Goal: Information Seeking & Learning: Check status

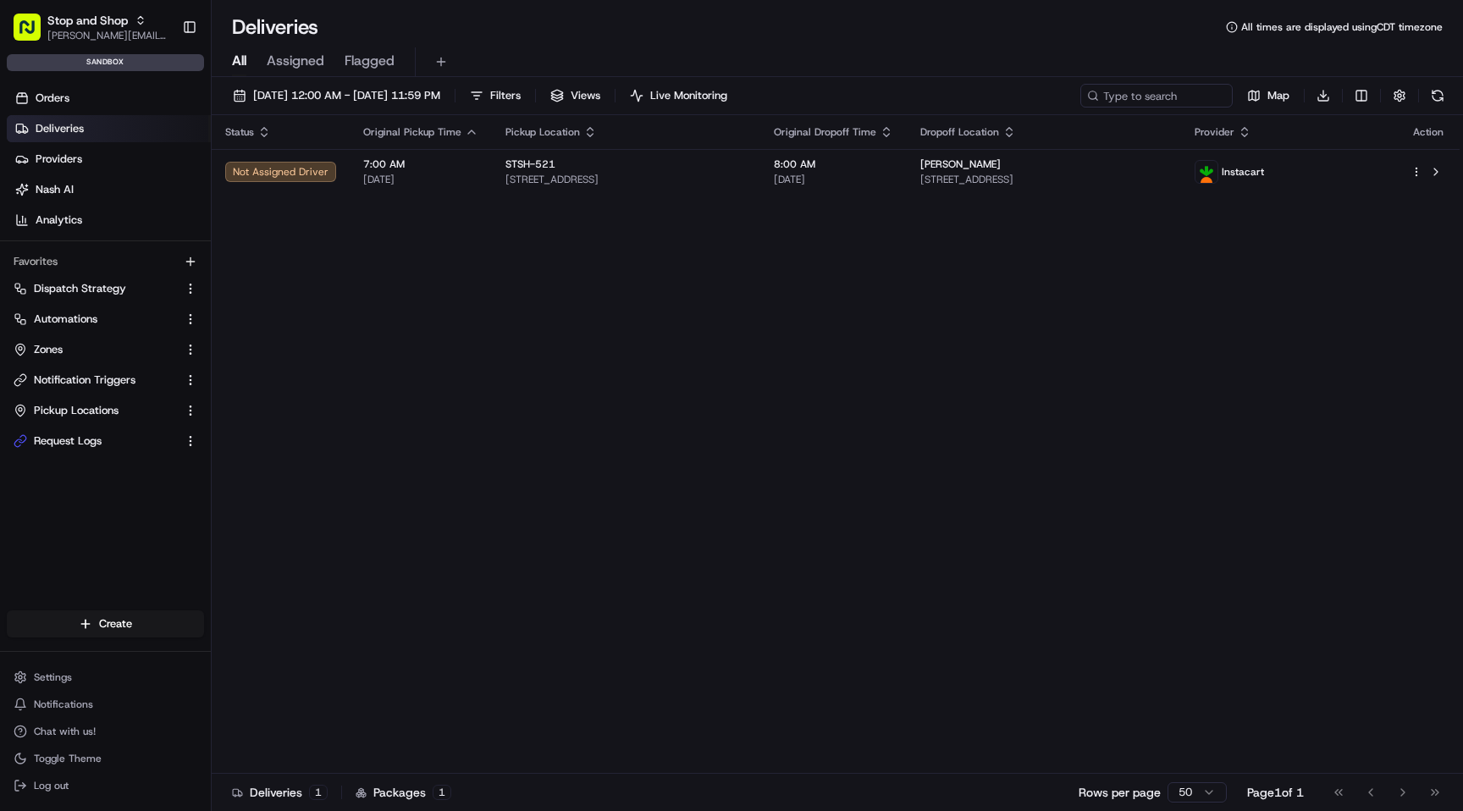
click at [418, 82] on div "[DATE] 12:00 AM - [DATE] 11:59 PM Filters Views Live Monitoring Map Download St…" at bounding box center [837, 445] width 1251 height 737
click at [418, 86] on button "[DATE] 12:00 AM - [DATE] 11:59 PM" at bounding box center [336, 96] width 223 height 24
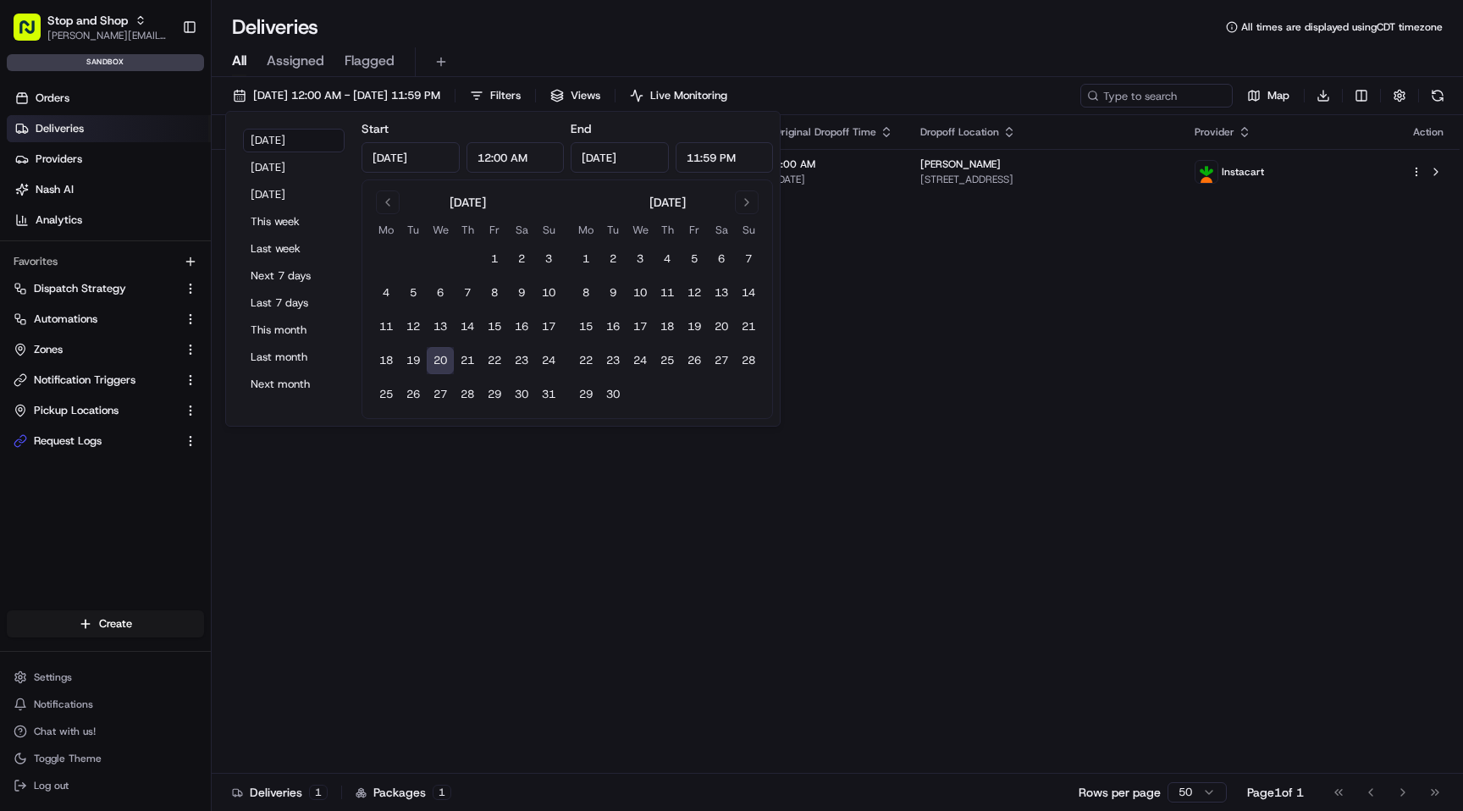
click at [440, 365] on button "20" at bounding box center [440, 360] width 27 height 27
click at [333, 482] on div "Status Original Pickup Time Pickup Location Original Dropoff Time Dropoff Locat…" at bounding box center [836, 444] width 1248 height 659
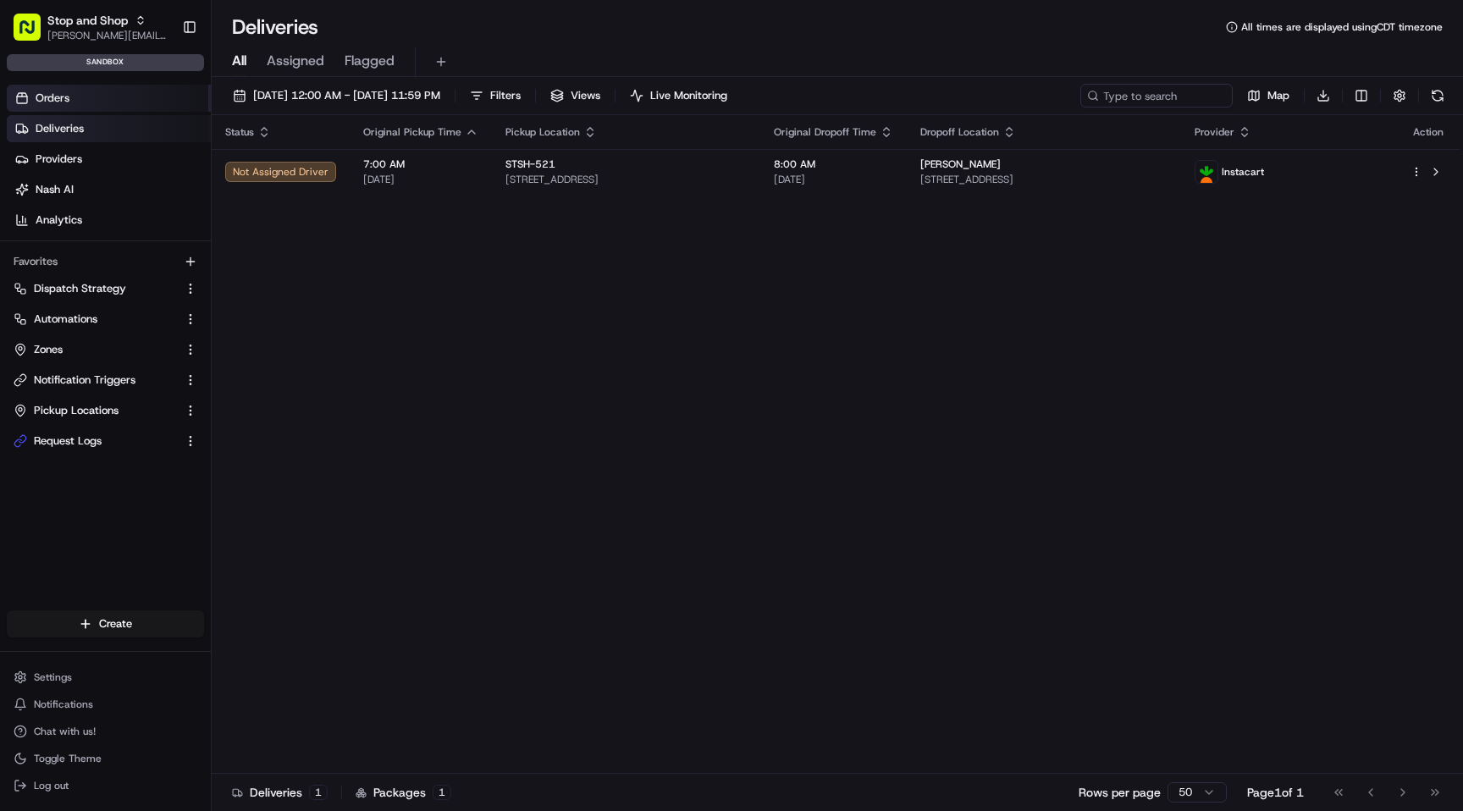
click at [71, 93] on link "Orders" at bounding box center [109, 98] width 204 height 27
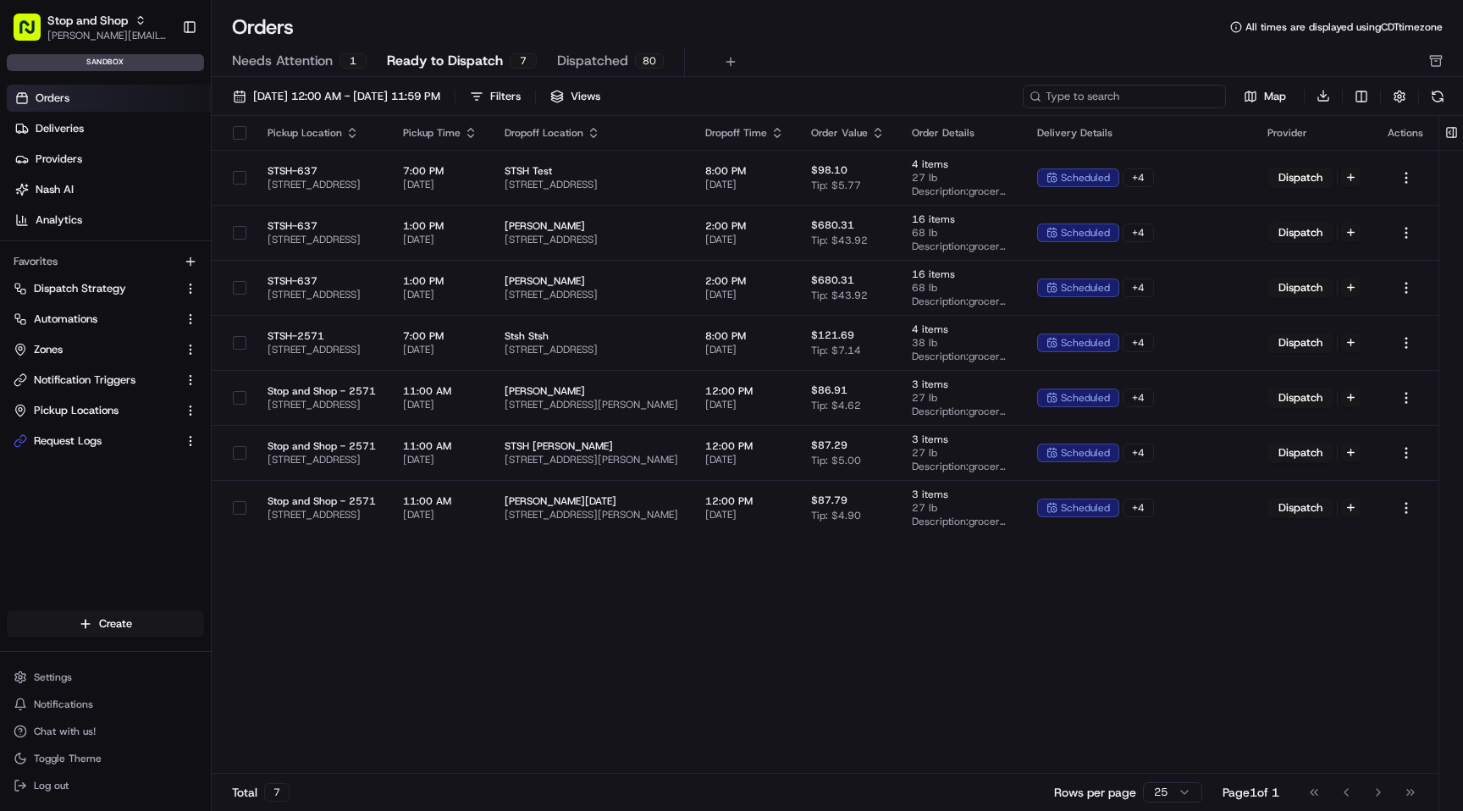
click at [1130, 96] on input at bounding box center [1123, 97] width 203 height 24
paste input "m500584937"
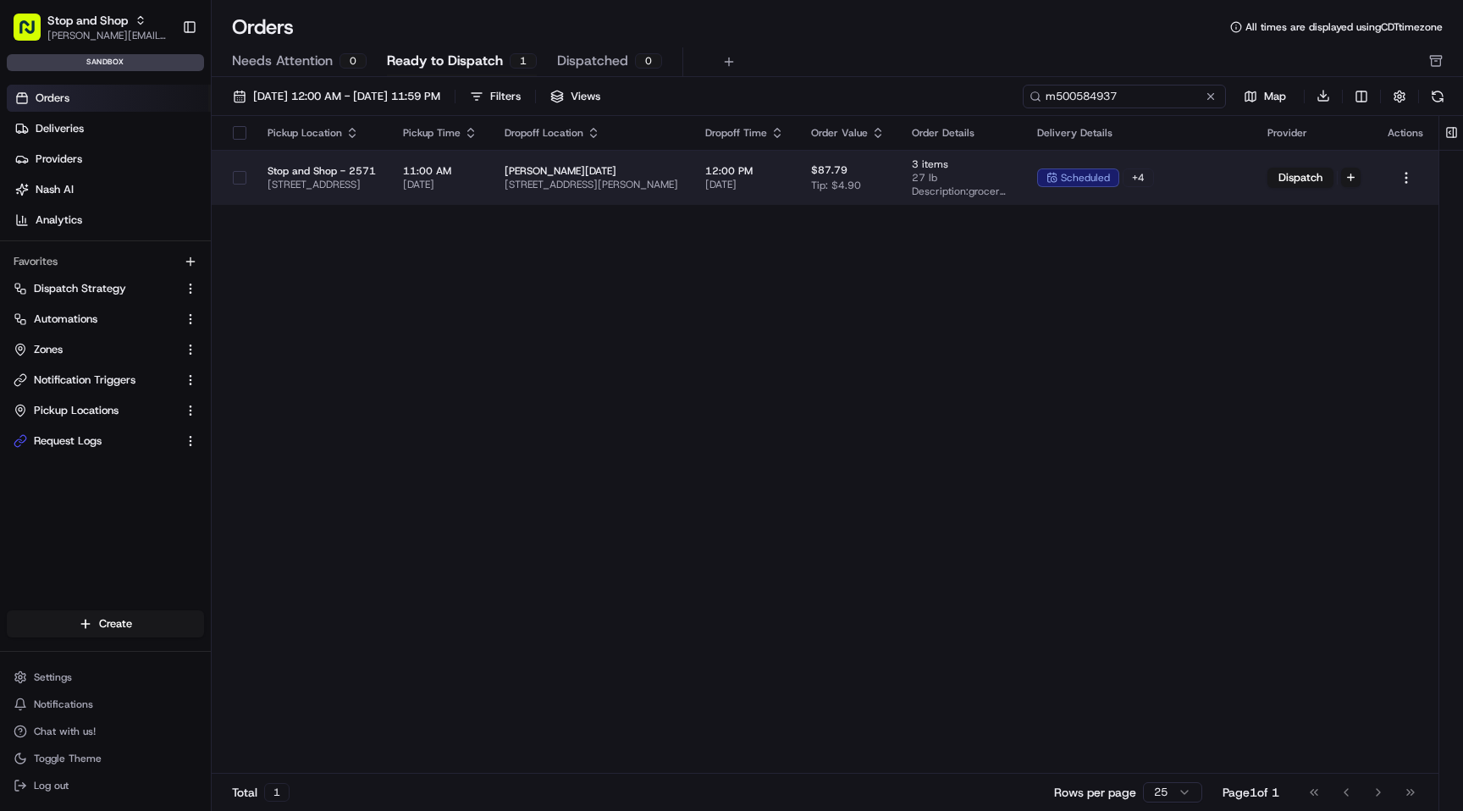
type input "m500584937"
click at [1240, 181] on div "scheduled + 4" at bounding box center [1138, 177] width 203 height 19
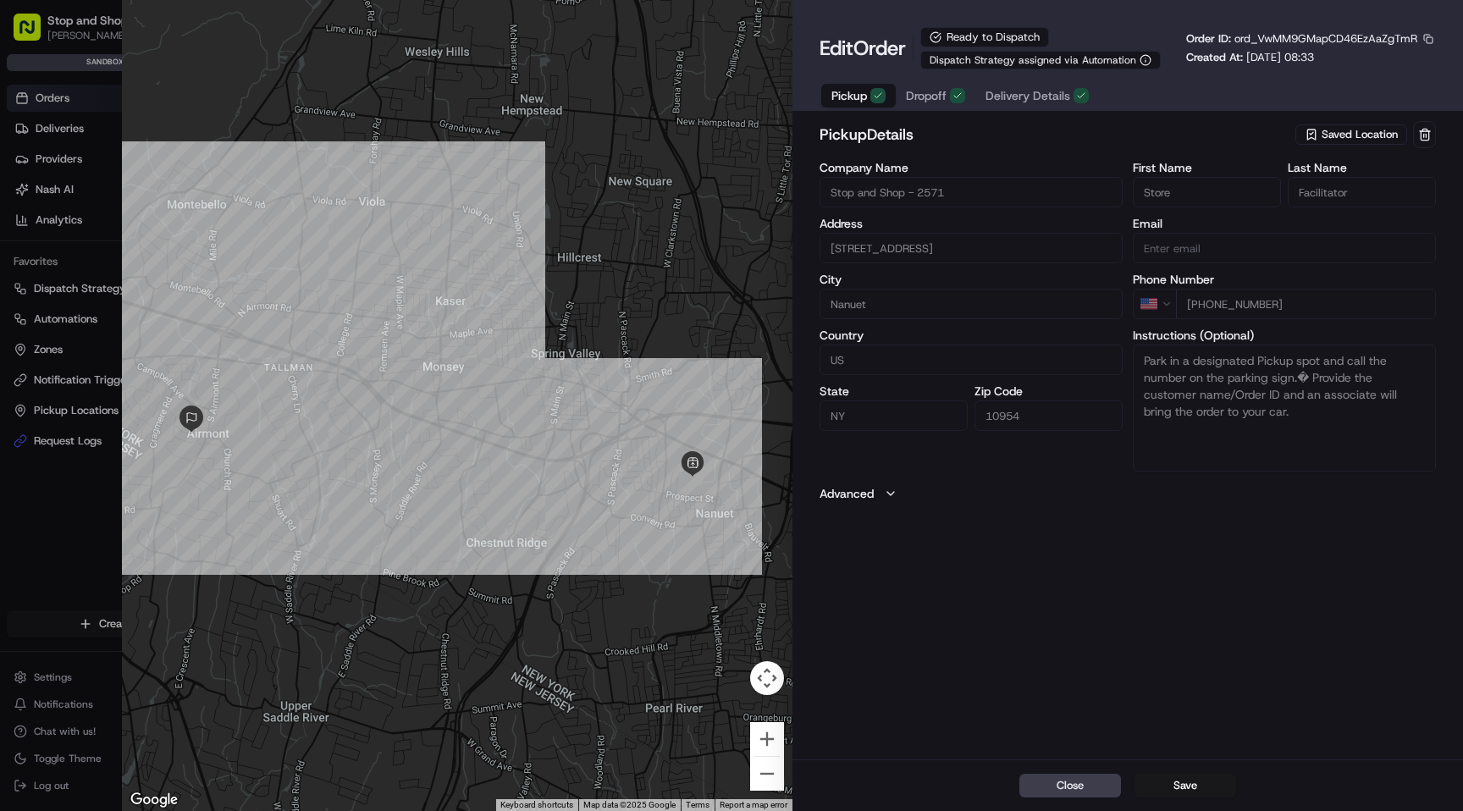
click at [1039, 93] on span "Delivery Details" at bounding box center [1027, 95] width 85 height 17
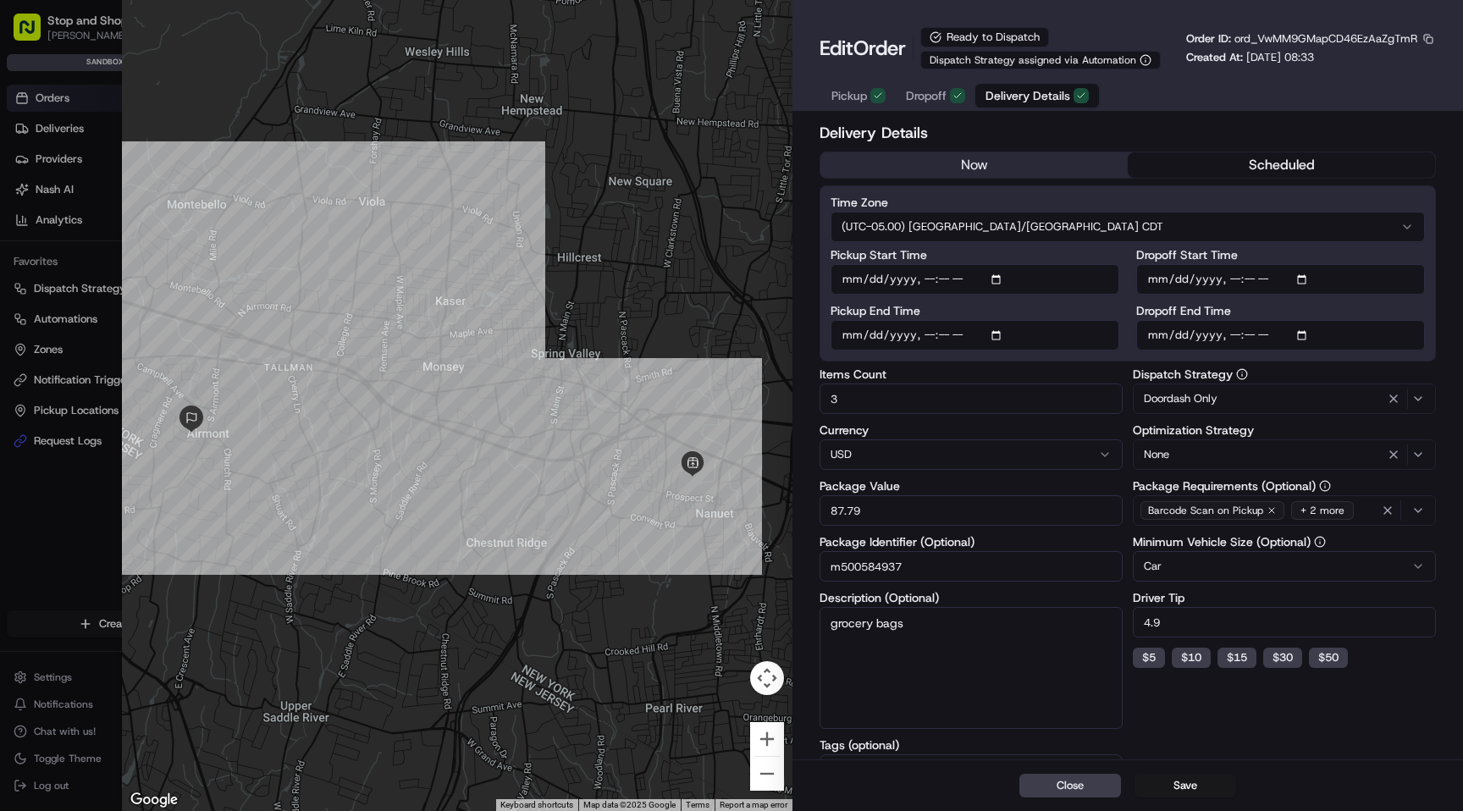
type input "1"
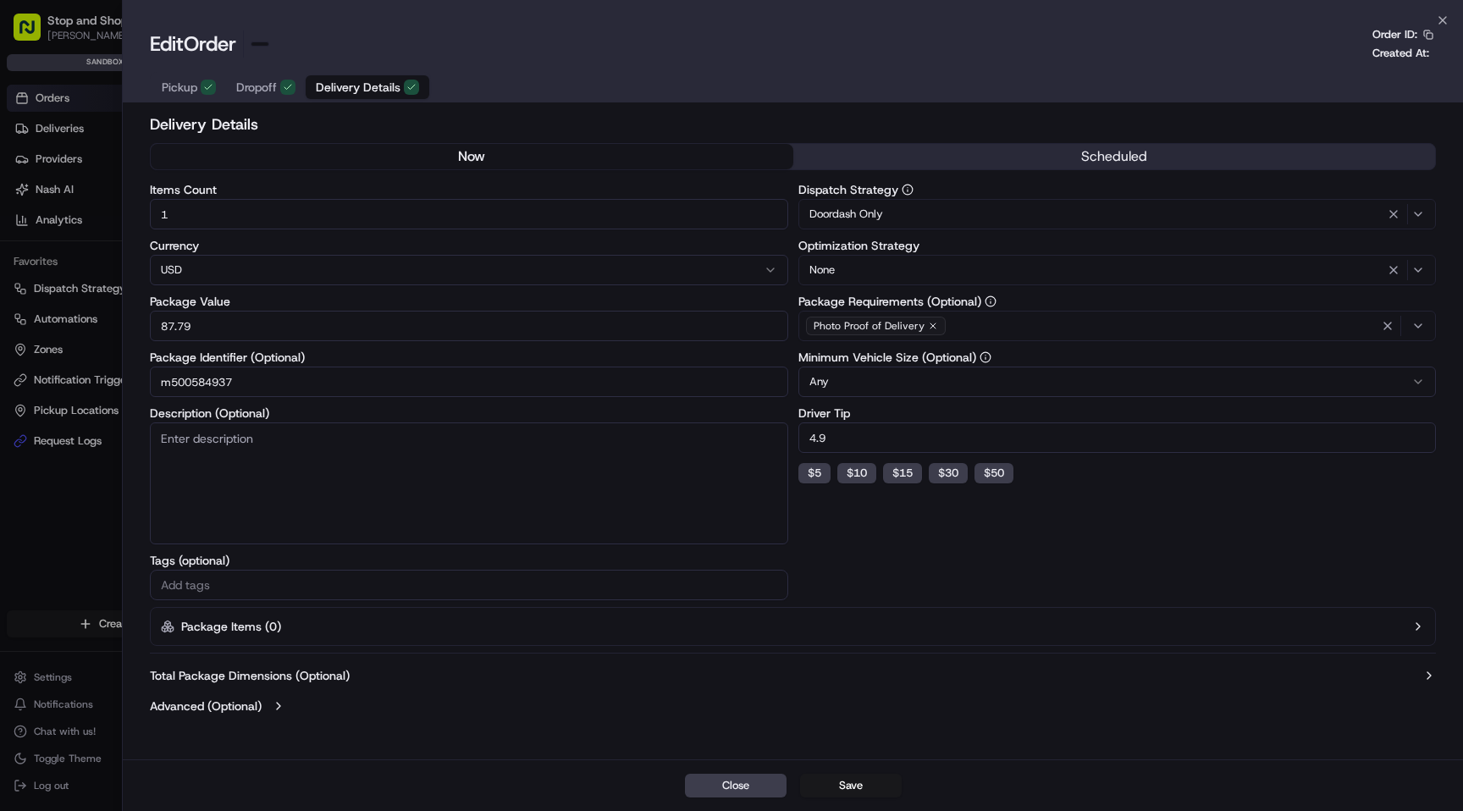
click at [44, 517] on div at bounding box center [731, 405] width 1463 height 811
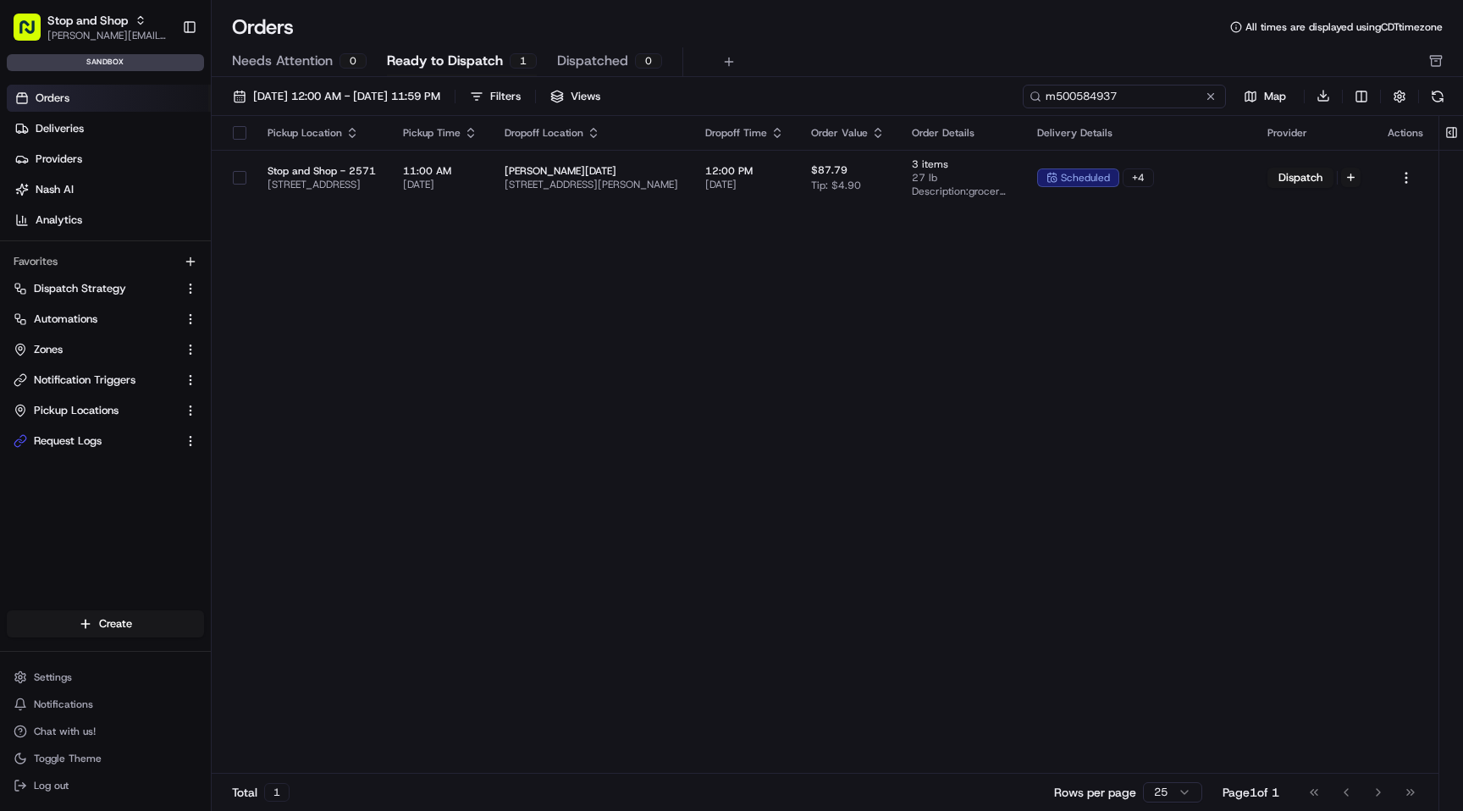
click at [1125, 94] on input "m500584937" at bounding box center [1123, 97] width 203 height 24
paste input "652216"
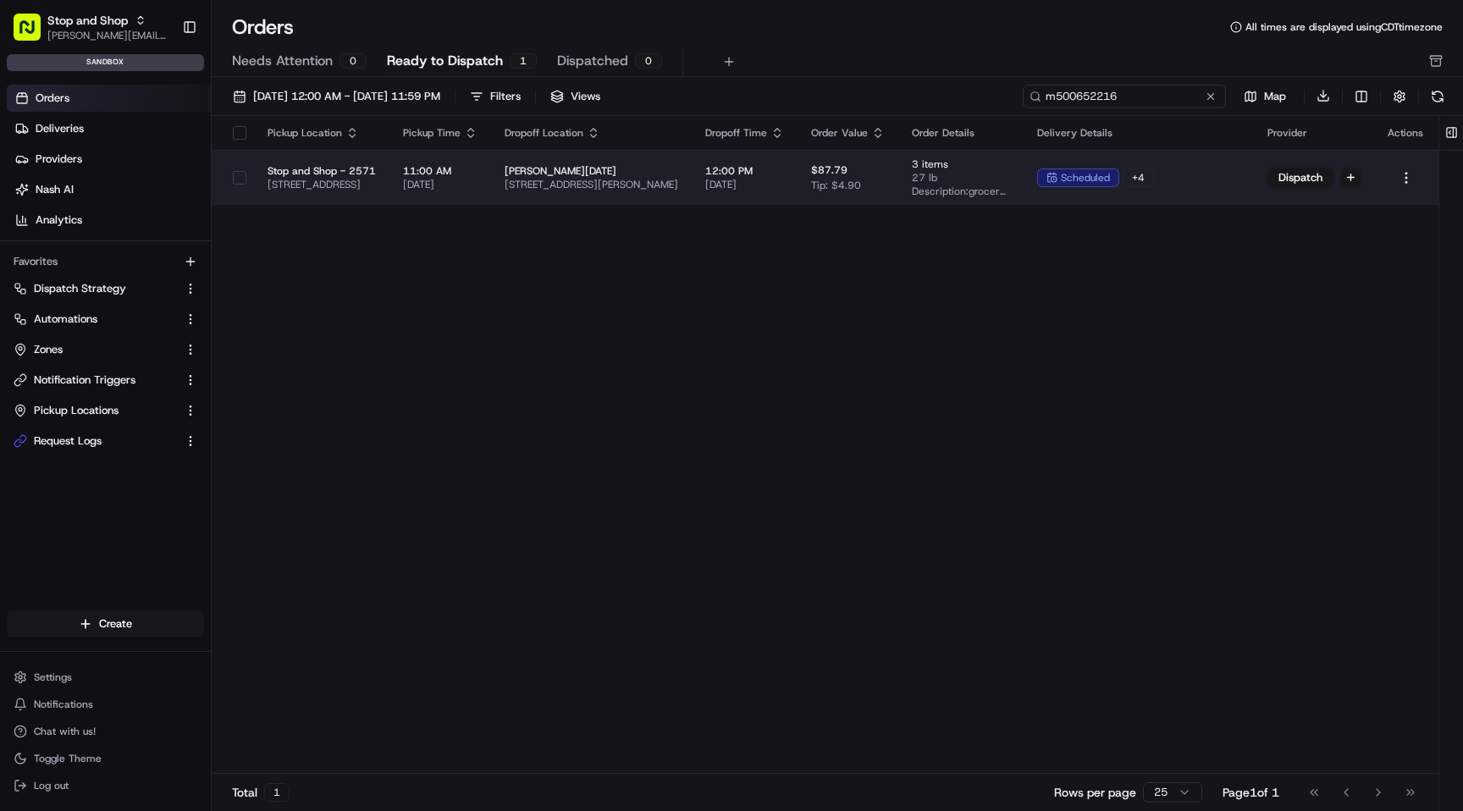
type input "m500652216"
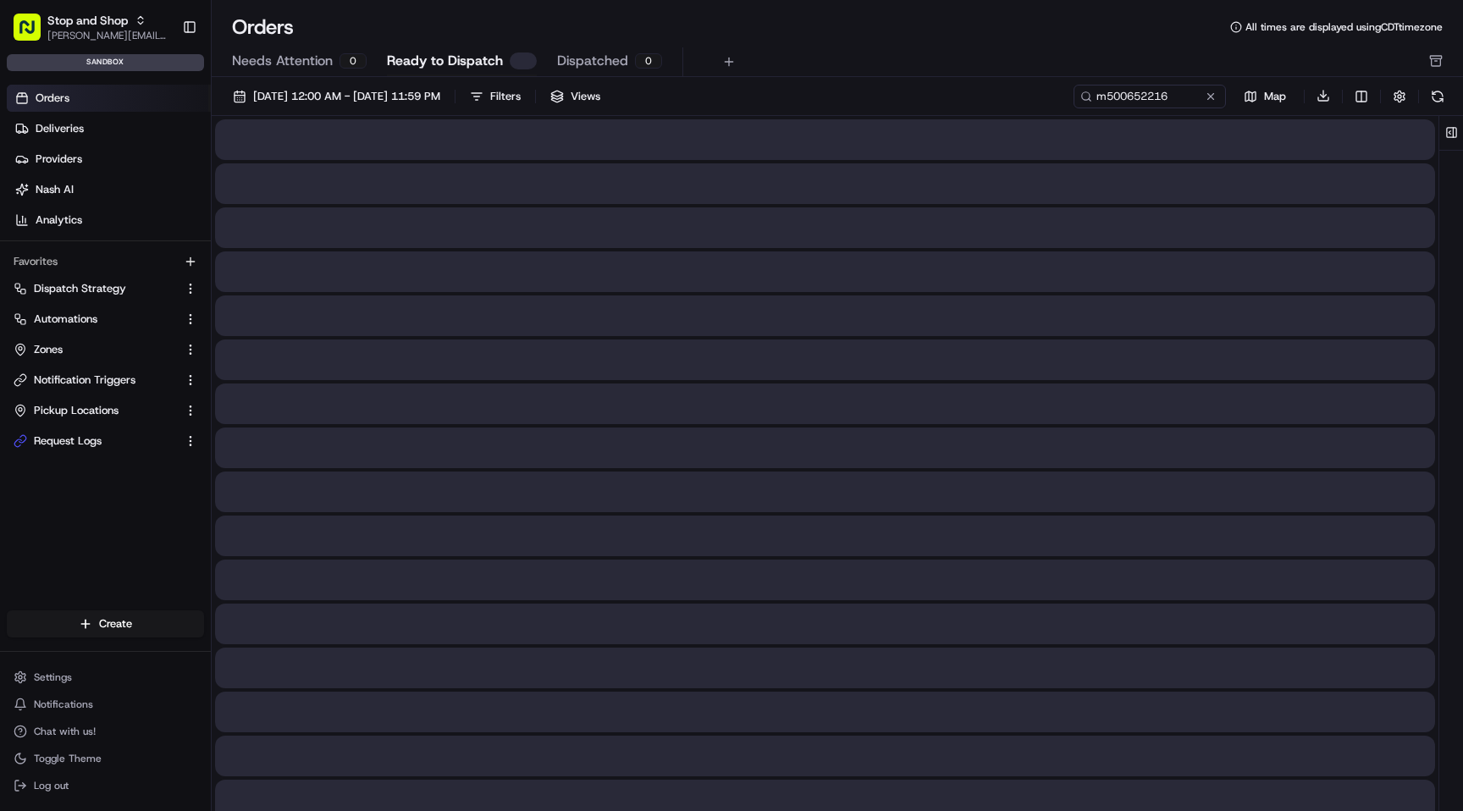
click at [1051, 180] on div at bounding box center [825, 183] width 1220 height 41
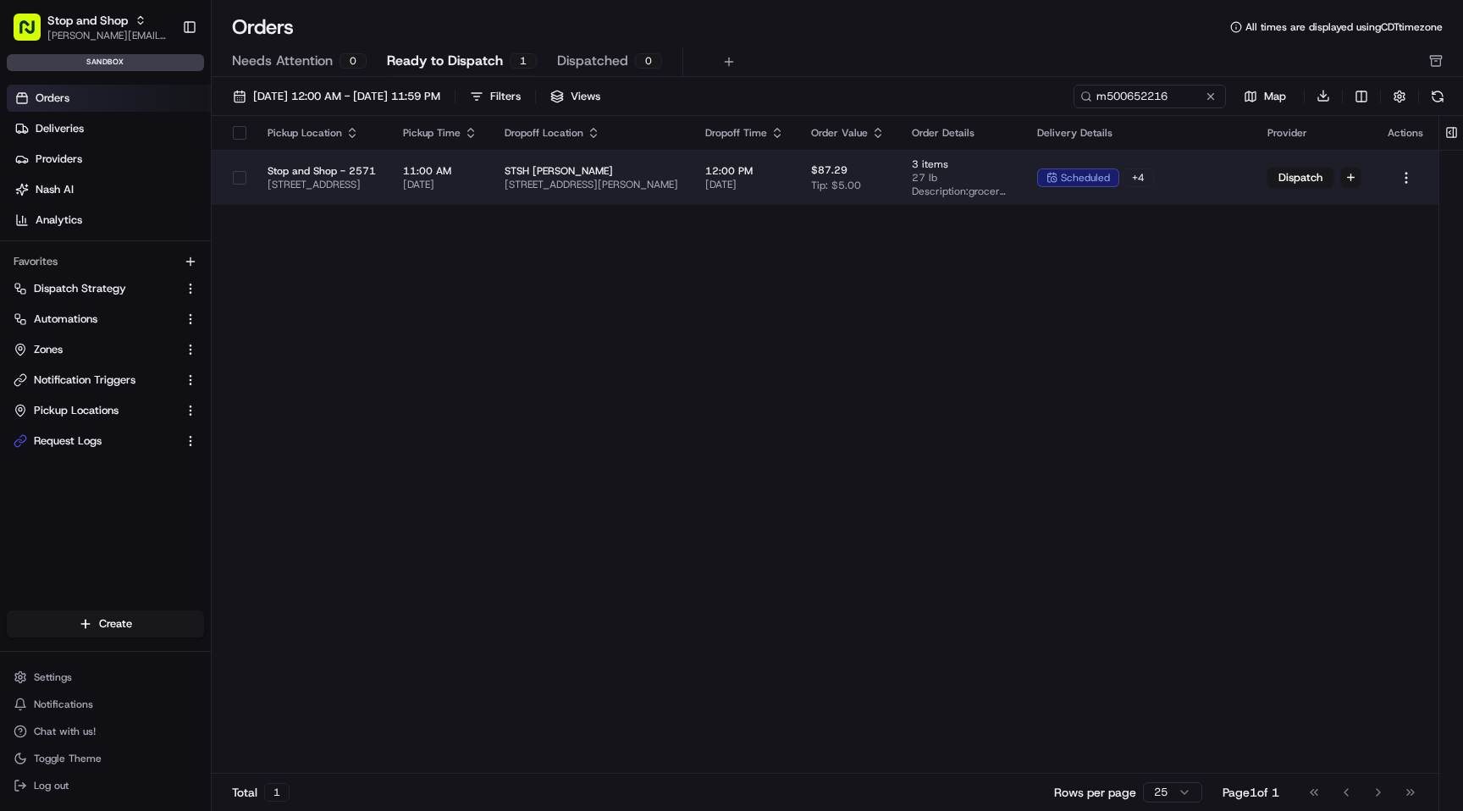
click at [1010, 175] on span "27 lb" at bounding box center [961, 178] width 98 height 14
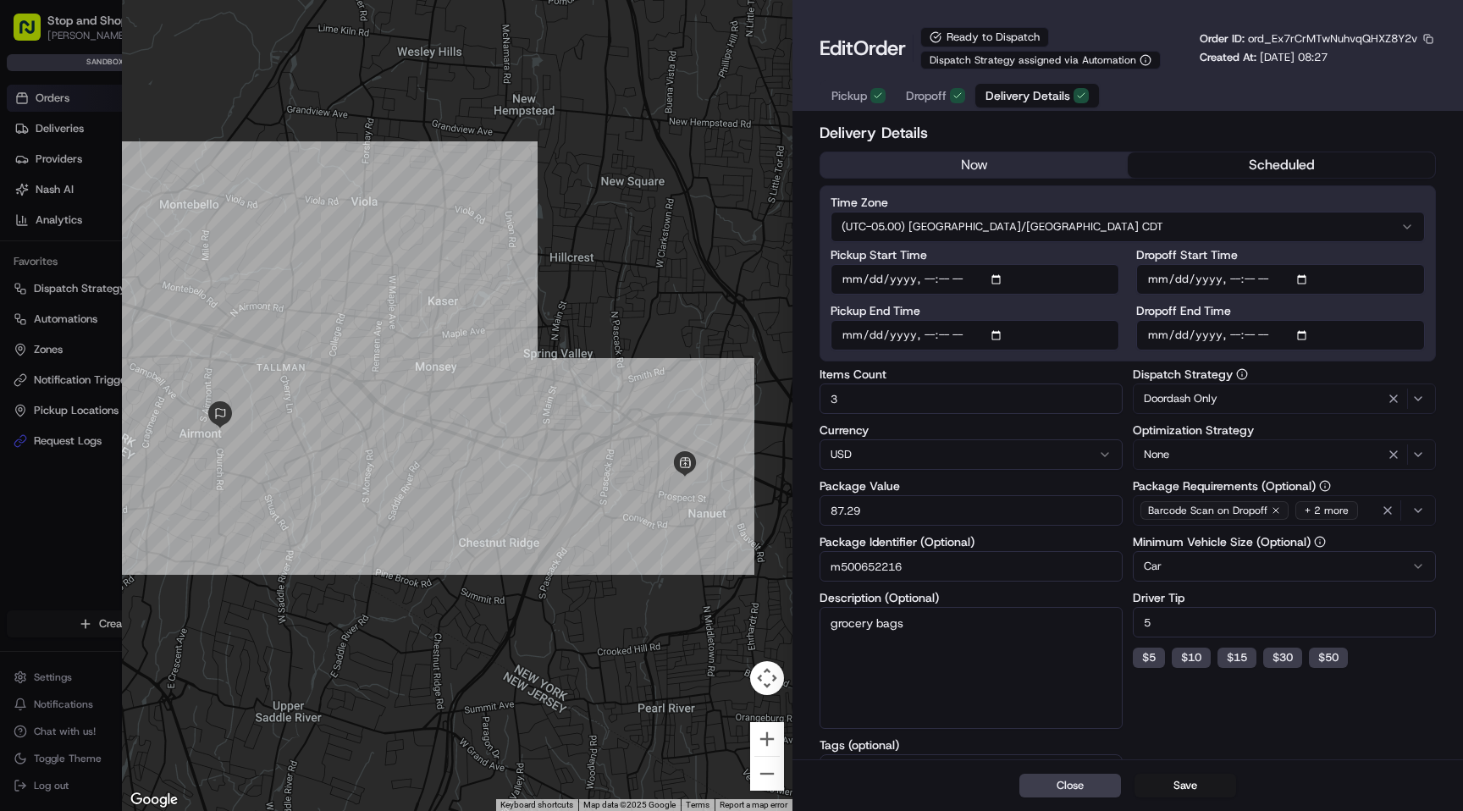
click at [1036, 97] on span "Delivery Details" at bounding box center [1027, 95] width 85 height 17
type input "1"
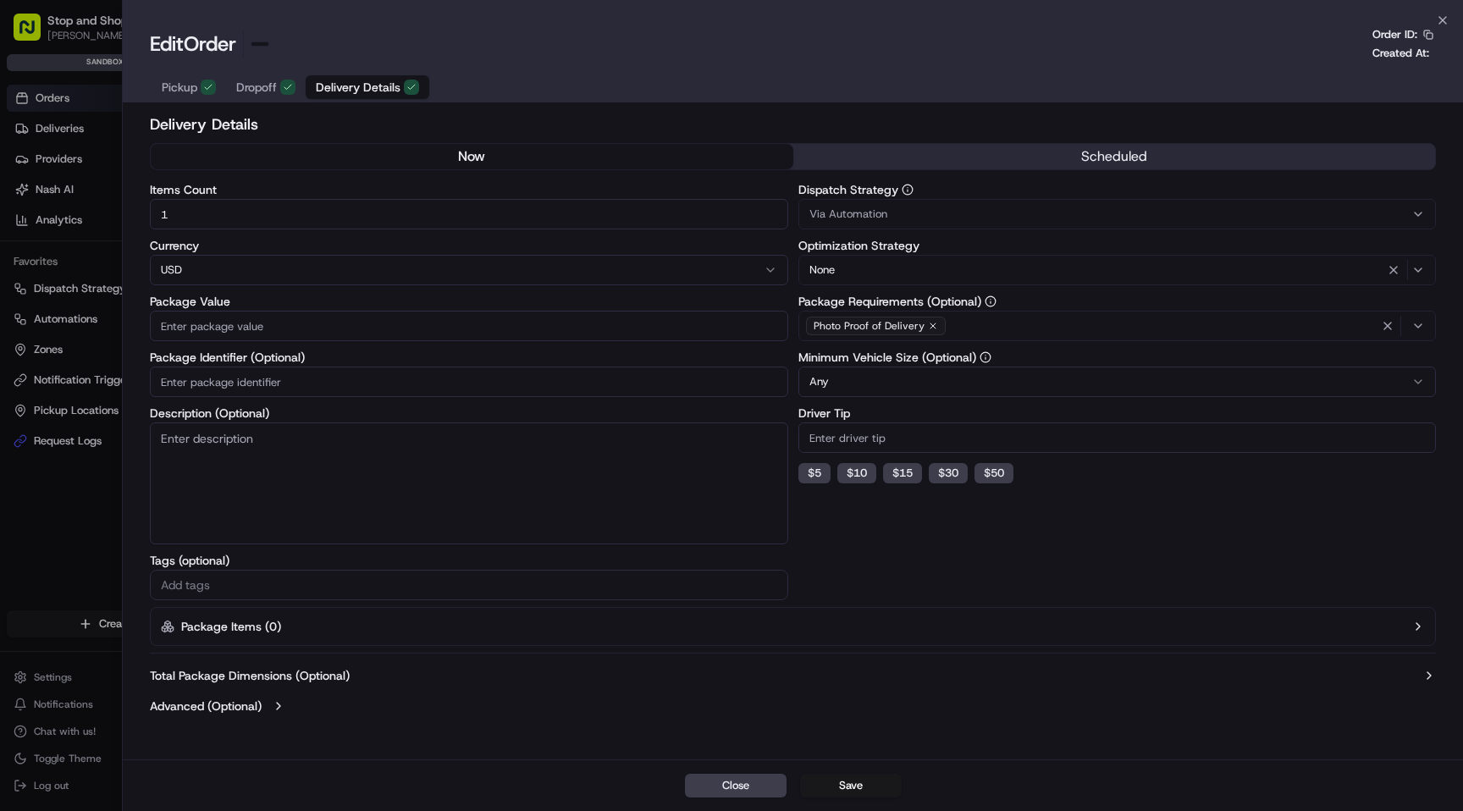
click at [84, 557] on div at bounding box center [731, 405] width 1463 height 811
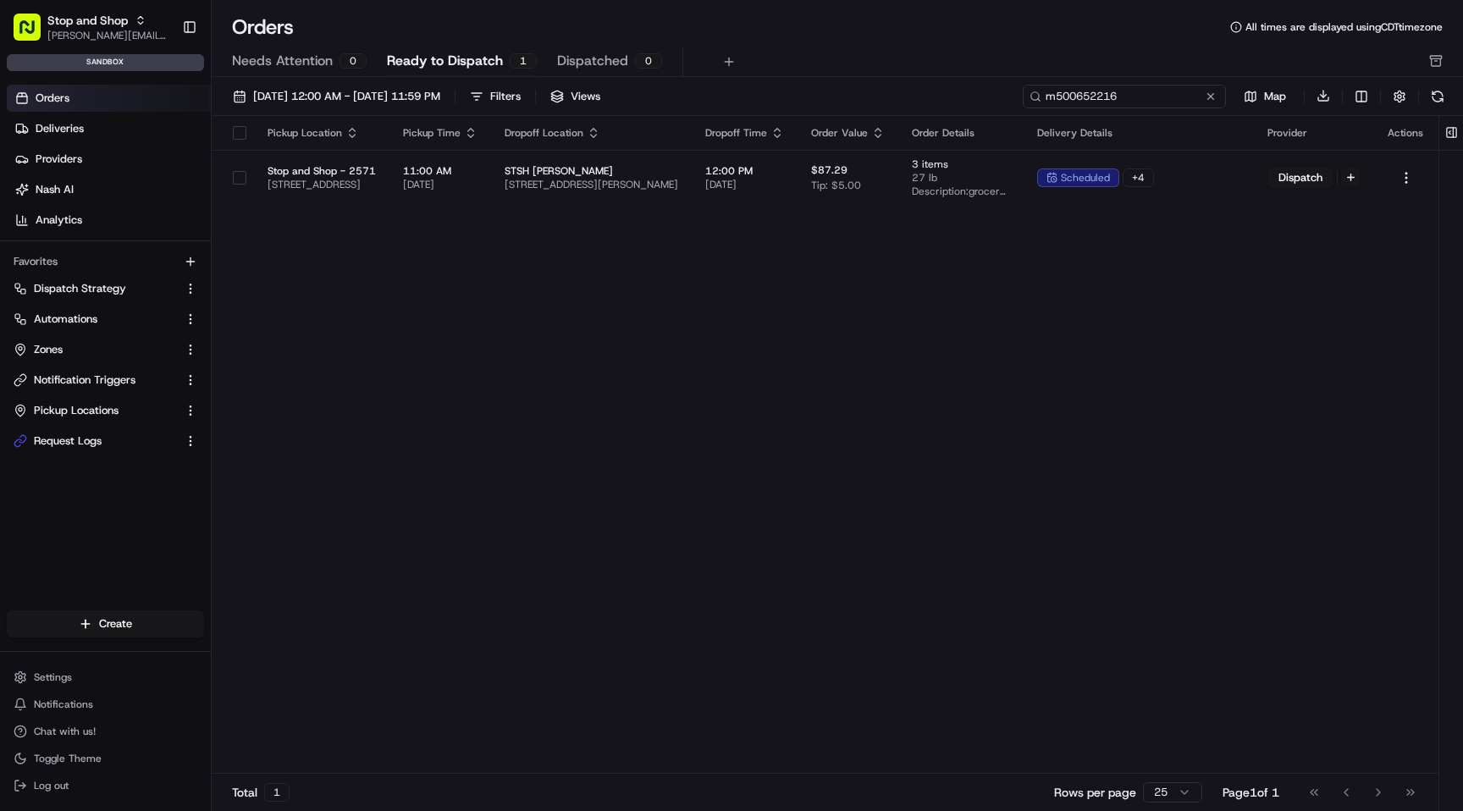
click at [1128, 93] on input "m500652216" at bounding box center [1123, 97] width 203 height 24
paste input "5"
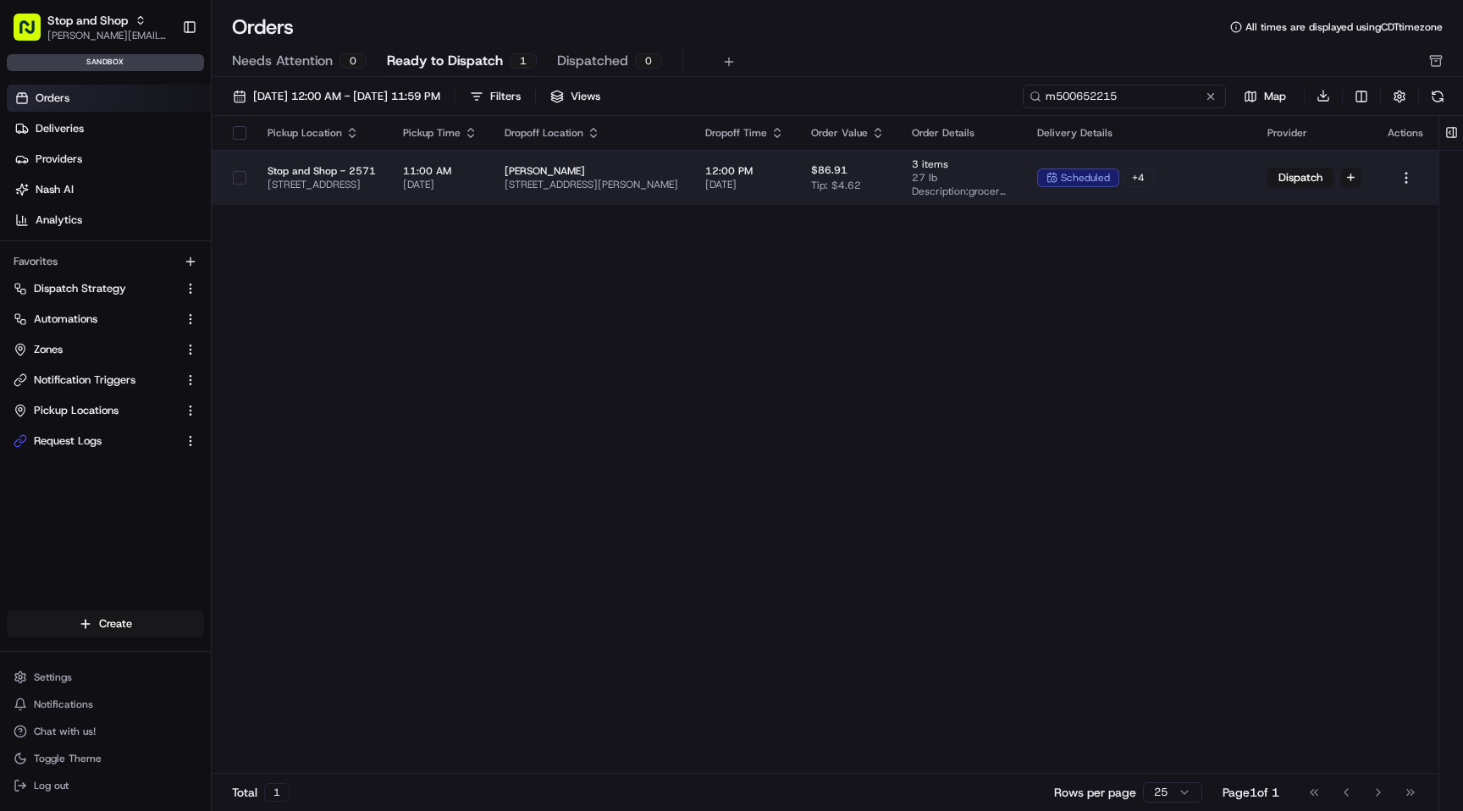
type input "m500652215"
click at [1010, 185] on span "Description: grocery bags" at bounding box center [961, 192] width 98 height 14
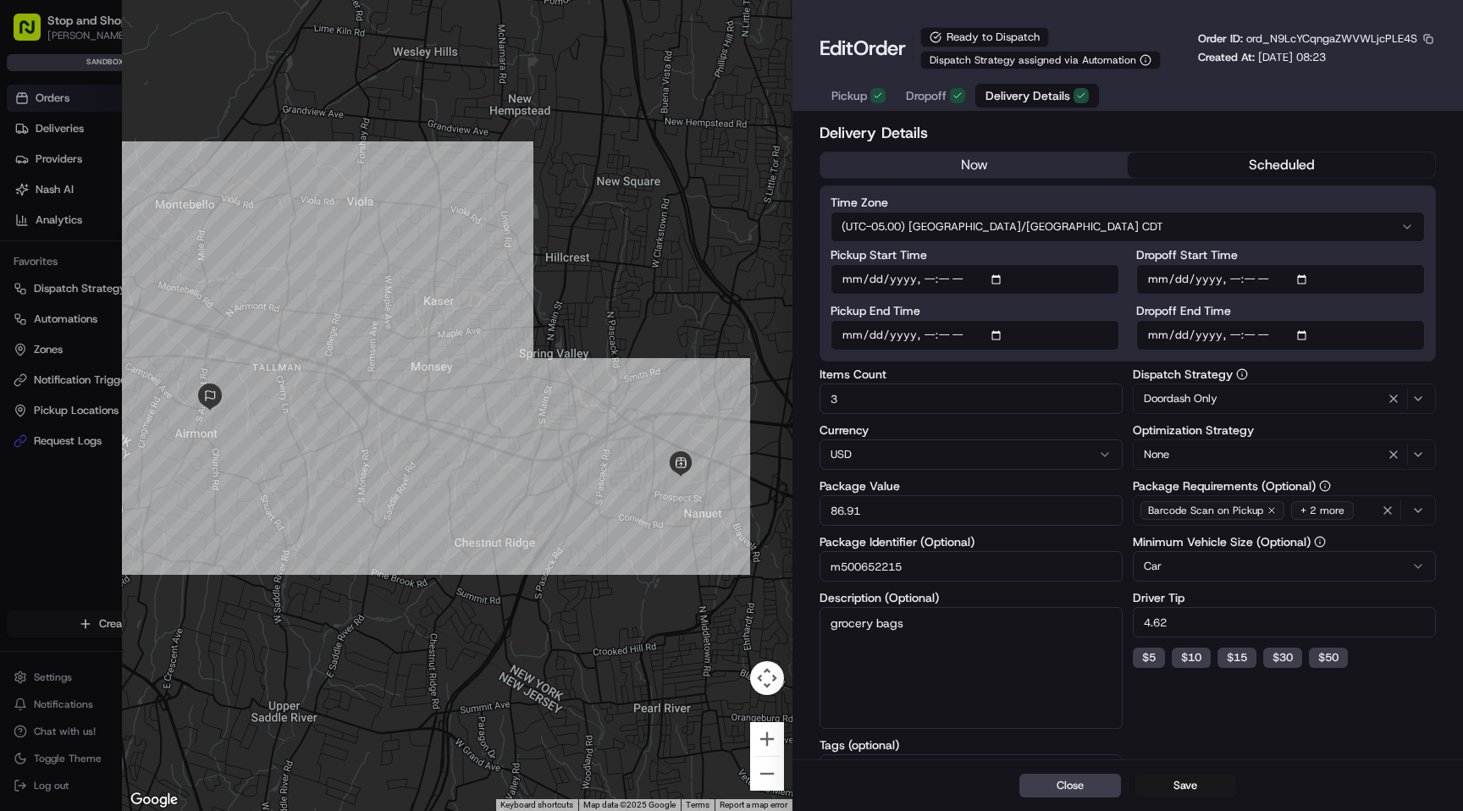
type input "1"
click at [48, 548] on div at bounding box center [731, 405] width 1463 height 811
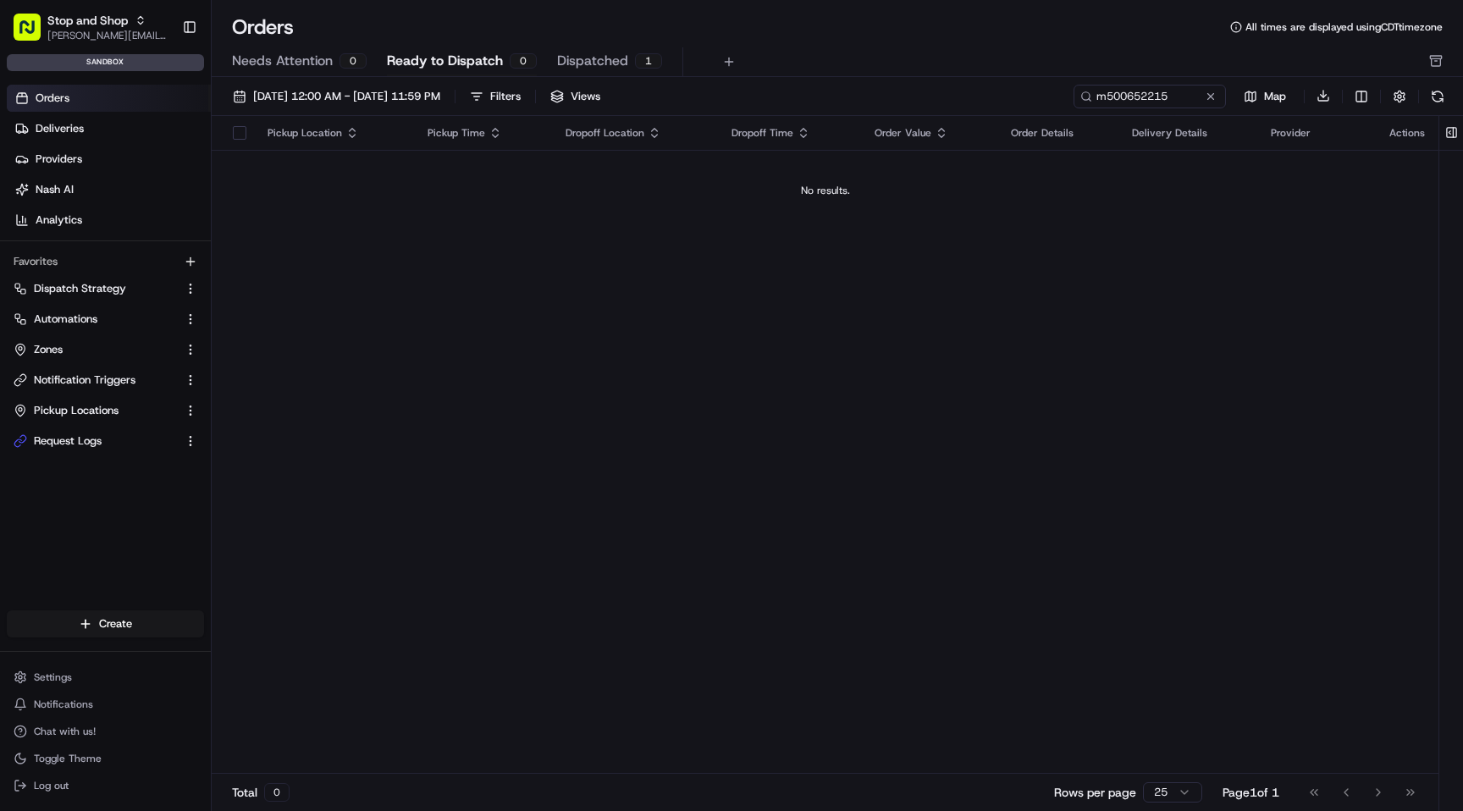
click at [79, 99] on link "Orders" at bounding box center [109, 98] width 204 height 27
click at [1134, 96] on input "m500652215" at bounding box center [1123, 97] width 203 height 24
paste input "3729"
type input "m500653729"
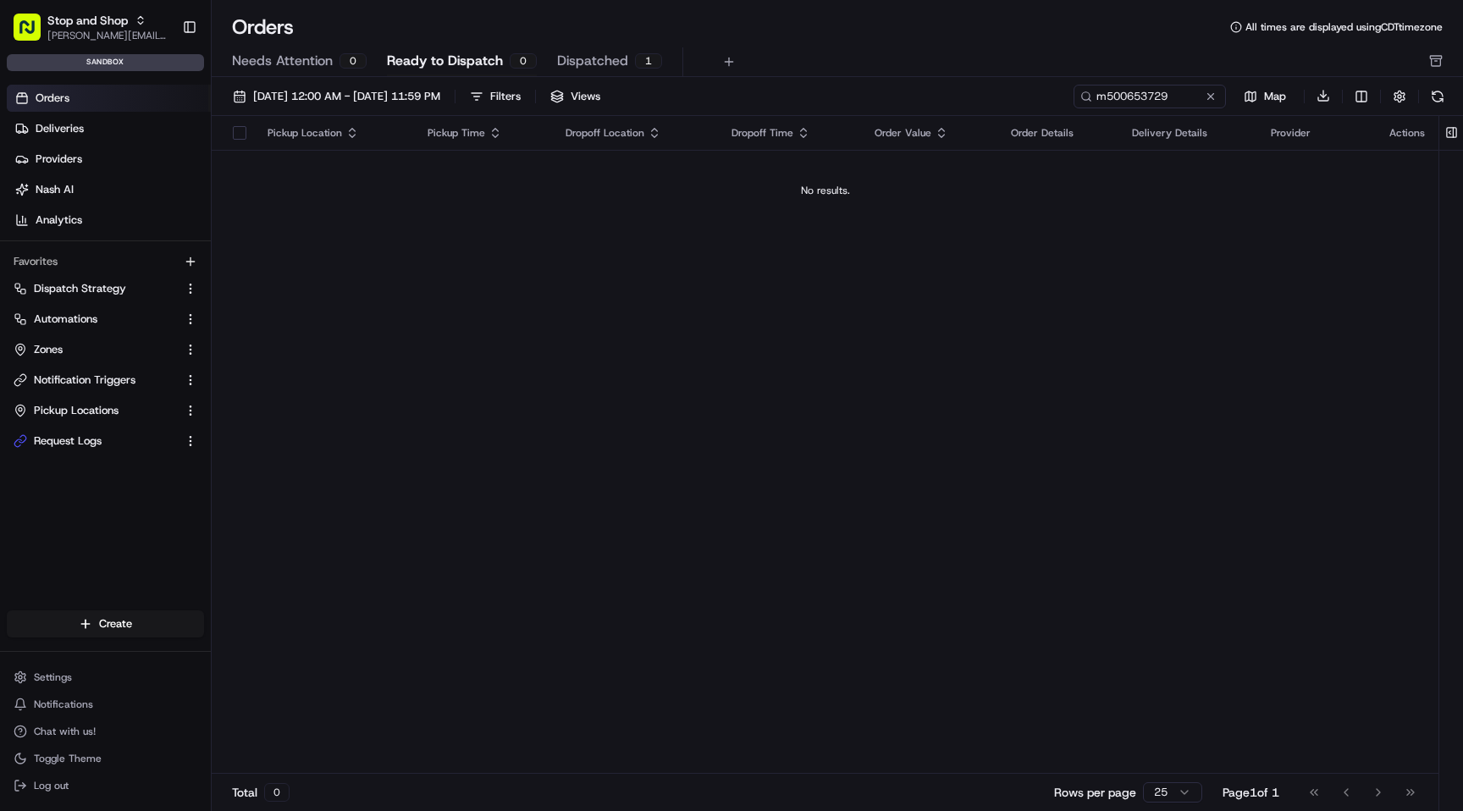
click at [1017, 37] on div "Orders All times are displayed using CDT timezone" at bounding box center [837, 27] width 1251 height 27
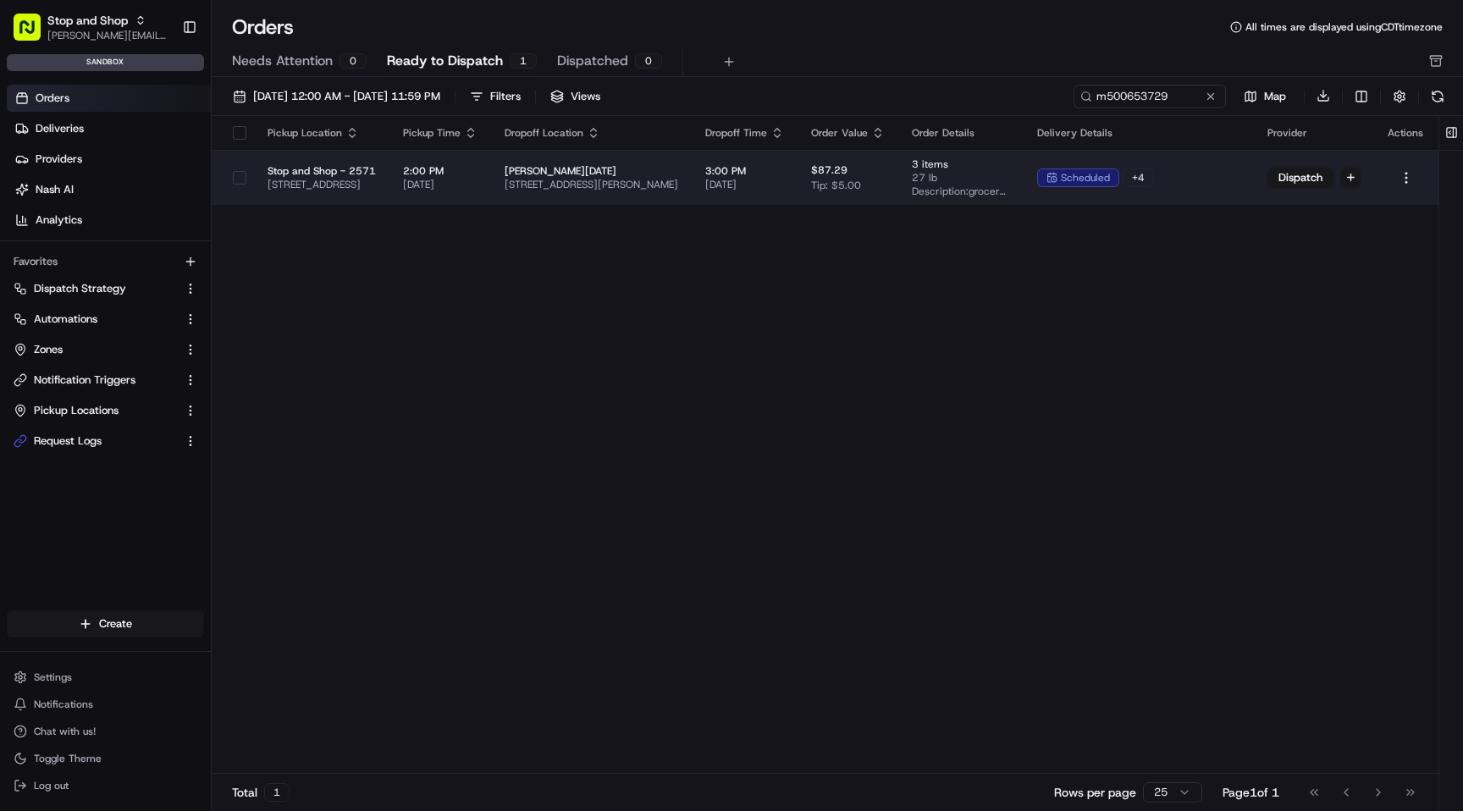
click at [885, 168] on div "$87.29 Tip: $5.00" at bounding box center [848, 177] width 74 height 29
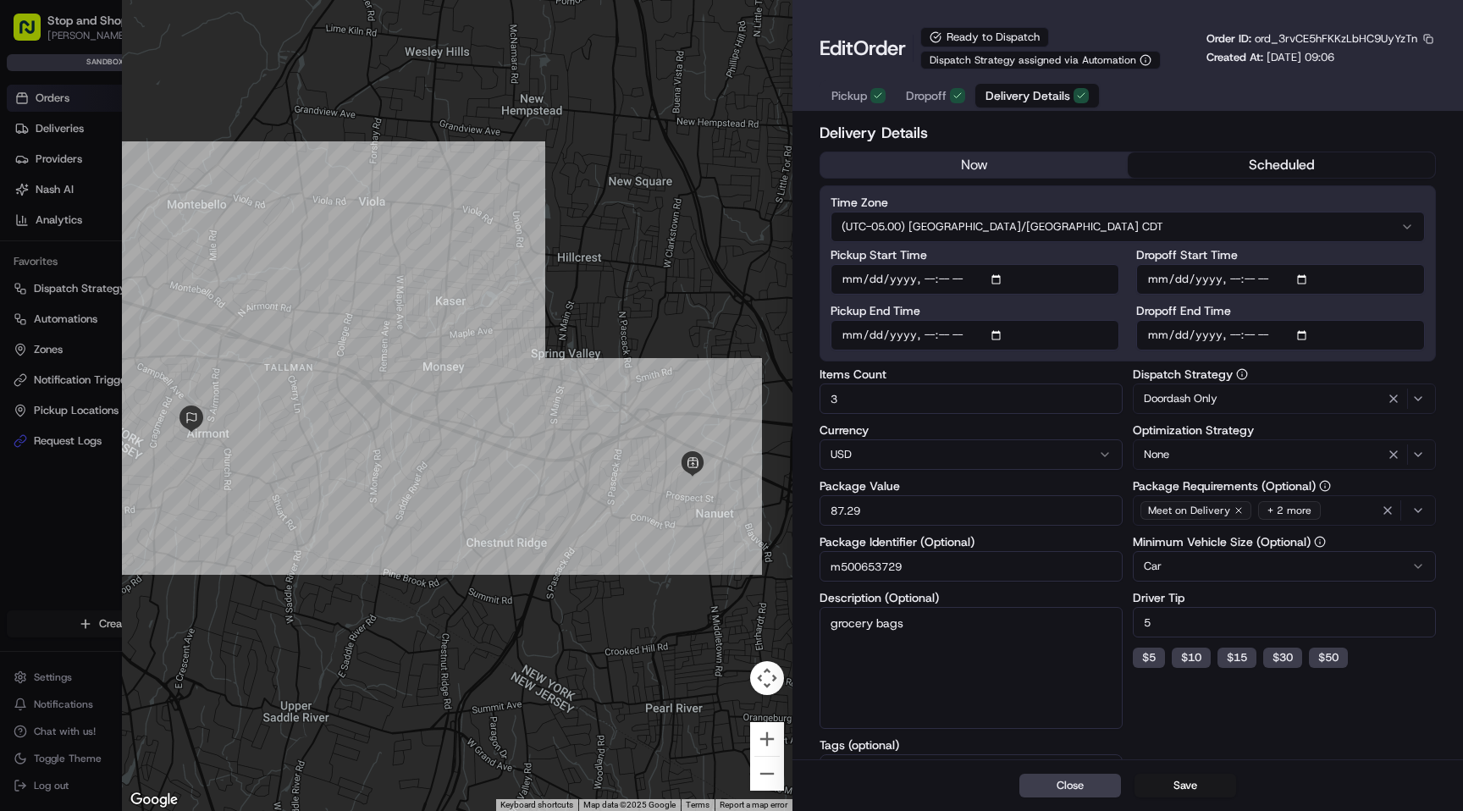
type input "1"
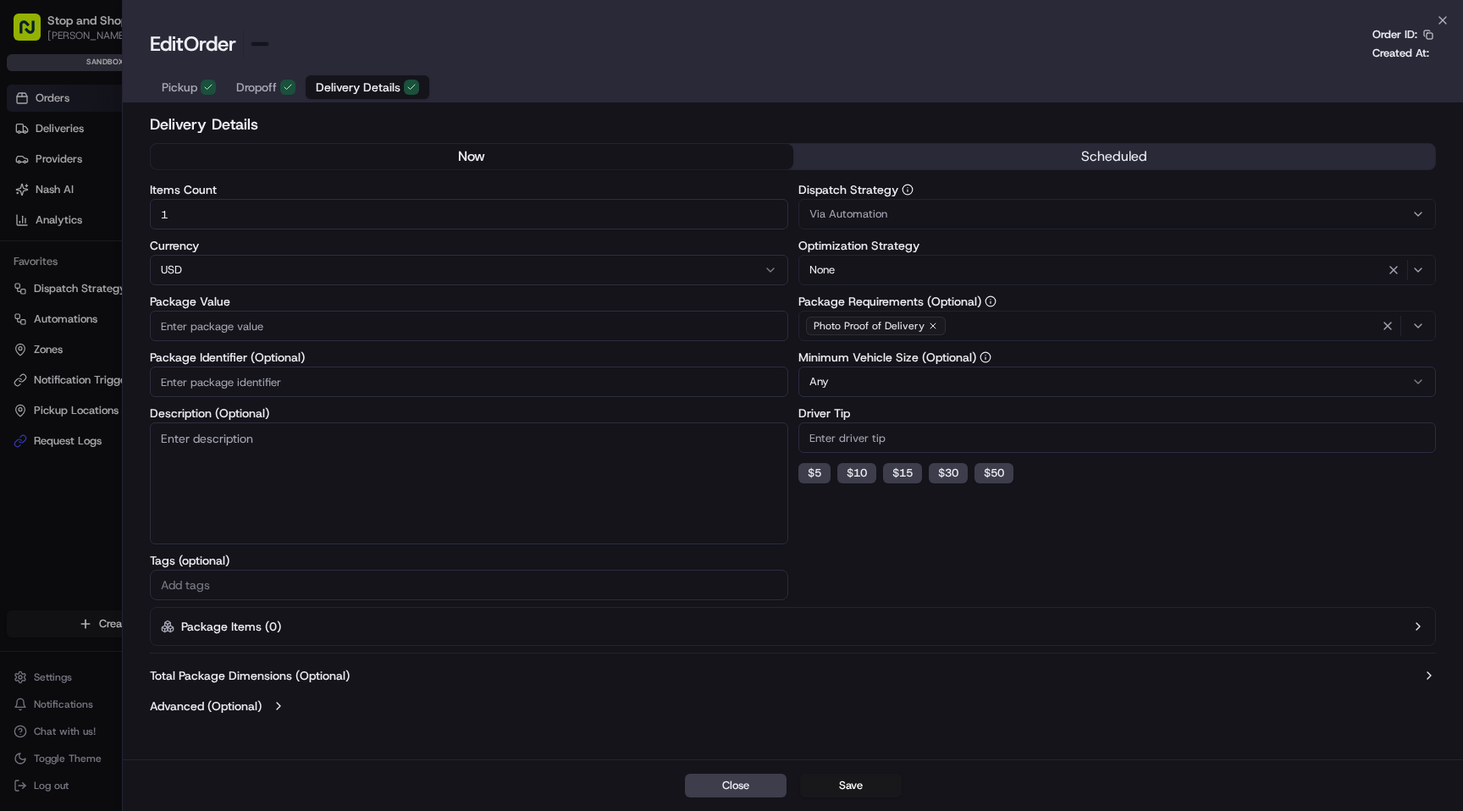
click at [51, 537] on div at bounding box center [731, 405] width 1463 height 811
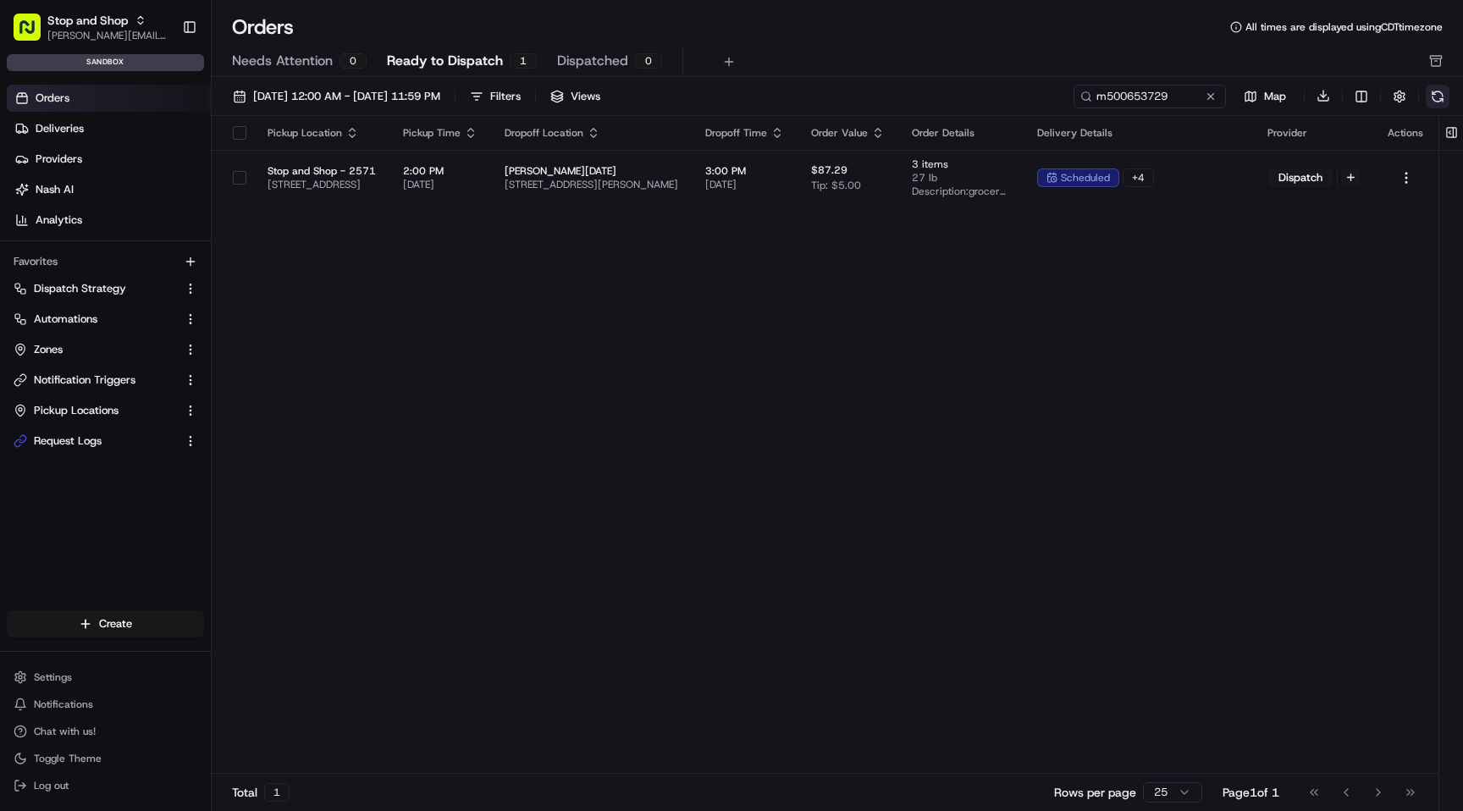
click at [1441, 100] on button at bounding box center [1437, 97] width 24 height 24
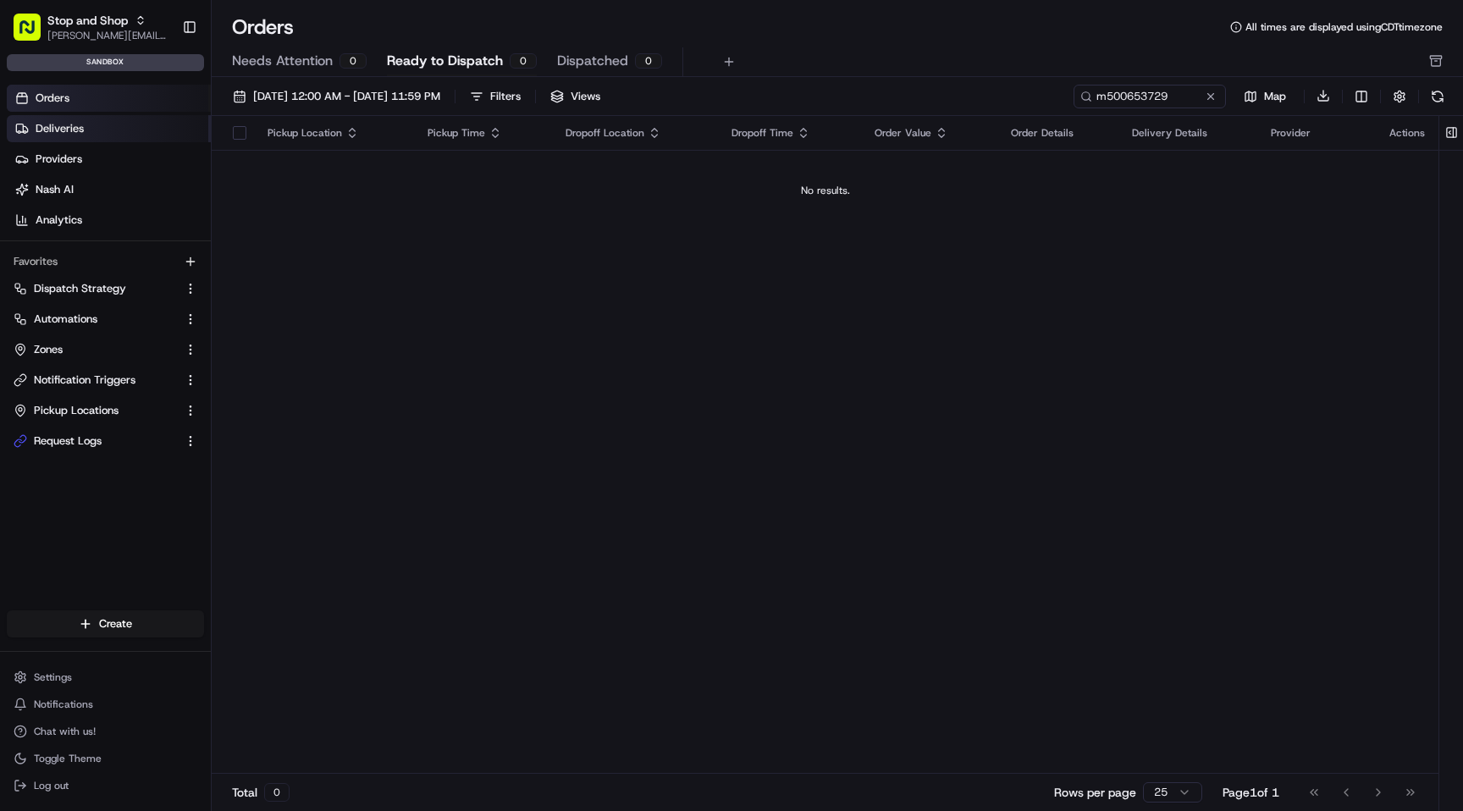
click at [108, 126] on link "Deliveries" at bounding box center [109, 128] width 204 height 27
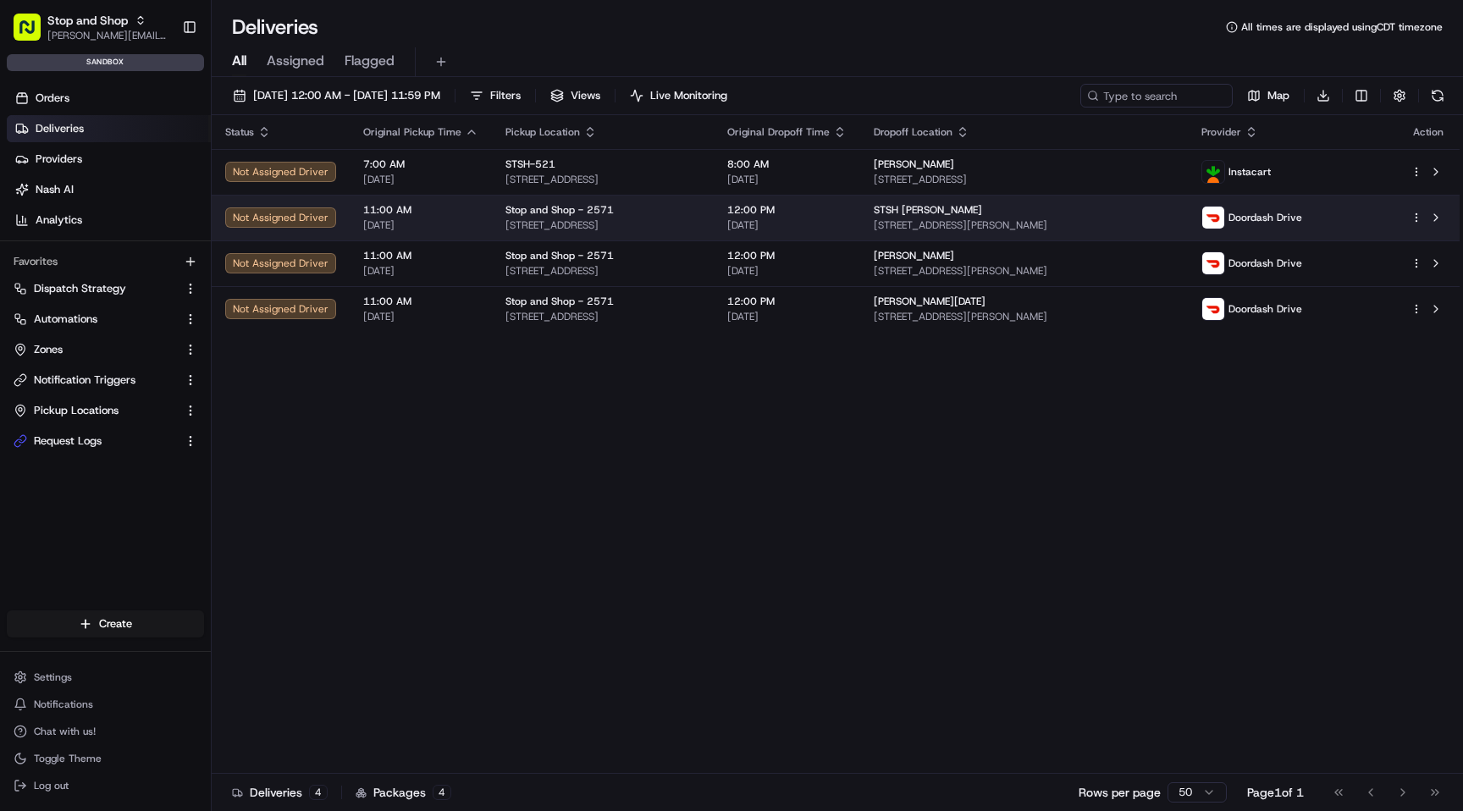
click at [846, 208] on span "12:00 PM" at bounding box center [786, 210] width 119 height 14
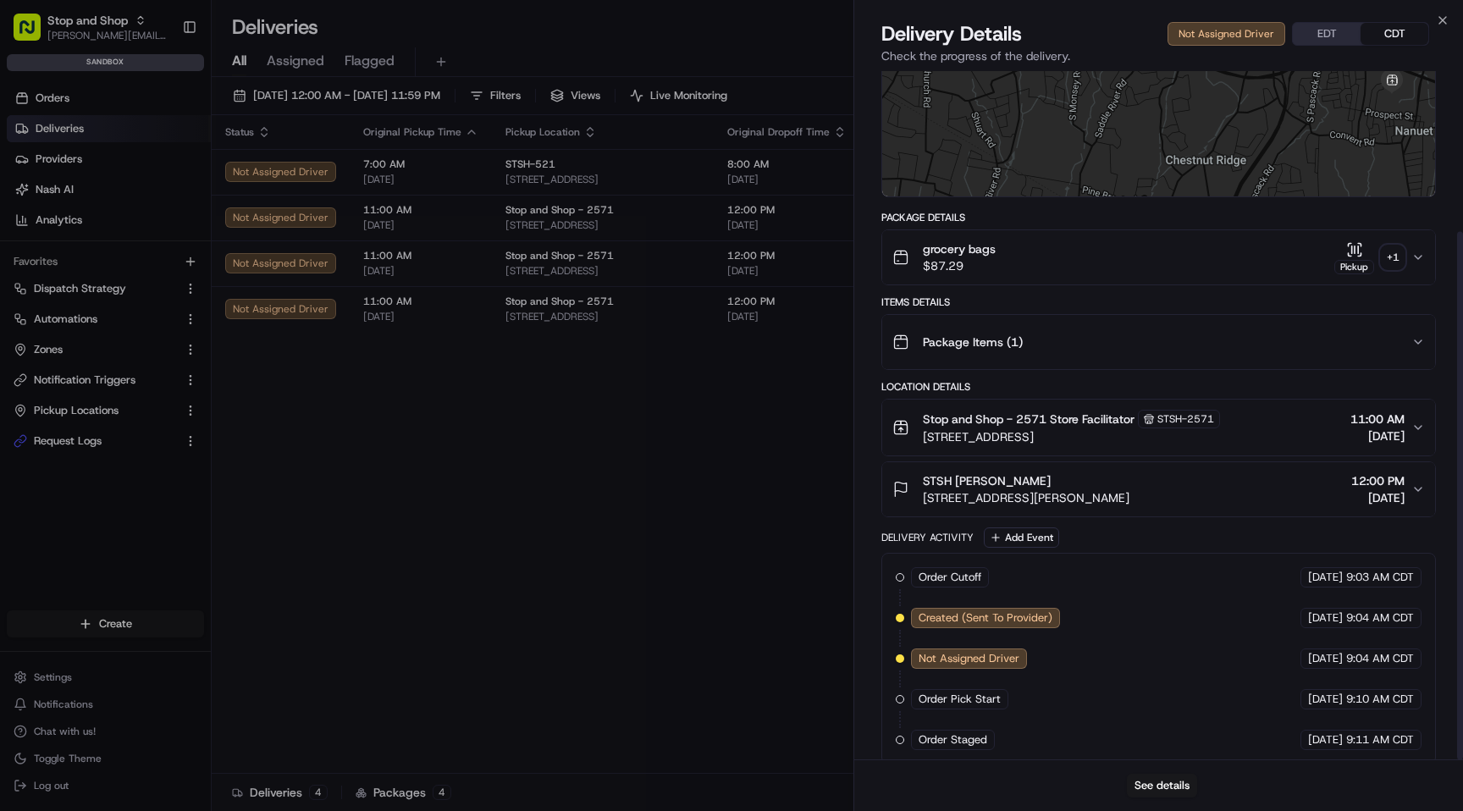
scroll to position [209, 0]
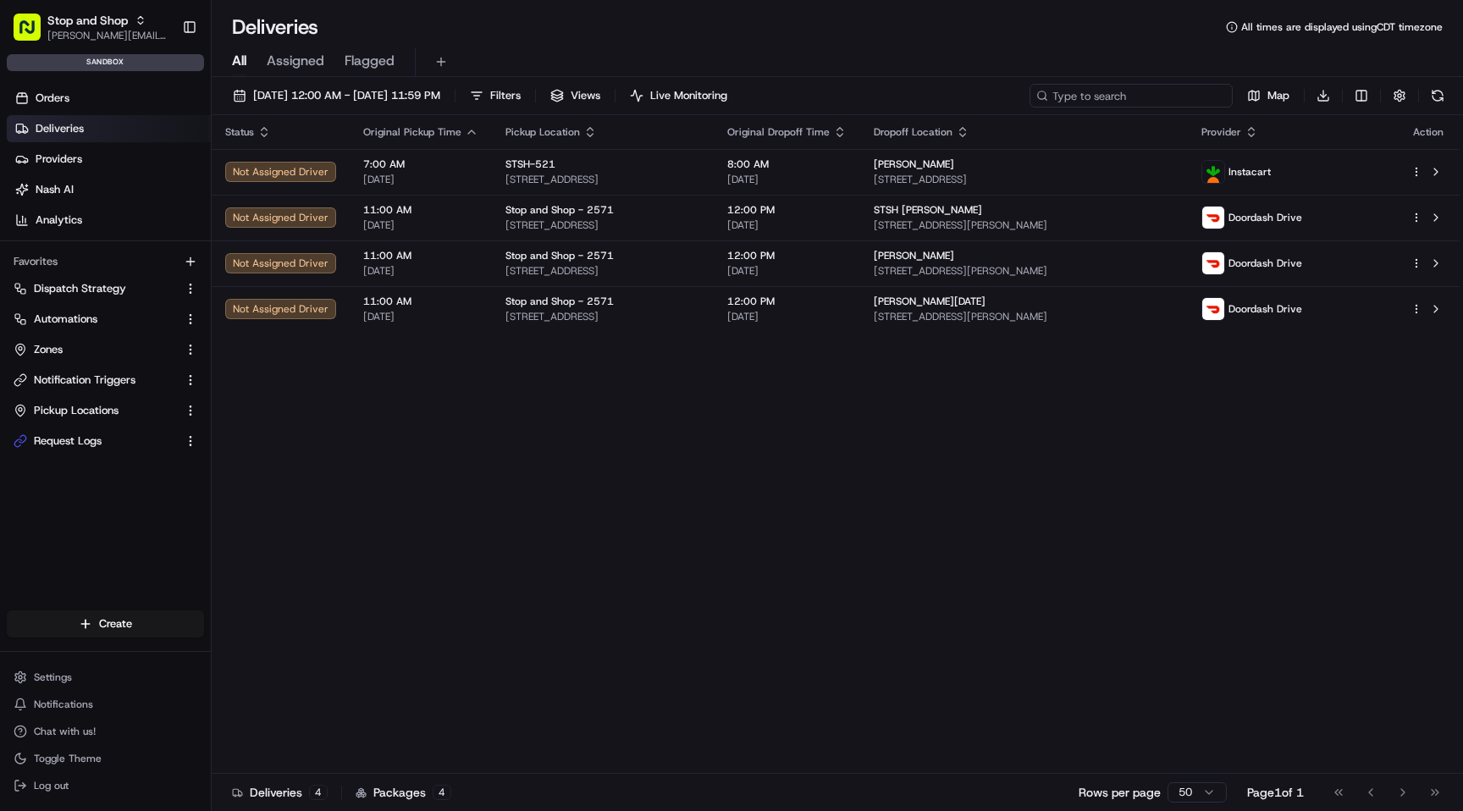
click at [1124, 95] on input at bounding box center [1130, 96] width 203 height 24
paste input "m500584937"
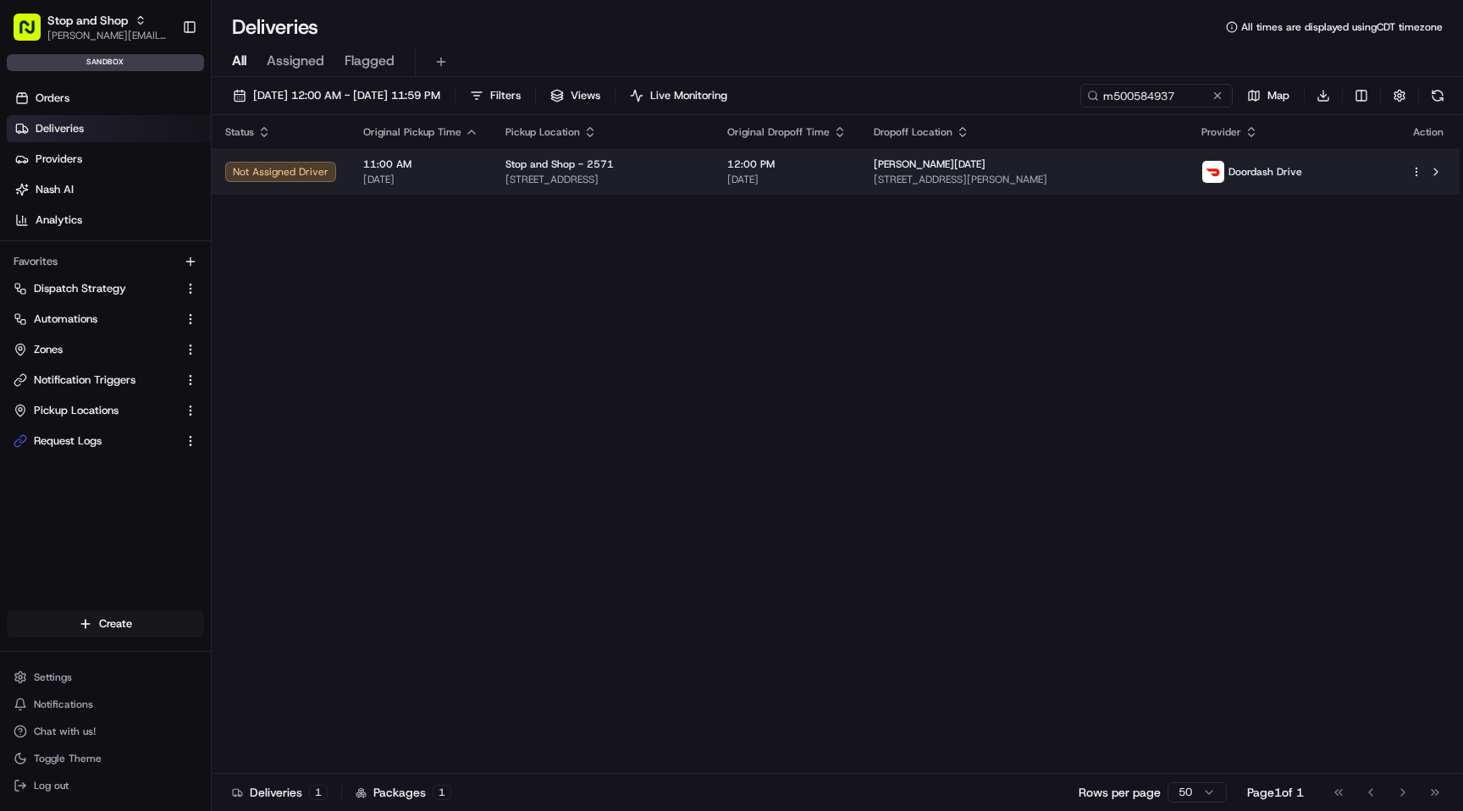
click at [714, 173] on td "Stop and Shop - [STREET_ADDRESS]" at bounding box center [603, 172] width 222 height 46
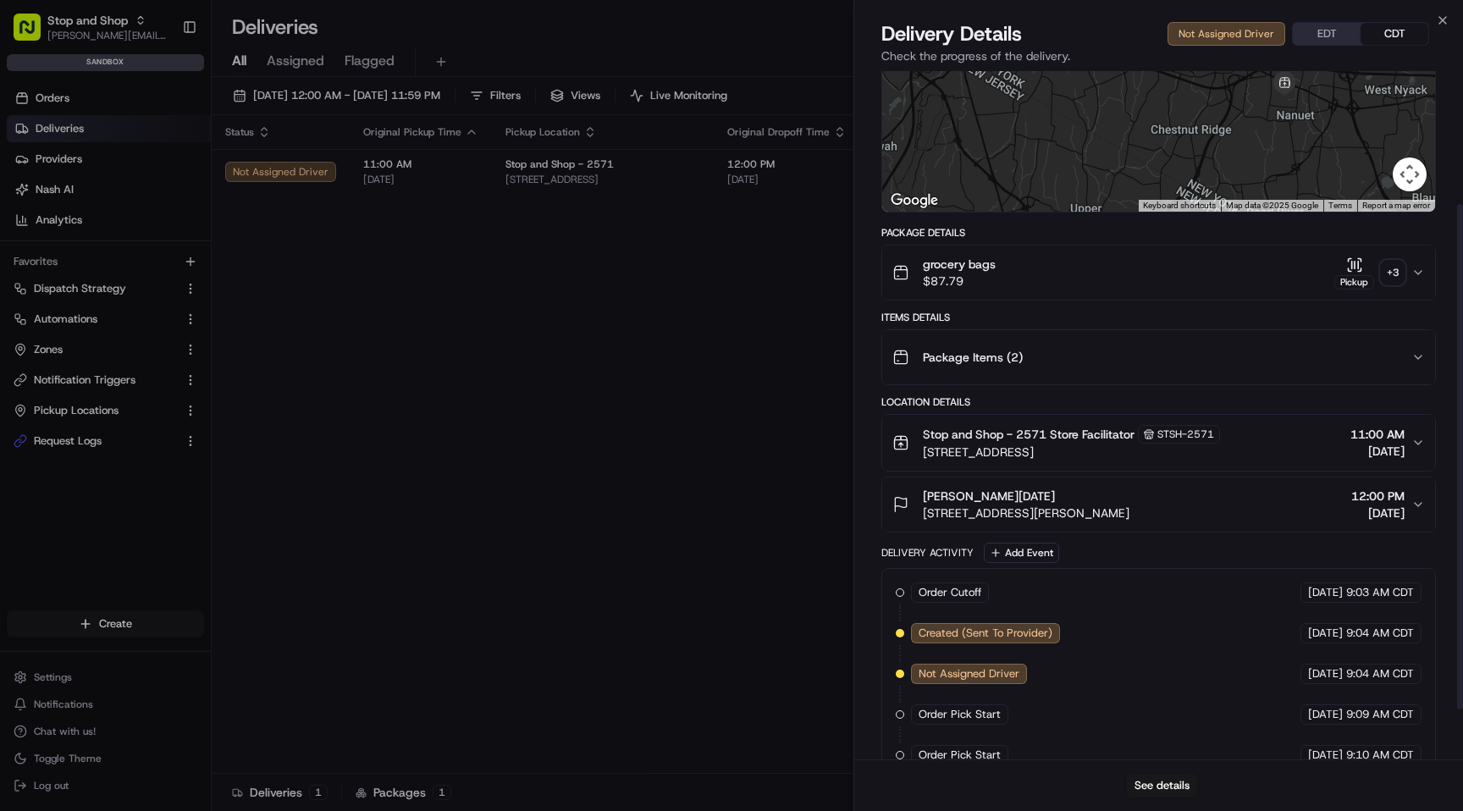
scroll to position [187, 0]
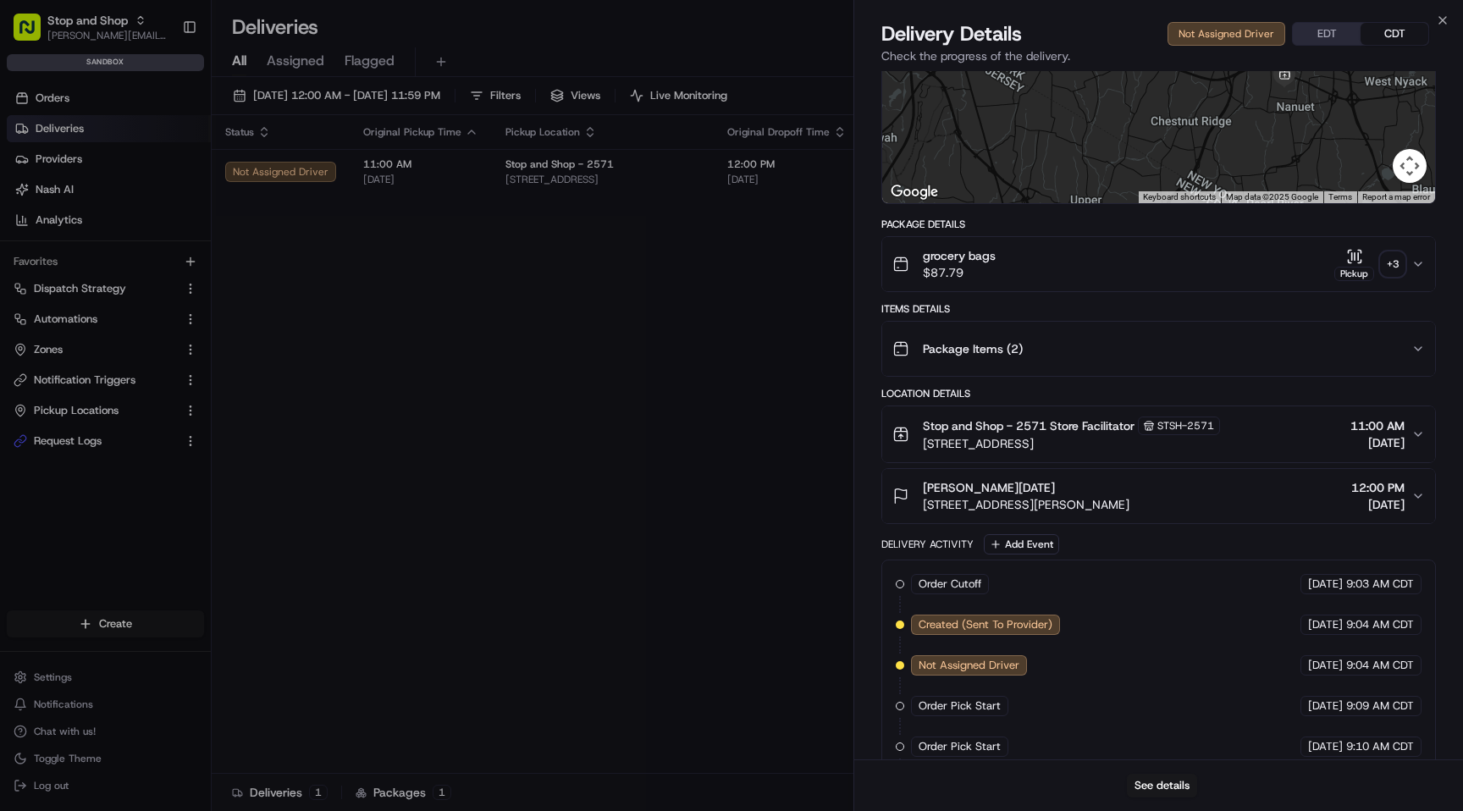
click at [1097, 264] on div "grocery bags $87.79 Pickup + 3" at bounding box center [1151, 264] width 519 height 34
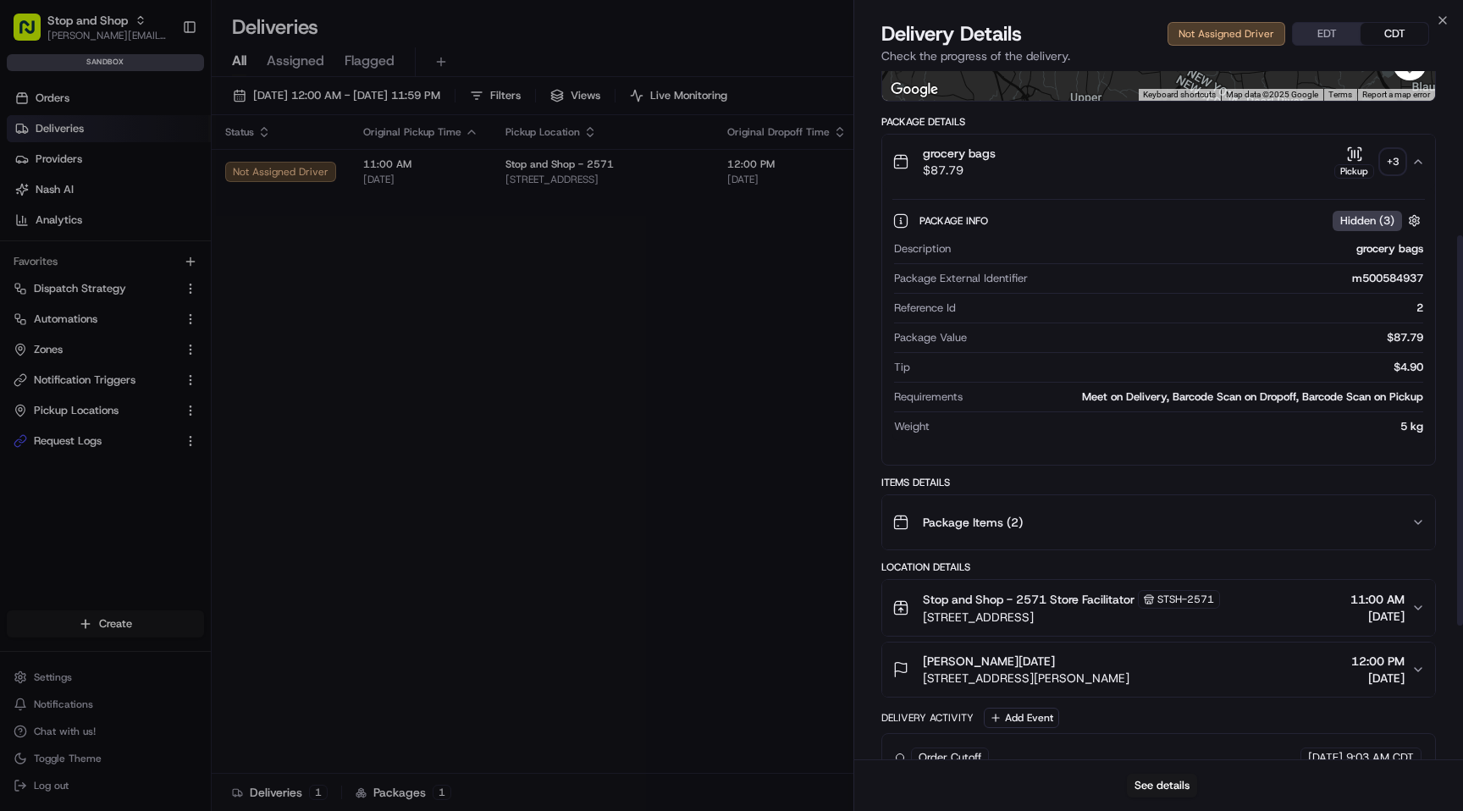
scroll to position [526, 0]
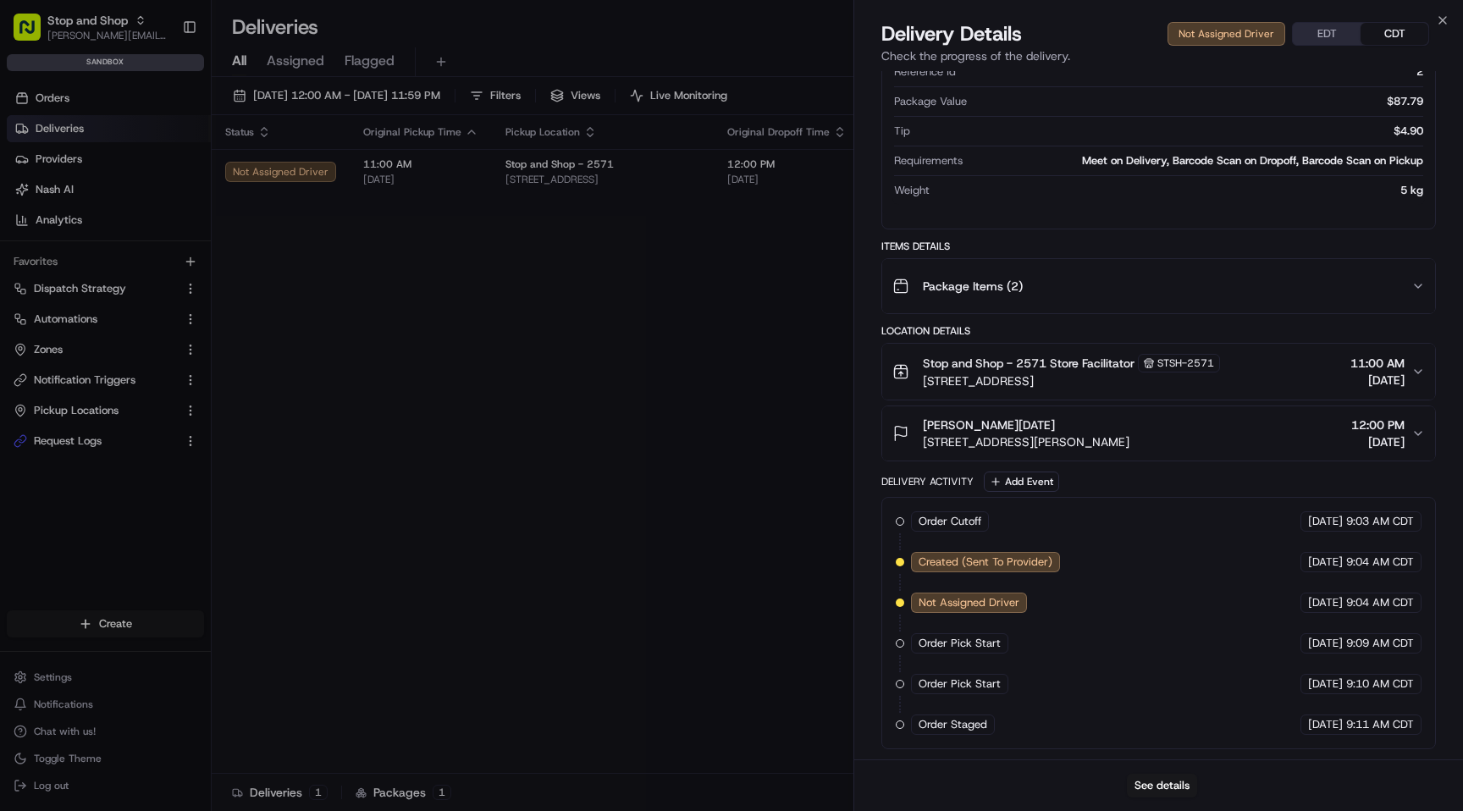
click at [1073, 367] on span "Stop and Shop - 2571 Store Facilitator" at bounding box center [1029, 363] width 212 height 17
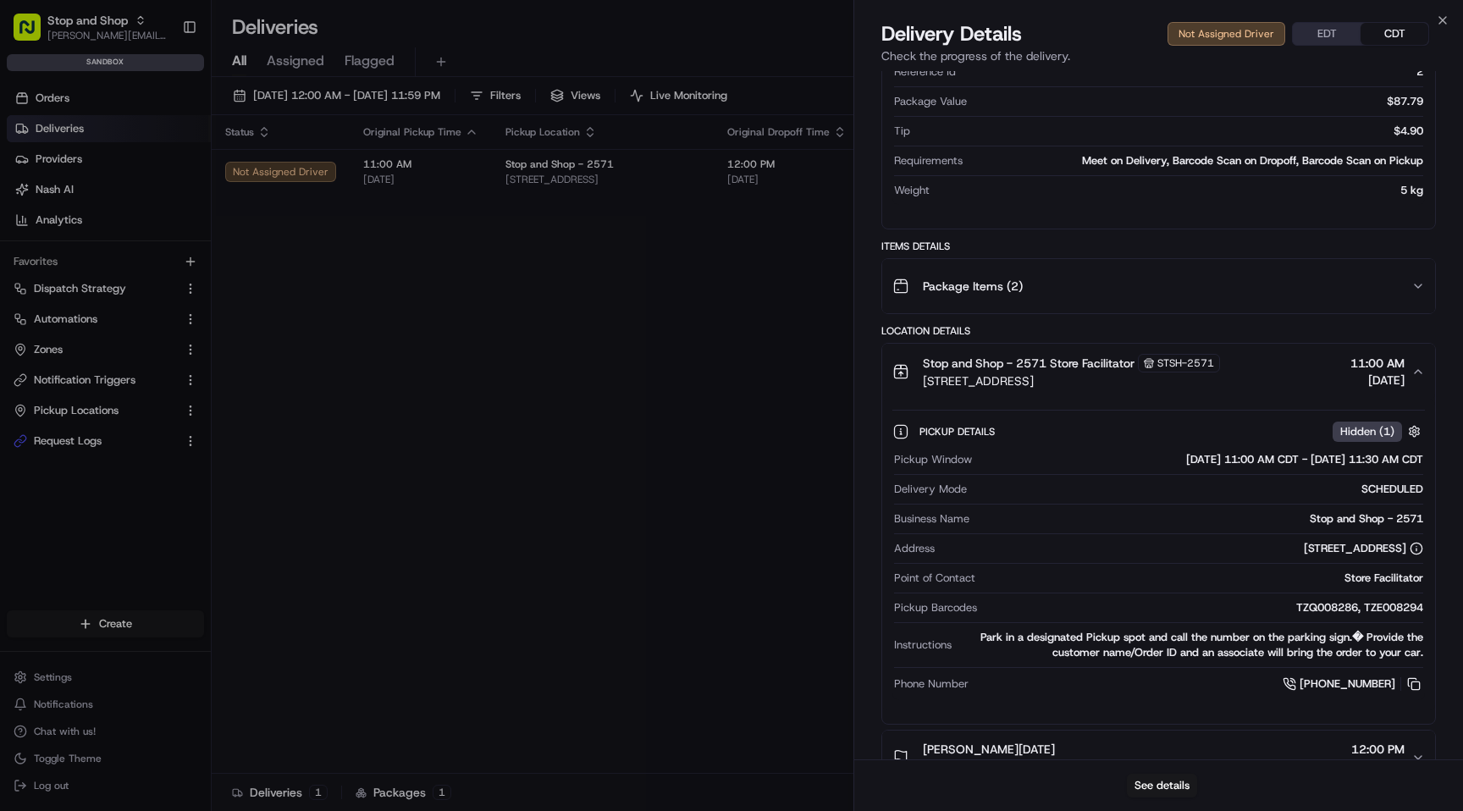
click at [1047, 364] on span "Stop and Shop - 2571 Store Facilitator" at bounding box center [1029, 363] width 212 height 17
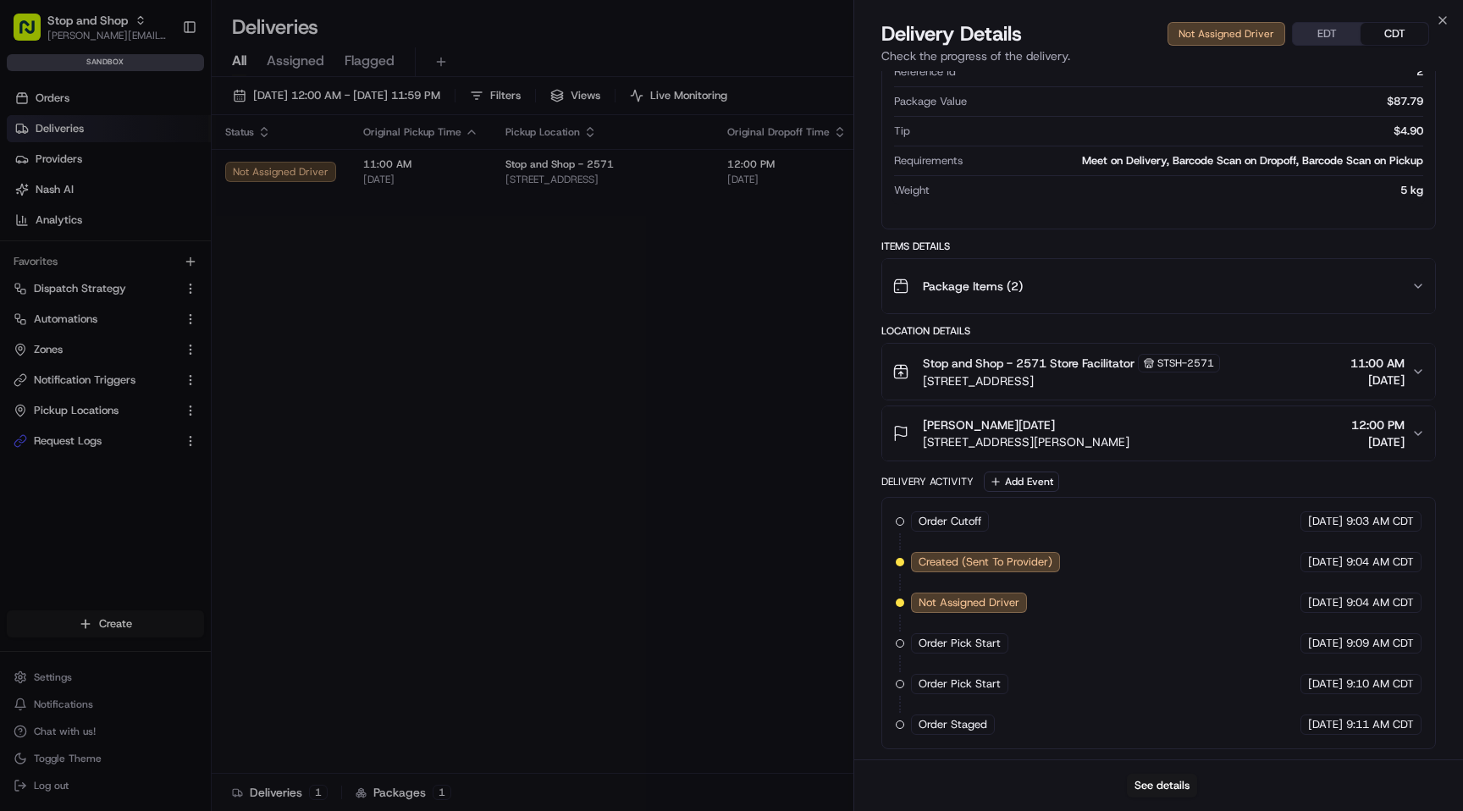
click at [1063, 445] on span "[STREET_ADDRESS][PERSON_NAME]" at bounding box center [1026, 441] width 207 height 17
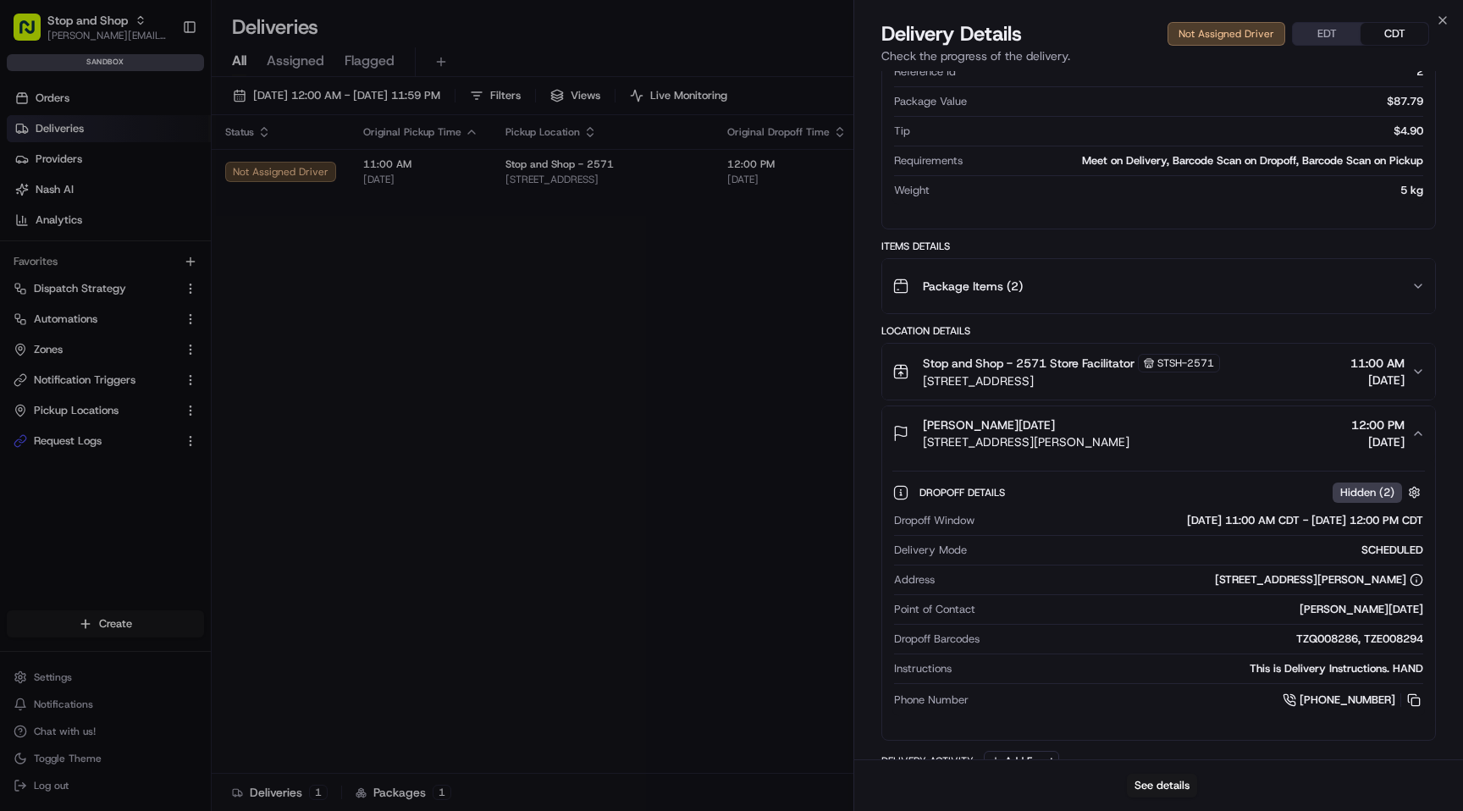
click at [1063, 445] on span "[STREET_ADDRESS][PERSON_NAME]" at bounding box center [1026, 441] width 207 height 17
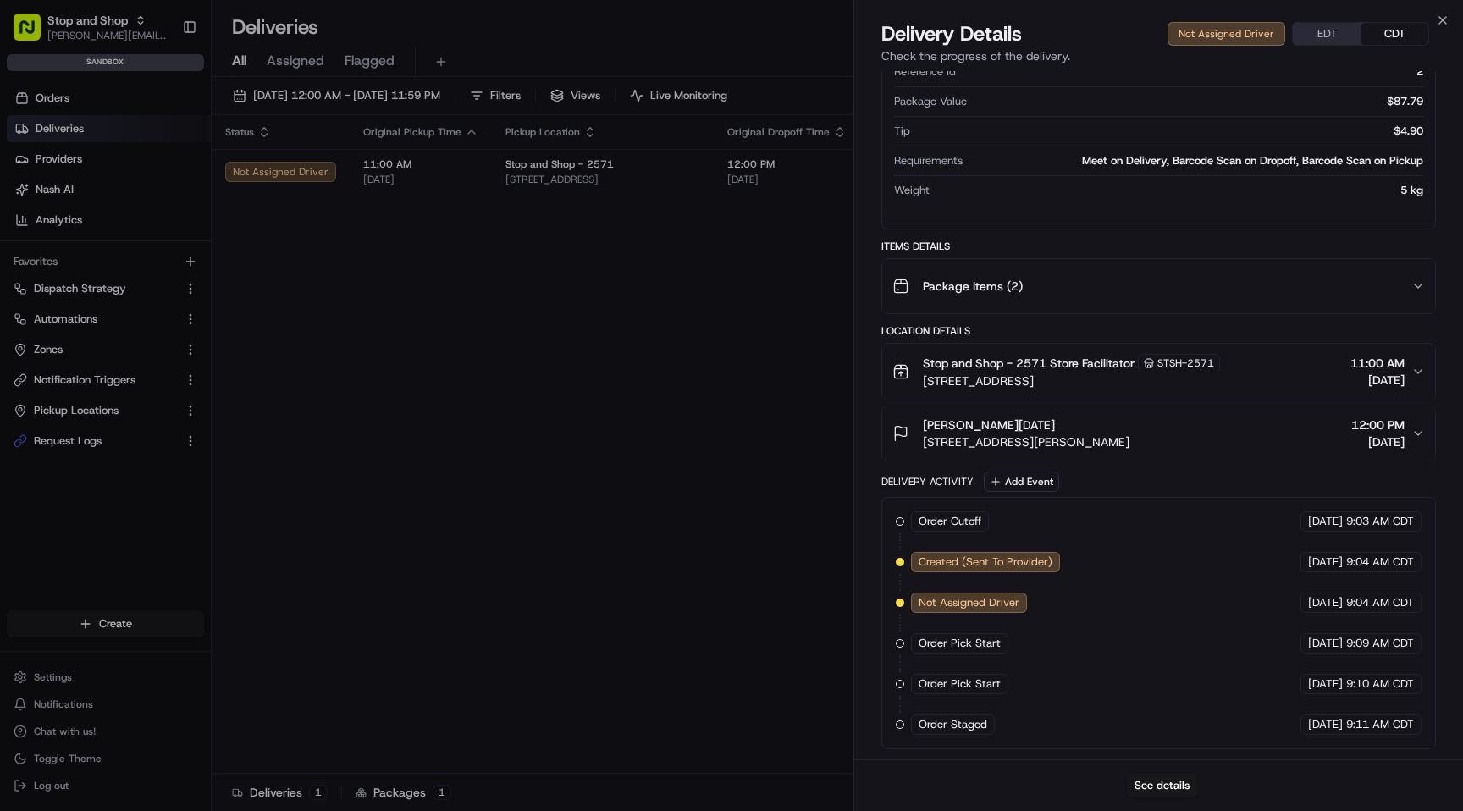
click at [1160, 436] on div "[PERSON_NAME] [DATE] [STREET_ADDRESS][PERSON_NAME] 12:00 PM [DATE]" at bounding box center [1151, 433] width 519 height 34
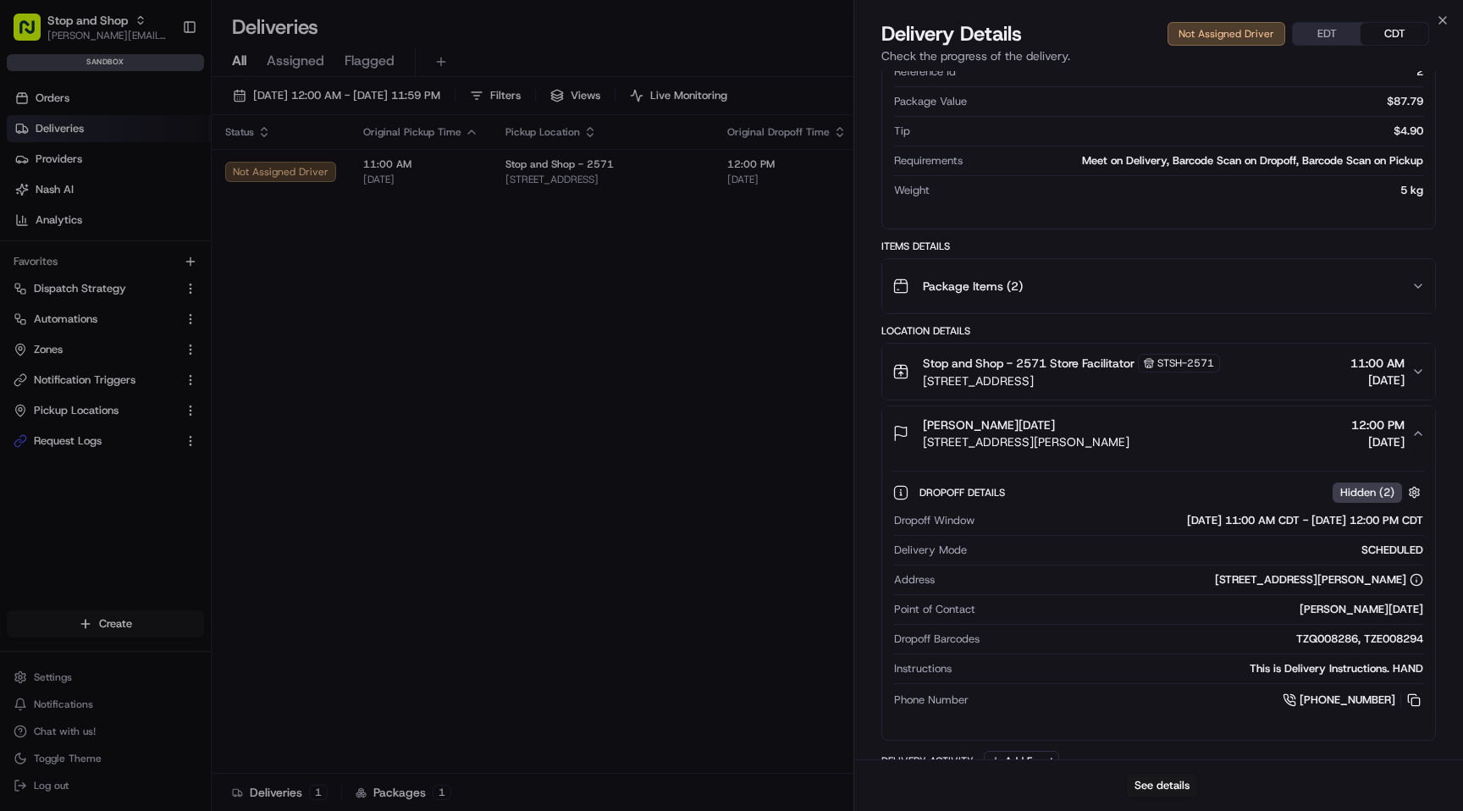
click at [1160, 436] on div "[PERSON_NAME] [DATE] [STREET_ADDRESS][PERSON_NAME] 12:00 PM [DATE]" at bounding box center [1151, 433] width 519 height 34
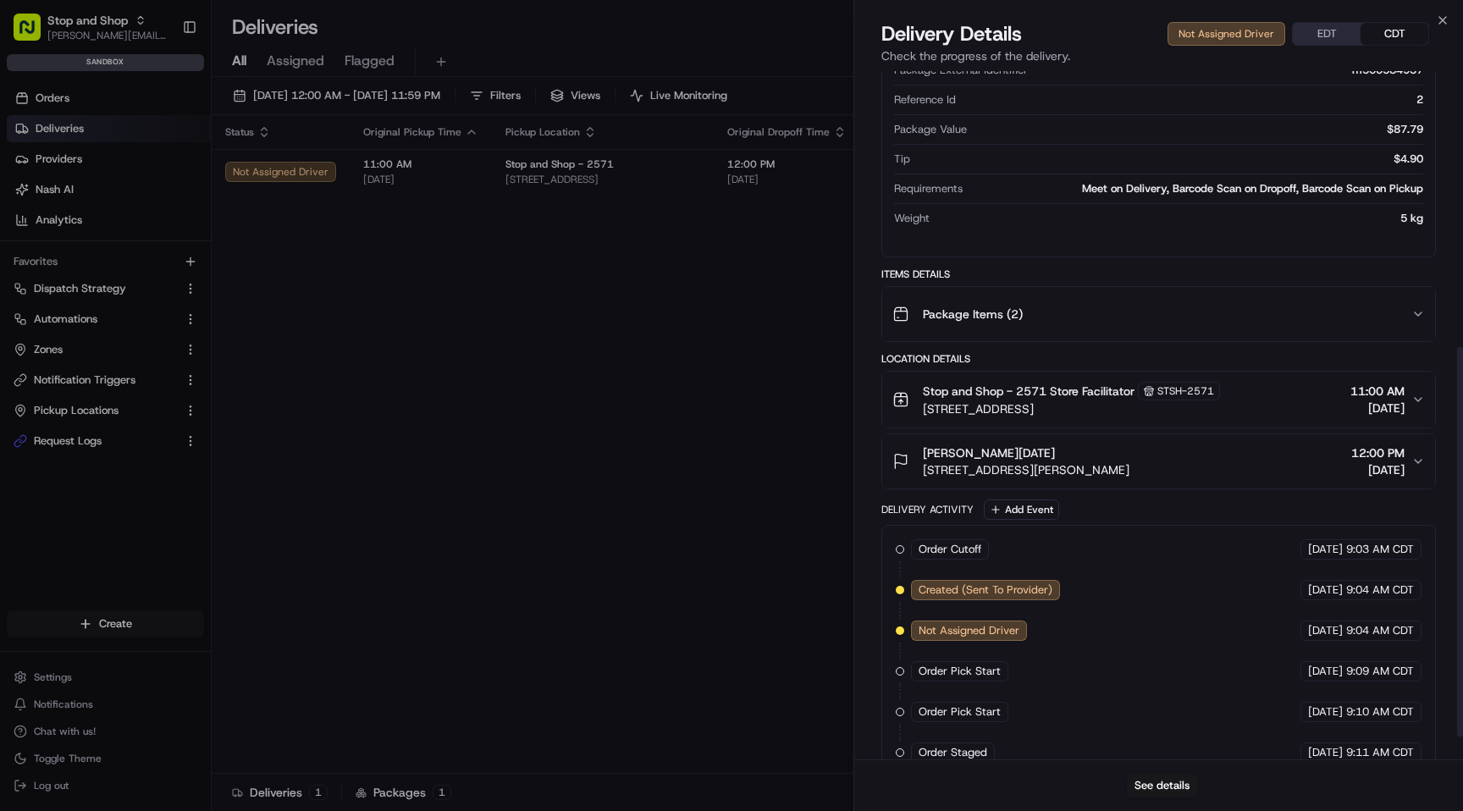
scroll to position [477, 0]
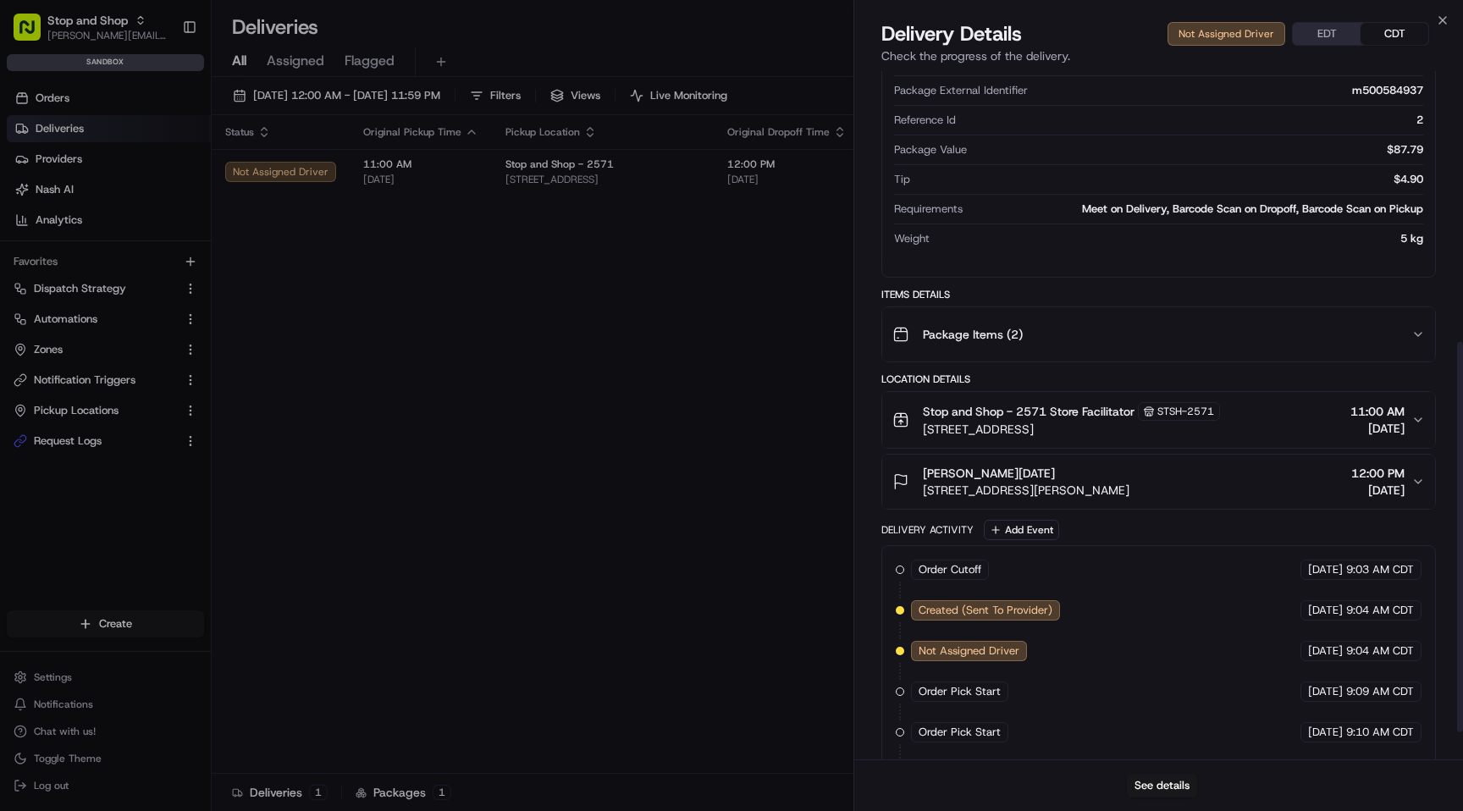
click at [1127, 322] on div "Package Items ( 2 )" at bounding box center [1151, 334] width 519 height 34
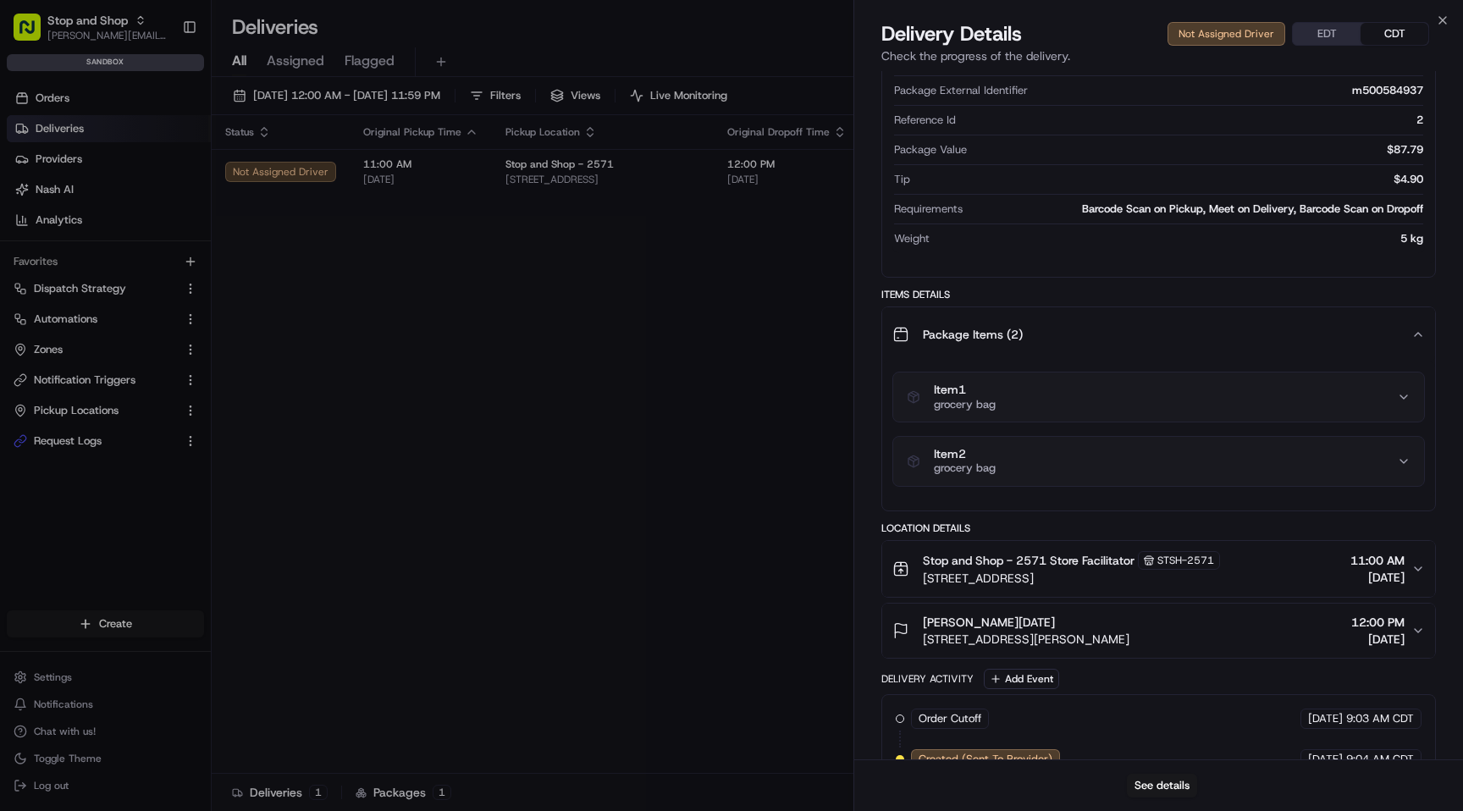
click at [1127, 322] on div "Package Items ( 2 )" at bounding box center [1151, 334] width 519 height 34
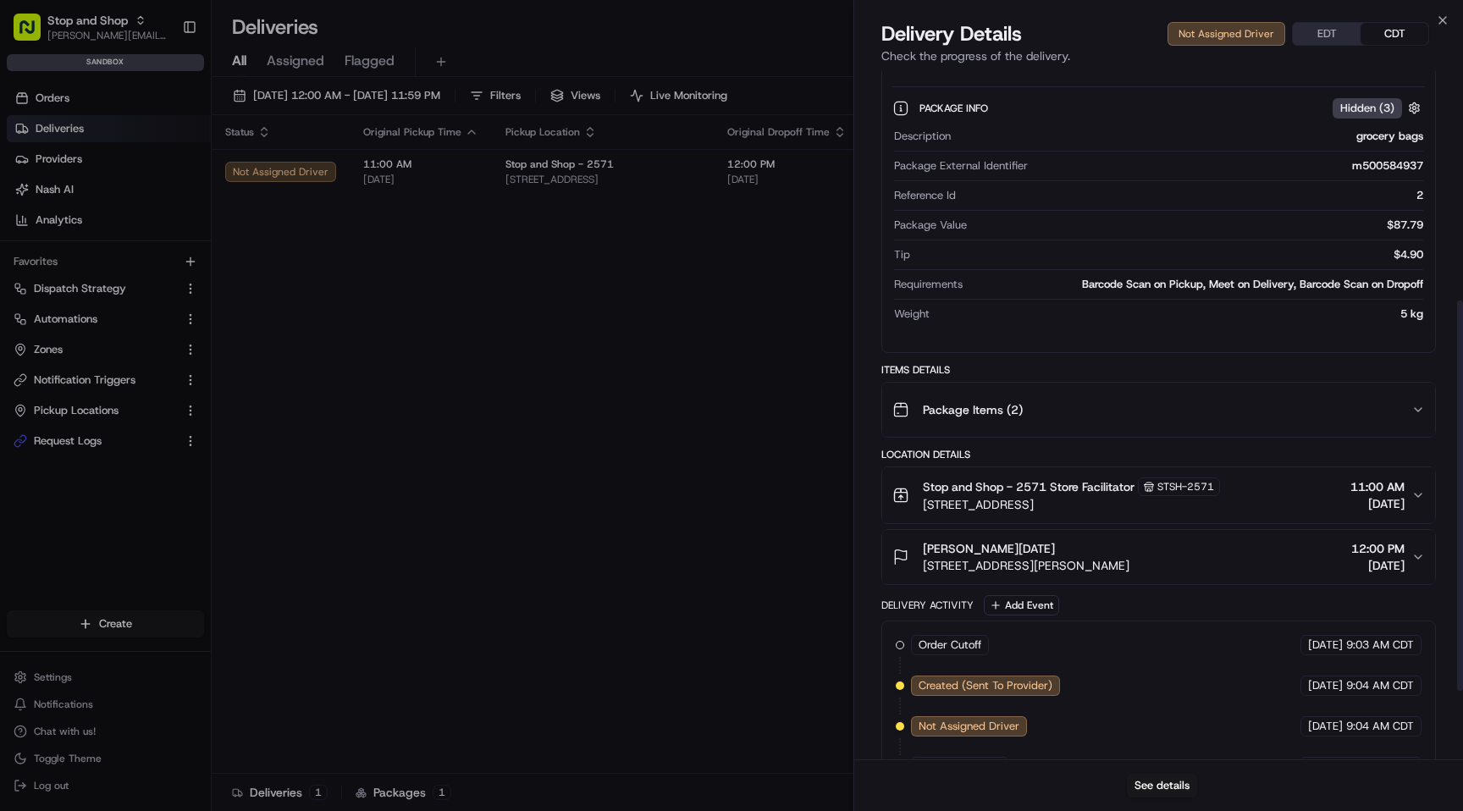
scroll to position [400, 0]
click at [1094, 494] on span "Stop and Shop - 2571 Store Facilitator" at bounding box center [1029, 489] width 212 height 17
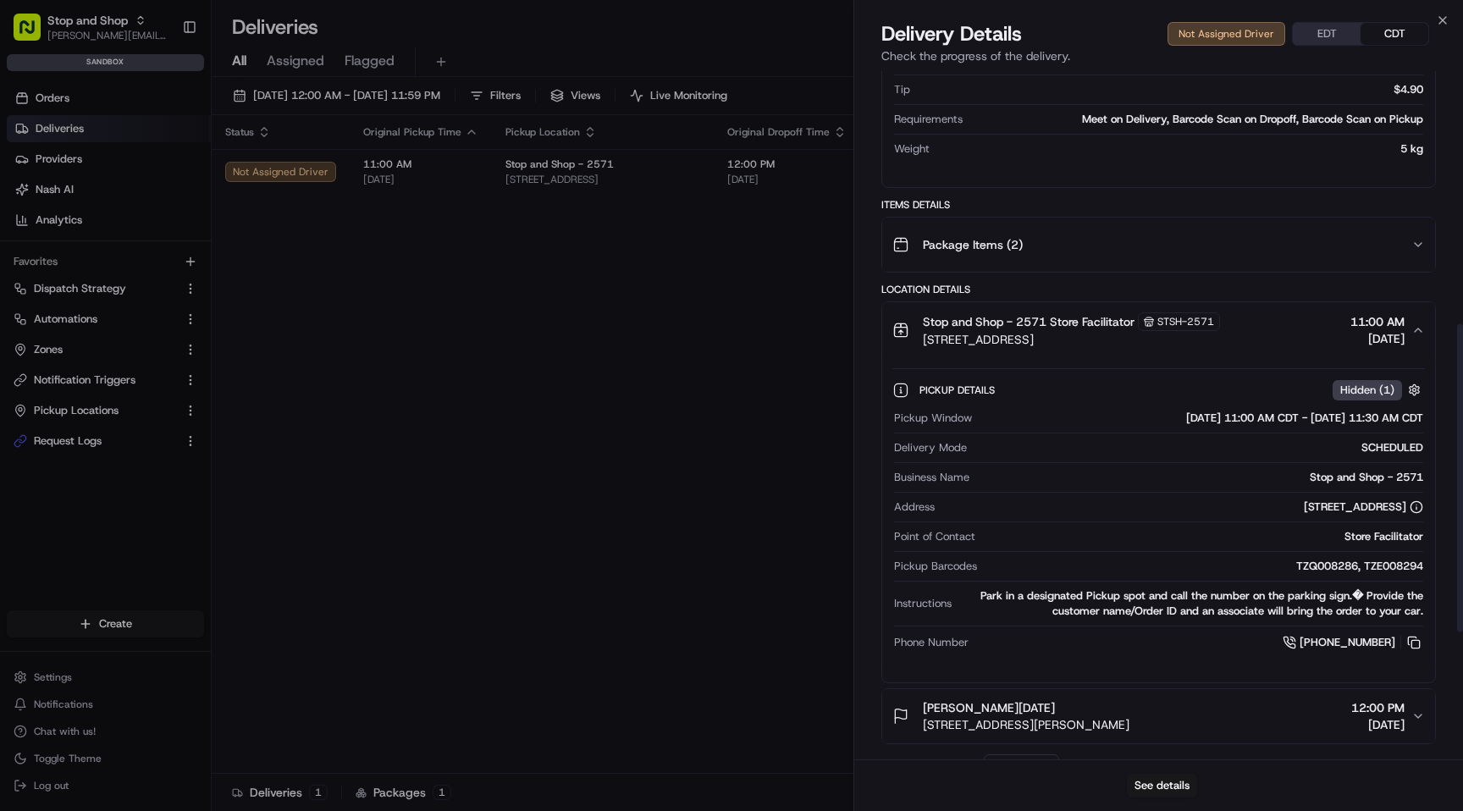
scroll to position [525, 0]
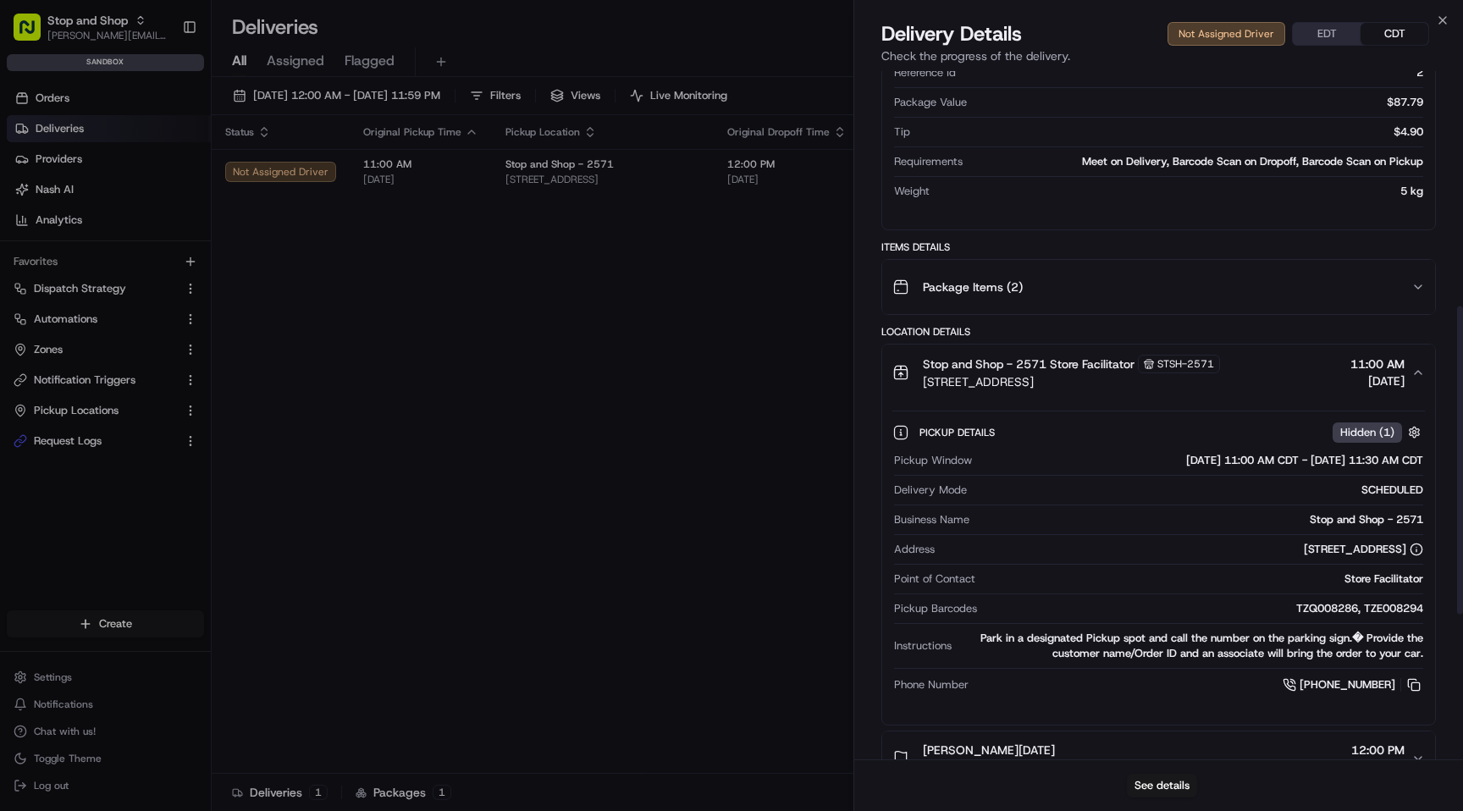
click at [1089, 373] on span "[STREET_ADDRESS]" at bounding box center [1071, 381] width 297 height 17
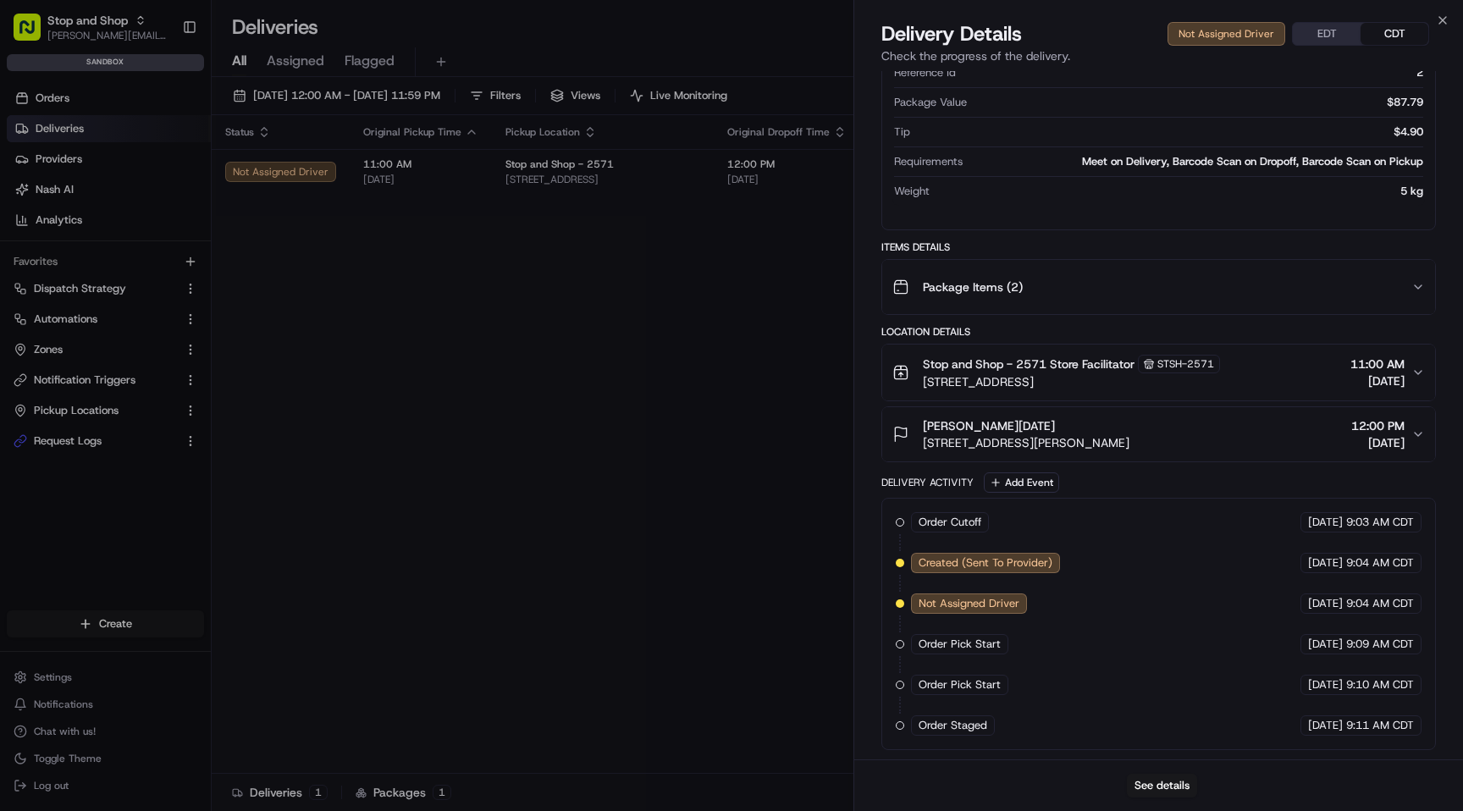
click at [1077, 434] on span "[STREET_ADDRESS][PERSON_NAME]" at bounding box center [1026, 442] width 207 height 17
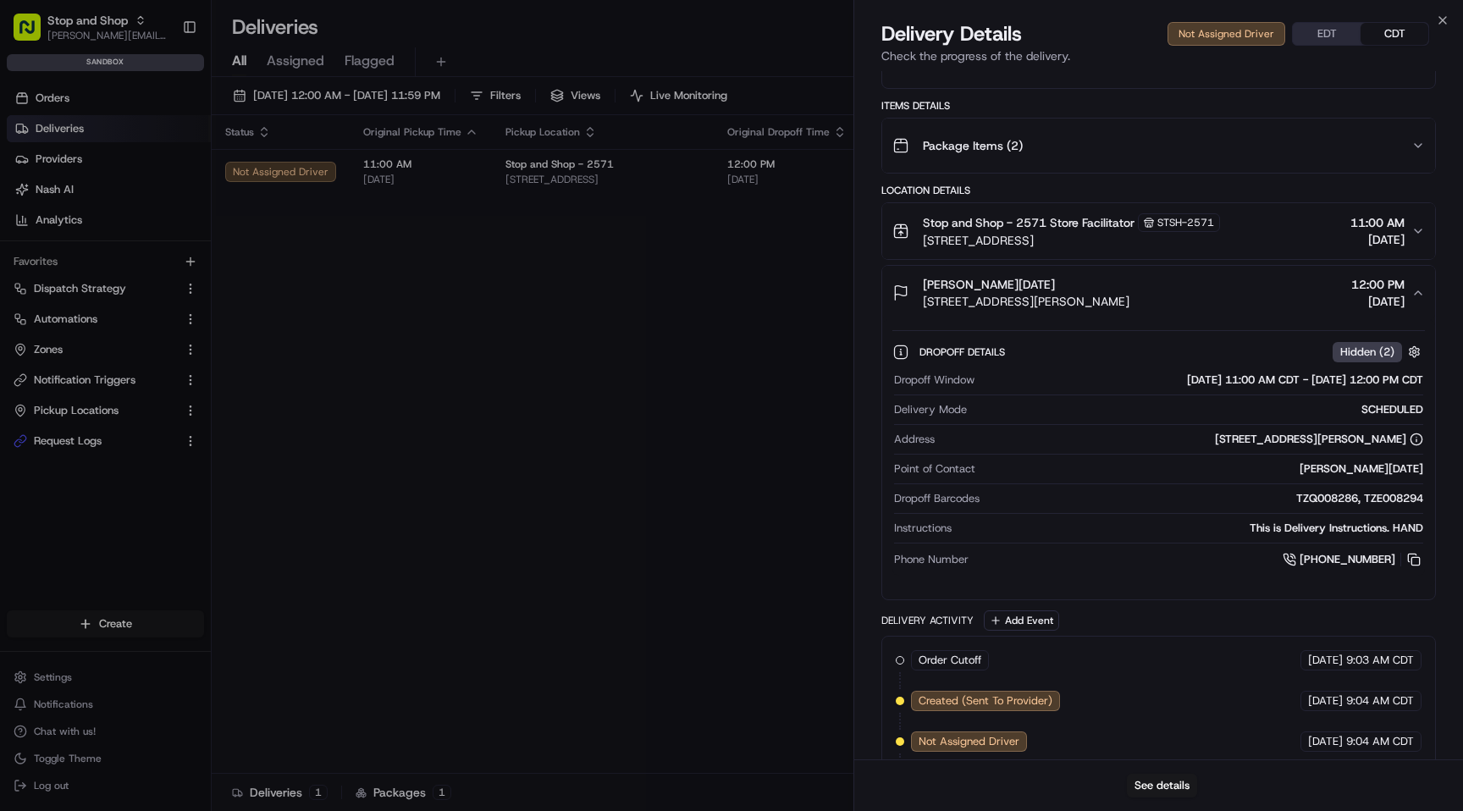
scroll to position [627, 0]
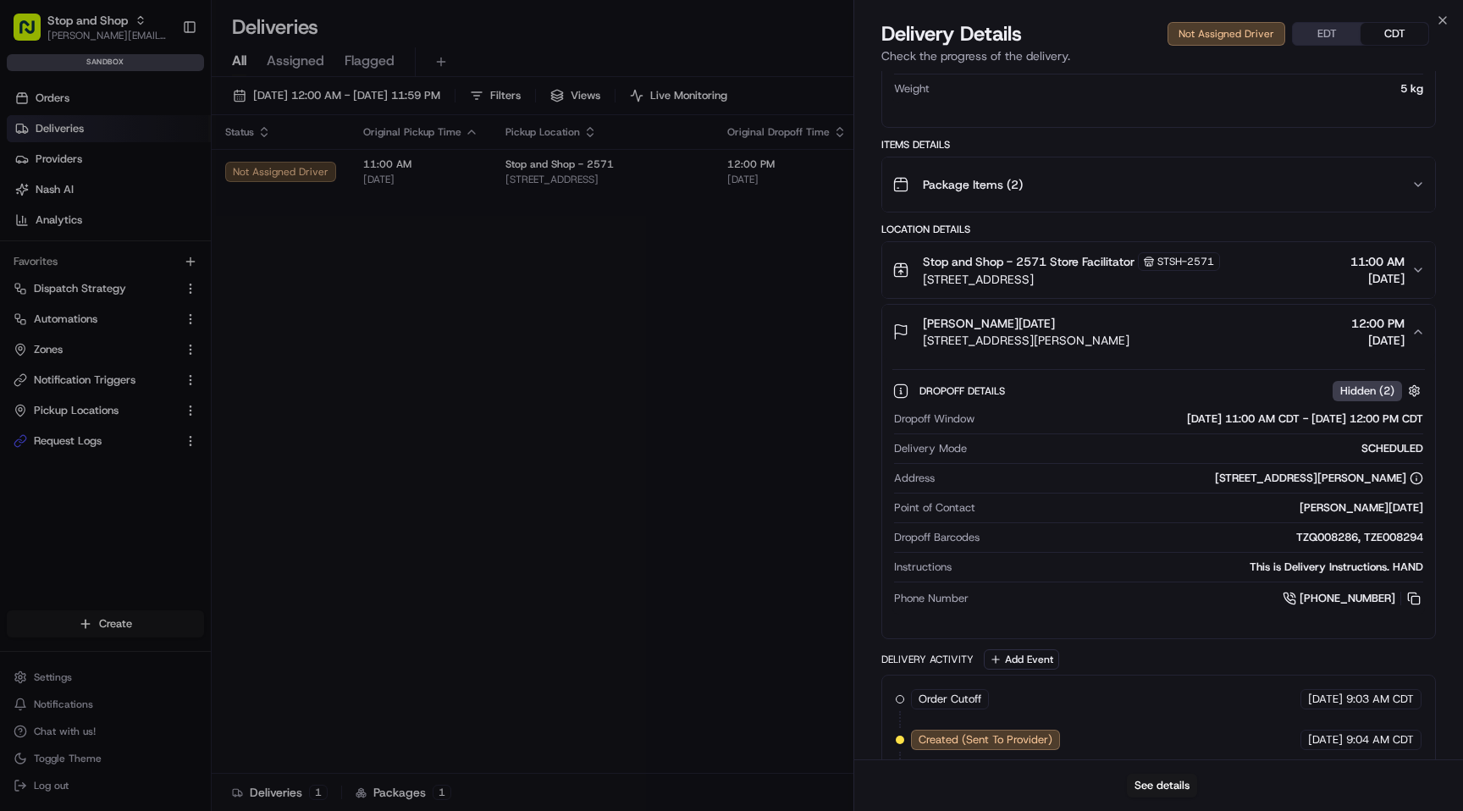
click at [1014, 333] on span "[STREET_ADDRESS][PERSON_NAME]" at bounding box center [1026, 340] width 207 height 17
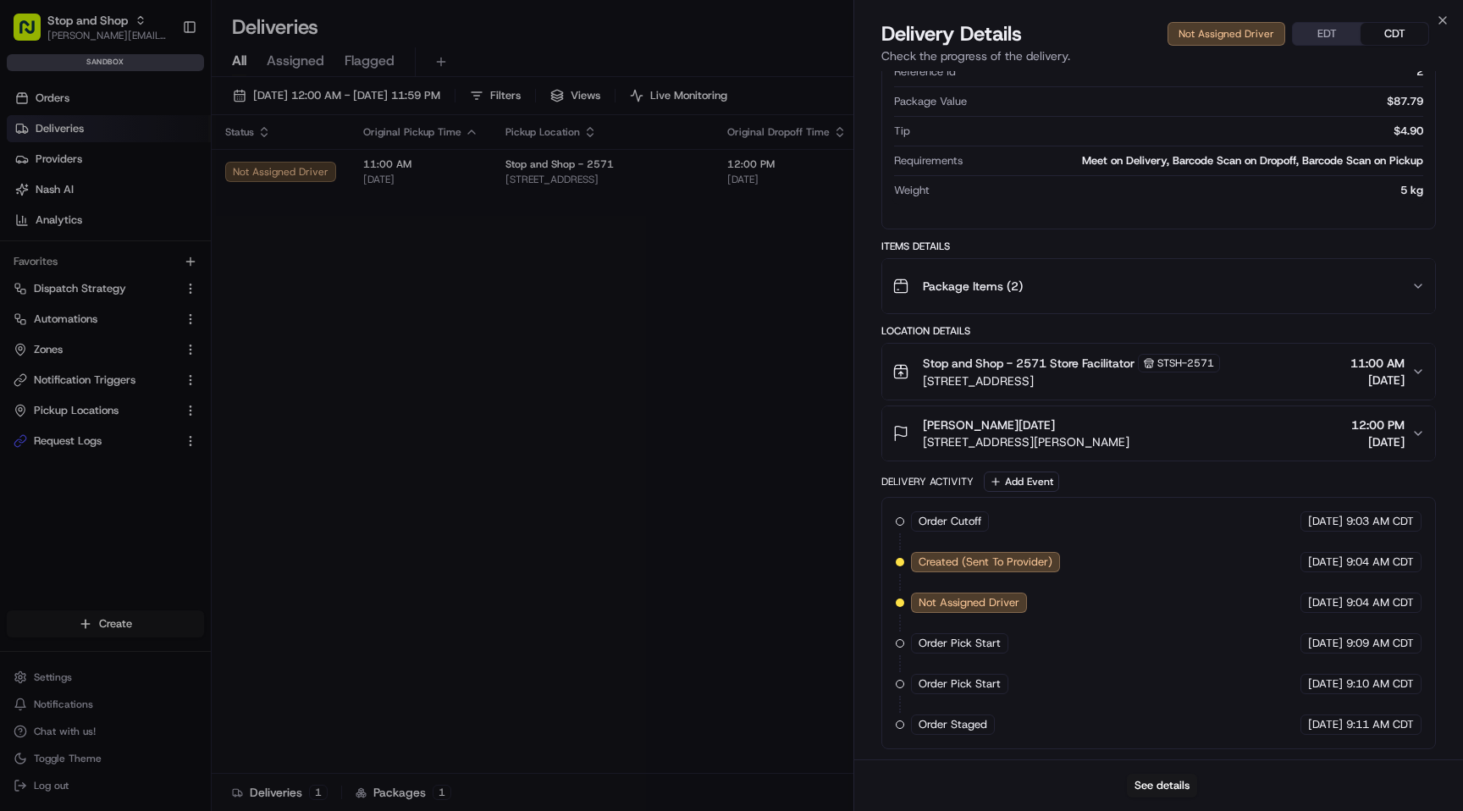
scroll to position [526, 0]
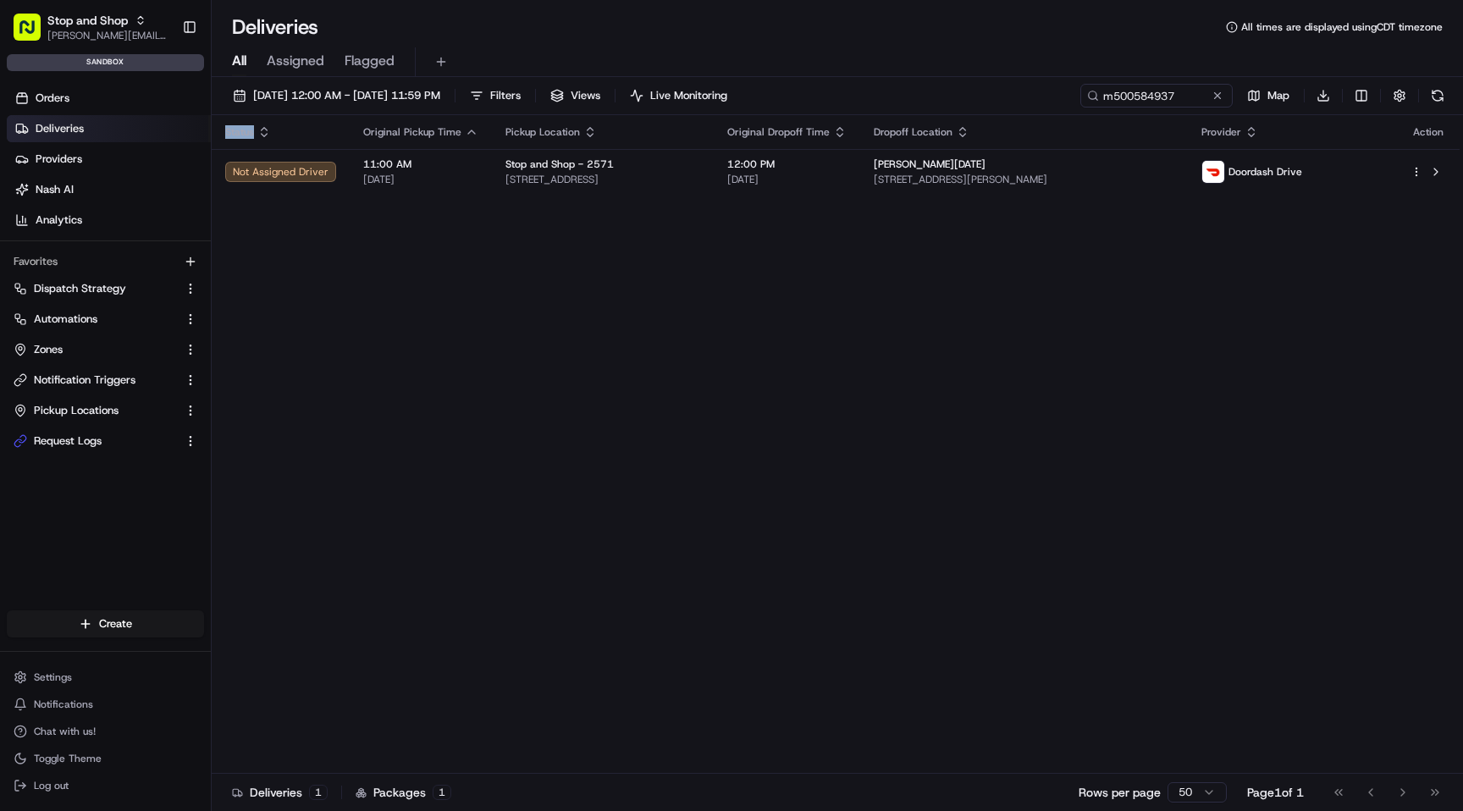
click at [680, 305] on div "Status Original Pickup Time Pickup Location Original Dropoff Time Dropoff Locat…" at bounding box center [836, 444] width 1248 height 659
click at [1159, 93] on input "m500584937" at bounding box center [1130, 96] width 203 height 24
paste input "652216"
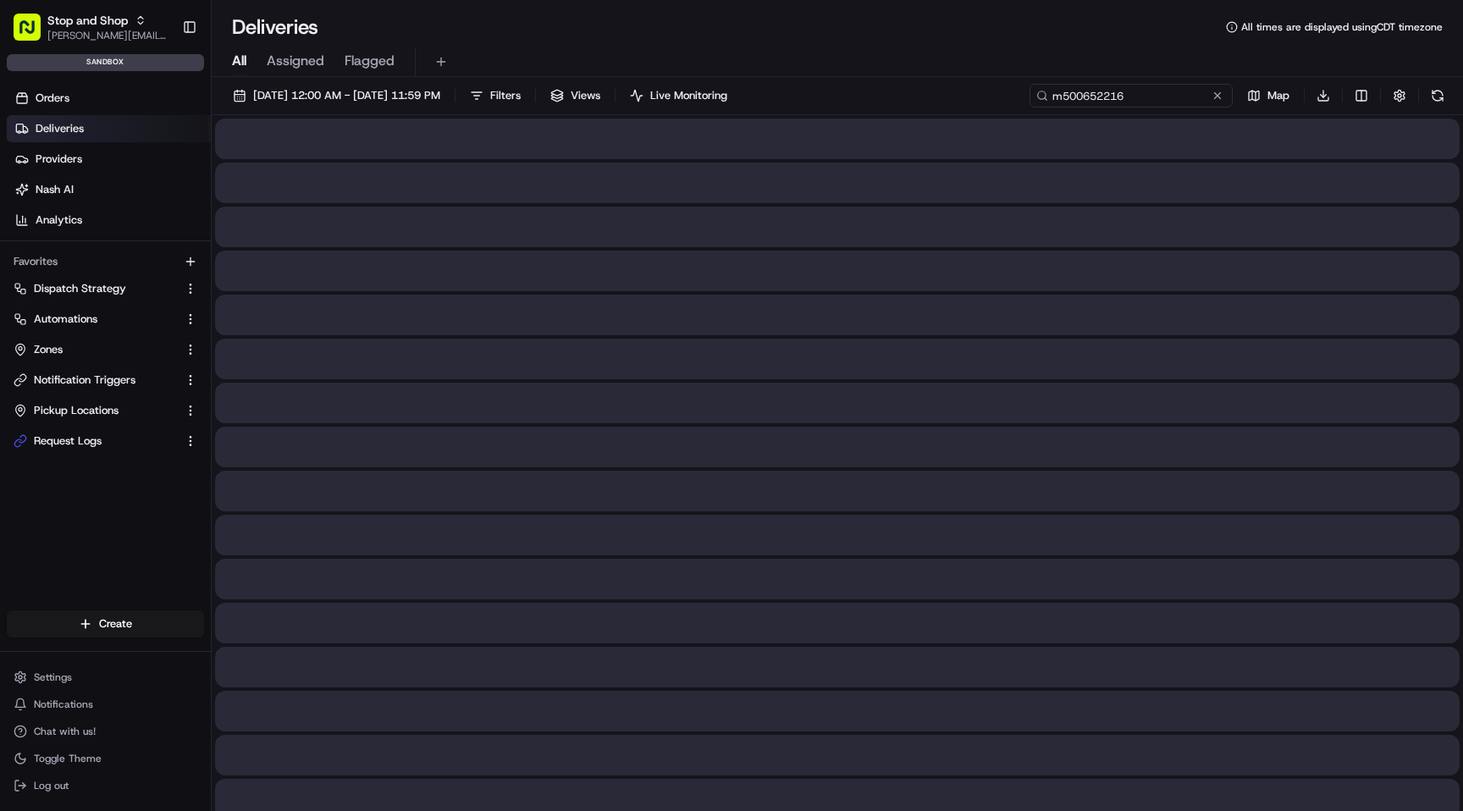
type input "m500652216"
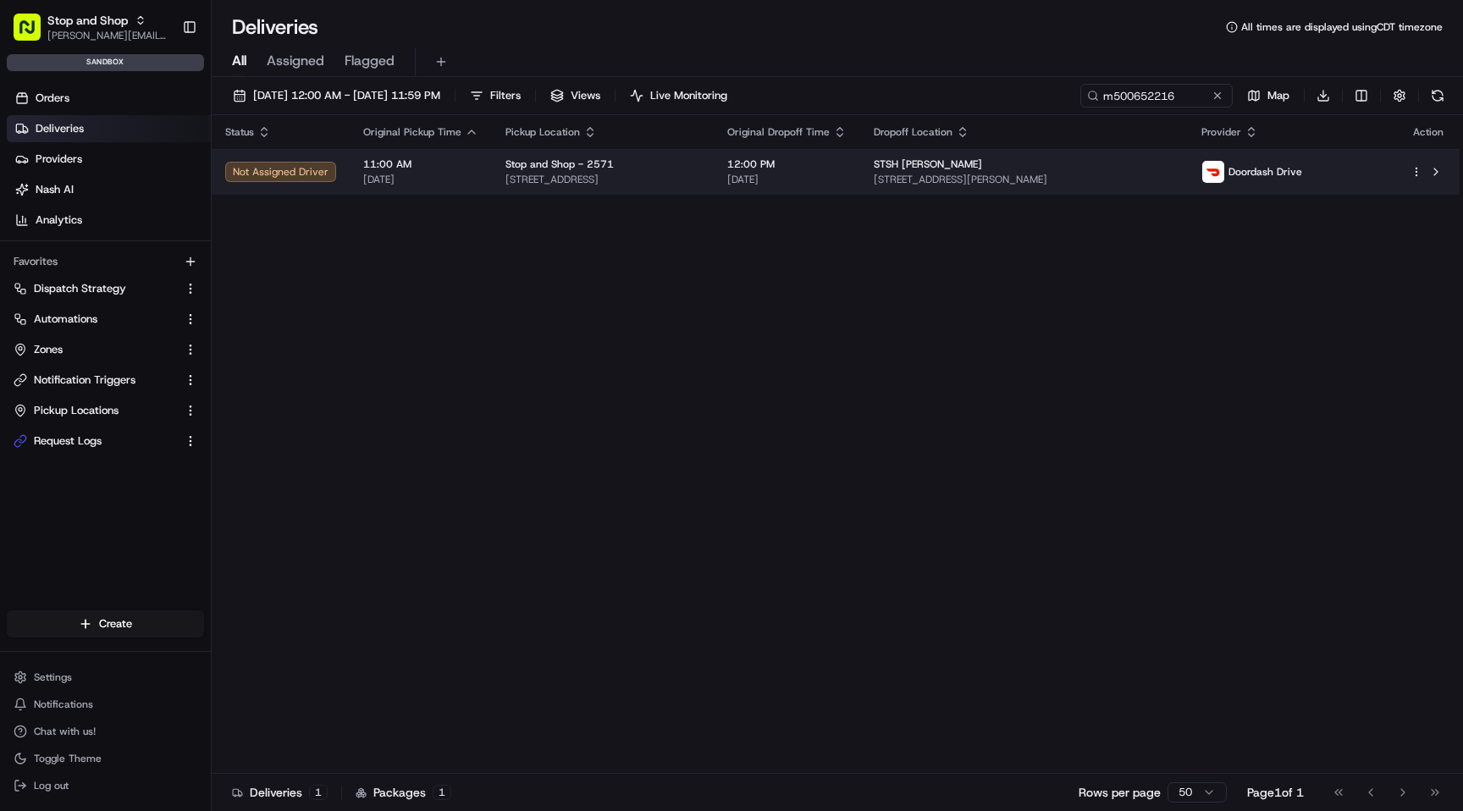
click at [1112, 161] on div "STSH [PERSON_NAME]" at bounding box center [1024, 164] width 301 height 14
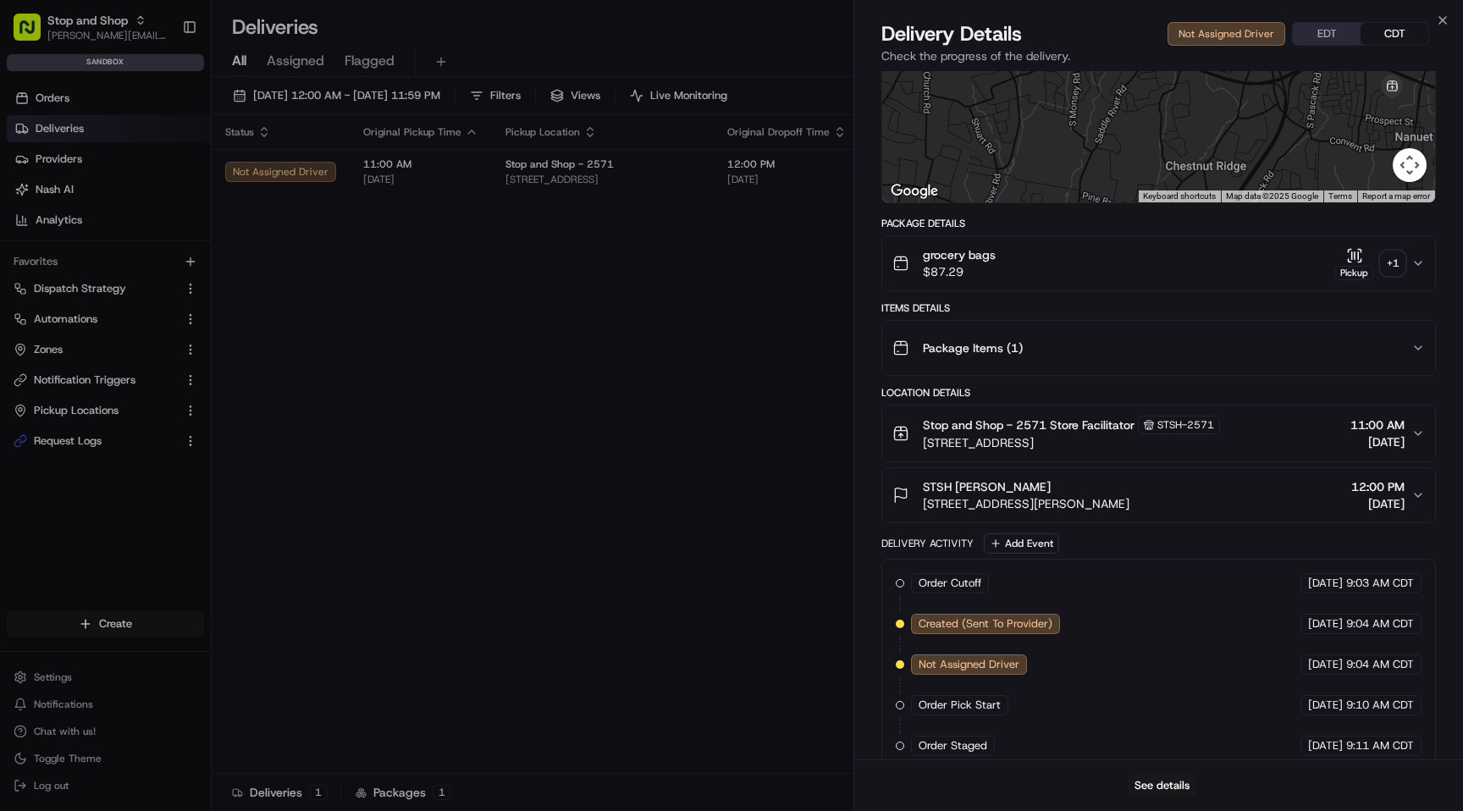
scroll to position [209, 0]
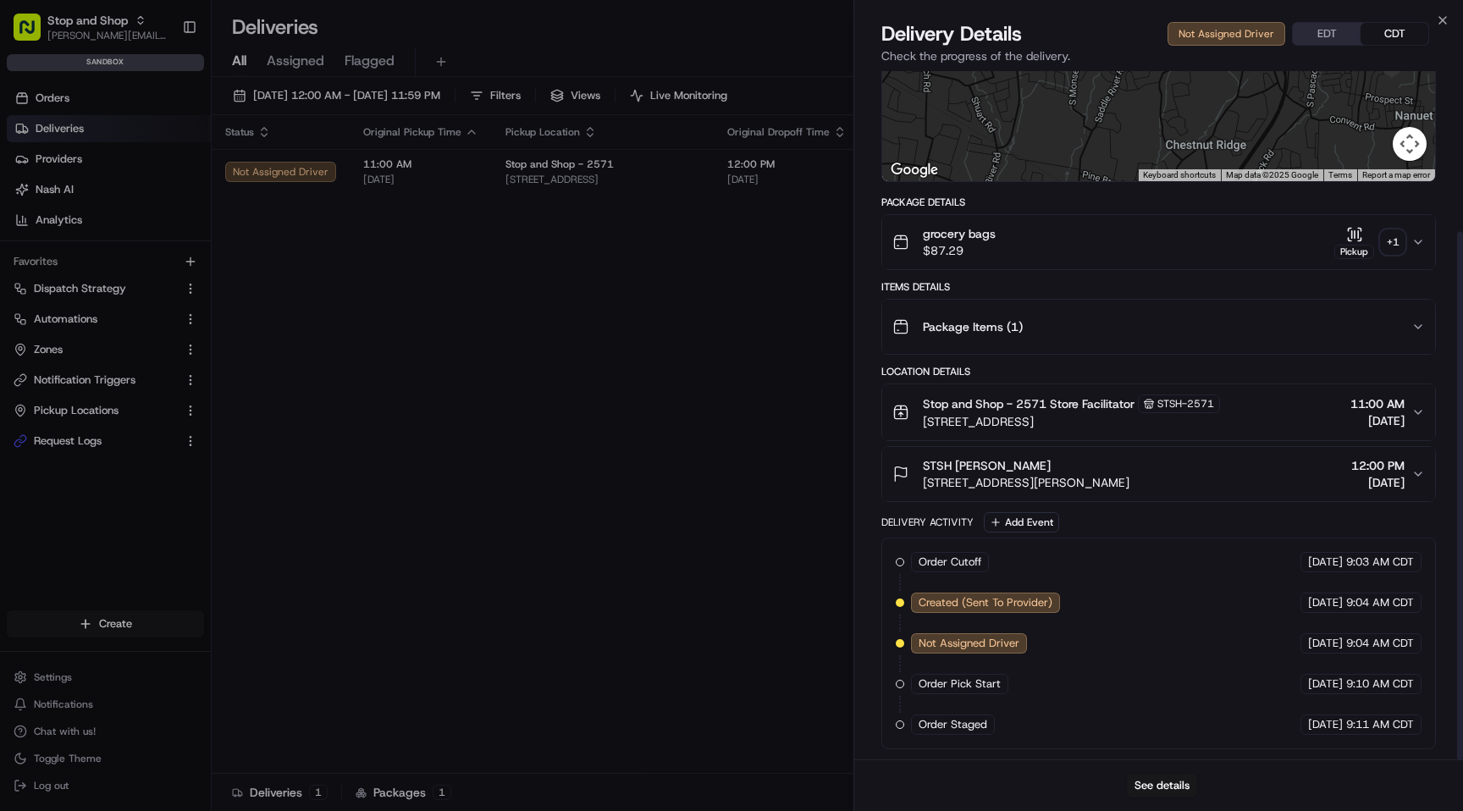
click at [1203, 251] on div "grocery bags $87.29 Pickup + 1" at bounding box center [1151, 242] width 519 height 34
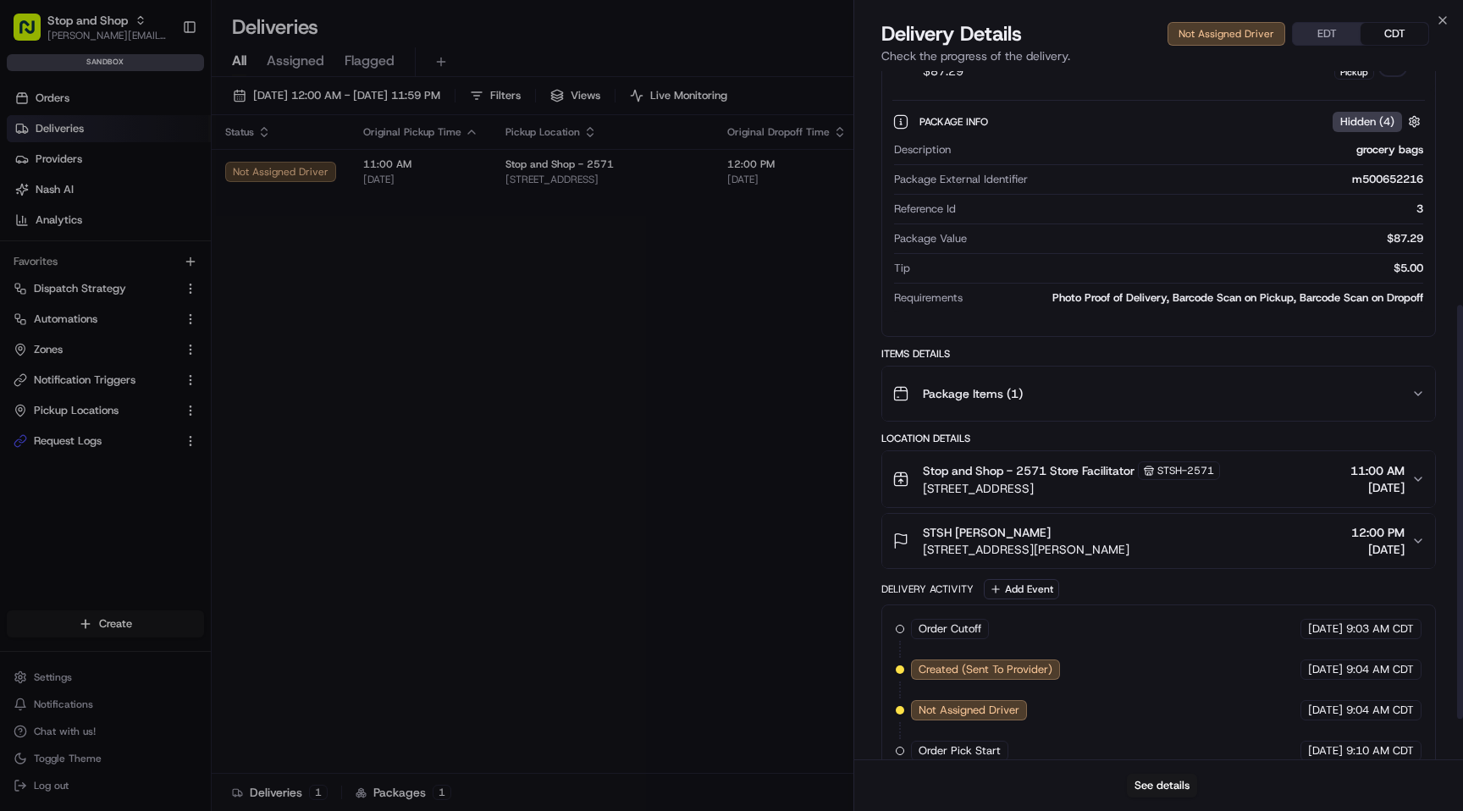
scroll to position [396, 0]
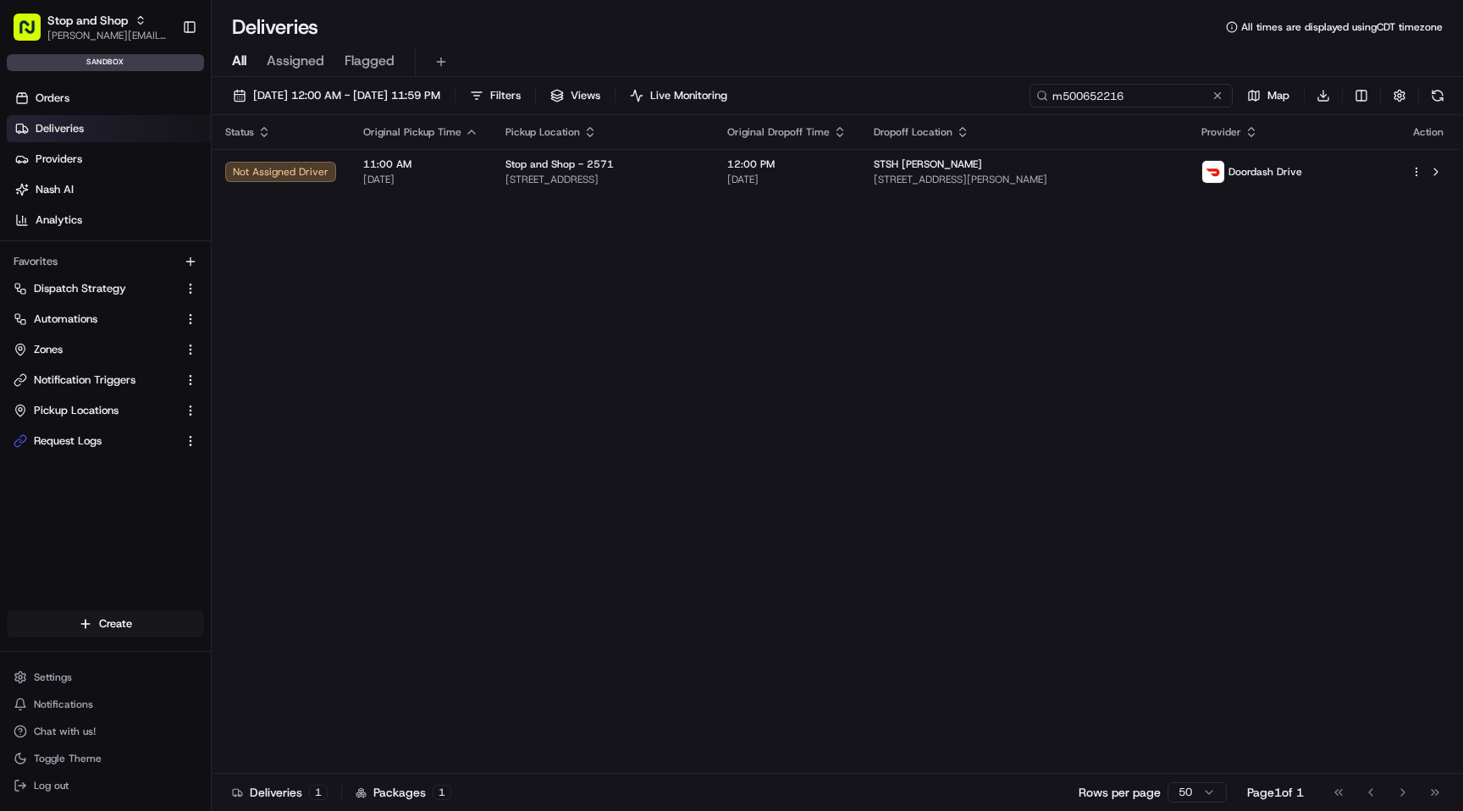
click at [1127, 94] on input "m500652216" at bounding box center [1130, 96] width 203 height 24
click at [81, 92] on link "Orders" at bounding box center [109, 98] width 204 height 27
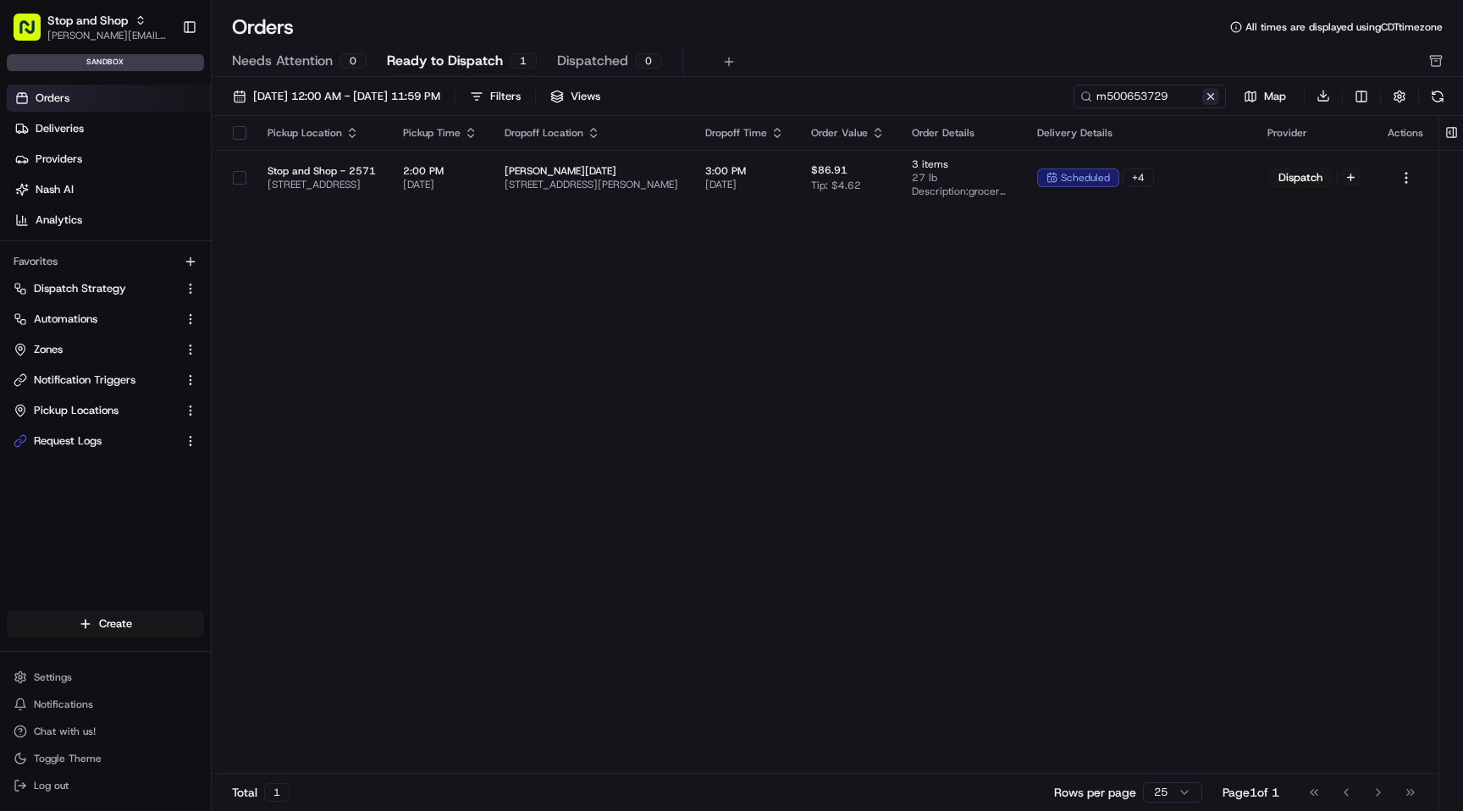
click at [1208, 96] on button at bounding box center [1210, 96] width 17 height 17
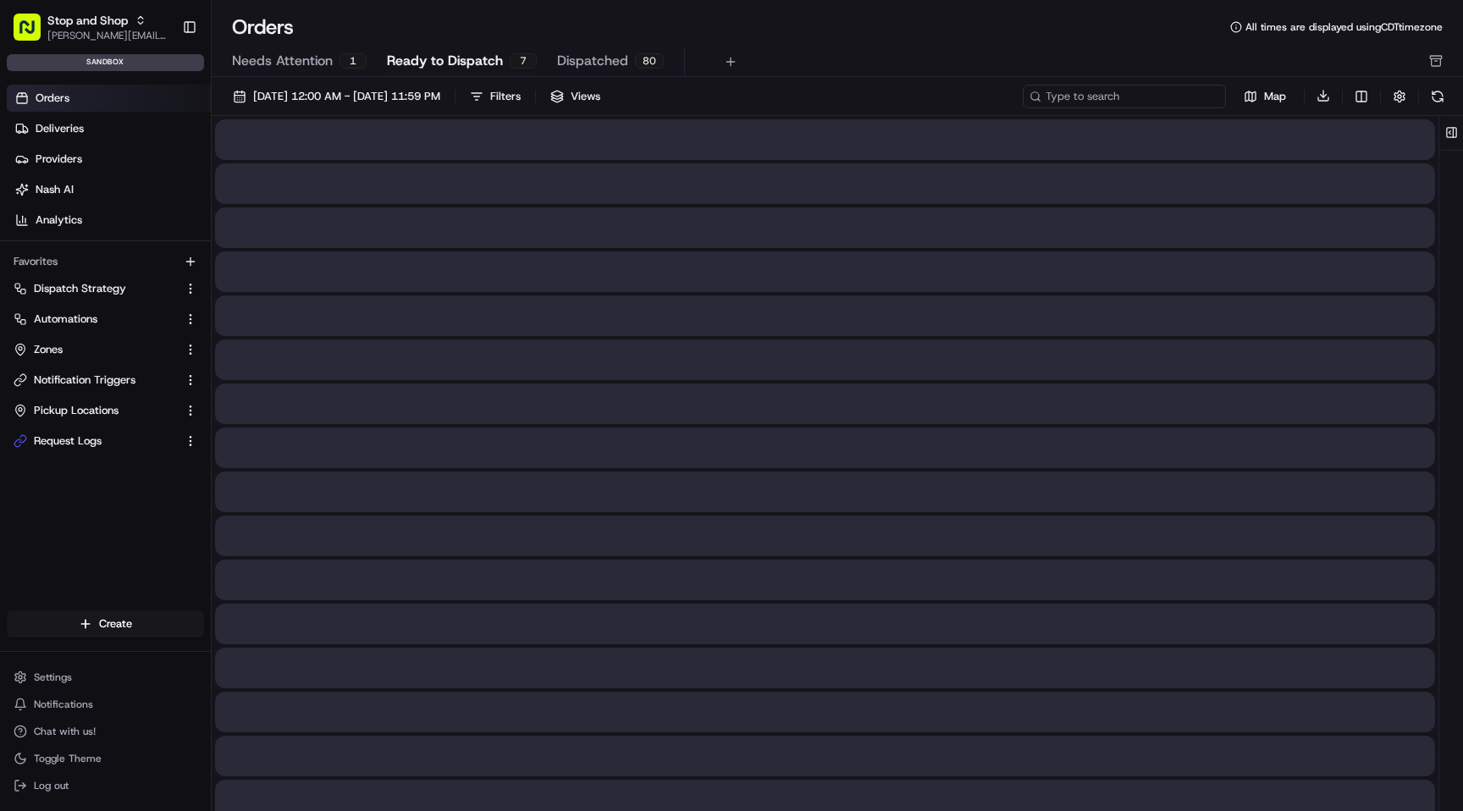
click at [1133, 96] on input at bounding box center [1123, 97] width 203 height 24
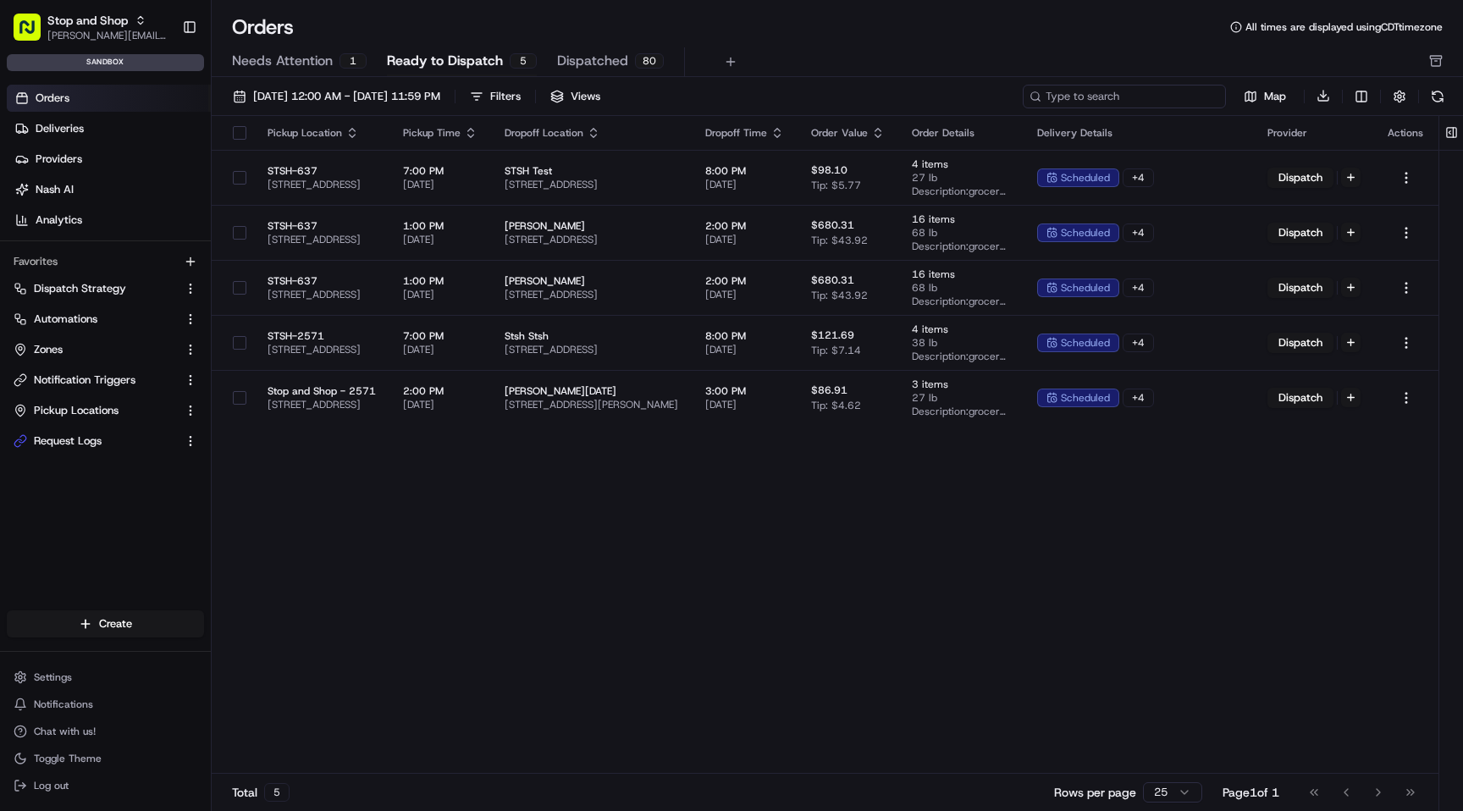
paste input "m500653729"
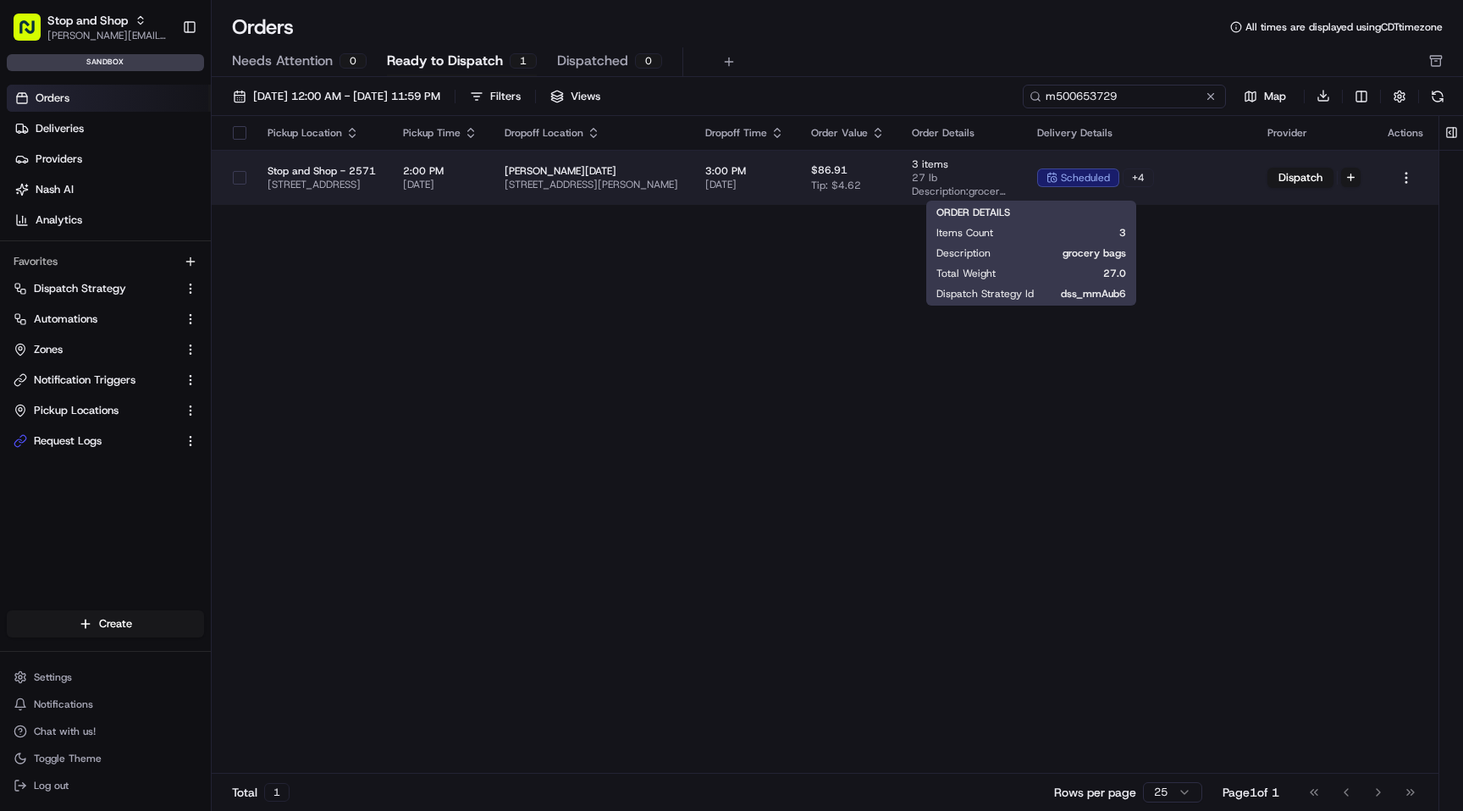
type input "m500653729"
click at [1010, 167] on span "3 items" at bounding box center [961, 164] width 98 height 14
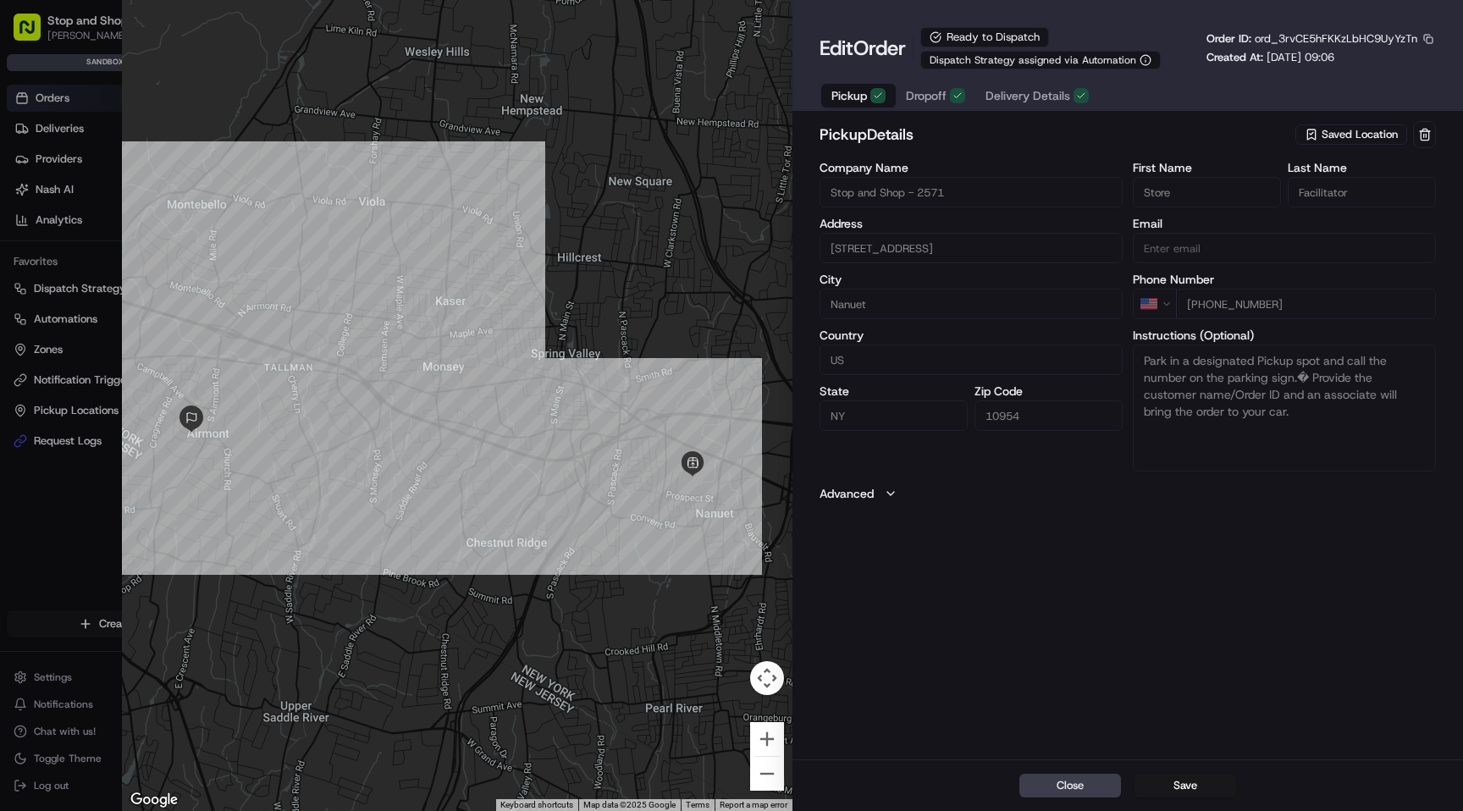
click at [1038, 93] on span "Delivery Details" at bounding box center [1027, 95] width 85 height 17
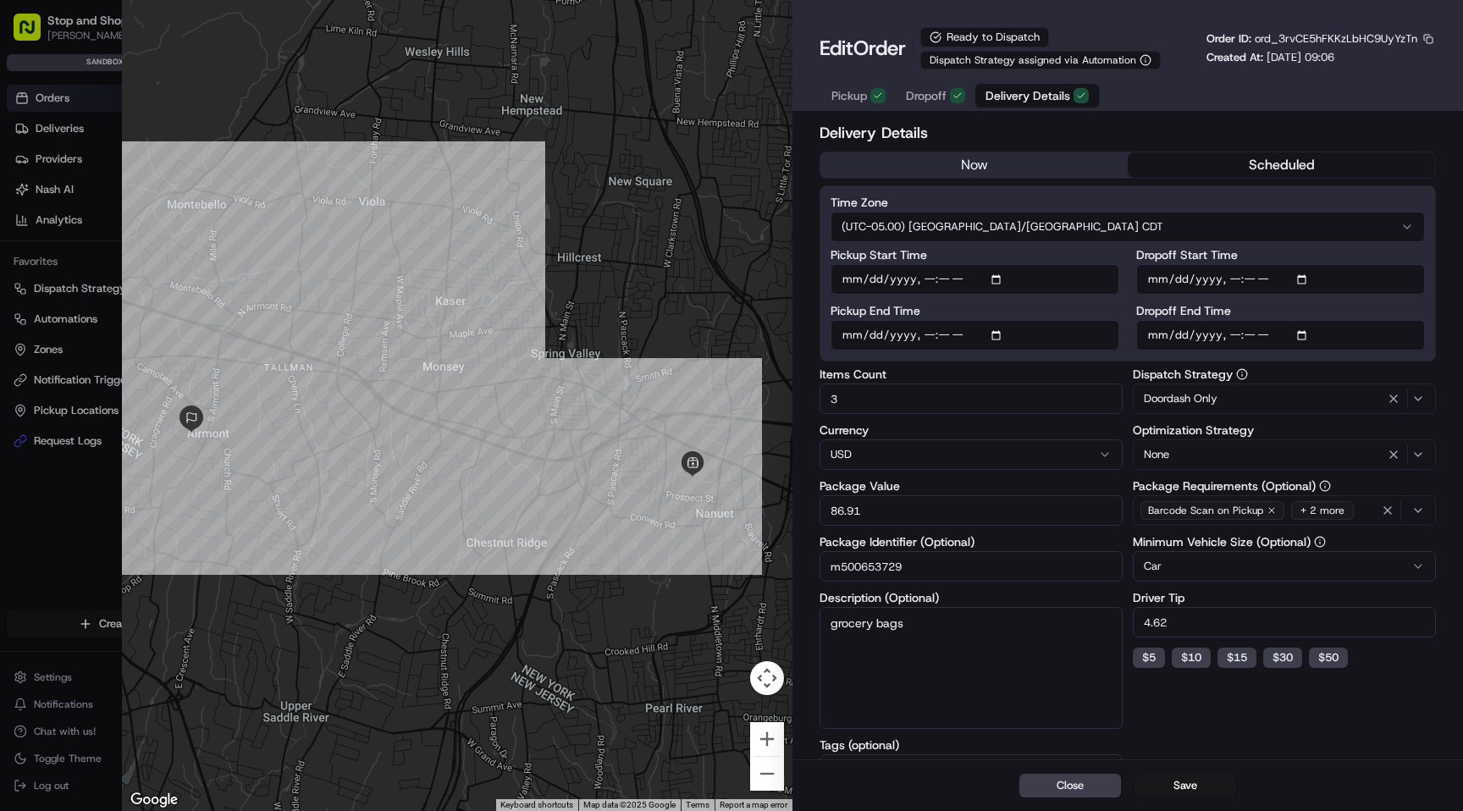
click at [852, 101] on span "Pickup" at bounding box center [849, 95] width 36 height 17
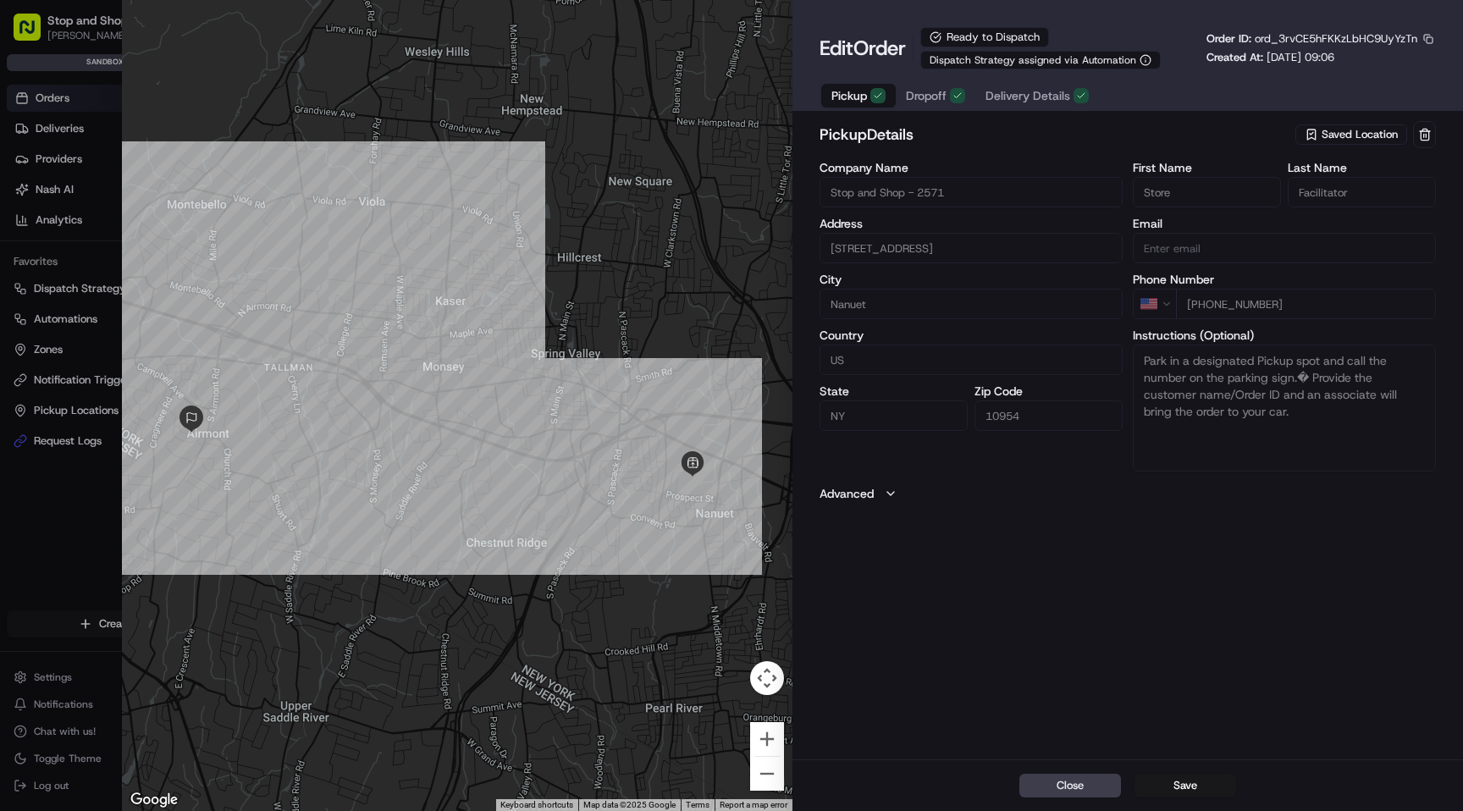
click at [918, 99] on span "Dropoff" at bounding box center [926, 95] width 41 height 17
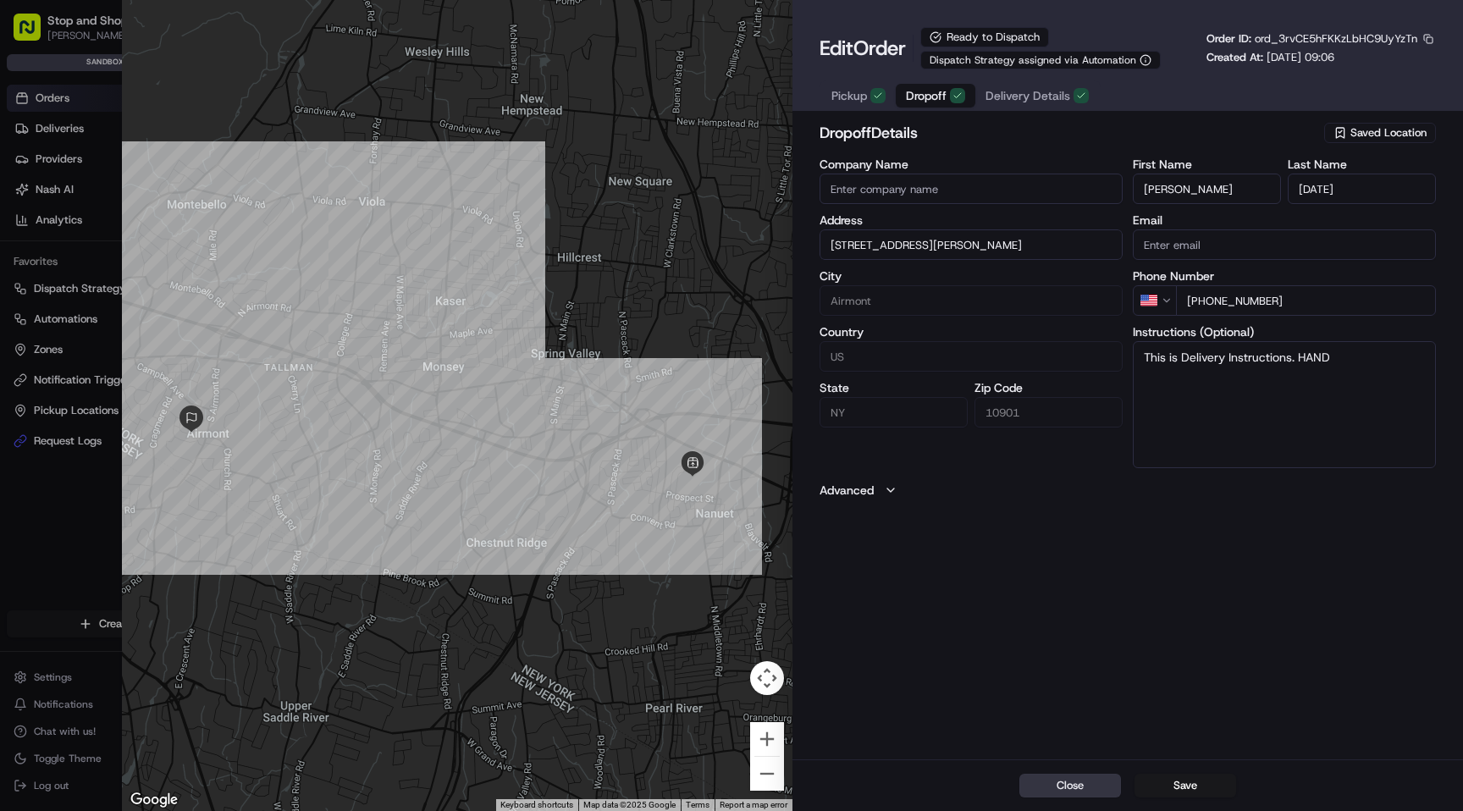
click at [1077, 785] on button "Close" at bounding box center [1070, 786] width 102 height 24
type input "+1"
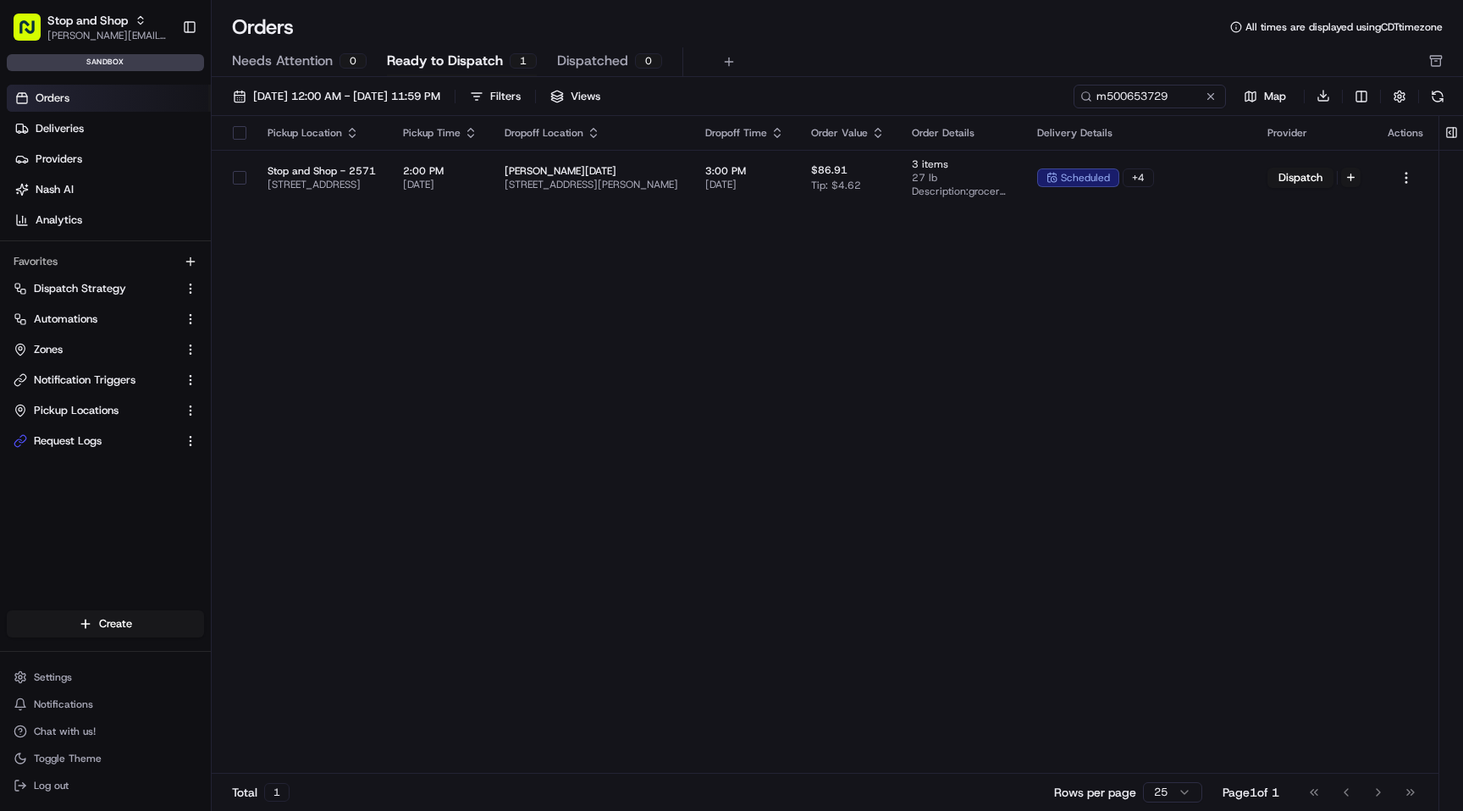
click at [815, 52] on div "Needs Attention 0 Ready to Dispatch 1 Dispatched 0" at bounding box center [825, 61] width 1187 height 29
click at [77, 128] on span "Deliveries" at bounding box center [60, 128] width 48 height 15
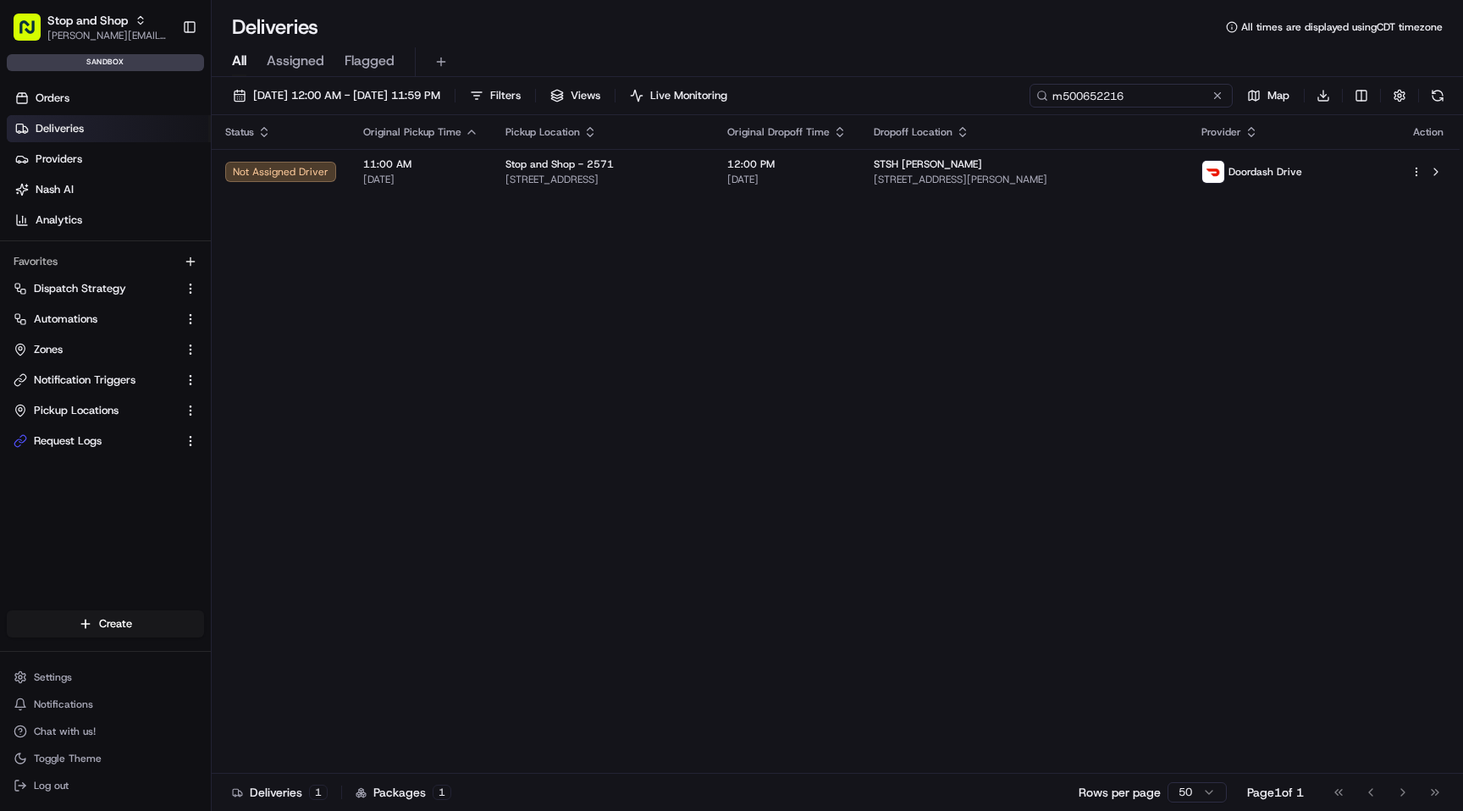
click at [1154, 99] on input "m500652216" at bounding box center [1130, 96] width 203 height 24
paste input "584937"
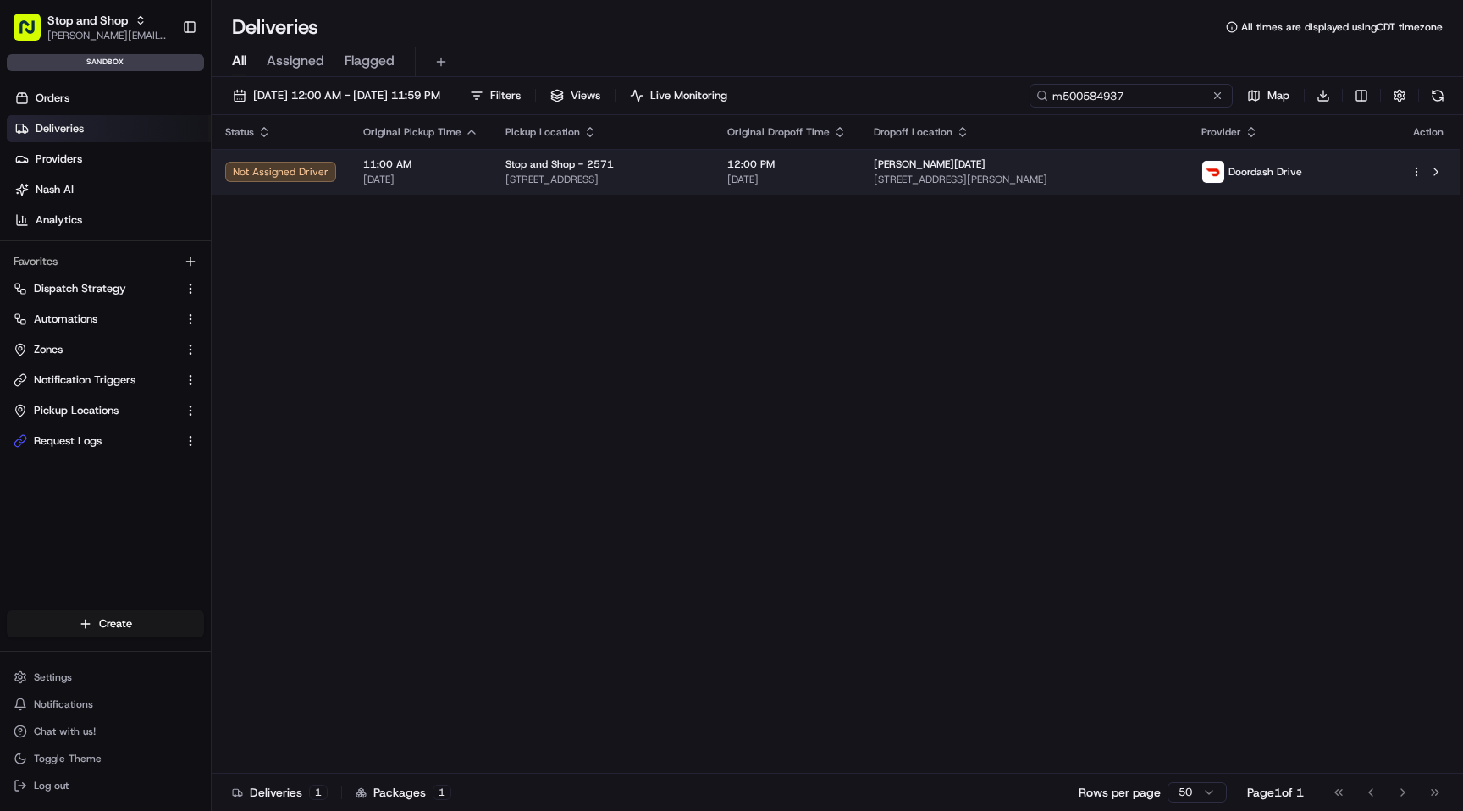
type input "m500584937"
click at [700, 169] on div "Stop and Shop - 2571" at bounding box center [602, 164] width 195 height 14
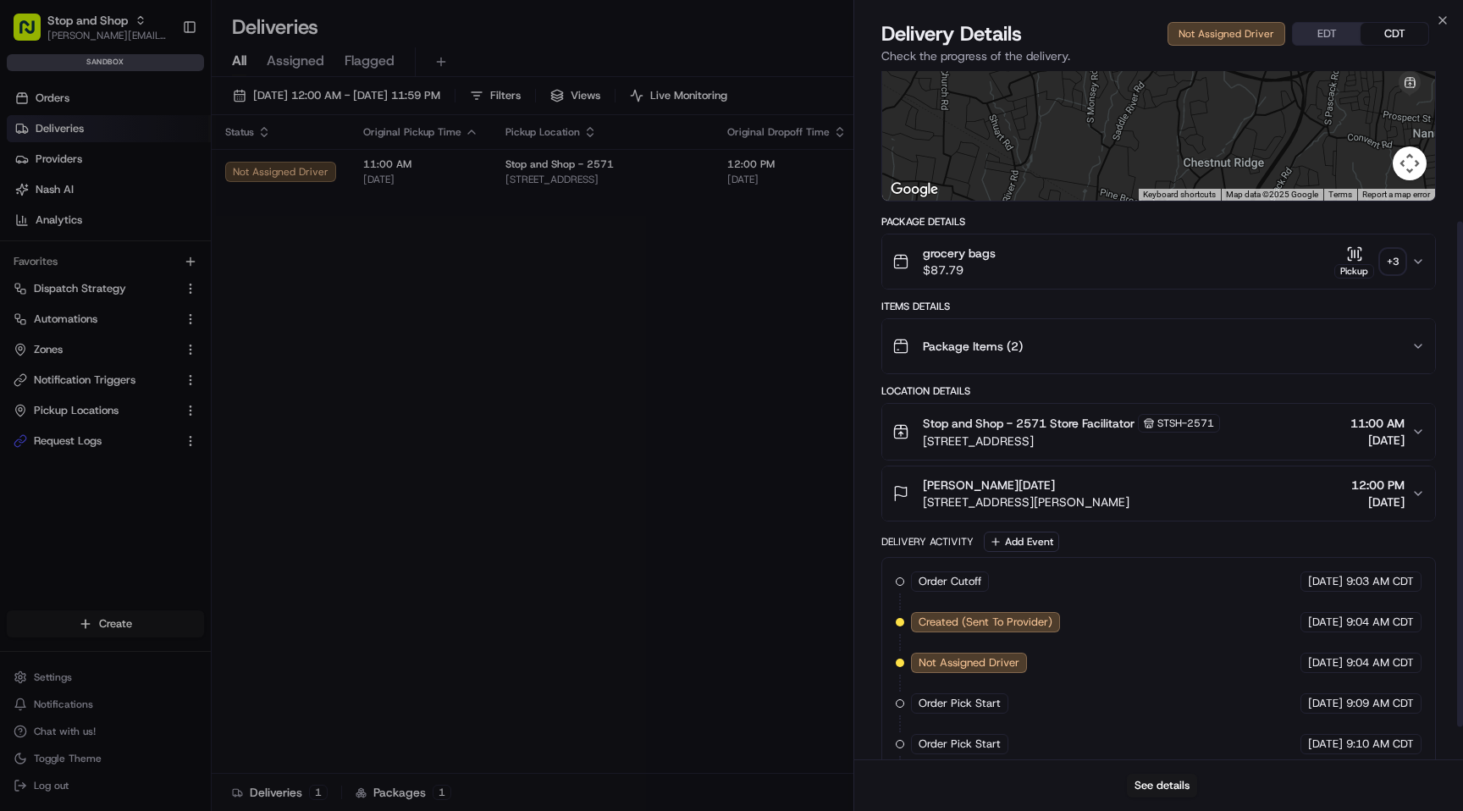
scroll to position [207, 0]
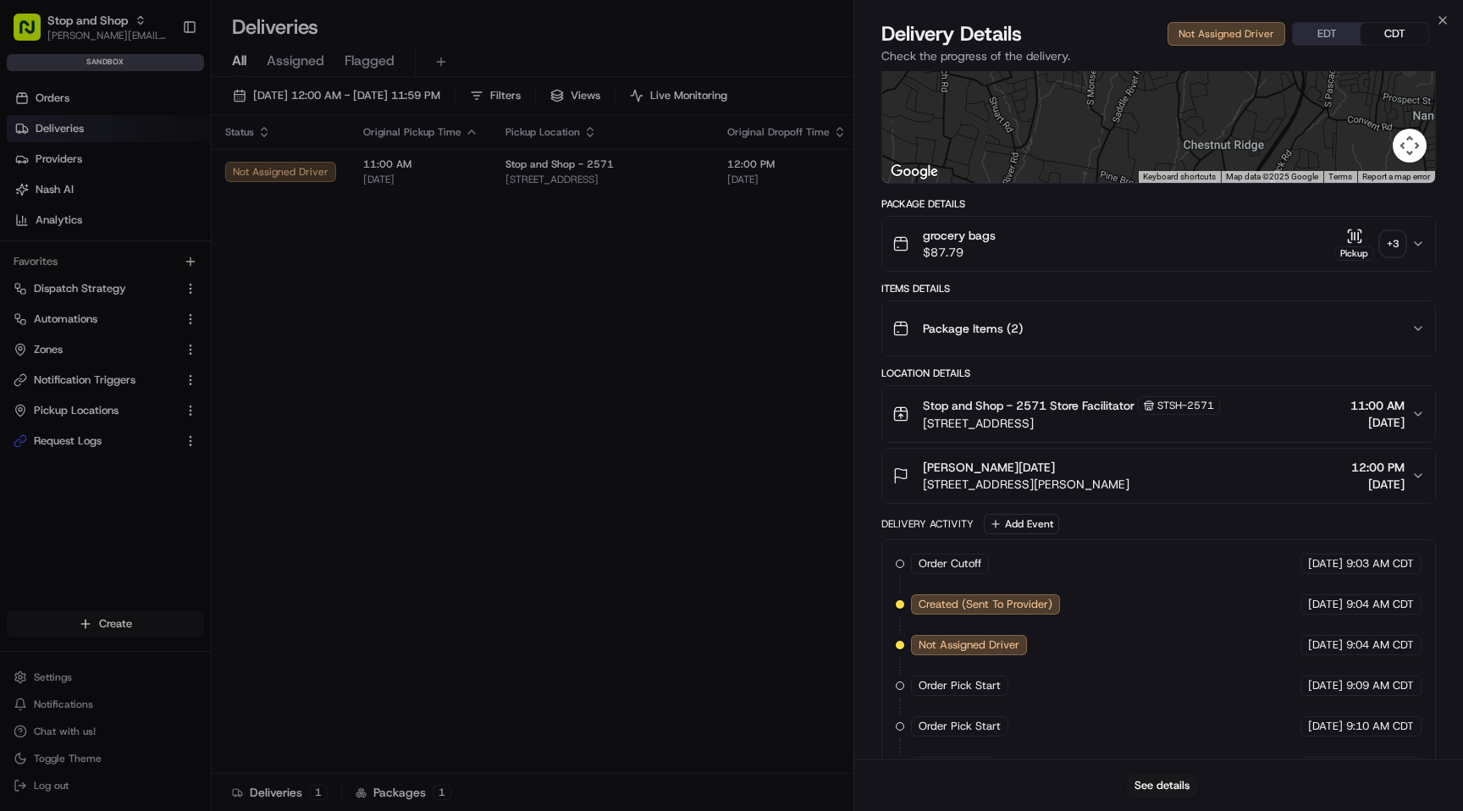
click at [1152, 249] on div "grocery bags $87.79 Pickup + 3" at bounding box center [1151, 244] width 519 height 34
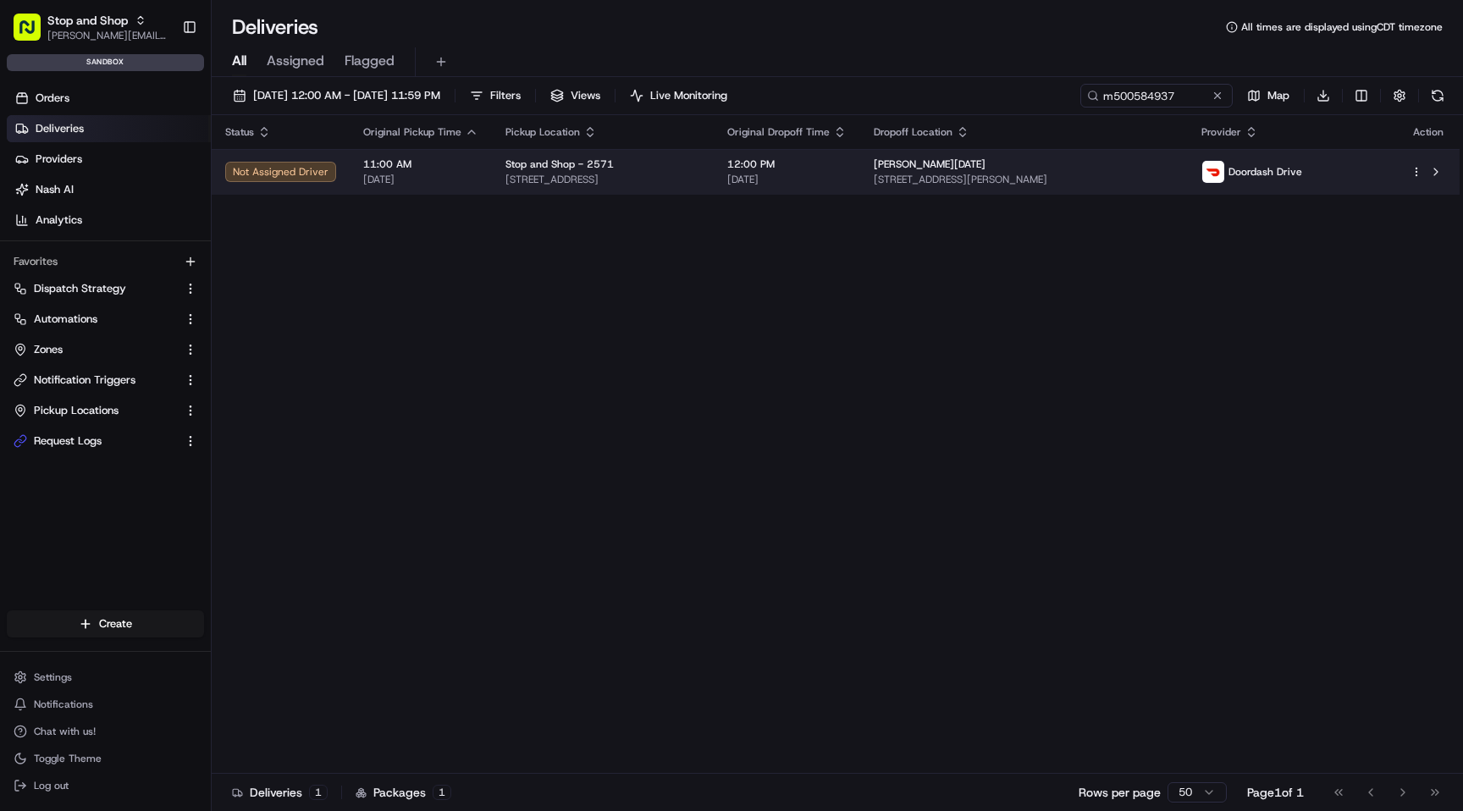
click at [1146, 167] on div "[PERSON_NAME][DATE]" at bounding box center [1024, 164] width 301 height 14
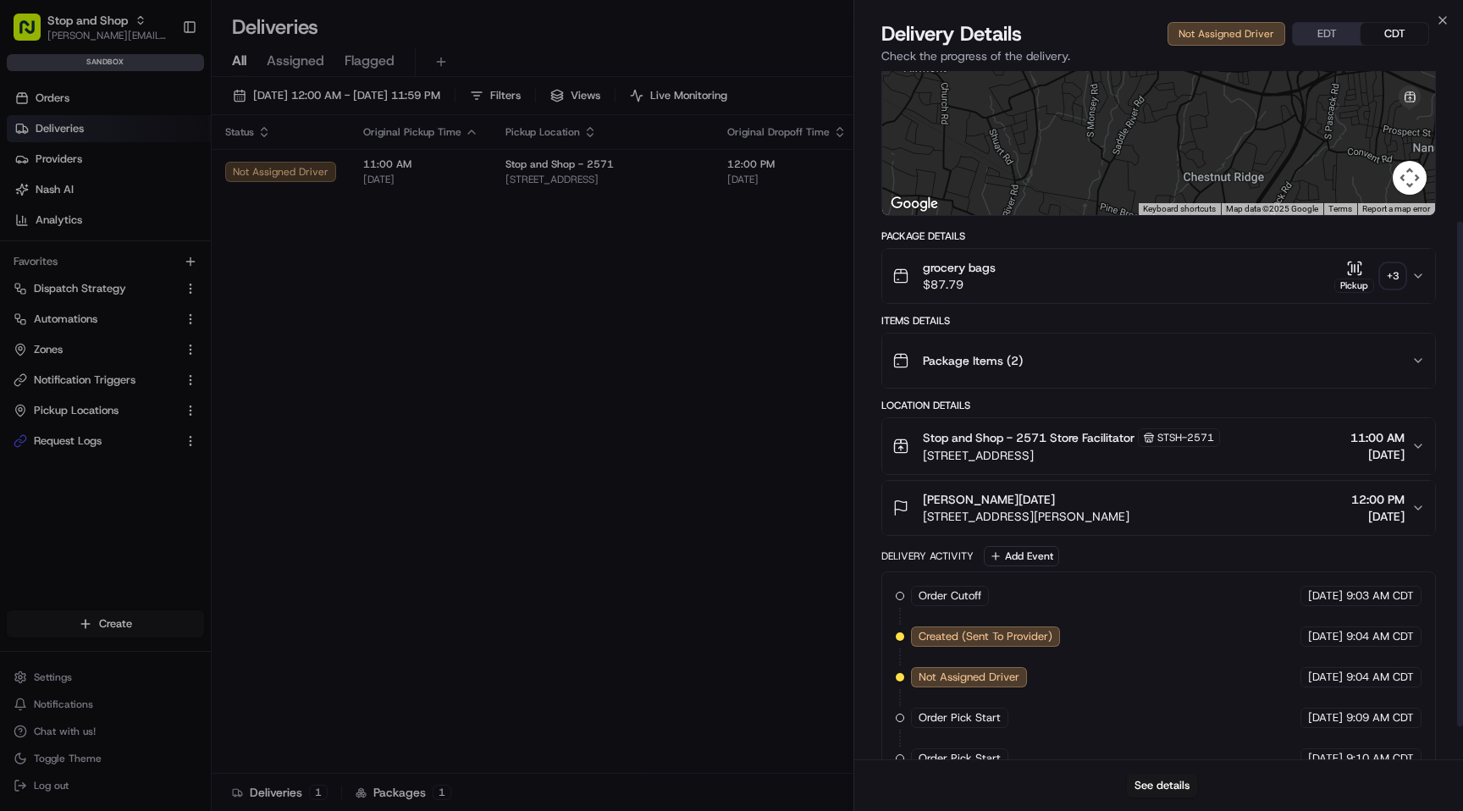
scroll to position [250, 0]
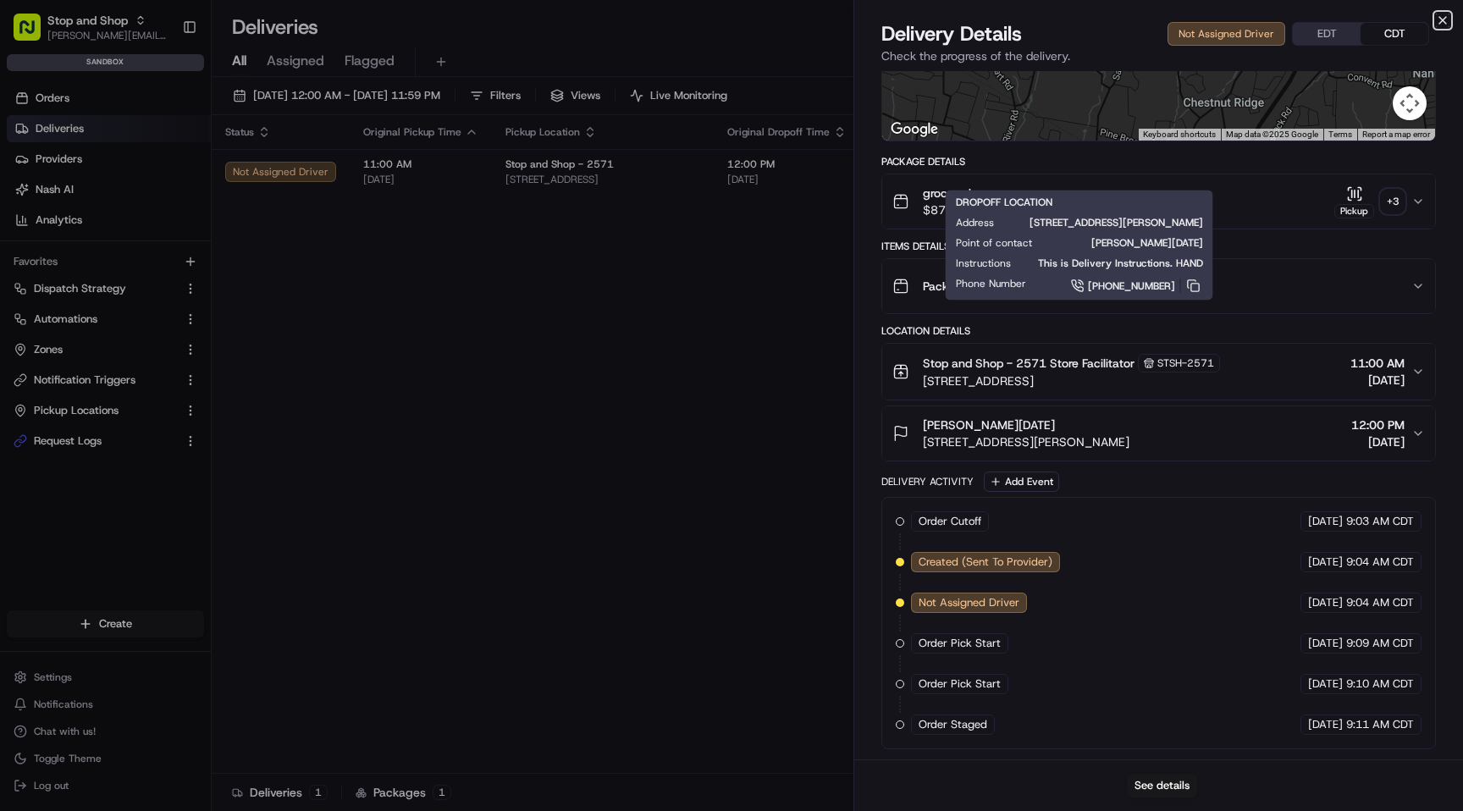
click at [1441, 19] on icon "button" at bounding box center [1442, 20] width 7 height 7
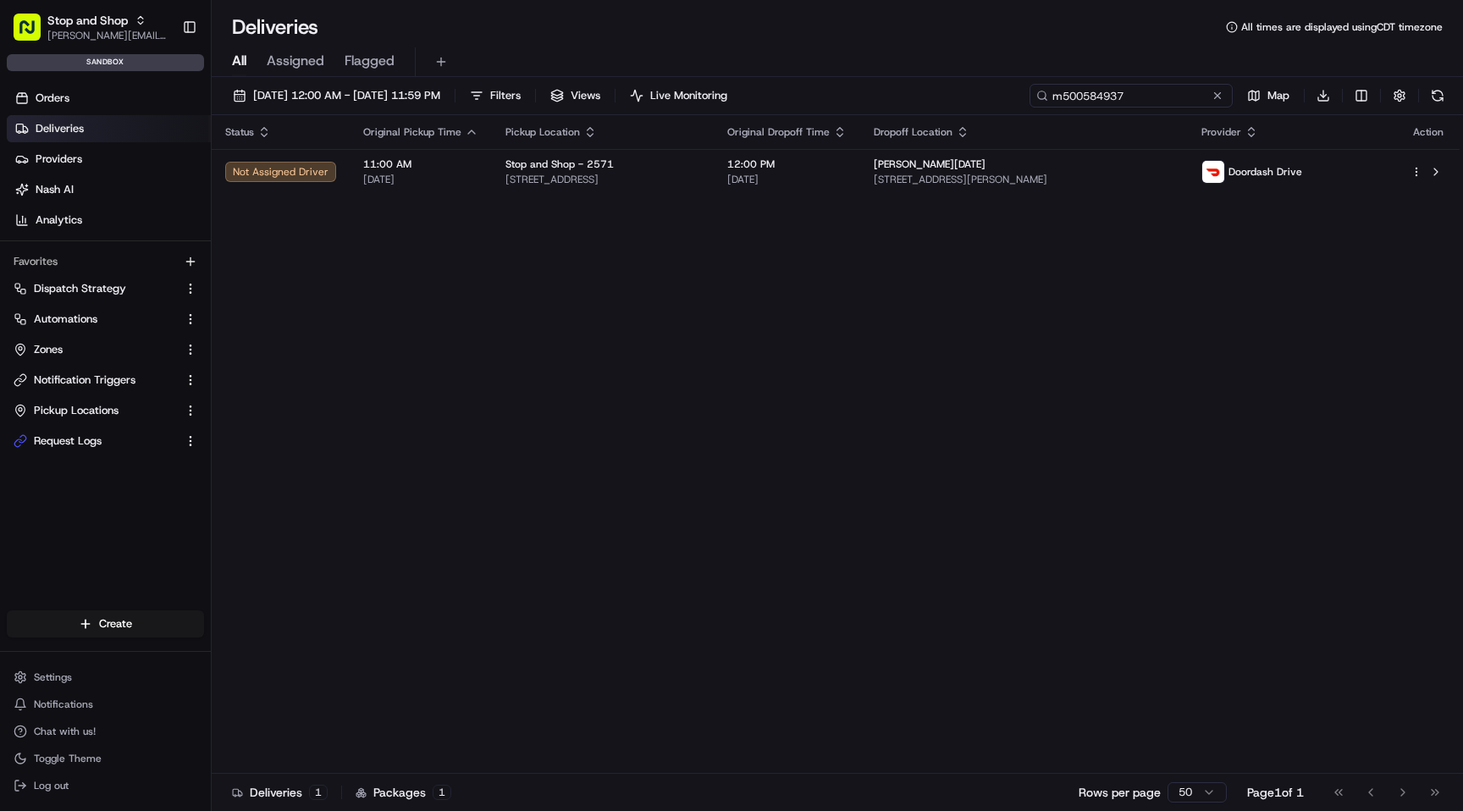
click at [1141, 93] on input "m500584937" at bounding box center [1130, 96] width 203 height 24
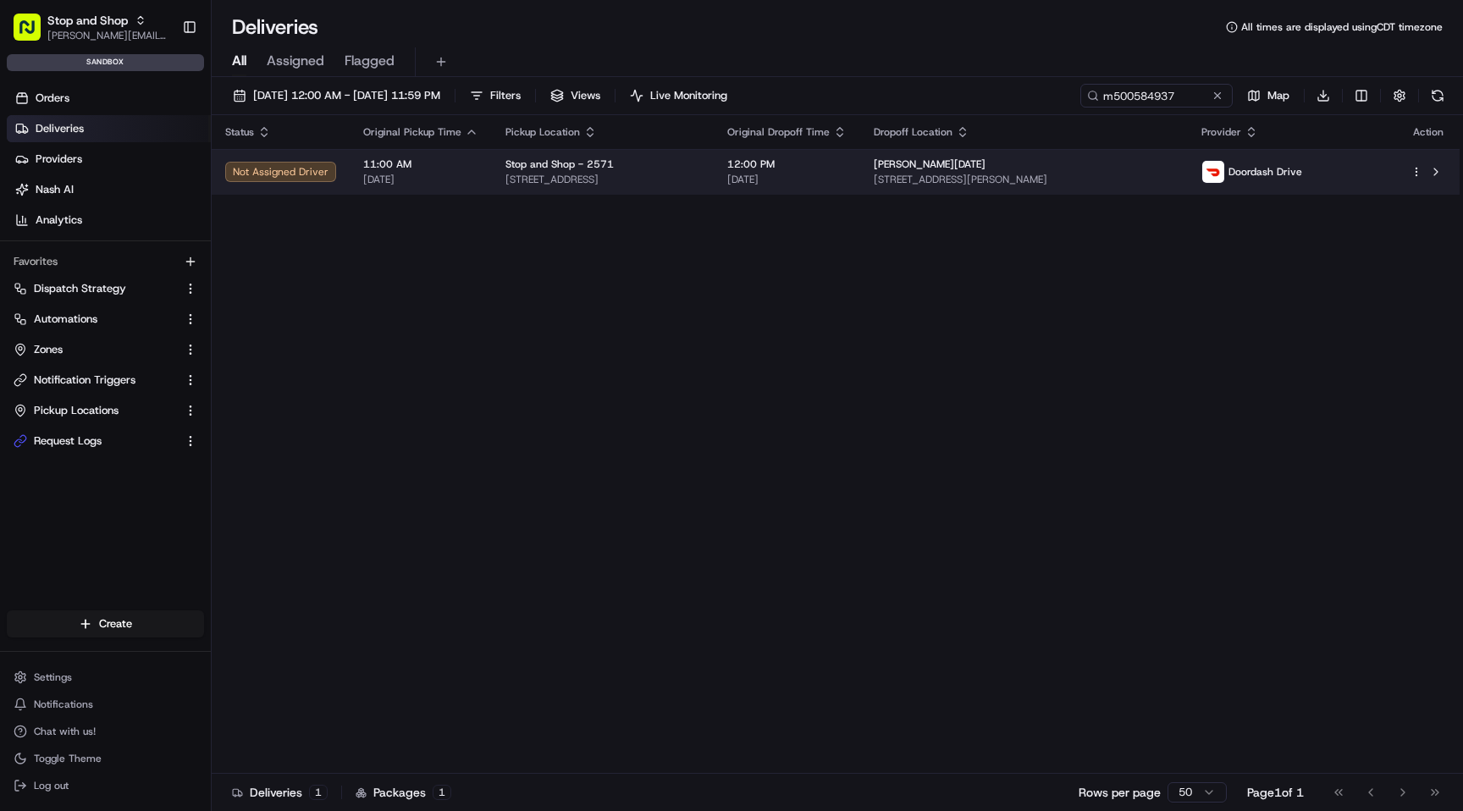
click at [700, 174] on span "[STREET_ADDRESS]" at bounding box center [602, 180] width 195 height 14
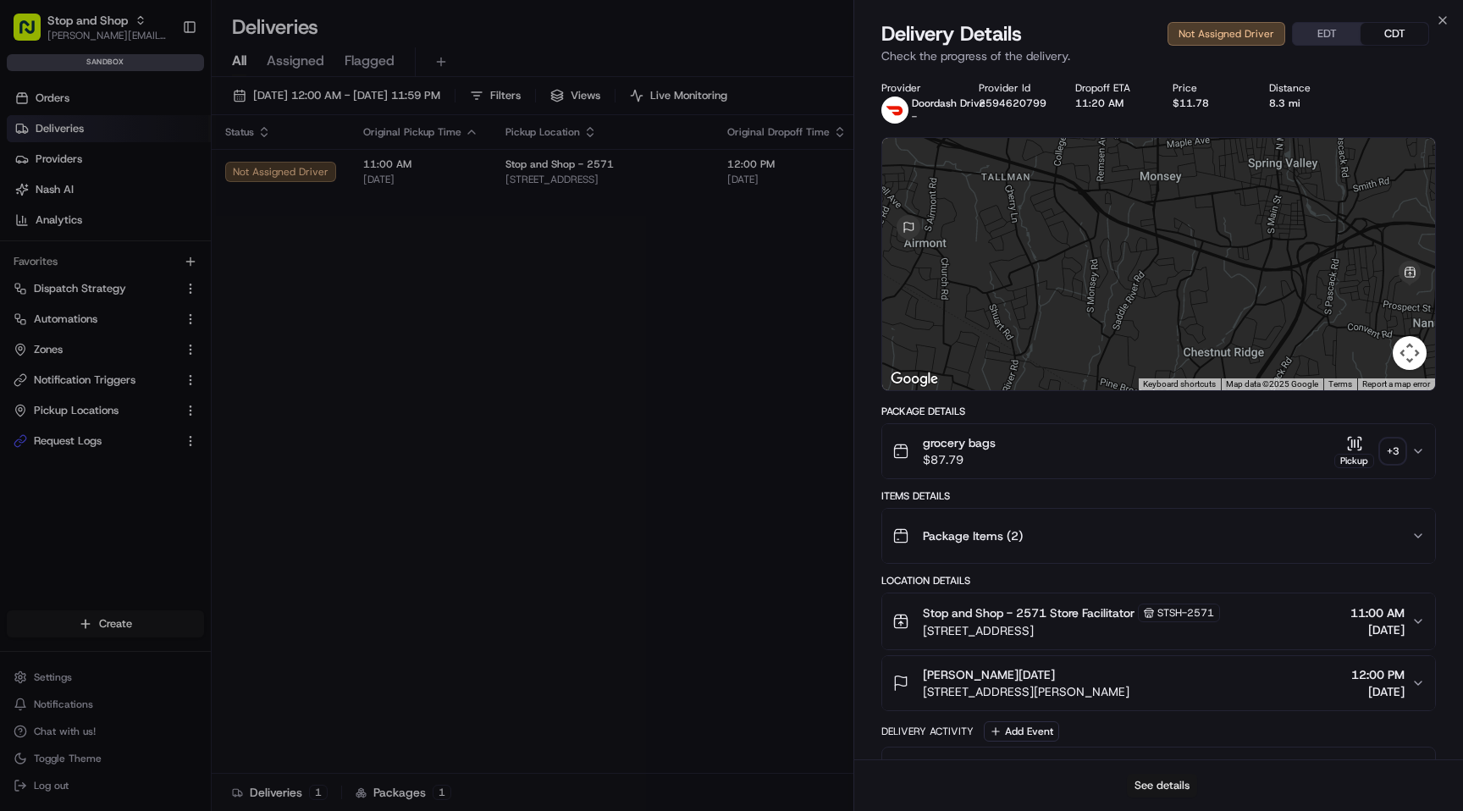
click at [1153, 778] on button "See details" at bounding box center [1162, 786] width 70 height 24
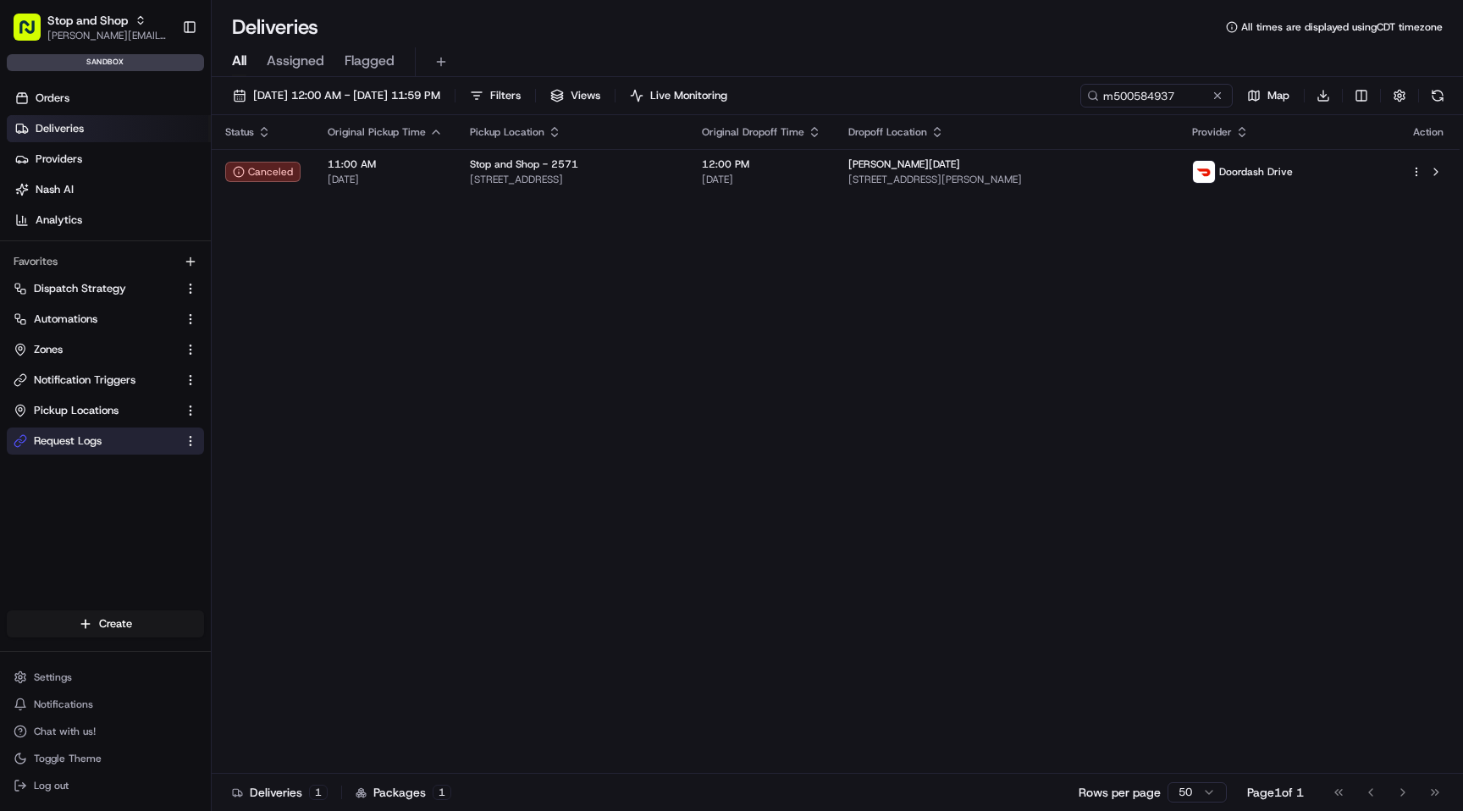
click at [106, 434] on link "Request Logs" at bounding box center [95, 440] width 163 height 15
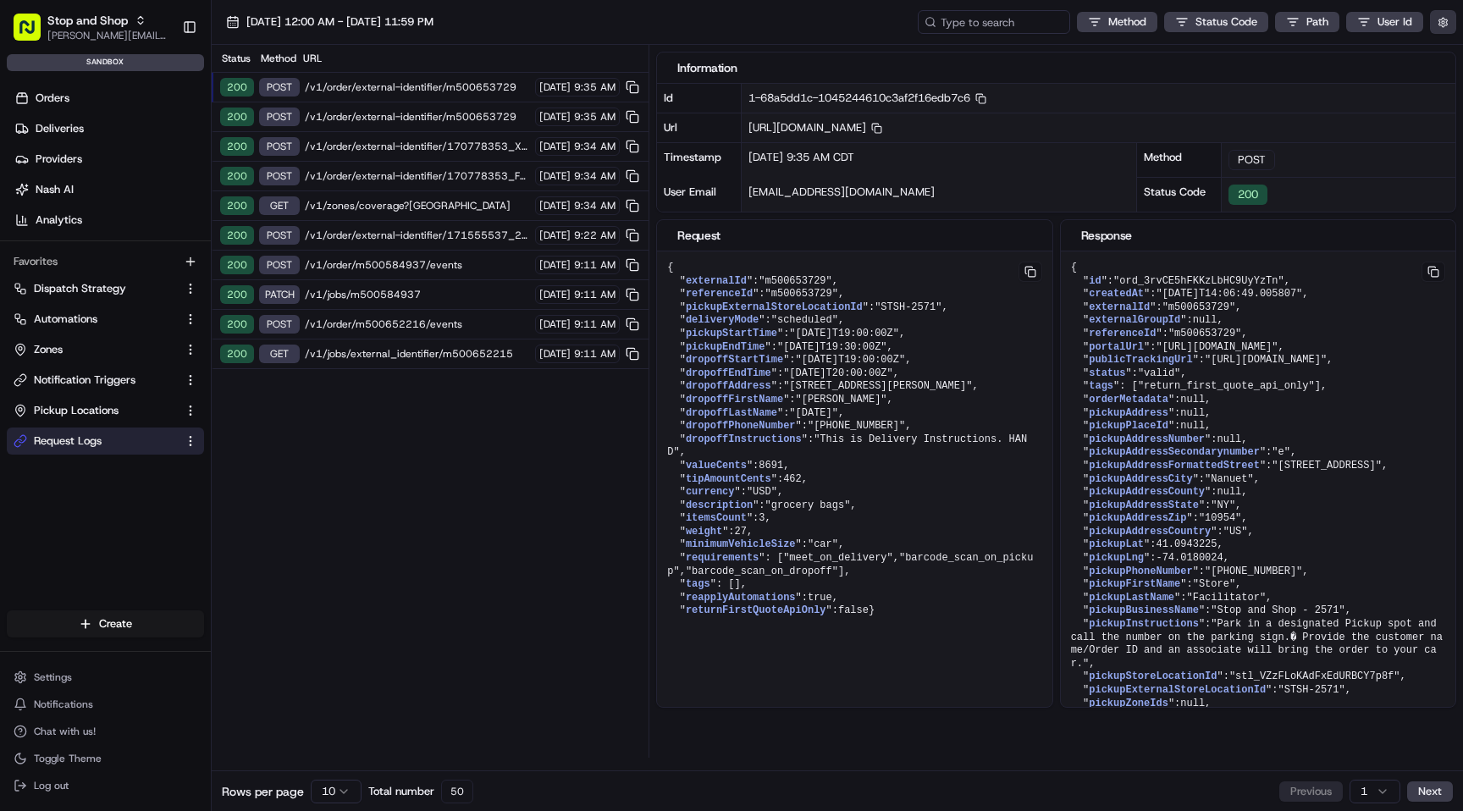
click at [1445, 23] on button "button" at bounding box center [1443, 22] width 26 height 24
click at [1445, 55] on button "Display Only Provider Logs" at bounding box center [1445, 53] width 14 height 14
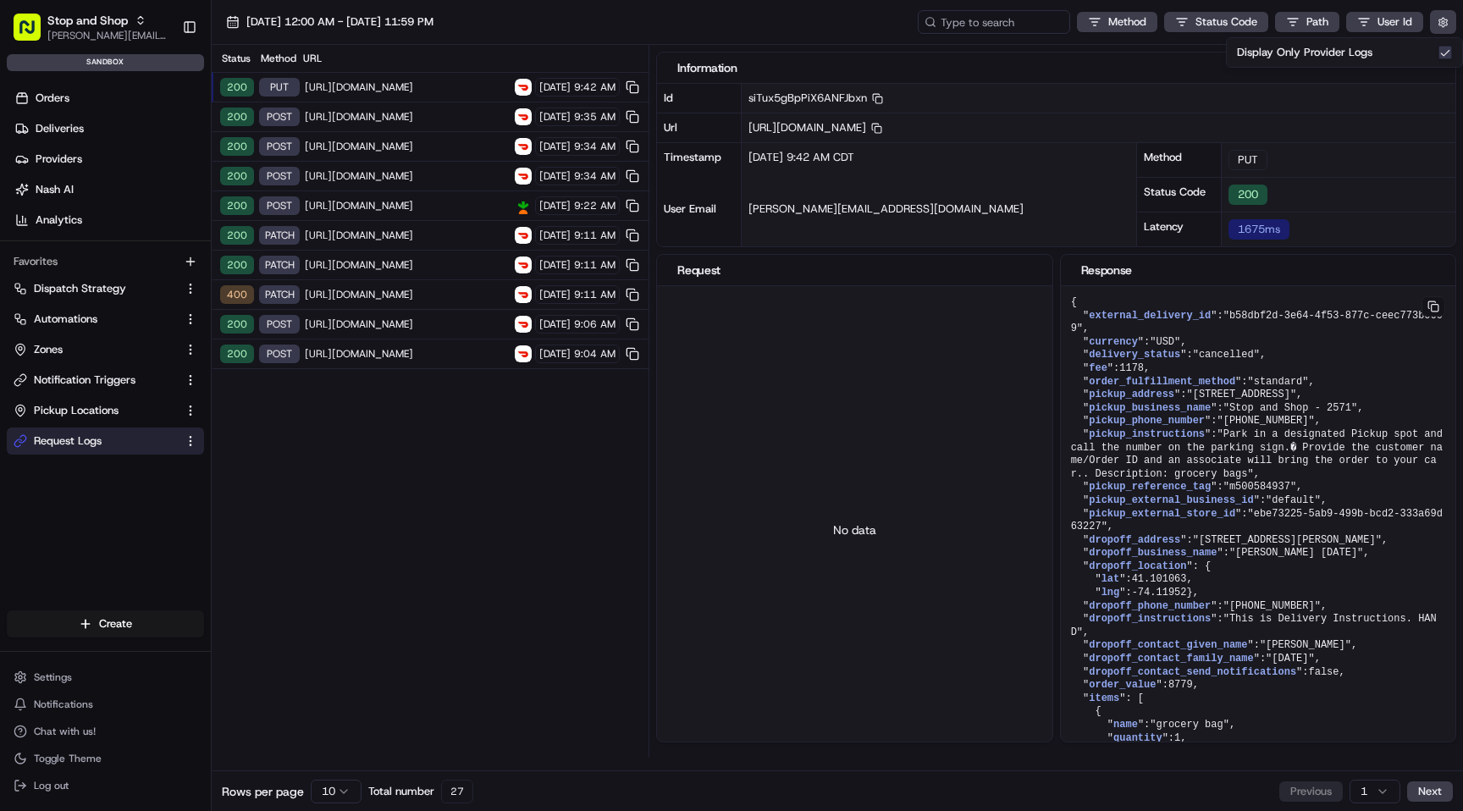
click at [436, 486] on div "Status Method URL 200 PUT [URL][DOMAIN_NAME] [DATE] 9:42 AM 200 POST [URL][DOMA…" at bounding box center [430, 401] width 437 height 713
click at [427, 85] on span "[URL][DOMAIN_NAME]" at bounding box center [407, 87] width 205 height 14
click at [442, 86] on span "[URL][DOMAIN_NAME]" at bounding box center [407, 87] width 205 height 14
click at [408, 85] on span "[URL][DOMAIN_NAME]" at bounding box center [407, 87] width 205 height 14
click at [431, 84] on span "[URL][DOMAIN_NAME]" at bounding box center [407, 87] width 205 height 14
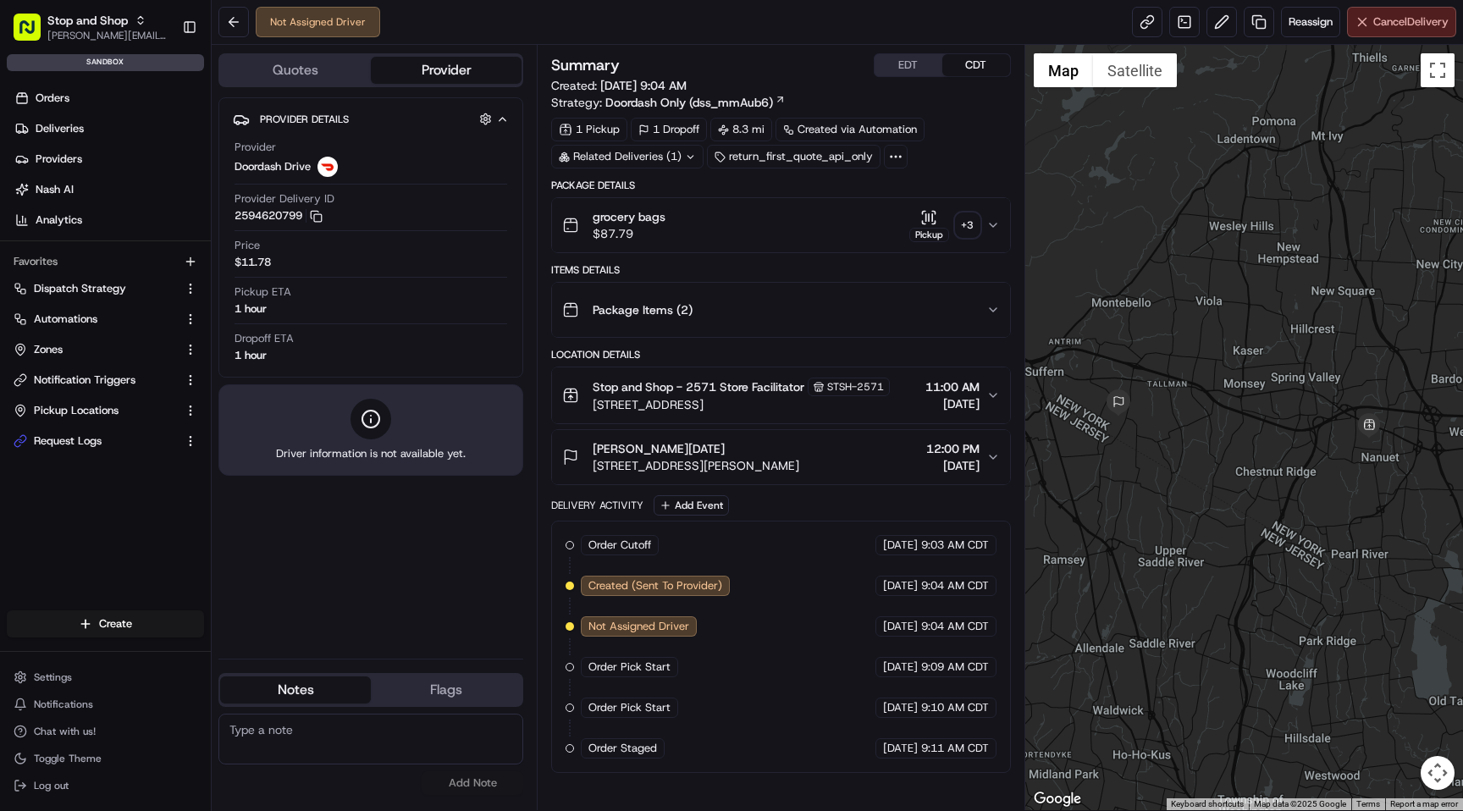
click at [1396, 25] on span "Cancel Delivery" at bounding box center [1410, 21] width 75 height 15
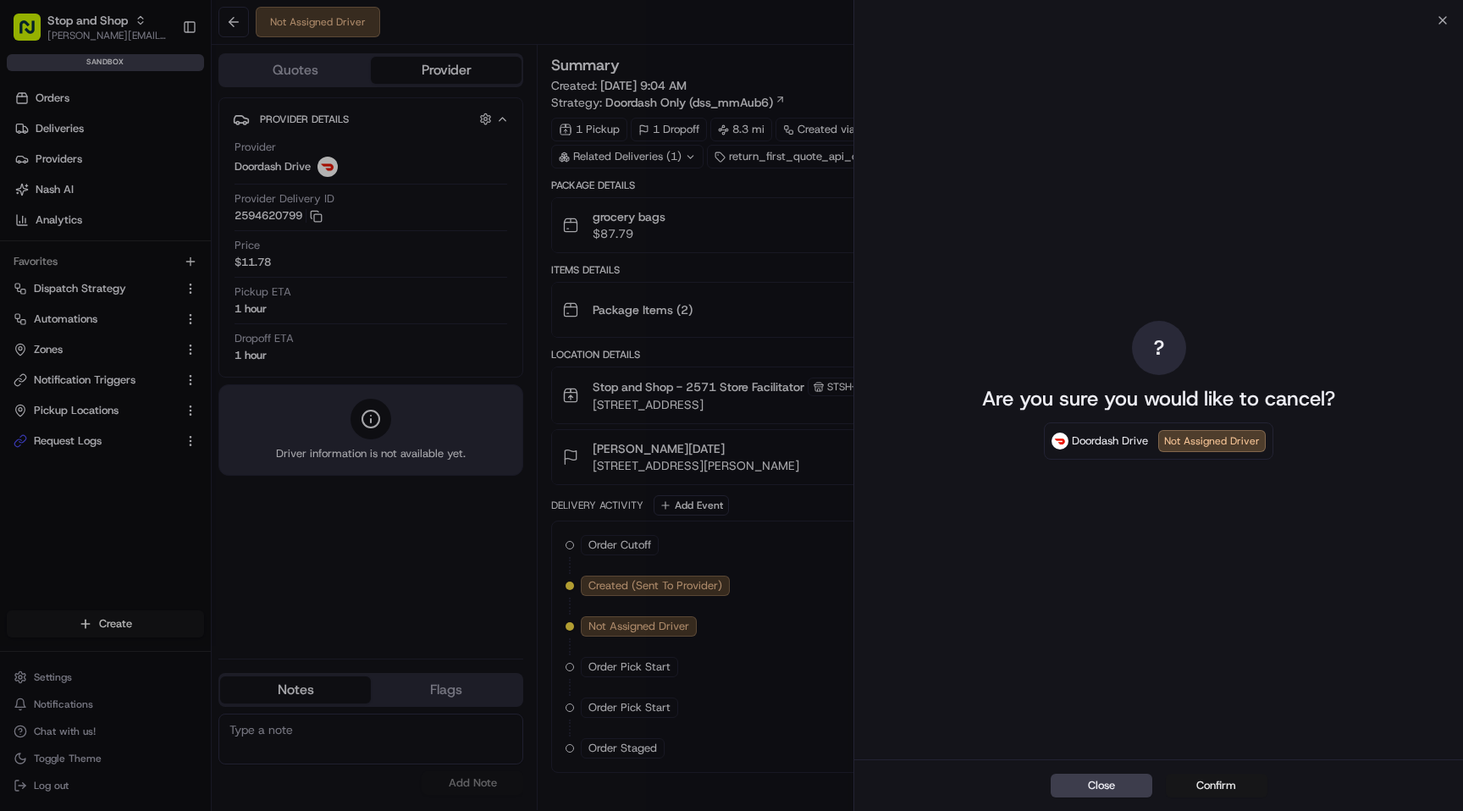
click at [1208, 785] on button "Confirm" at bounding box center [1217, 786] width 102 height 24
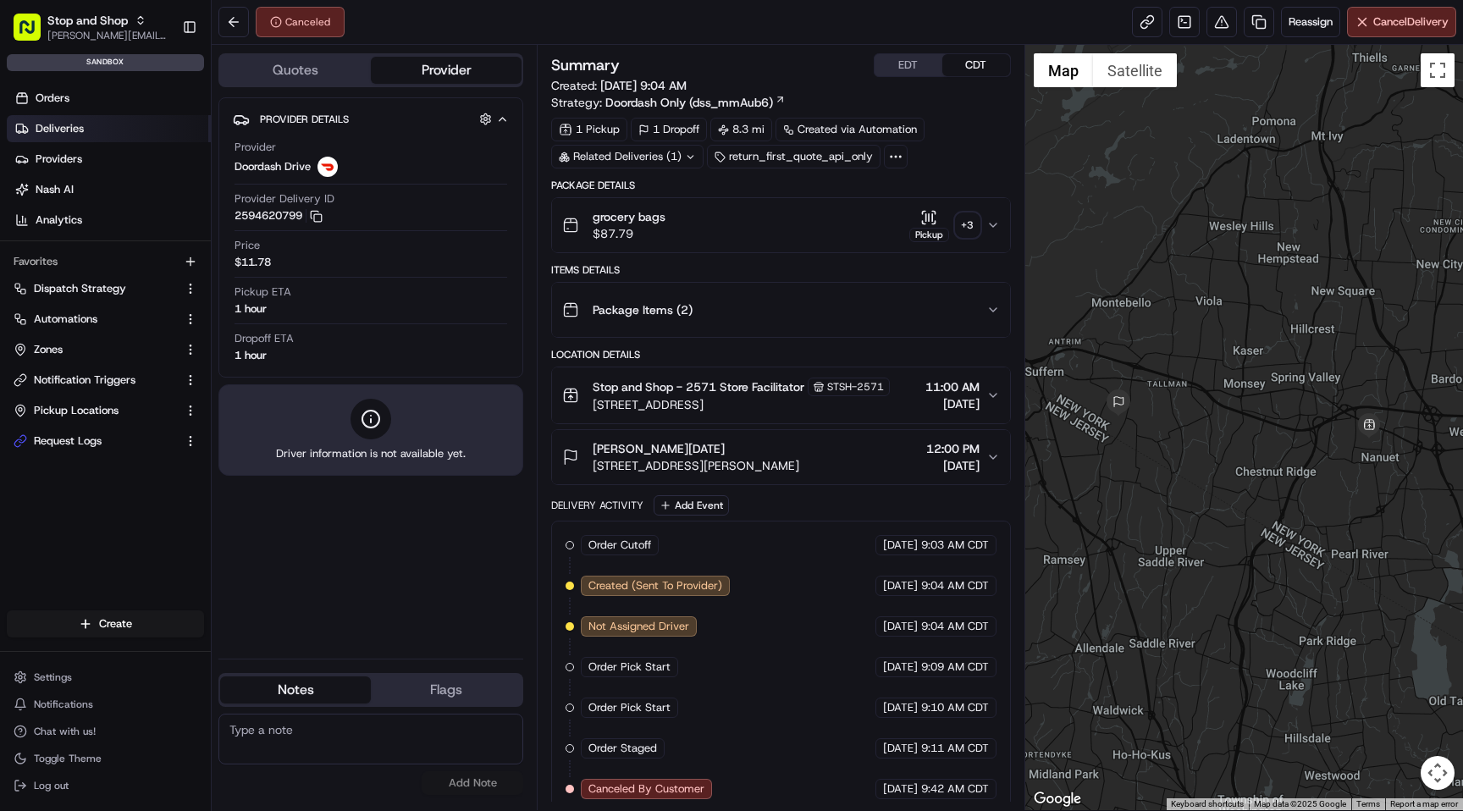
click at [102, 124] on link "Deliveries" at bounding box center [109, 128] width 204 height 27
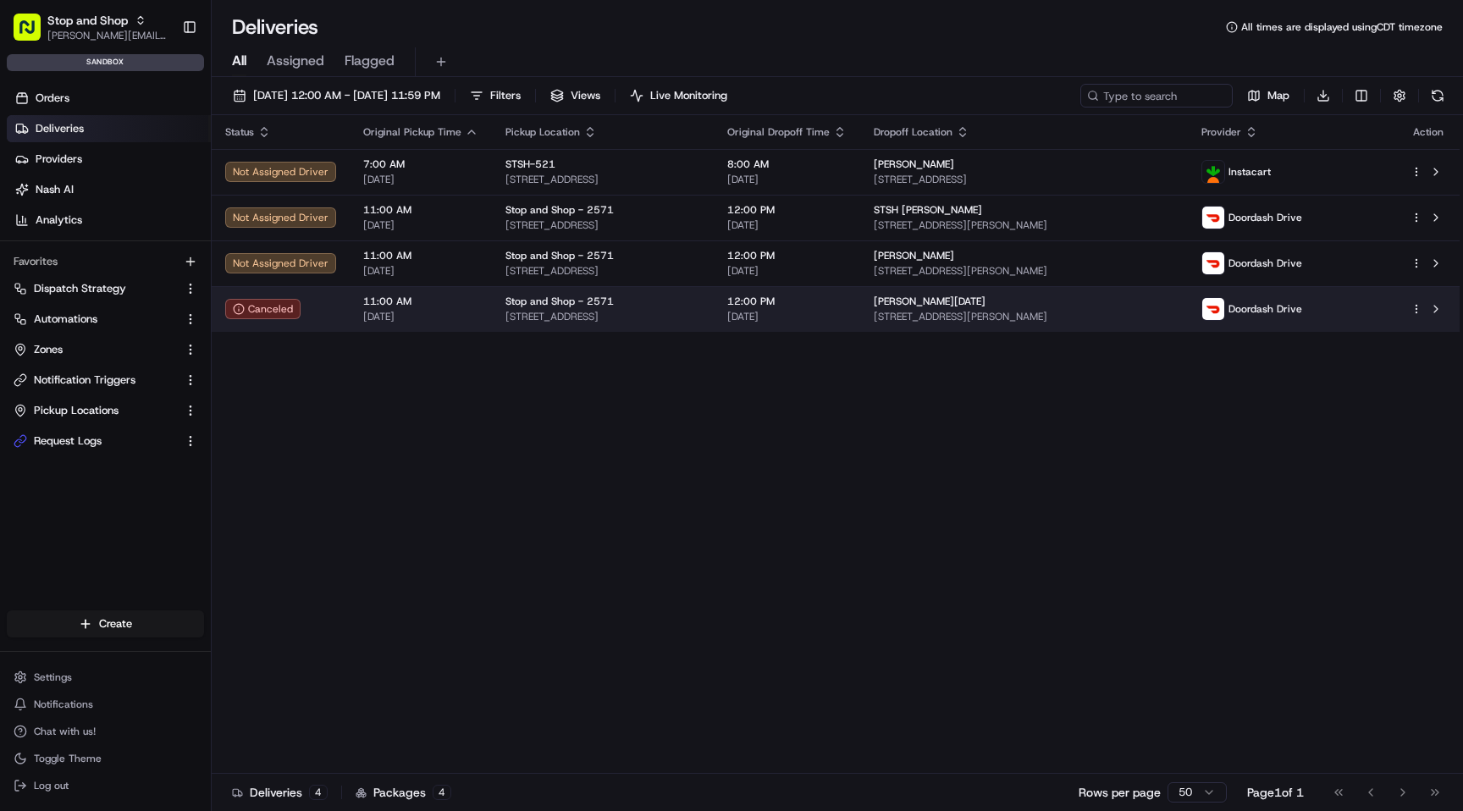
click at [673, 312] on span "[STREET_ADDRESS]" at bounding box center [602, 317] width 195 height 14
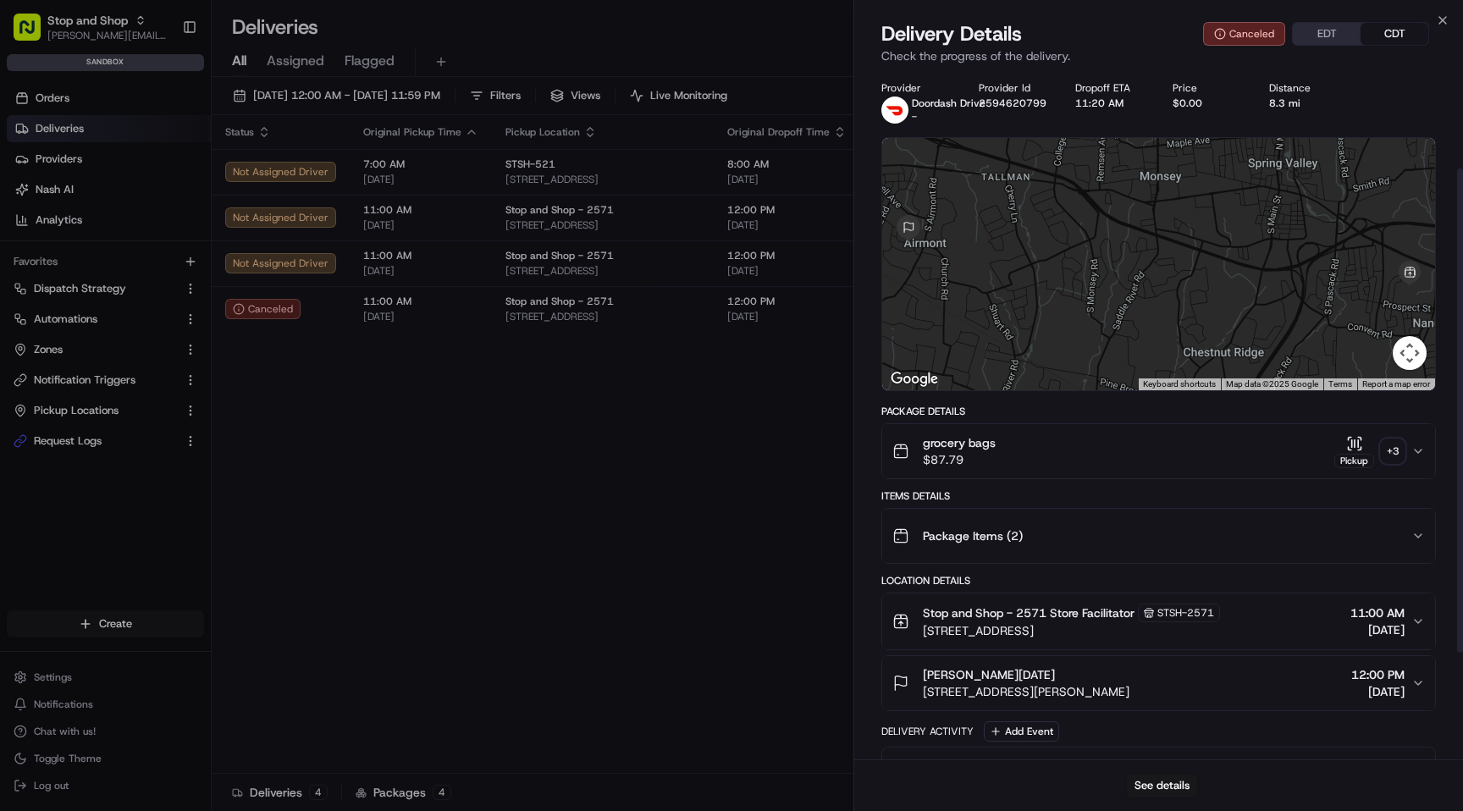
scroll to position [290, 0]
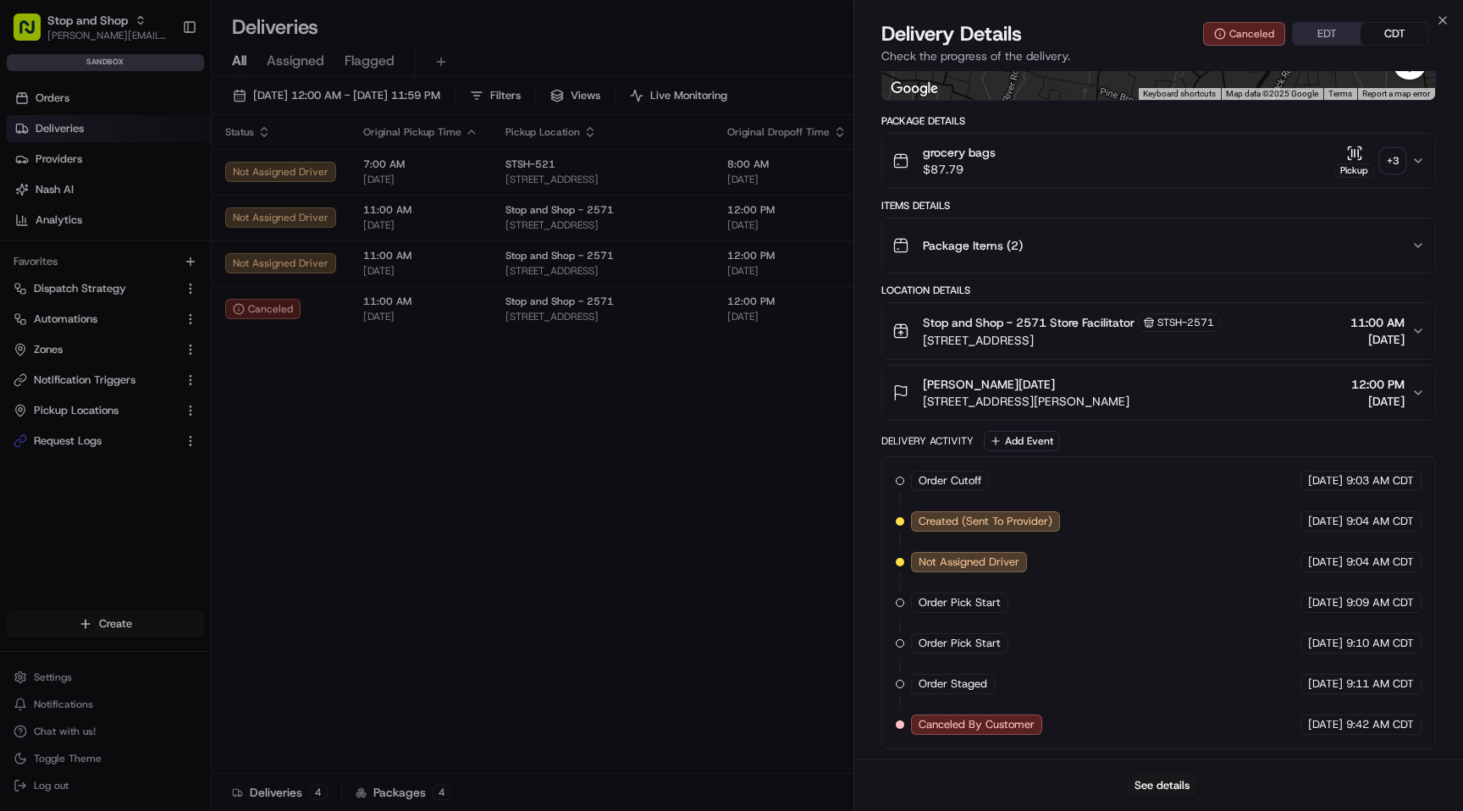
click at [923, 725] on span "Canceled By Customer" at bounding box center [976, 724] width 116 height 15
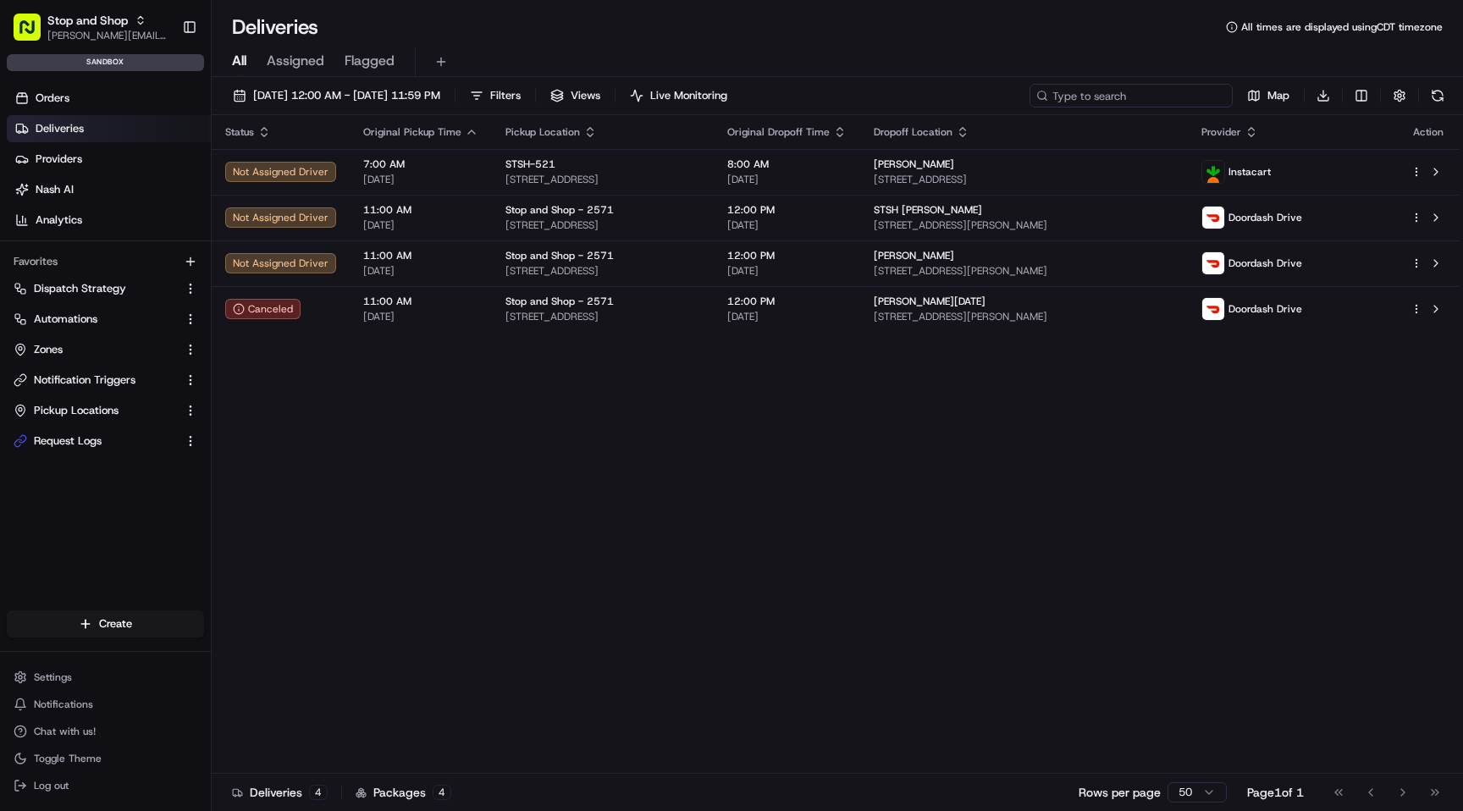
click at [1137, 93] on input at bounding box center [1130, 96] width 203 height 24
paste input "m500652215"
type input "m500652215"
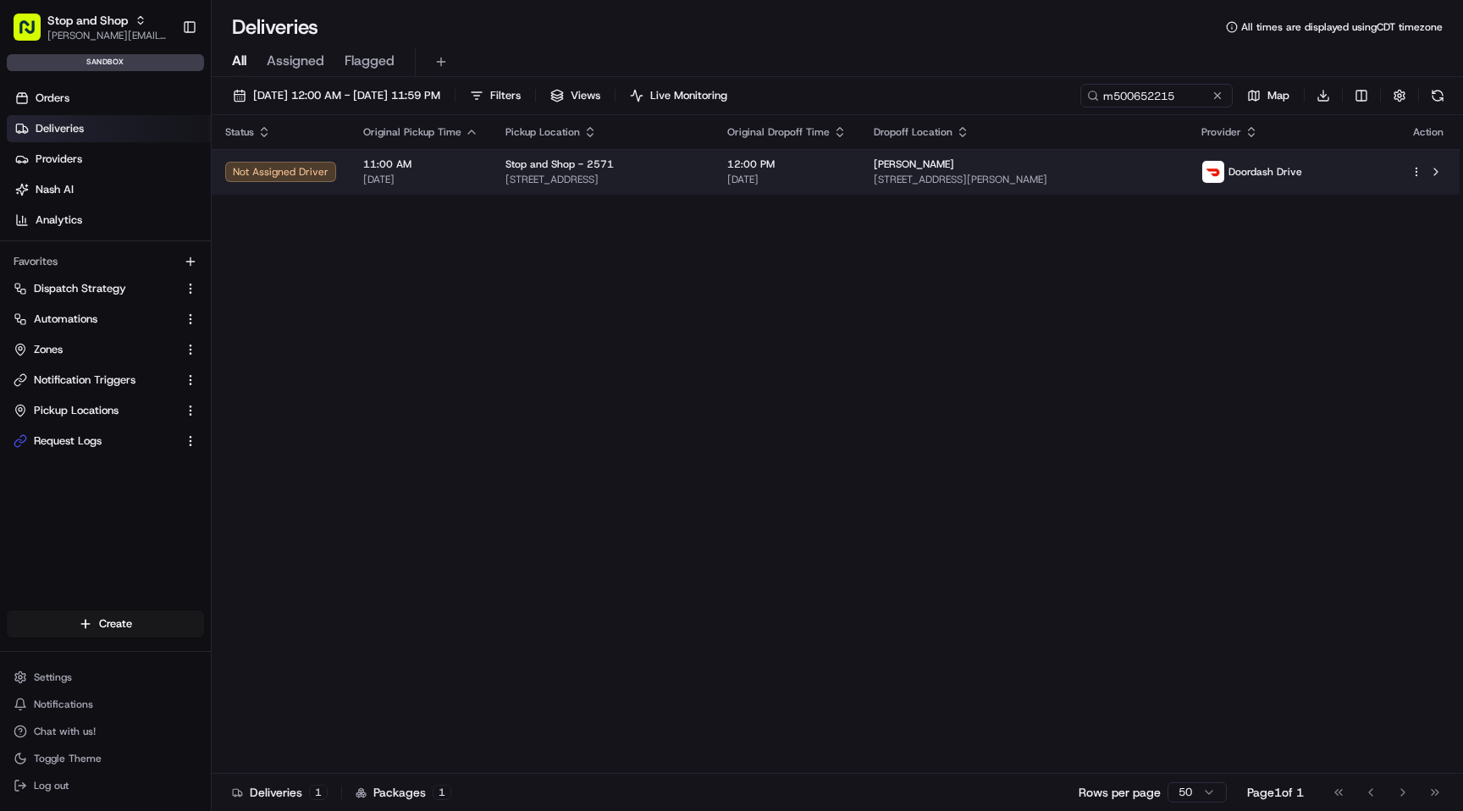
click at [846, 170] on span "12:00 PM" at bounding box center [786, 164] width 119 height 14
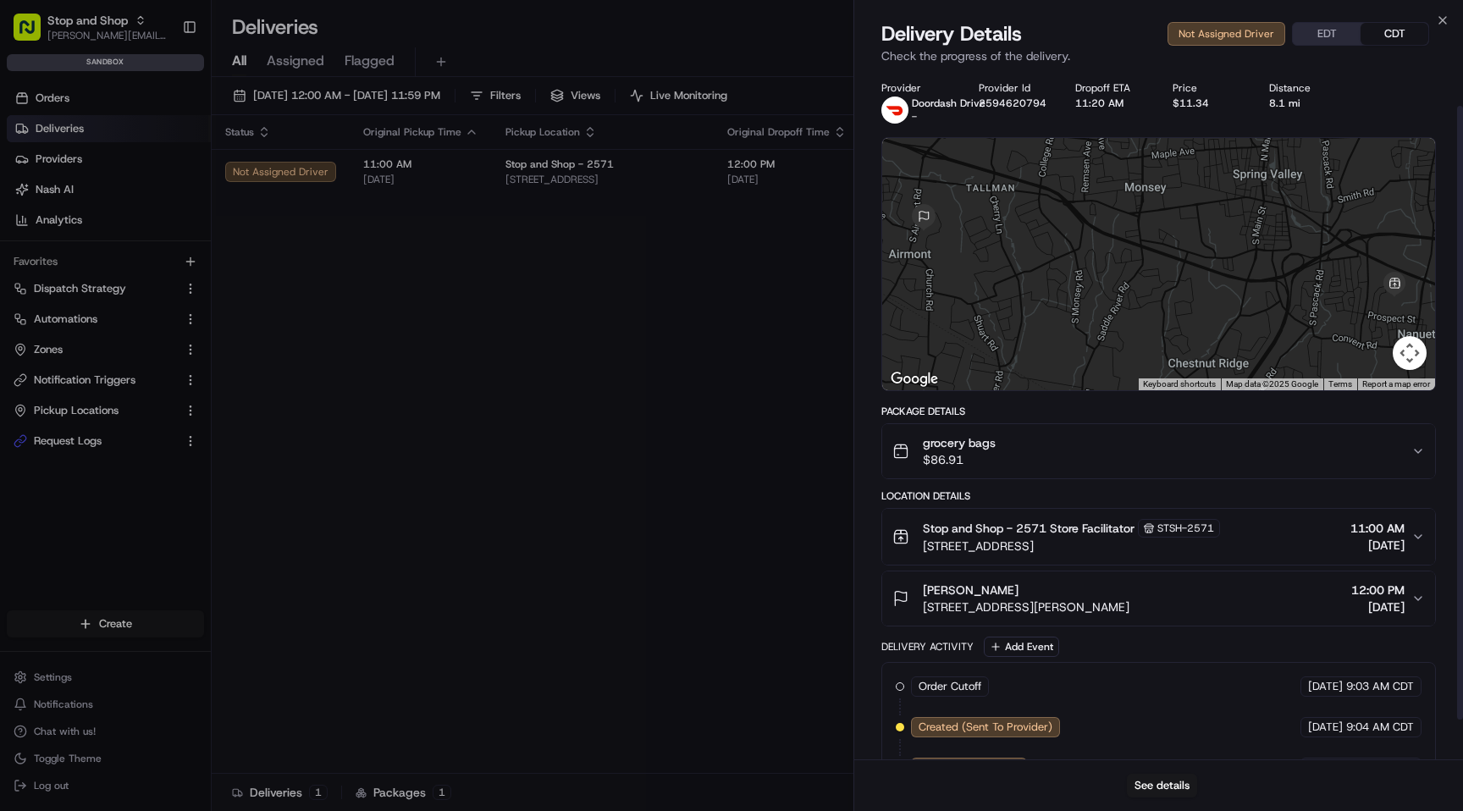
scroll to position [84, 0]
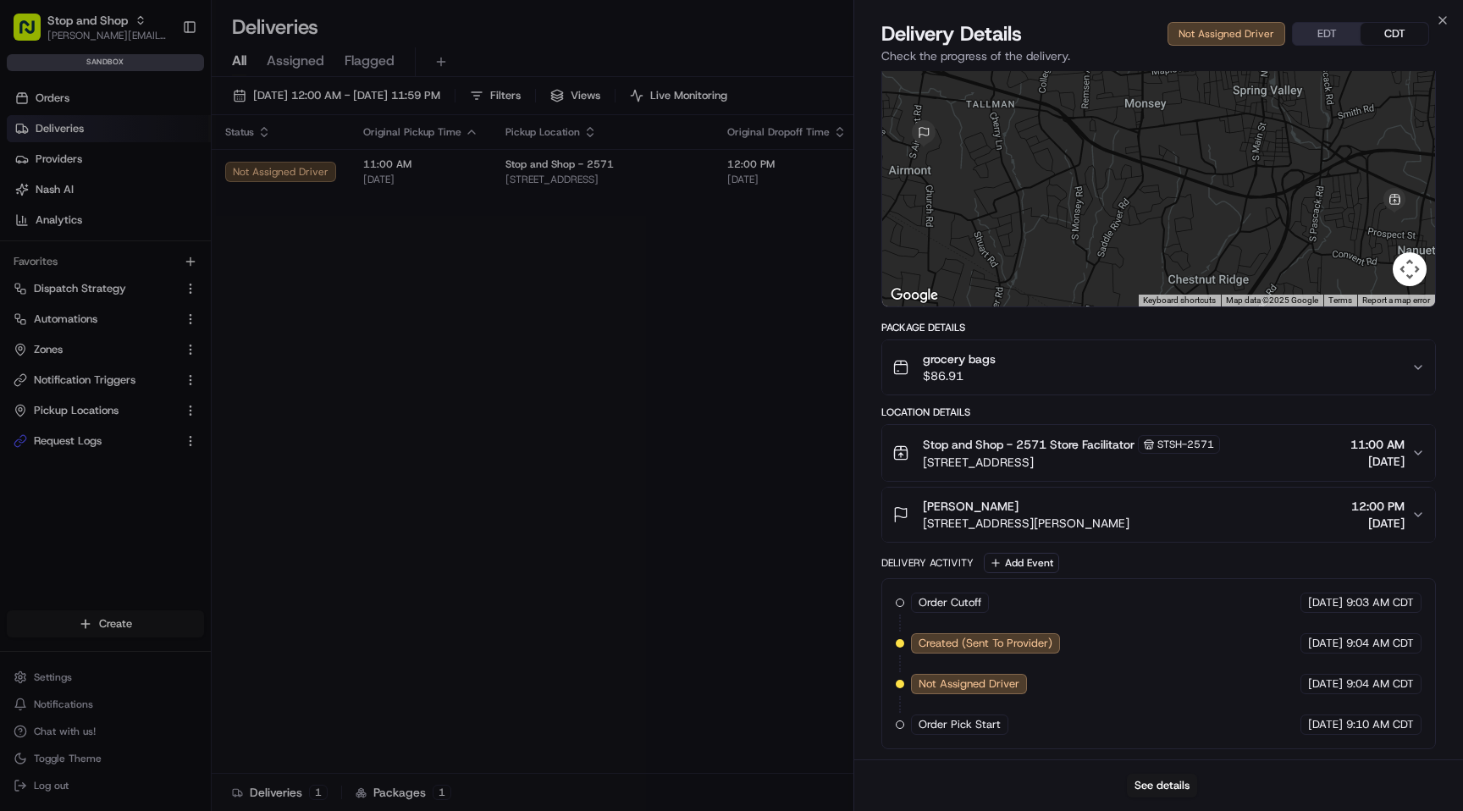
click at [1094, 459] on span "[STREET_ADDRESS]" at bounding box center [1071, 462] width 297 height 17
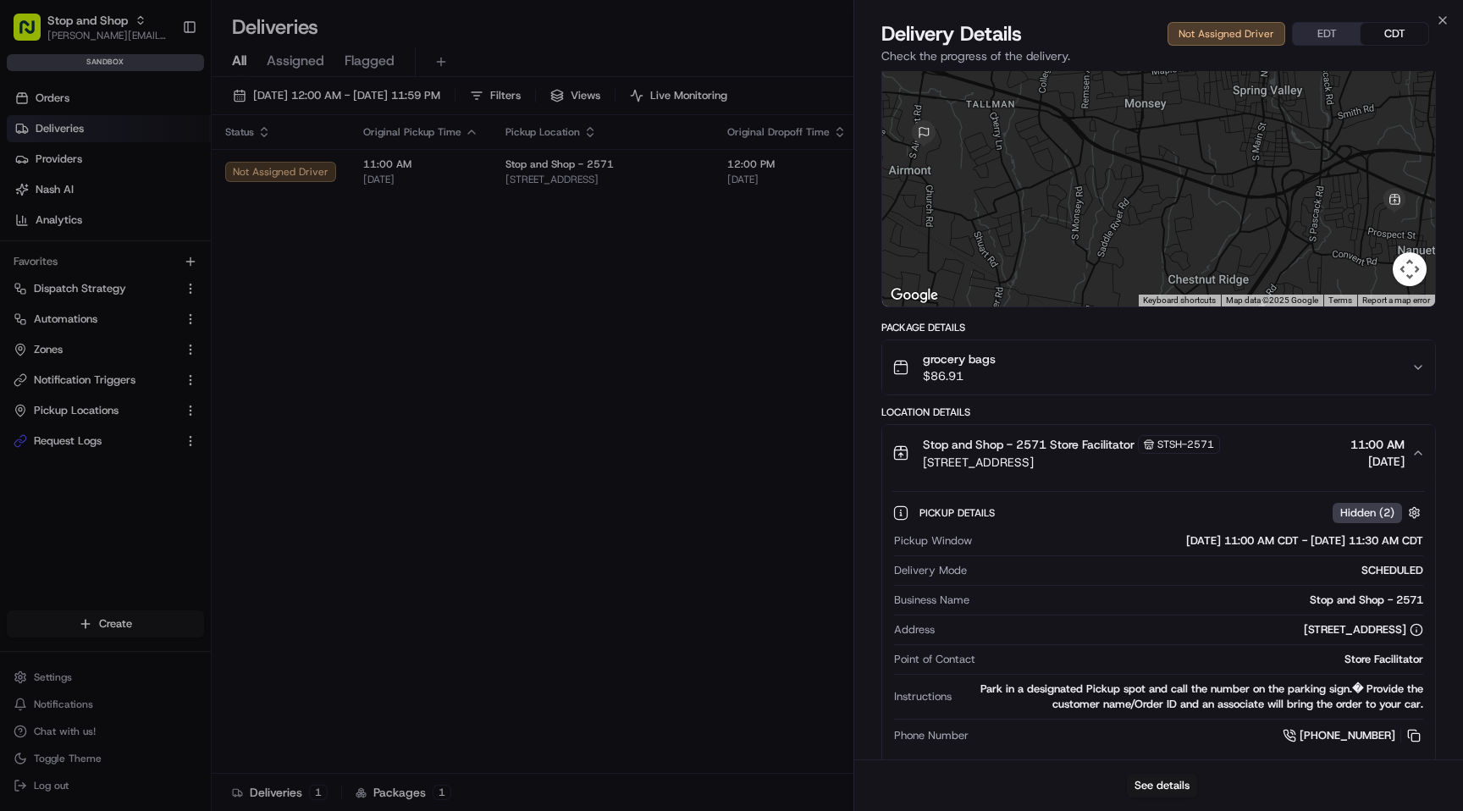
click at [1094, 459] on span "[STREET_ADDRESS]" at bounding box center [1071, 462] width 297 height 17
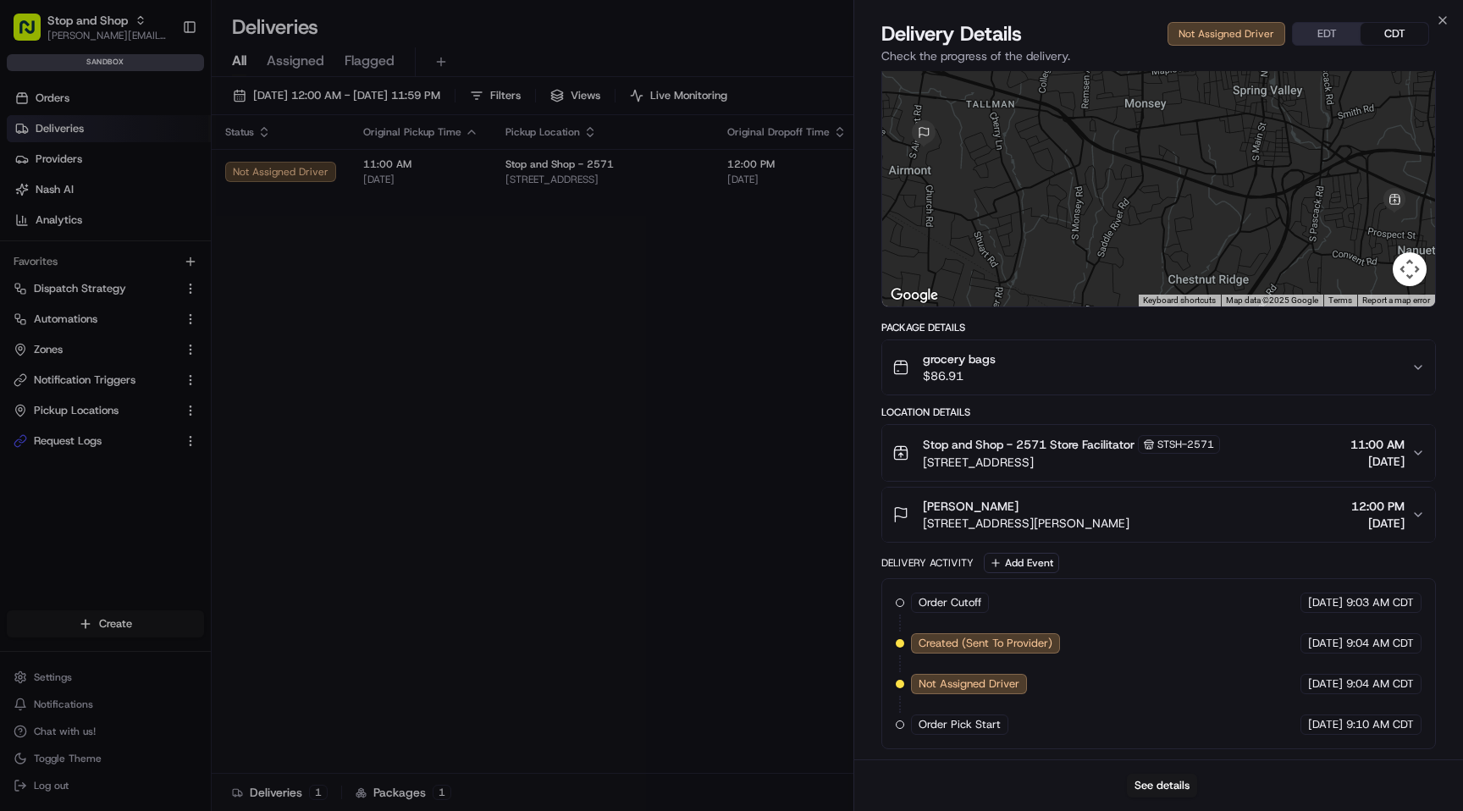
click at [1110, 515] on span "[STREET_ADDRESS][PERSON_NAME]" at bounding box center [1026, 523] width 207 height 17
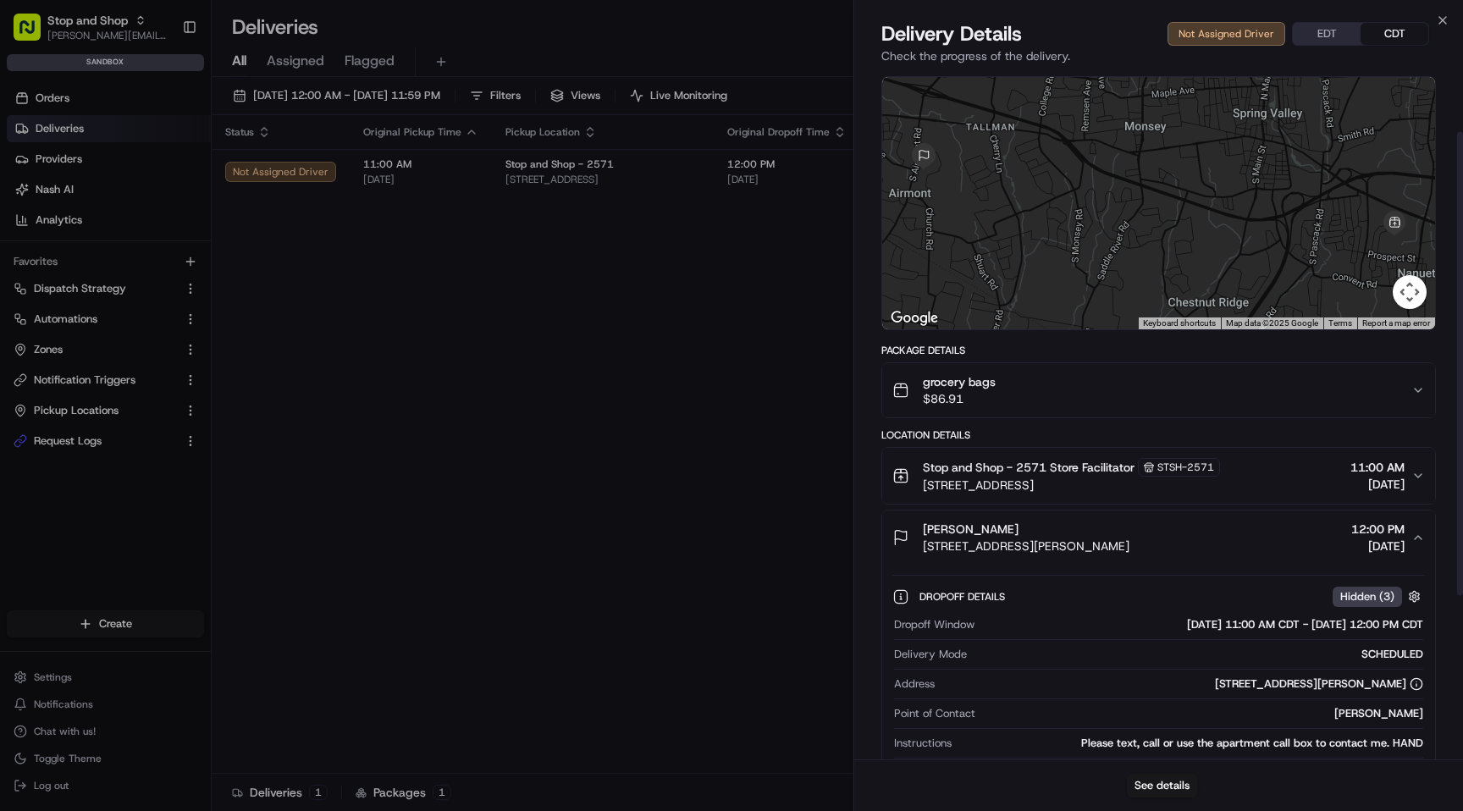
scroll to position [0, 0]
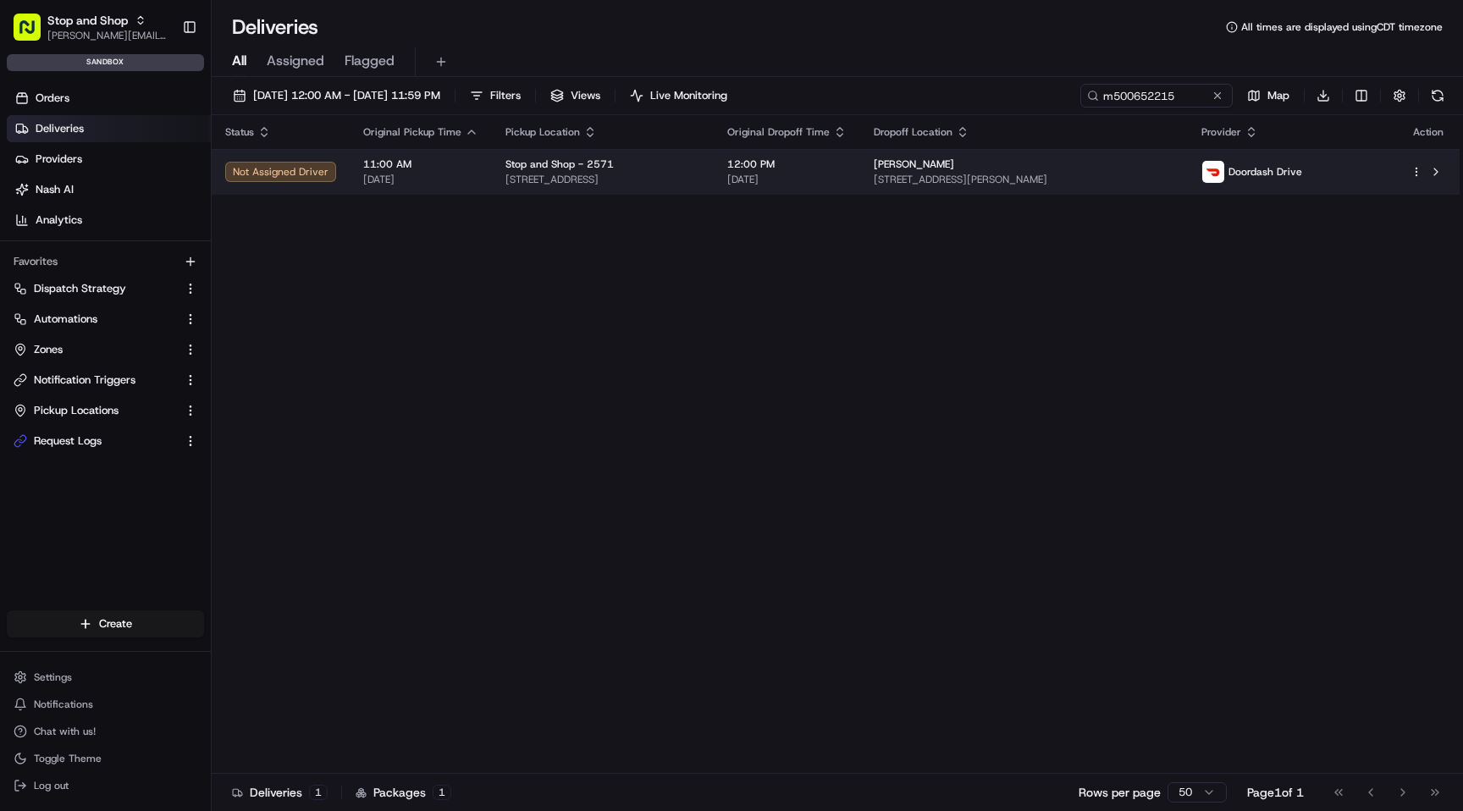
click at [1160, 167] on div "[PERSON_NAME]" at bounding box center [1024, 164] width 301 height 14
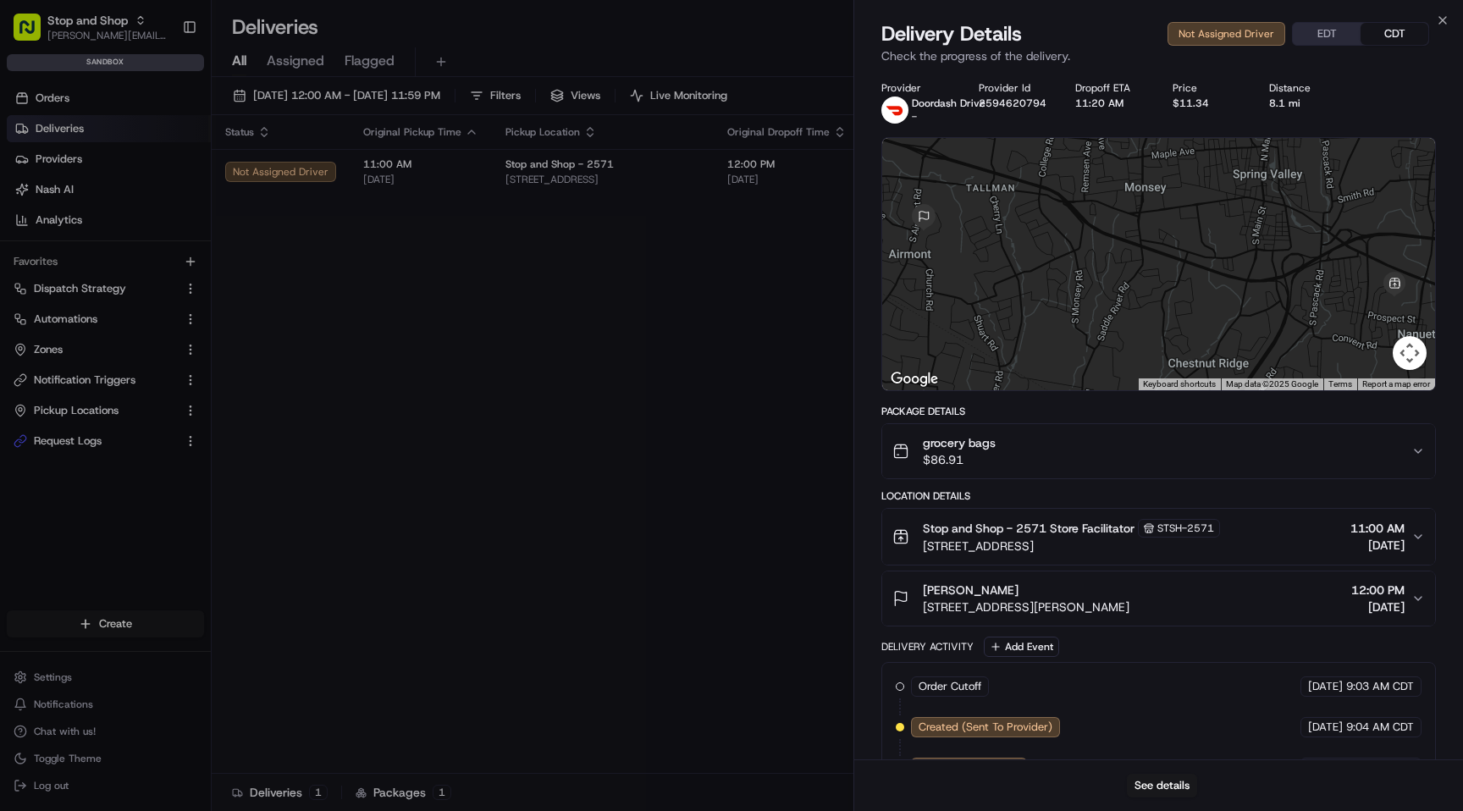
scroll to position [84, 0]
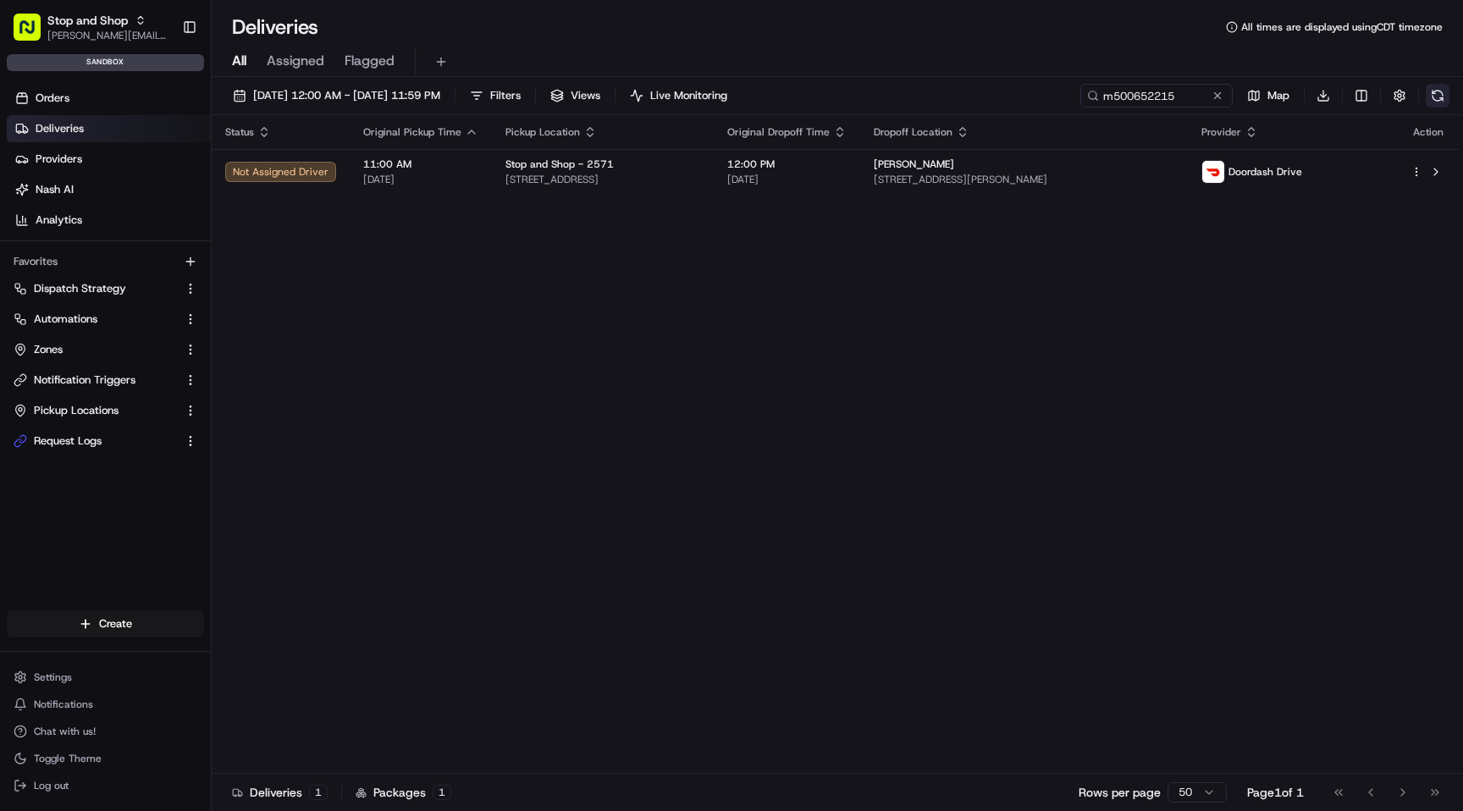
click at [1434, 100] on button at bounding box center [1437, 96] width 24 height 24
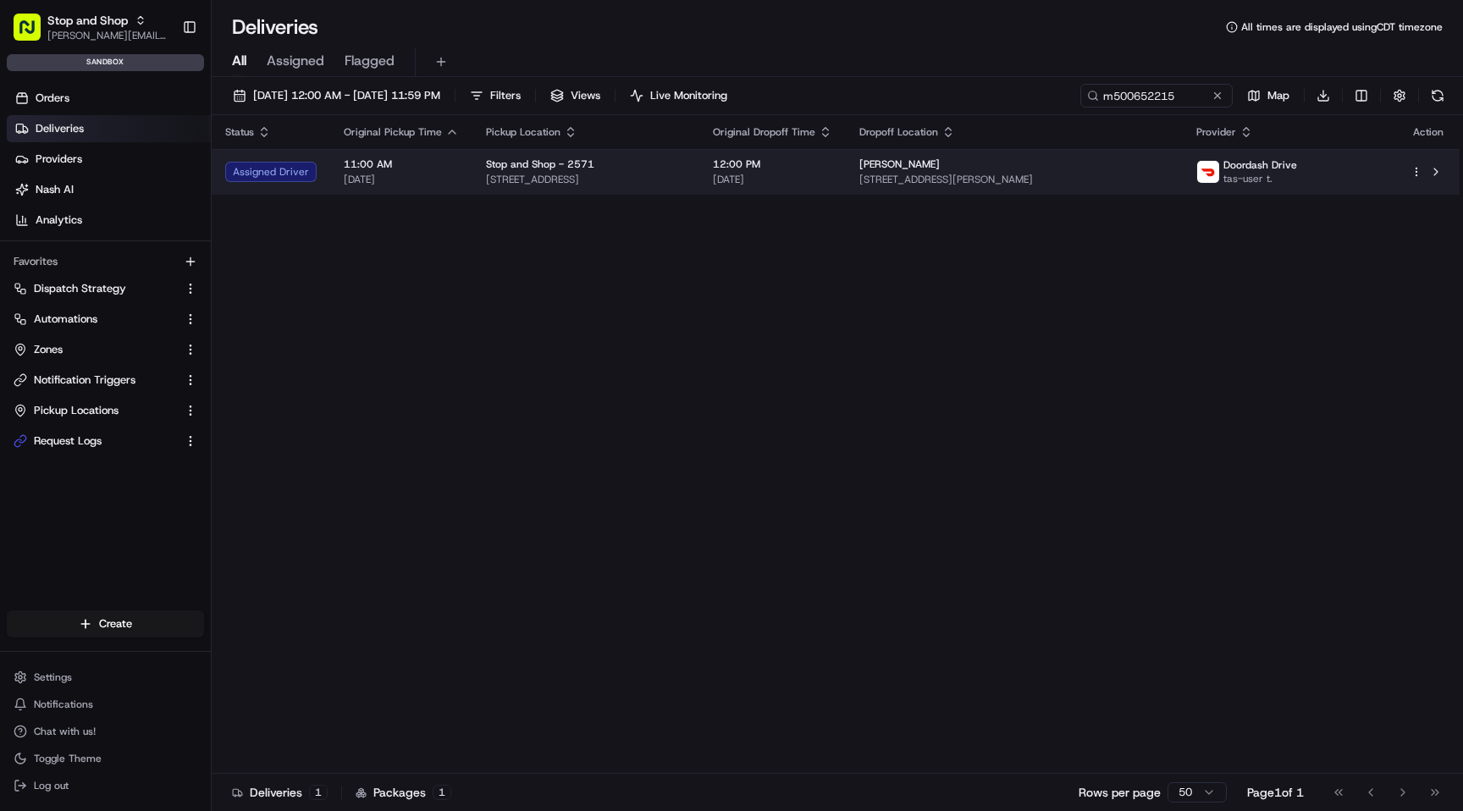
click at [1075, 170] on div "[PERSON_NAME]" at bounding box center [1013, 164] width 309 height 14
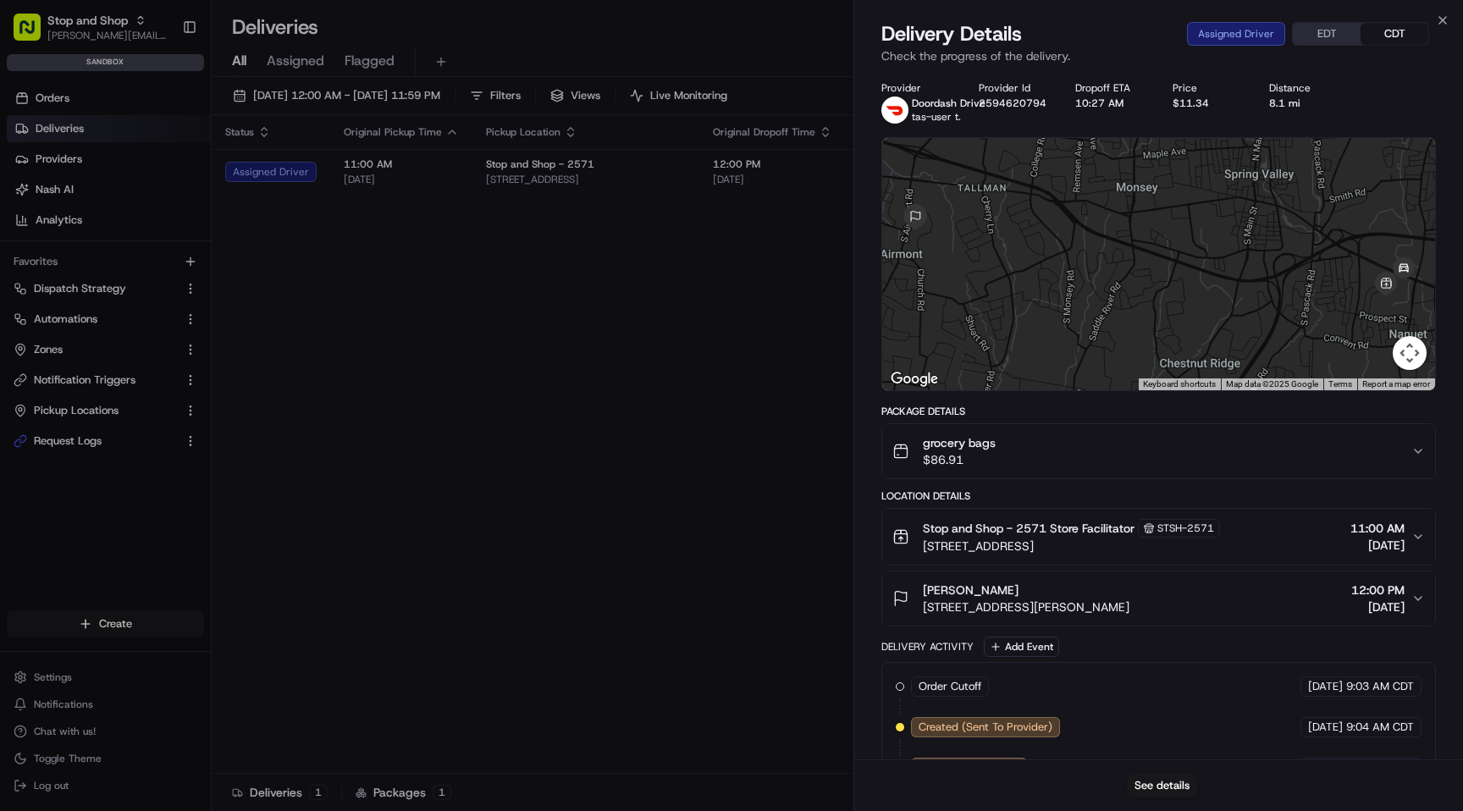
scroll to position [124, 0]
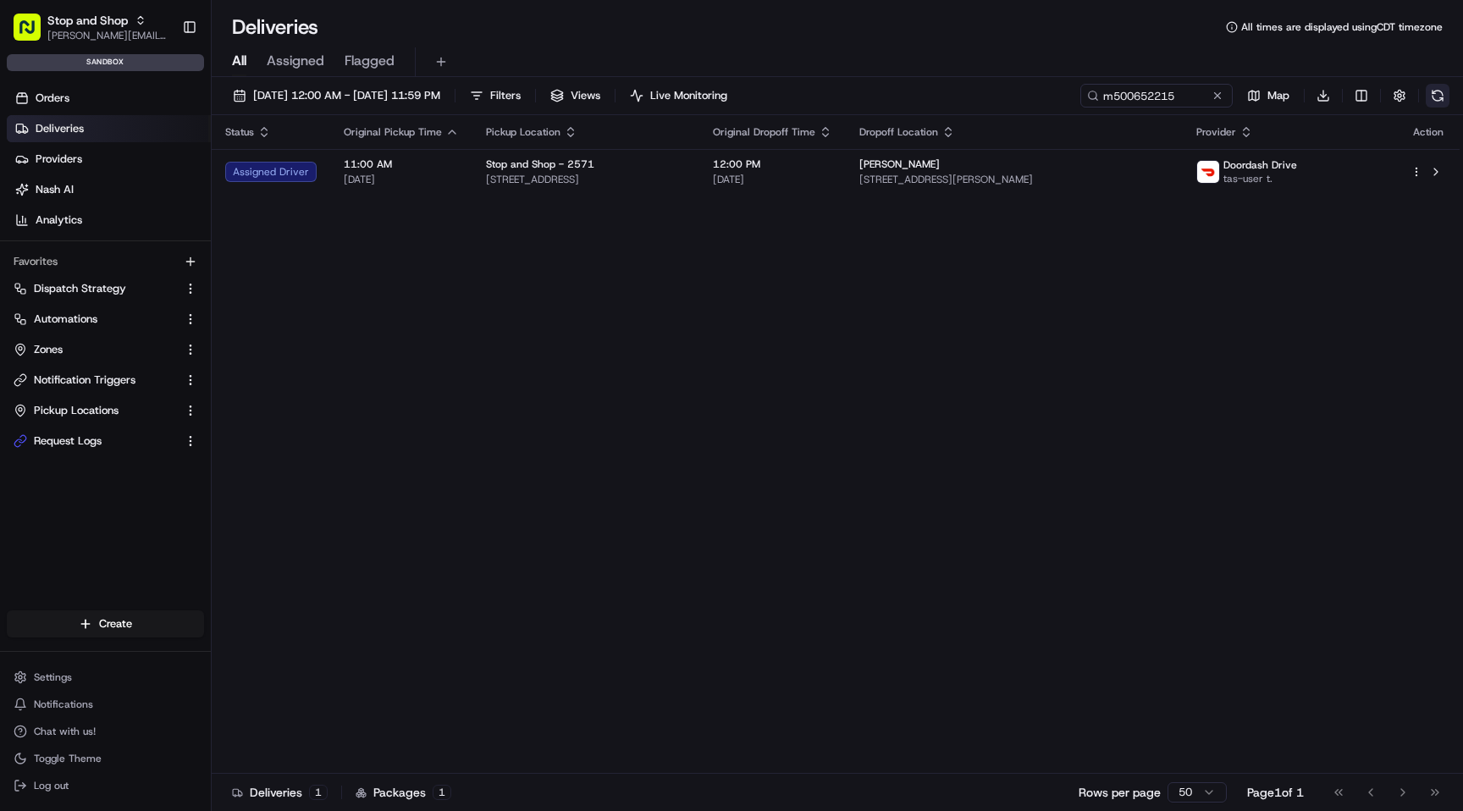
click at [1436, 97] on button at bounding box center [1437, 96] width 24 height 24
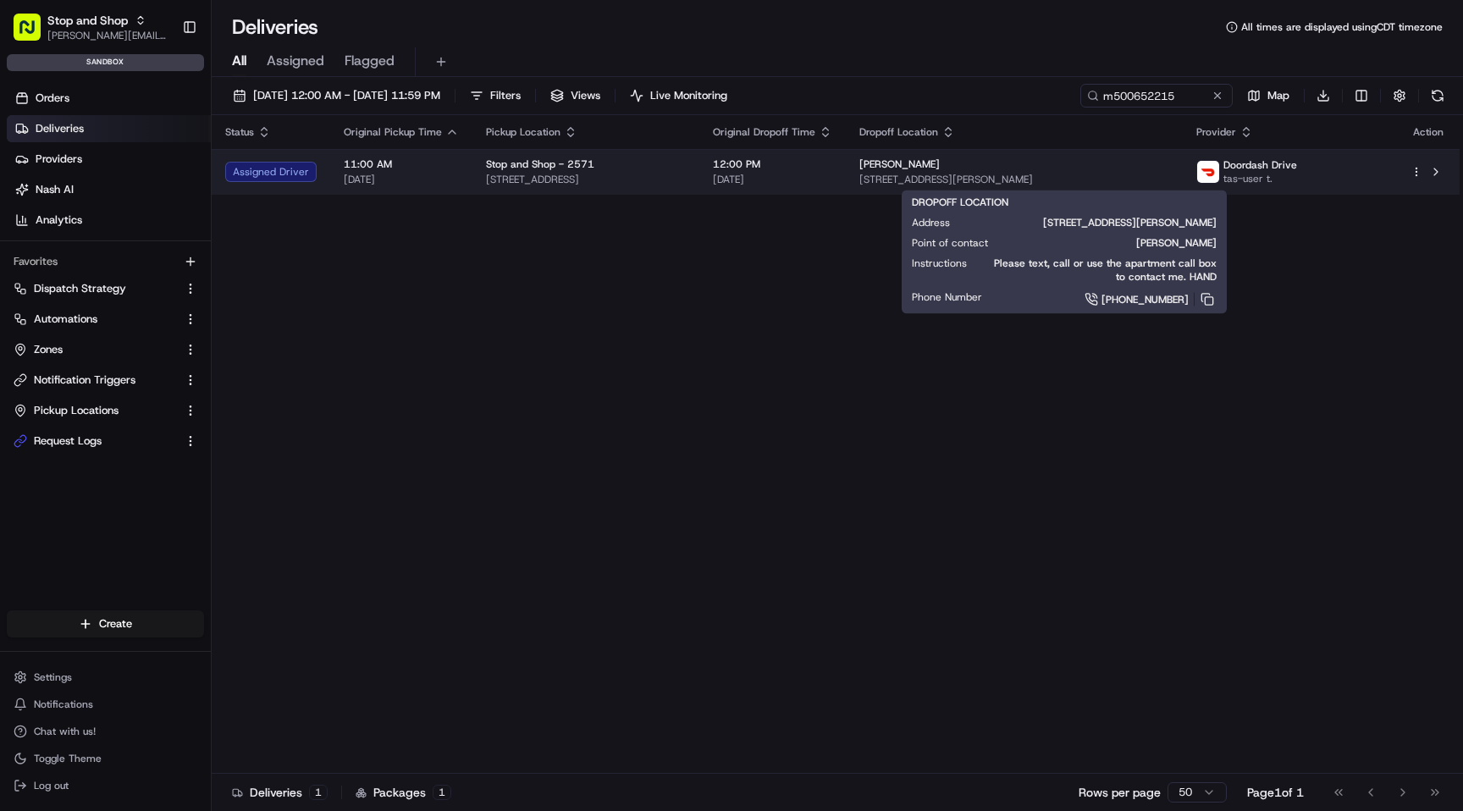
click at [1118, 162] on div "[PERSON_NAME]" at bounding box center [1013, 164] width 309 height 14
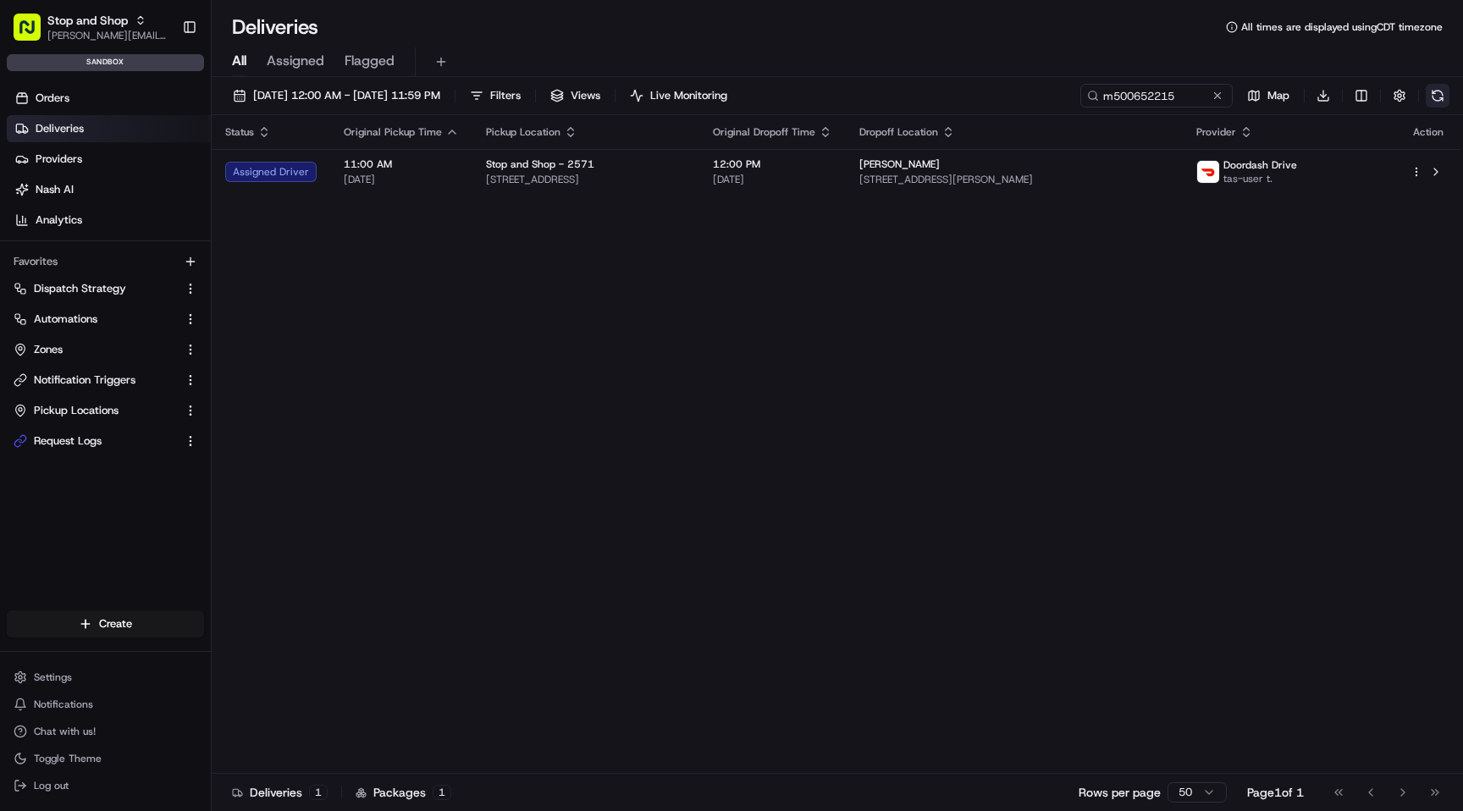
click at [1442, 90] on button at bounding box center [1437, 96] width 24 height 24
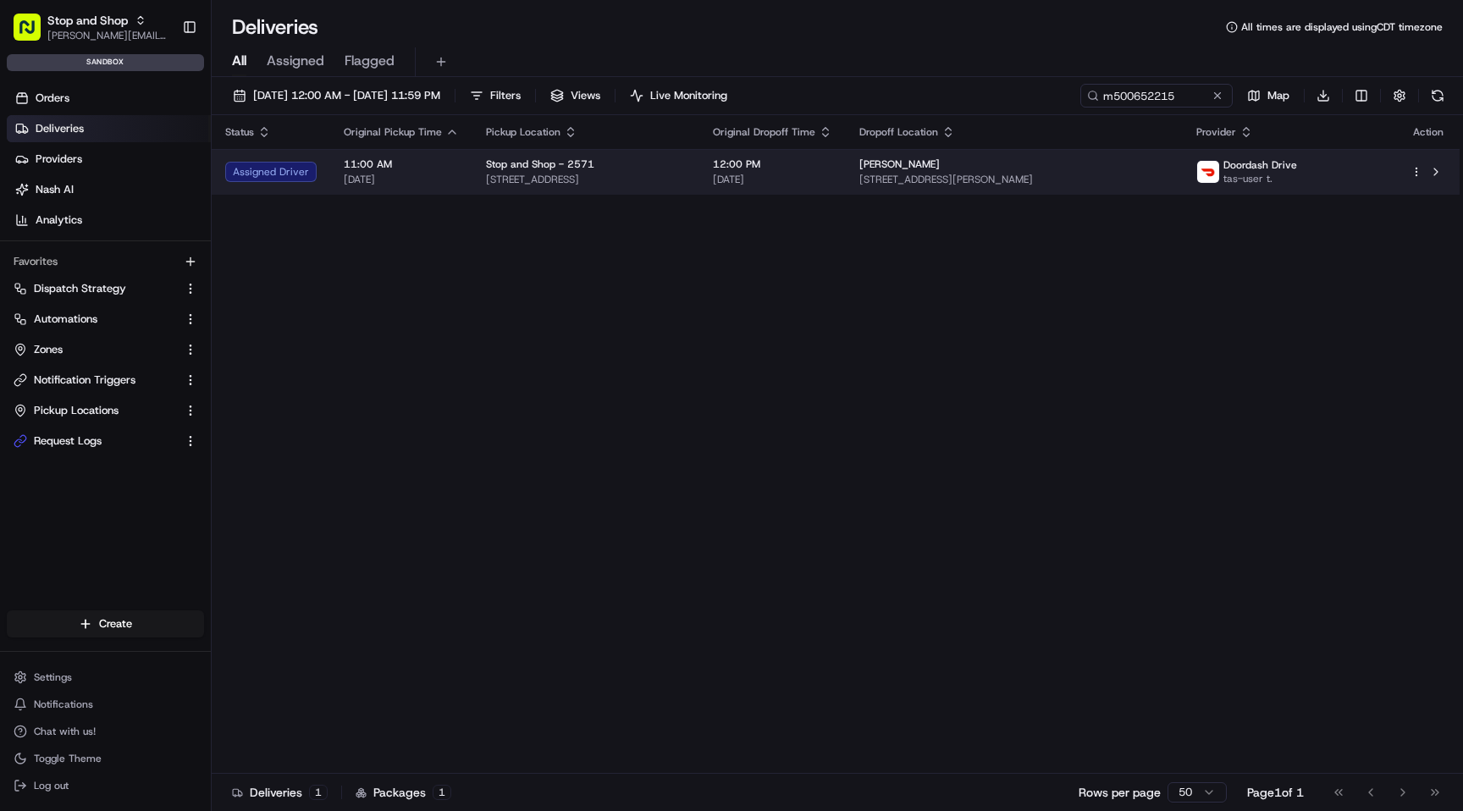
click at [1126, 168] on div "[PERSON_NAME]" at bounding box center [1013, 164] width 309 height 14
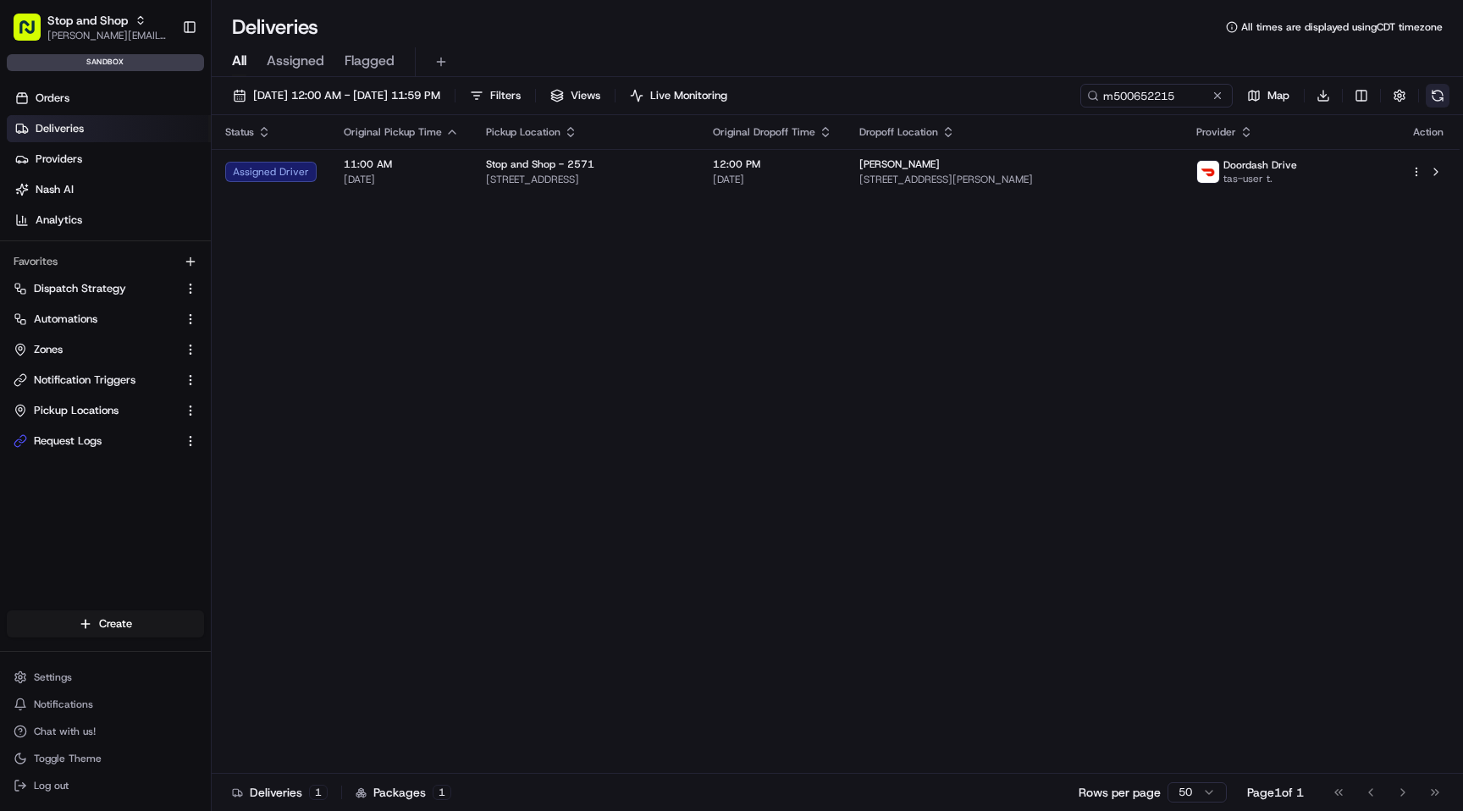
click at [1437, 102] on button at bounding box center [1437, 96] width 24 height 24
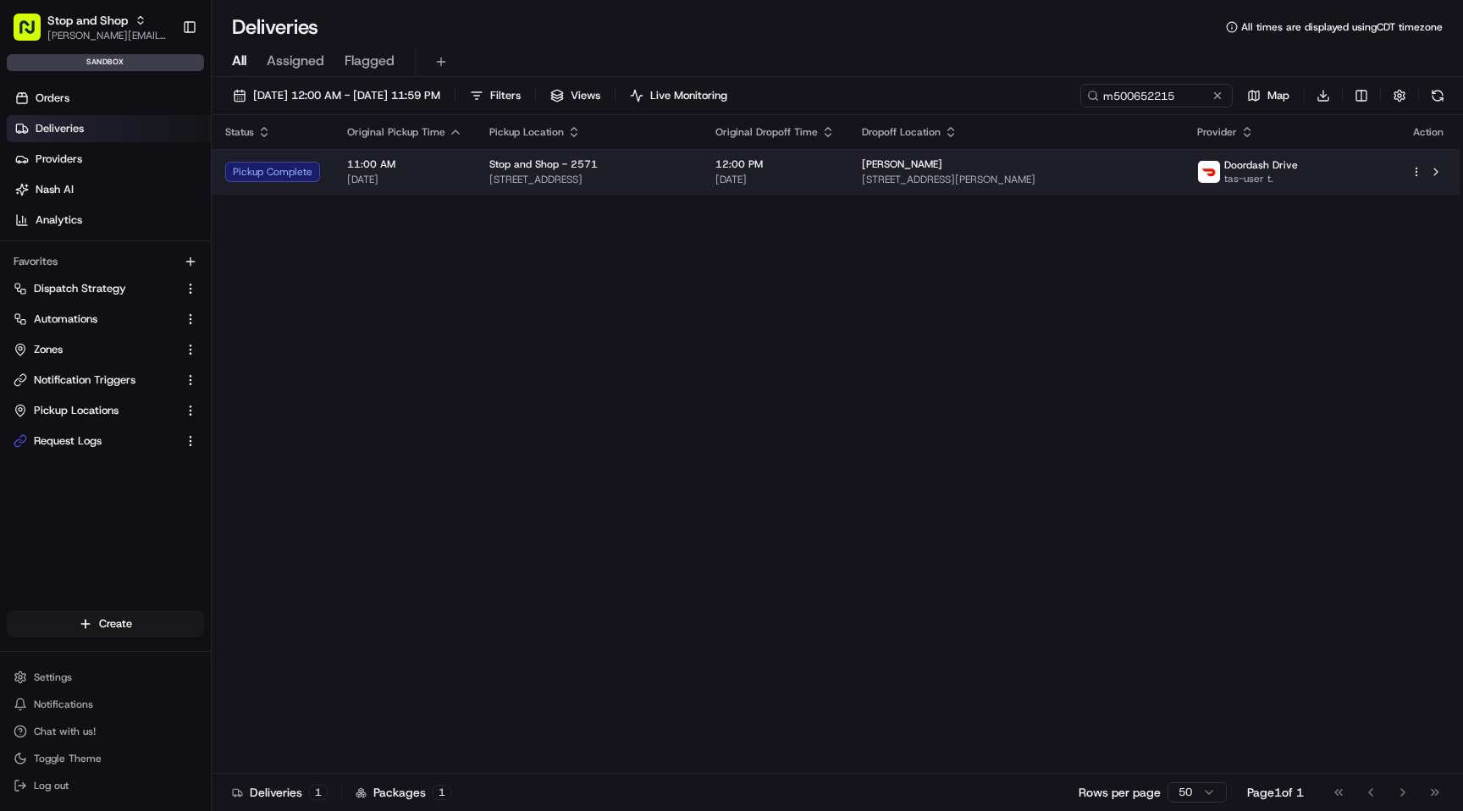
click at [1170, 165] on div "[PERSON_NAME]" at bounding box center [1016, 164] width 308 height 14
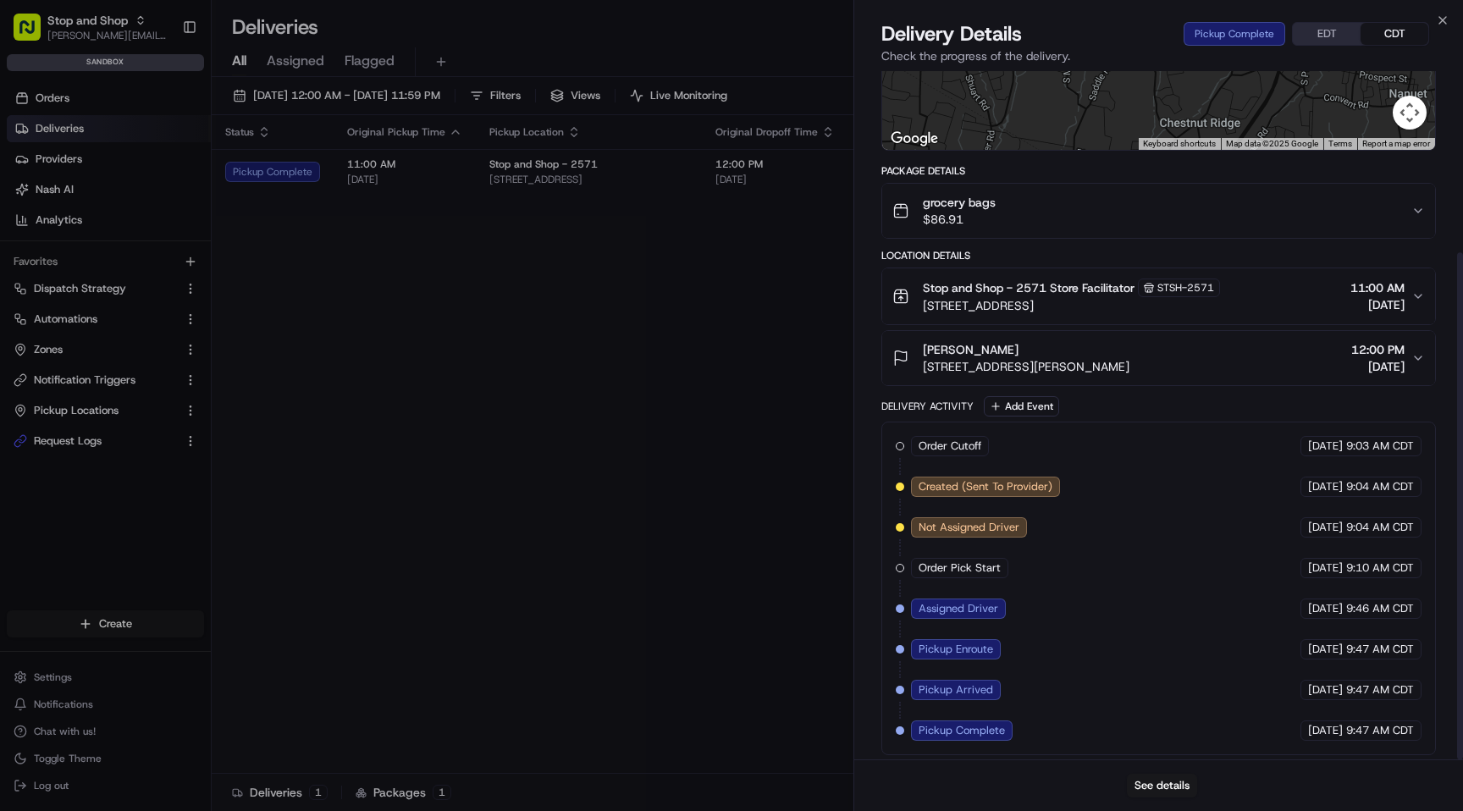
scroll to position [246, 0]
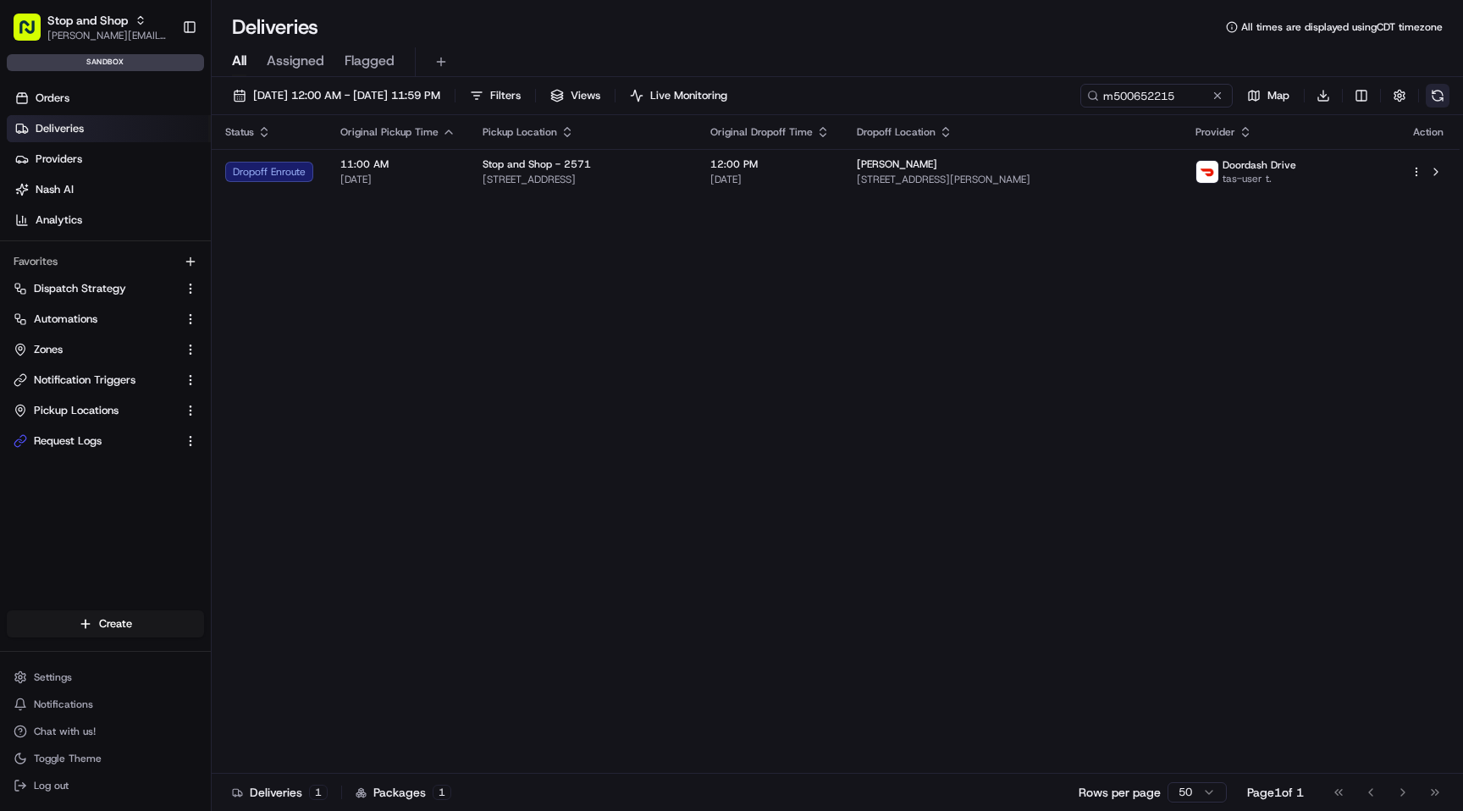
click at [1435, 98] on button at bounding box center [1437, 96] width 24 height 24
click at [1217, 94] on button at bounding box center [1217, 95] width 17 height 17
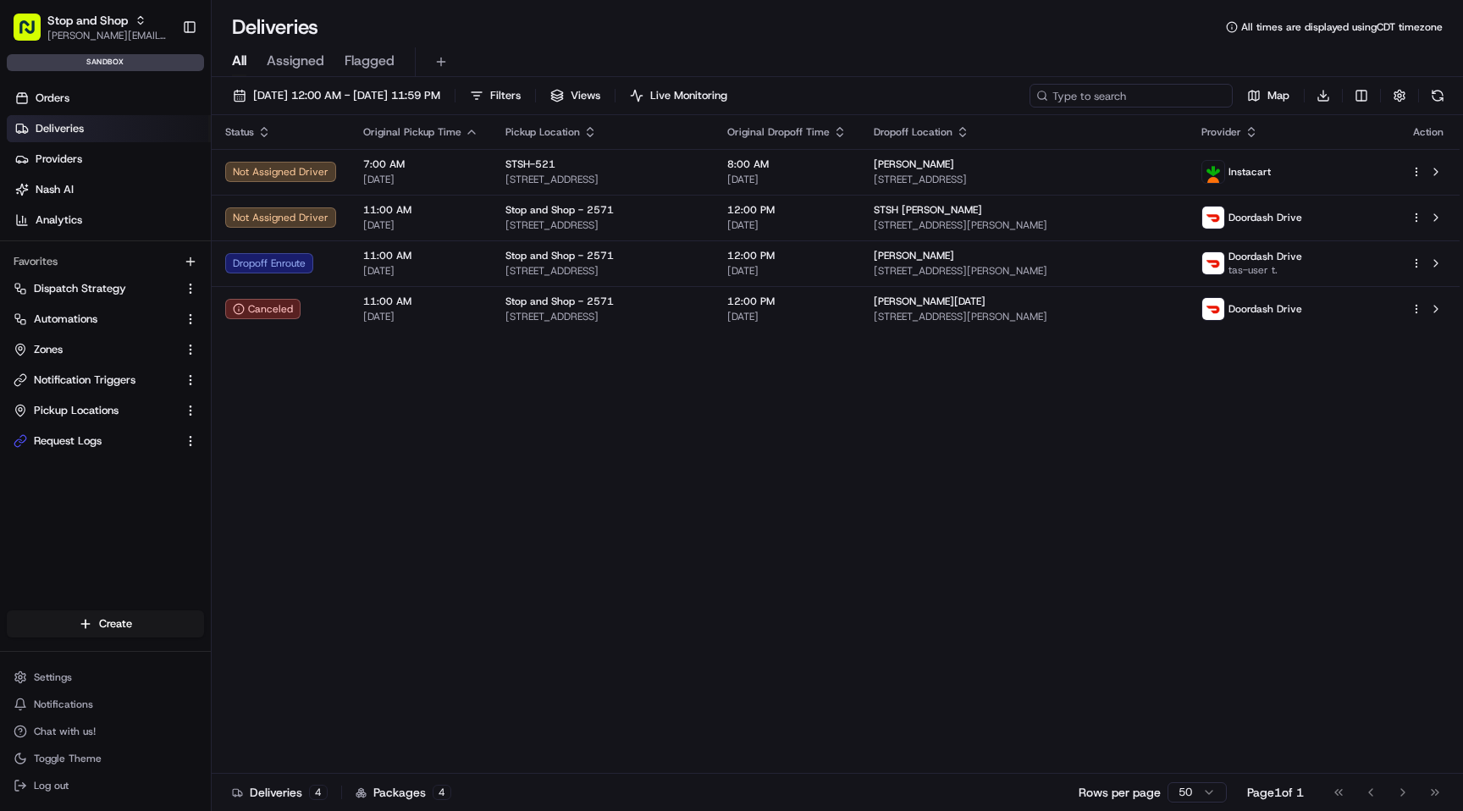
click at [1149, 95] on input at bounding box center [1130, 96] width 203 height 24
paste input "m500652215"
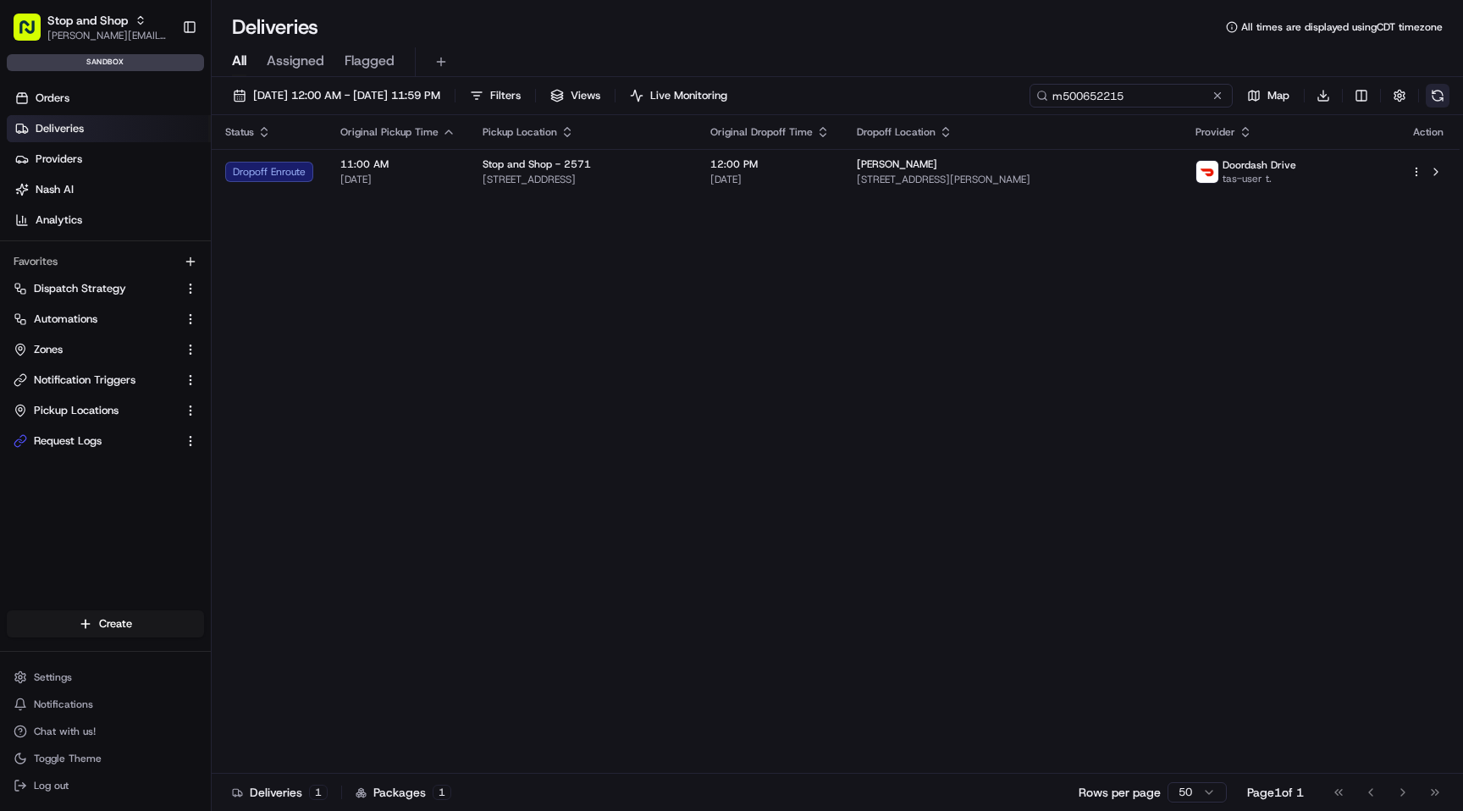
type input "m500652215"
click at [1437, 97] on button at bounding box center [1437, 96] width 24 height 24
click at [1432, 103] on button at bounding box center [1437, 96] width 24 height 24
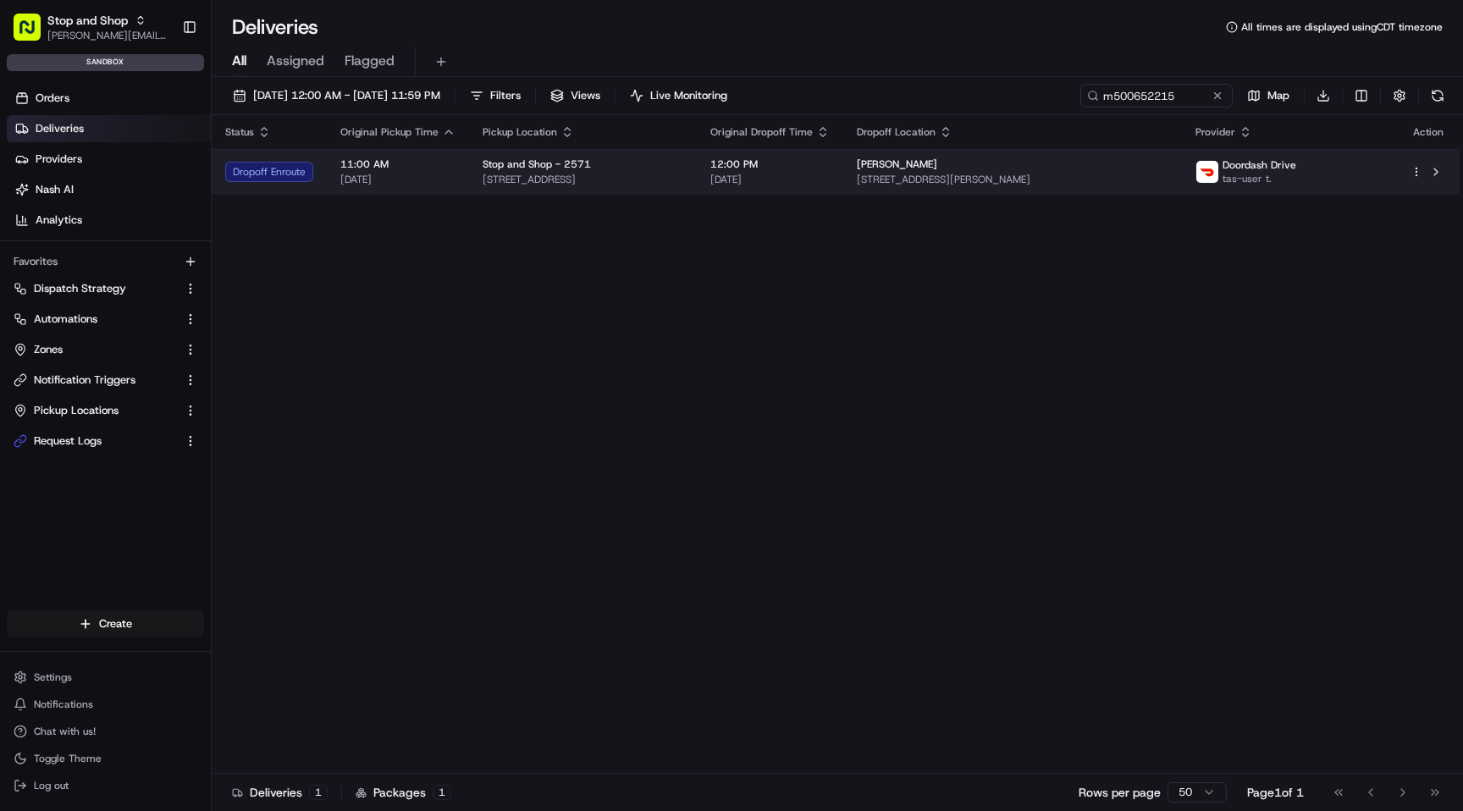
click at [1152, 173] on span "[STREET_ADDRESS][PERSON_NAME]" at bounding box center [1012, 180] width 311 height 14
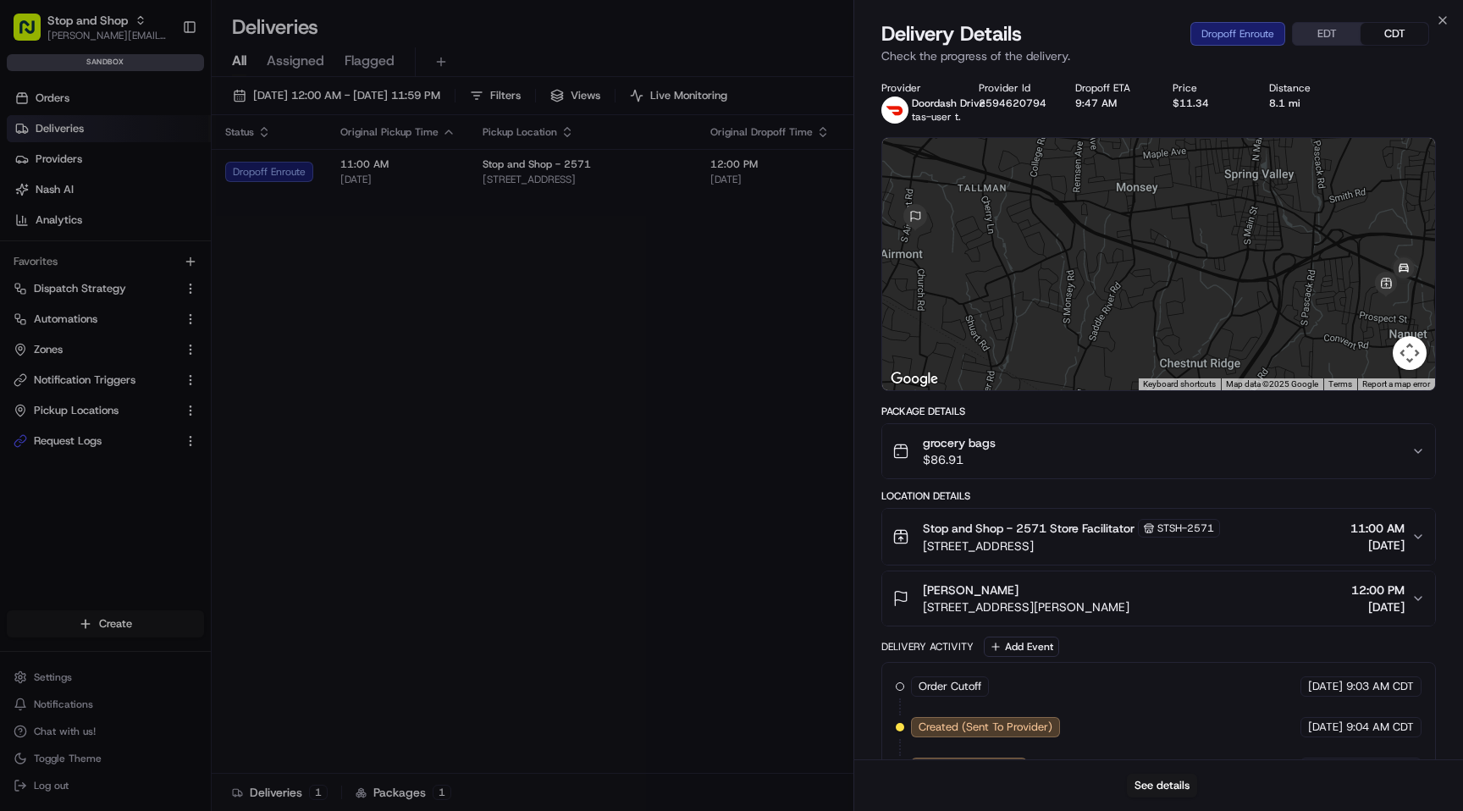
scroll to position [287, 0]
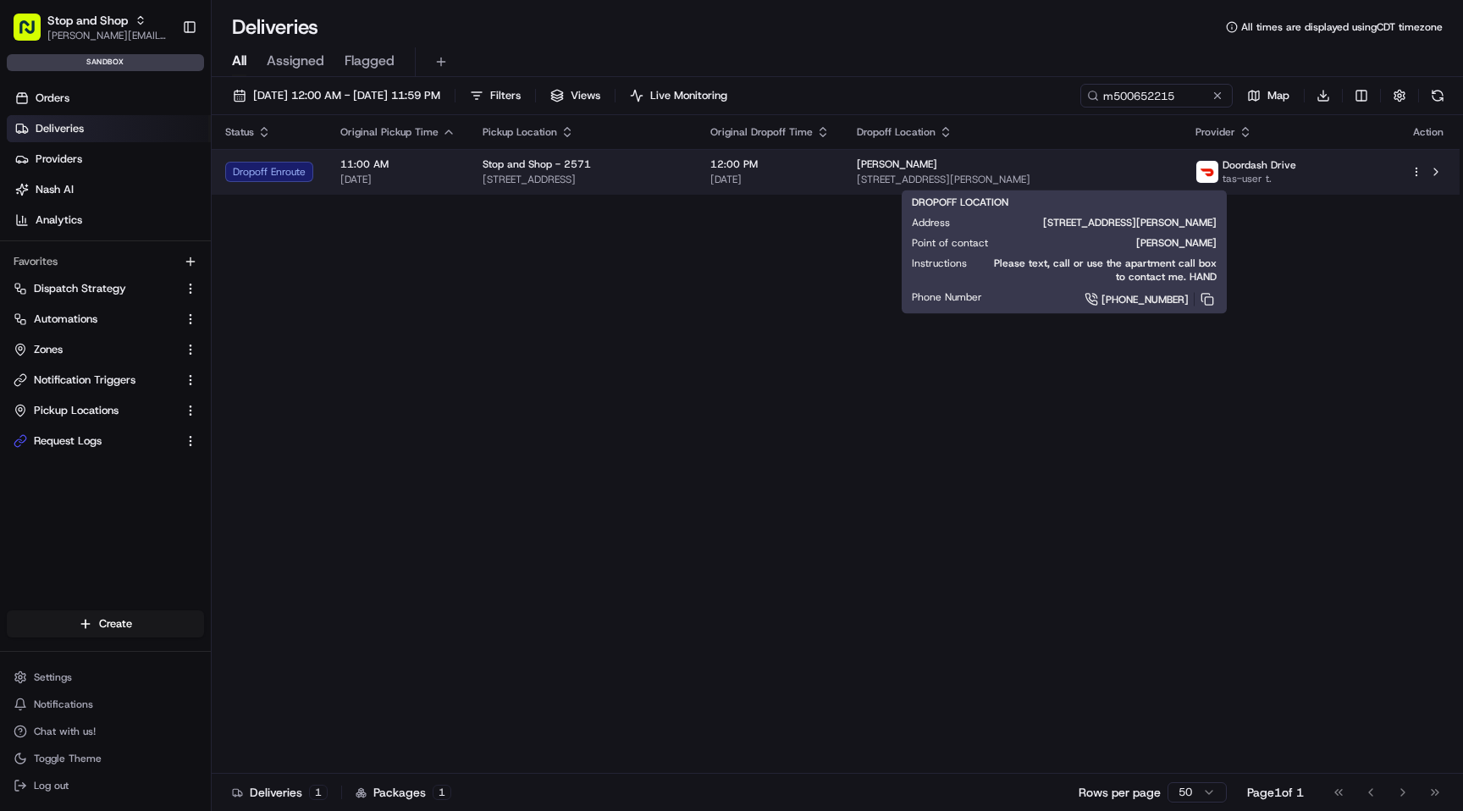
click at [1167, 166] on div "[PERSON_NAME]" at bounding box center [1012, 164] width 311 height 14
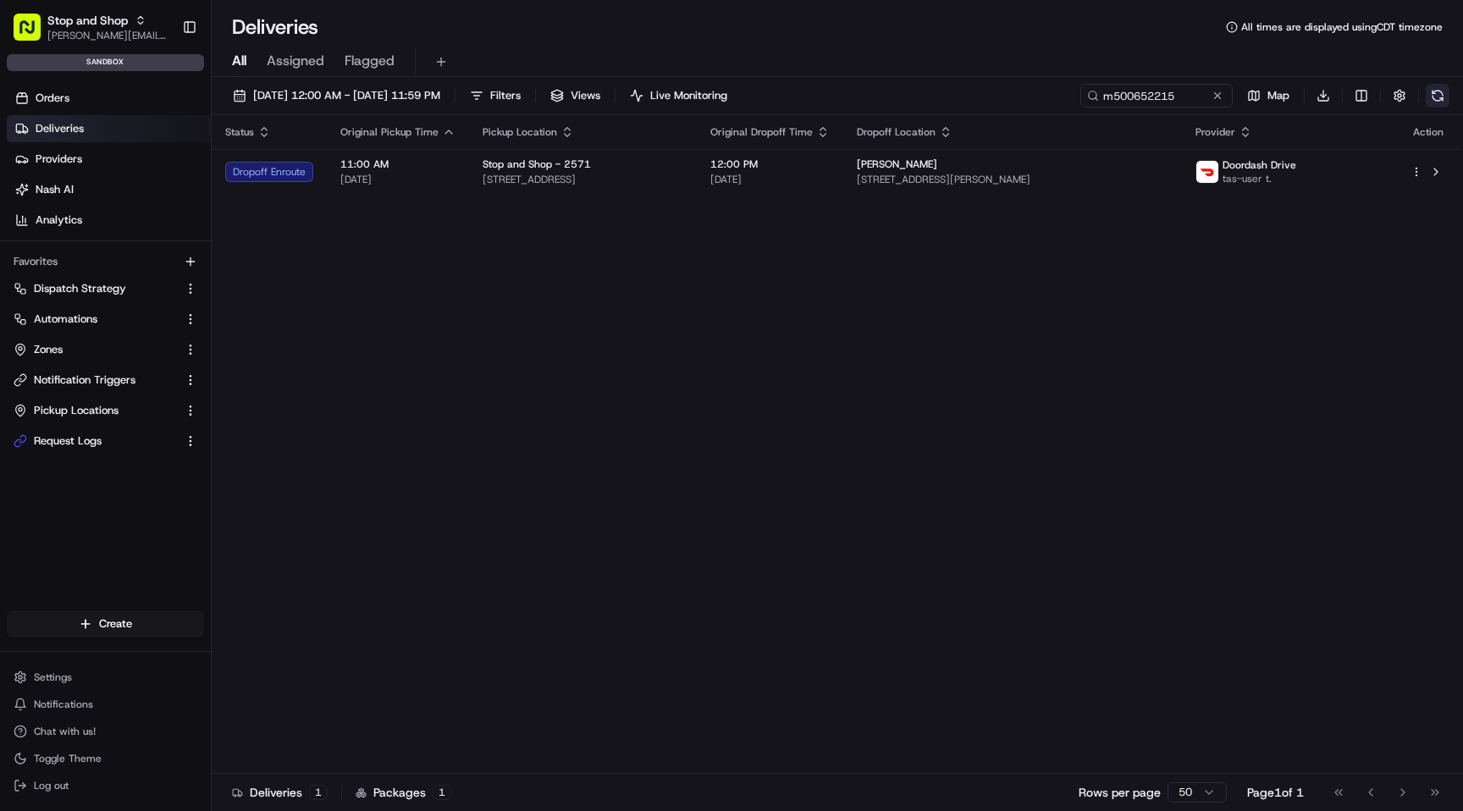
click at [1433, 96] on button at bounding box center [1437, 96] width 24 height 24
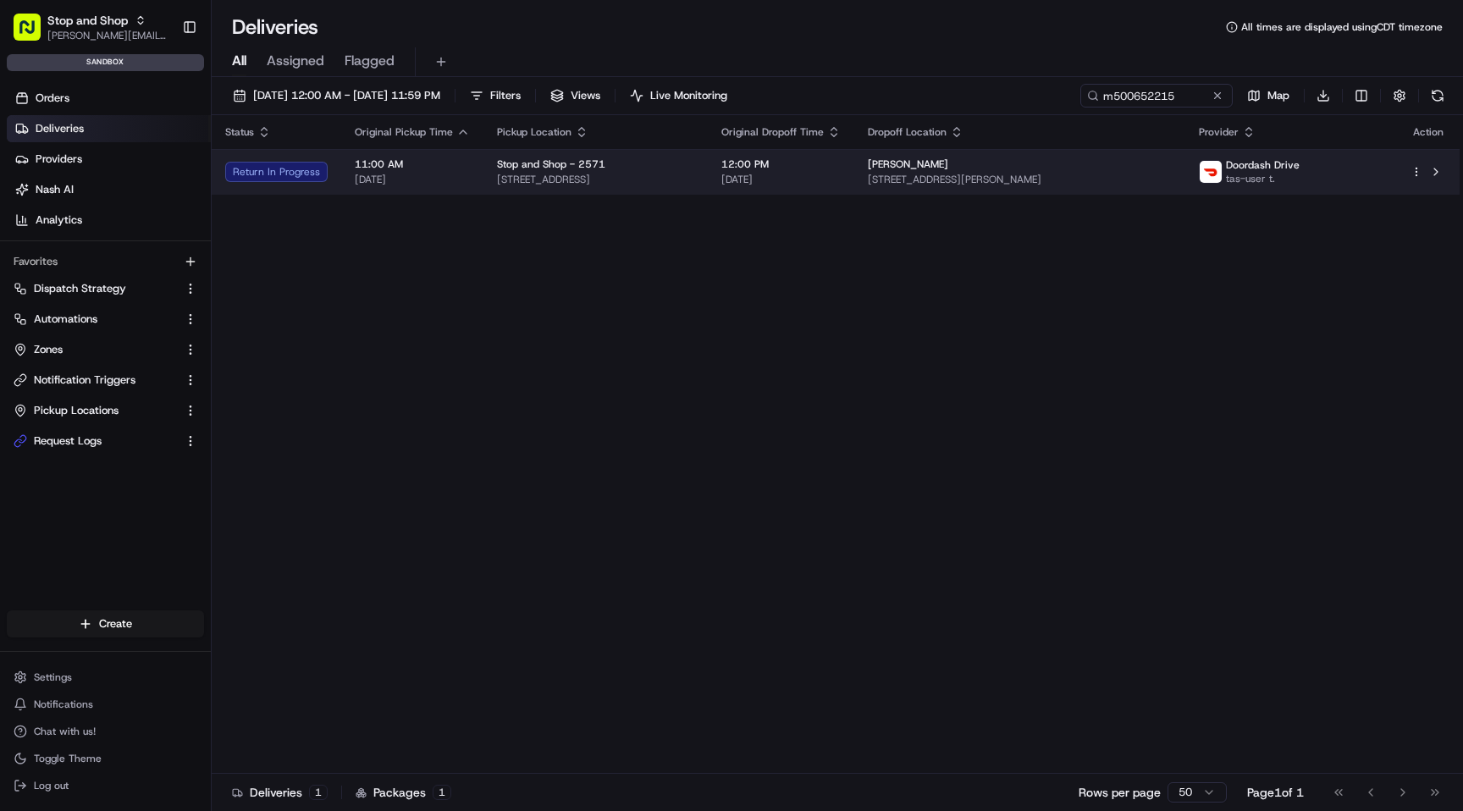
click at [841, 162] on span "12:00 PM" at bounding box center [780, 164] width 119 height 14
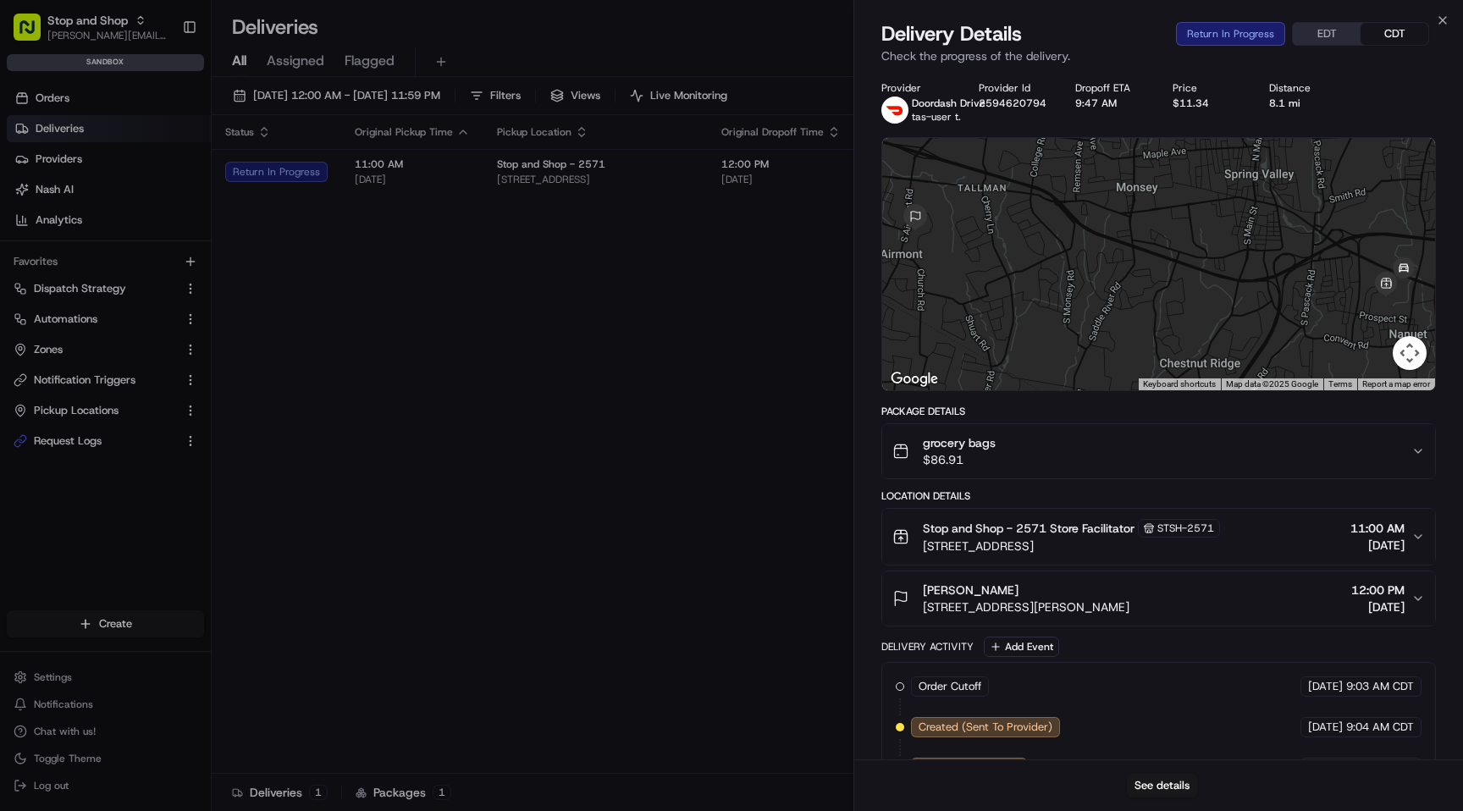
scroll to position [328, 0]
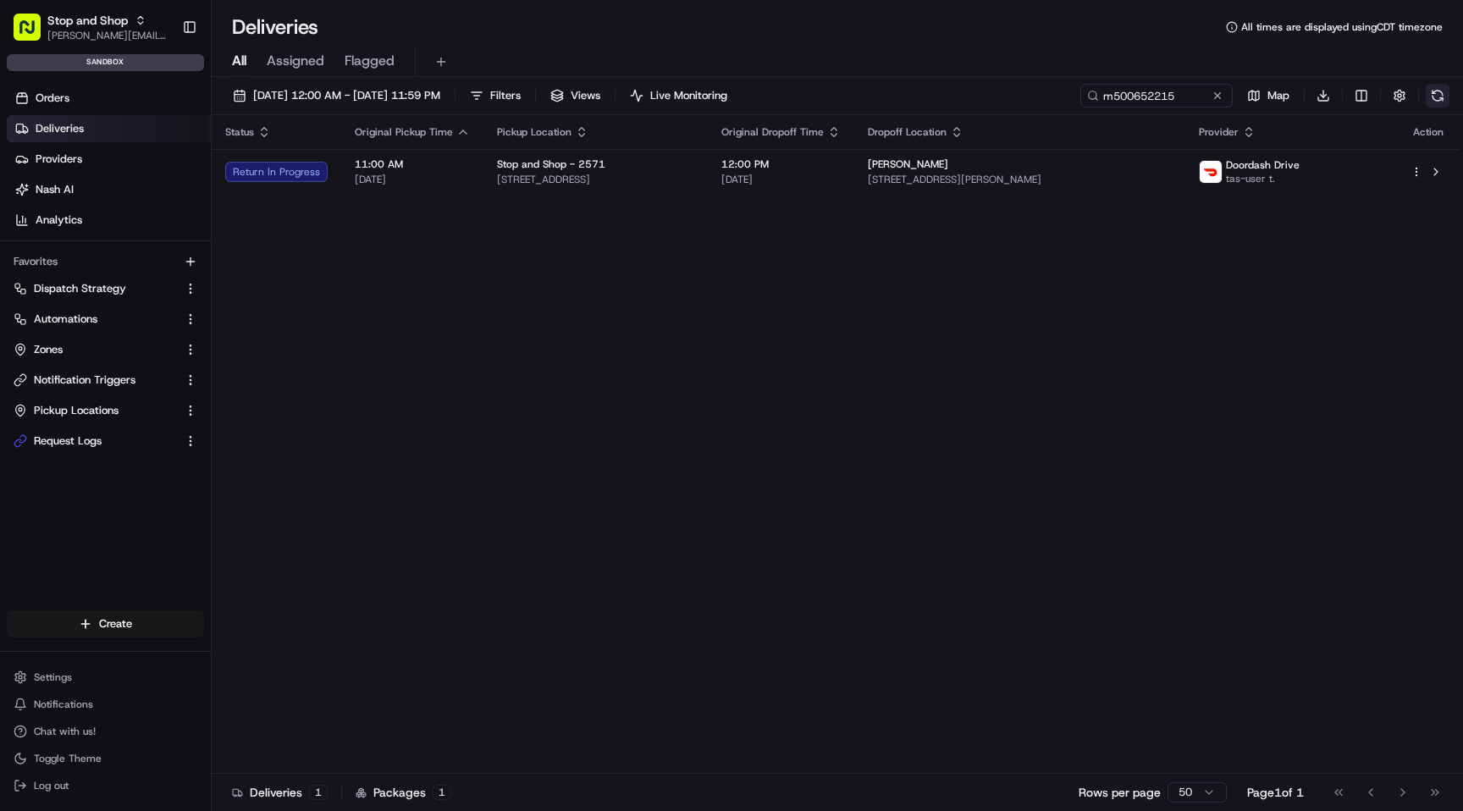
click at [1439, 93] on button at bounding box center [1437, 96] width 24 height 24
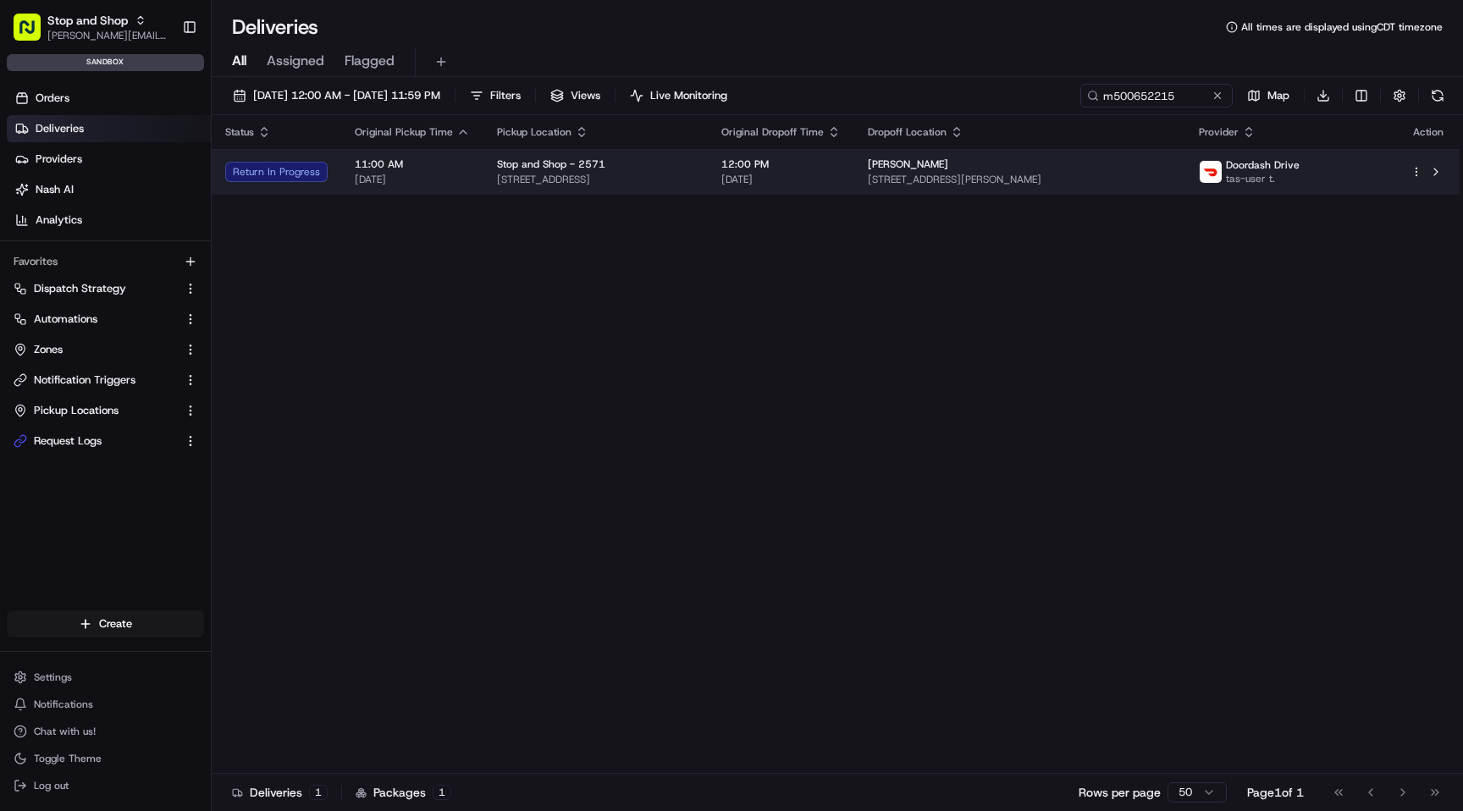
click at [841, 162] on span "12:00 PM" at bounding box center [780, 164] width 119 height 14
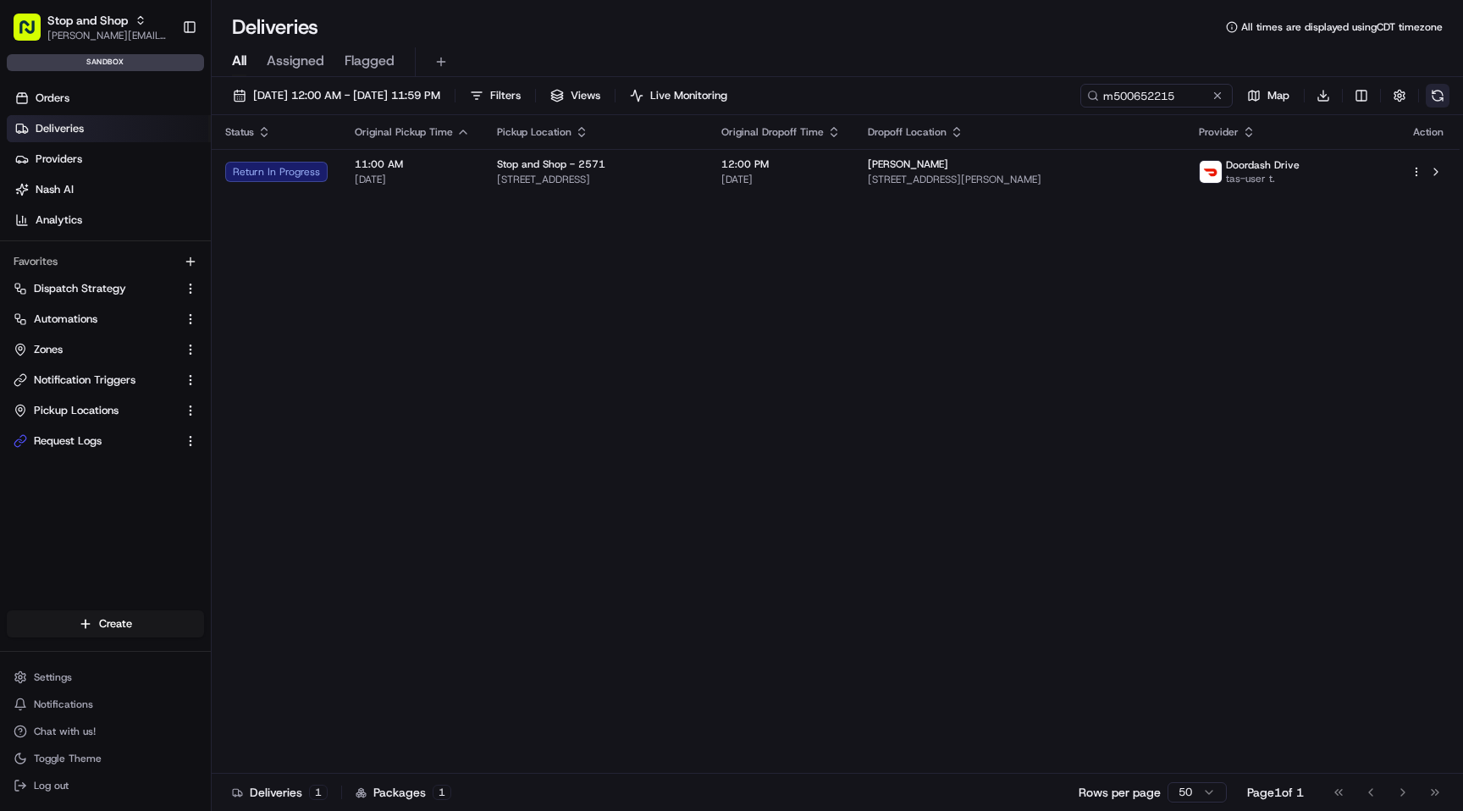
click at [1434, 98] on button at bounding box center [1437, 96] width 24 height 24
click at [1436, 100] on button at bounding box center [1437, 96] width 24 height 24
click at [124, 445] on link "Request Logs" at bounding box center [95, 440] width 163 height 15
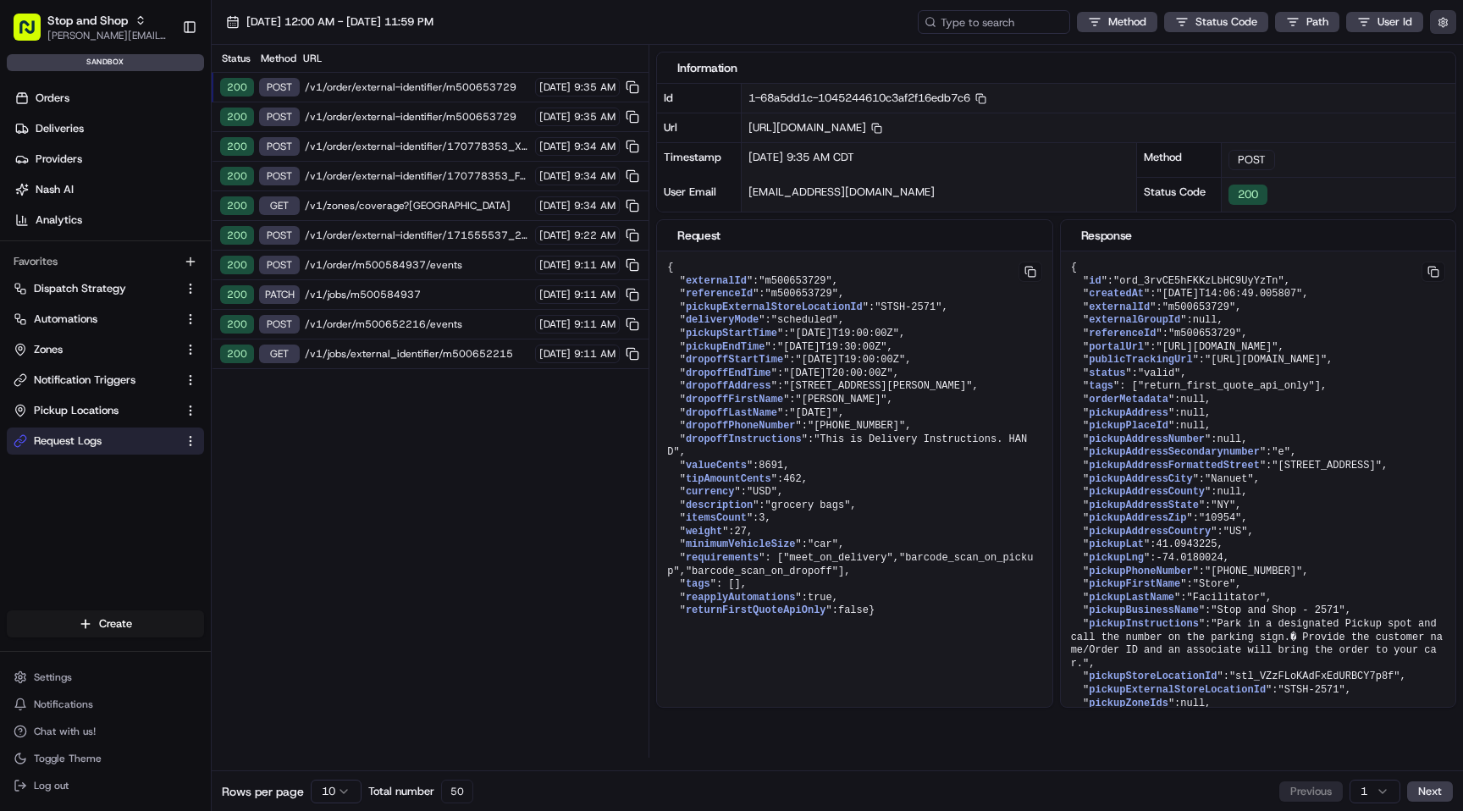
click at [1449, 23] on button "button" at bounding box center [1443, 22] width 26 height 24
click at [1437, 51] on div "Display Only Provider Logs" at bounding box center [1344, 52] width 215 height 15
click at [1436, 55] on div "Display Only Provider Logs" at bounding box center [1344, 52] width 215 height 15
click at [1397, 50] on div "Display Only Provider Logs" at bounding box center [1344, 52] width 215 height 15
click at [1443, 56] on button "Display Only Provider Logs" at bounding box center [1445, 53] width 14 height 14
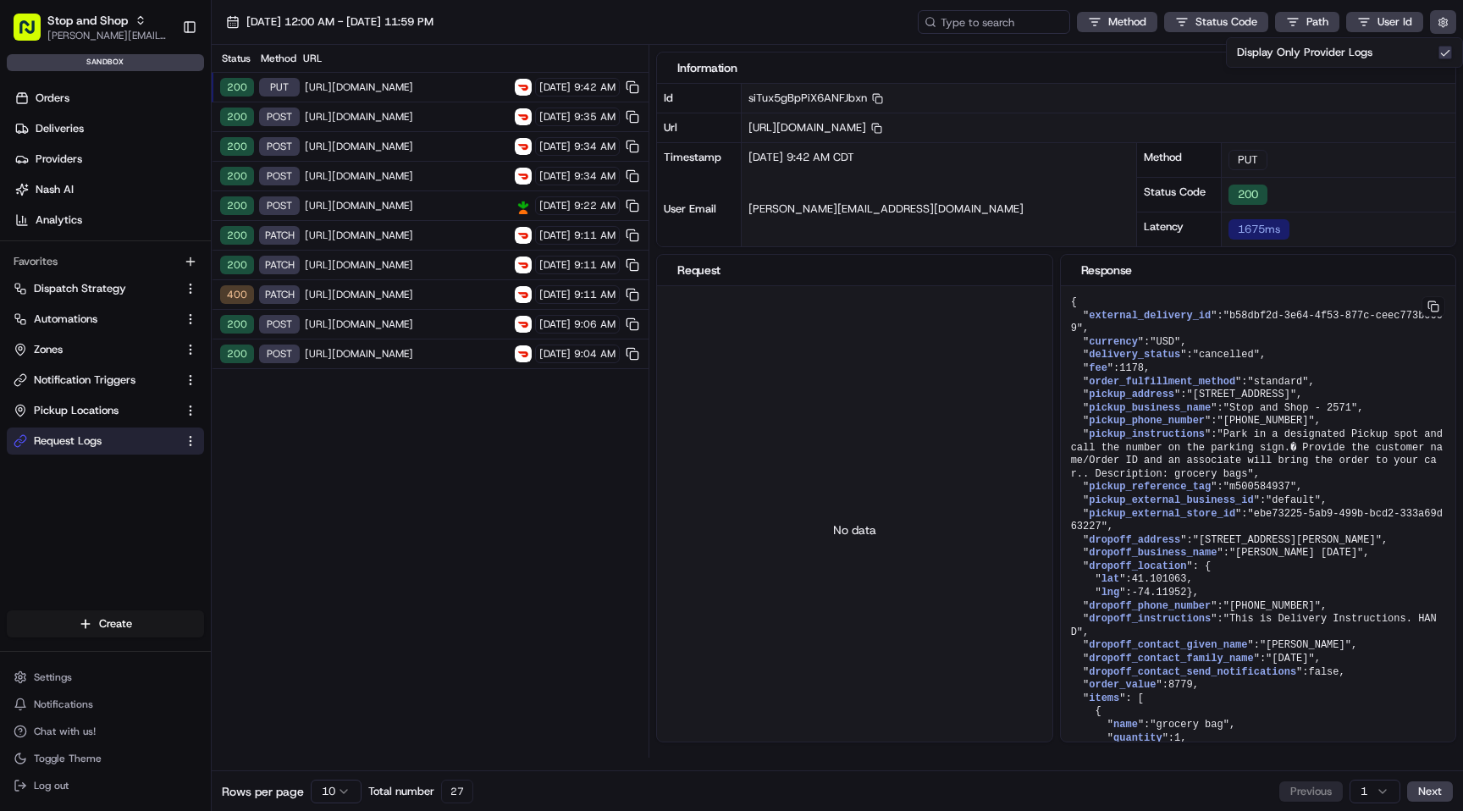
click at [383, 423] on div "Status Method URL 200 PUT [URL][DOMAIN_NAME] [DATE] 9:42 AM 200 POST [URL][DOMA…" at bounding box center [430, 401] width 437 height 713
click at [412, 84] on span "[URL][DOMAIN_NAME]" at bounding box center [407, 87] width 205 height 14
click at [431, 84] on span "[URL][DOMAIN_NAME]" at bounding box center [407, 87] width 205 height 14
click at [464, 90] on span "[URL][DOMAIN_NAME]" at bounding box center [407, 87] width 205 height 14
click at [592, 15] on div "08/20/2025 12:00 AM - 08/20/2025 11:59 PM Method Status Code Path User Id" at bounding box center [837, 22] width 1251 height 45
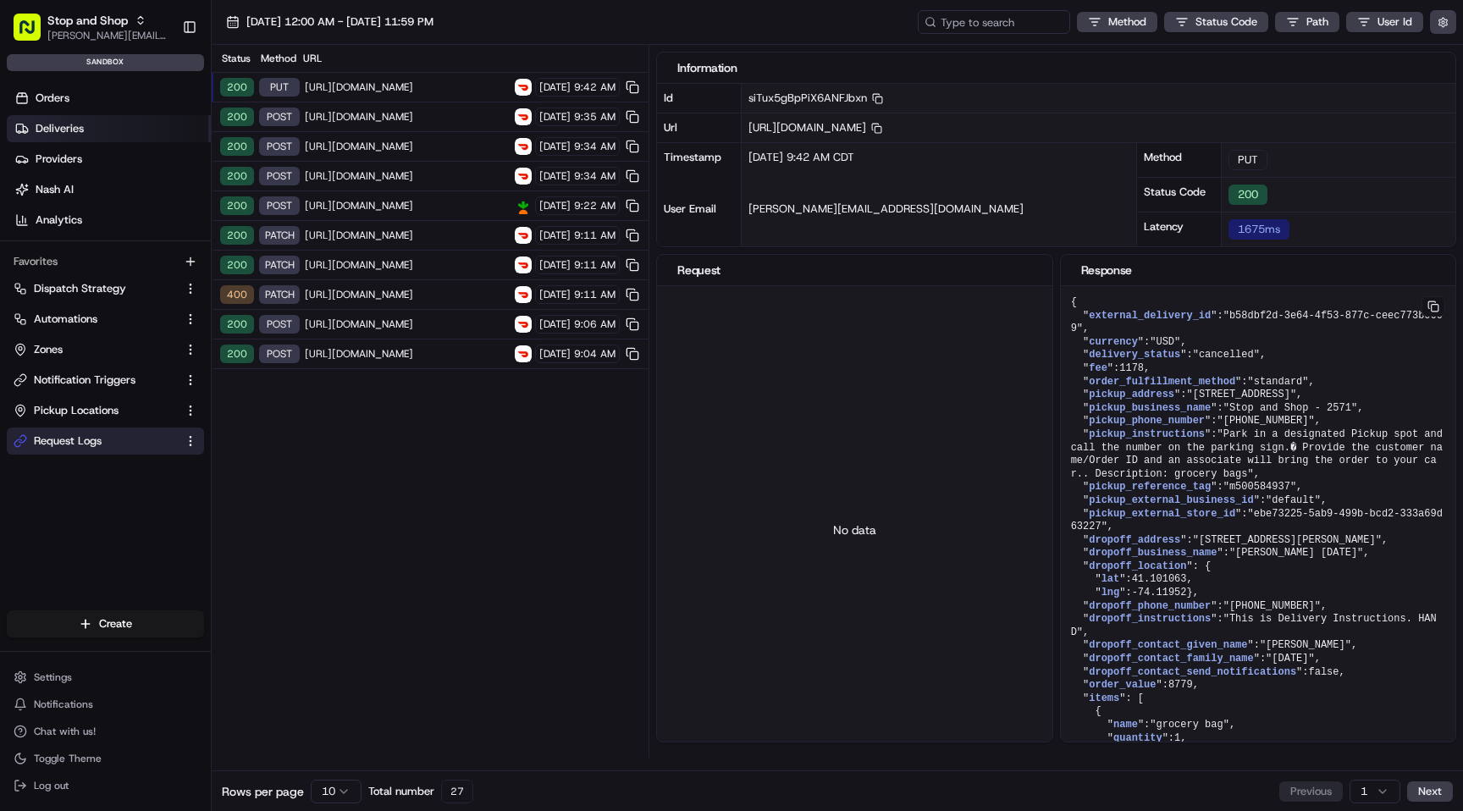
click at [99, 130] on link "Deliveries" at bounding box center [109, 128] width 204 height 27
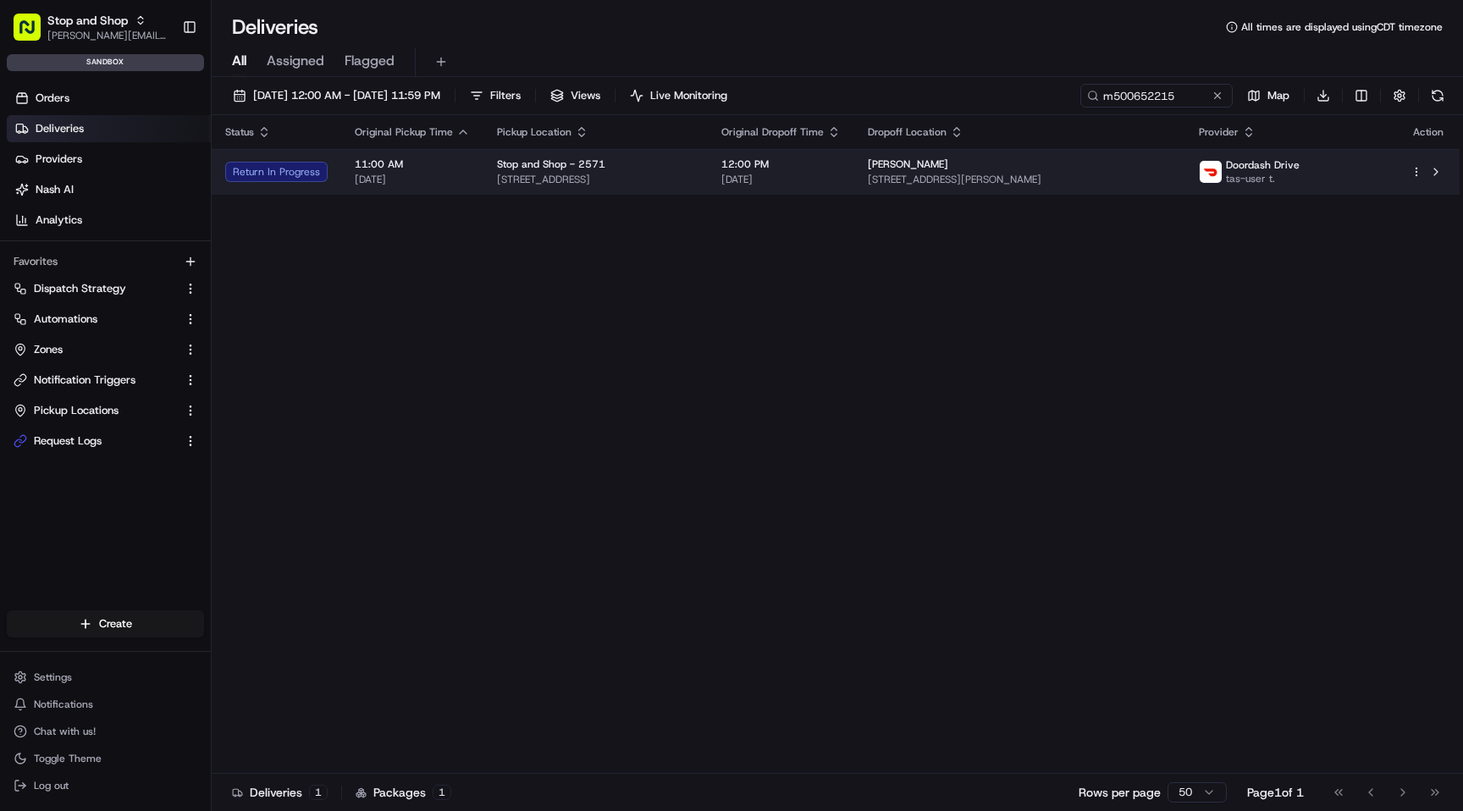
click at [446, 174] on span "[DATE]" at bounding box center [412, 180] width 115 height 14
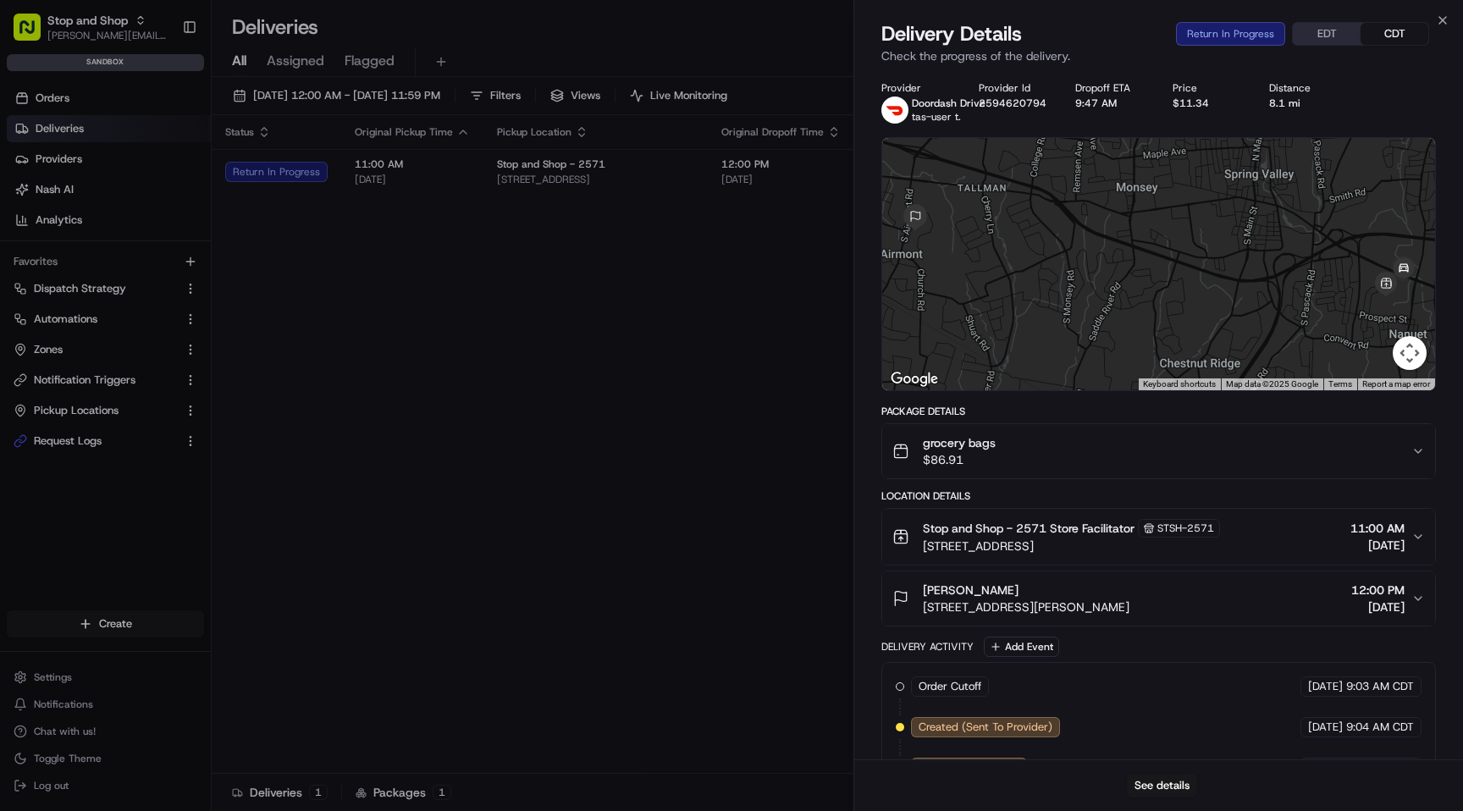
scroll to position [328, 0]
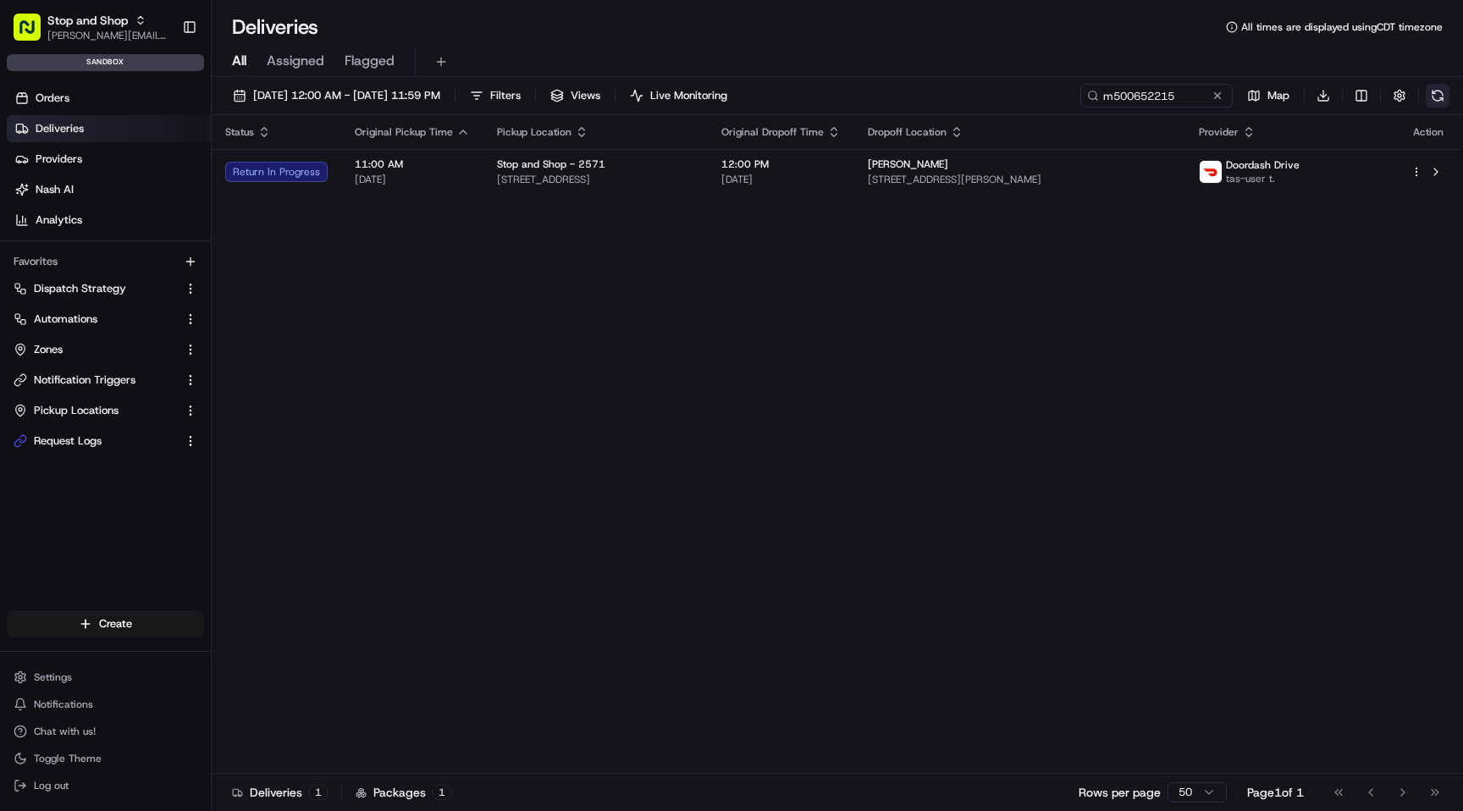
click at [1436, 98] on button at bounding box center [1437, 96] width 24 height 24
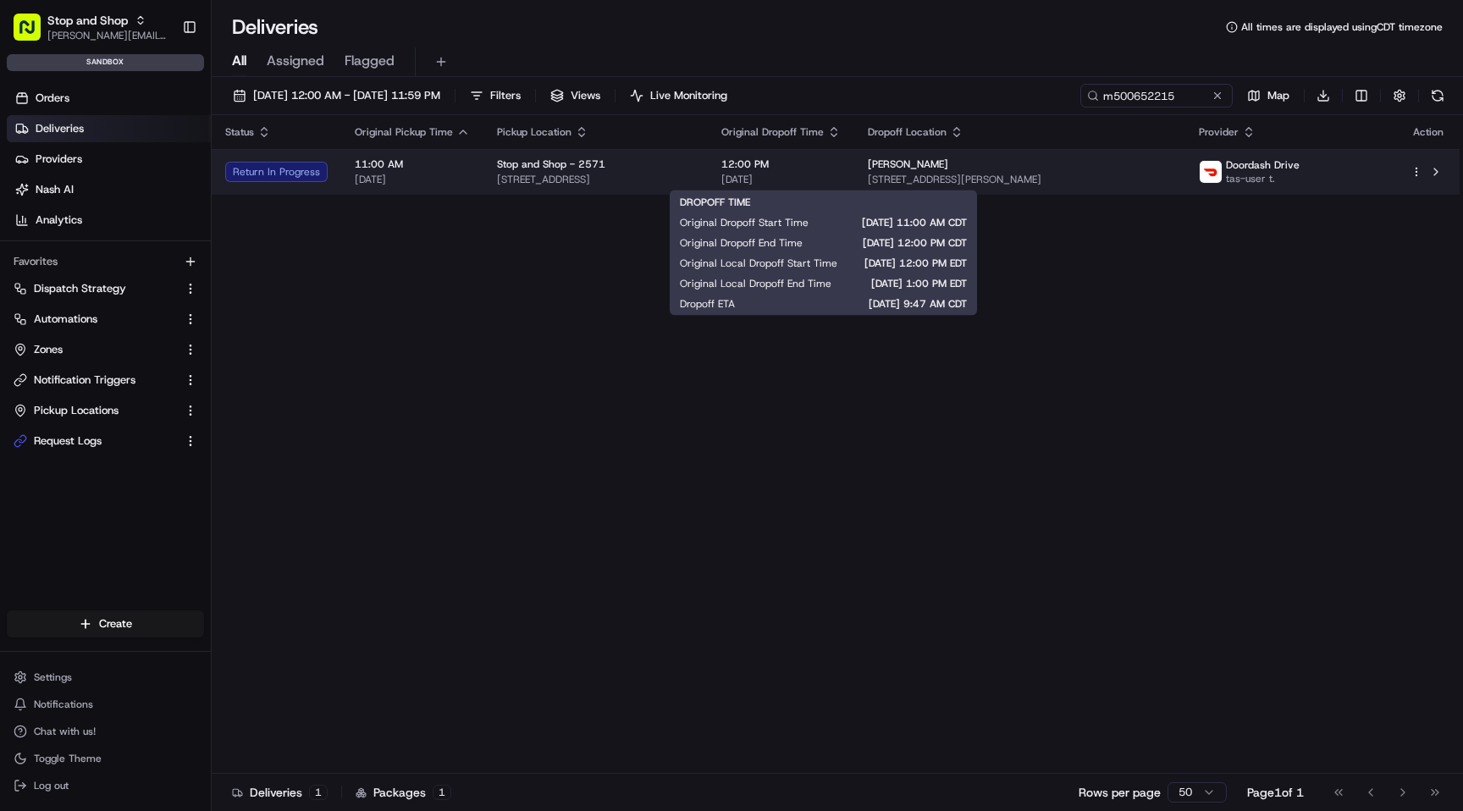
click at [841, 174] on span "[DATE]" at bounding box center [780, 180] width 119 height 14
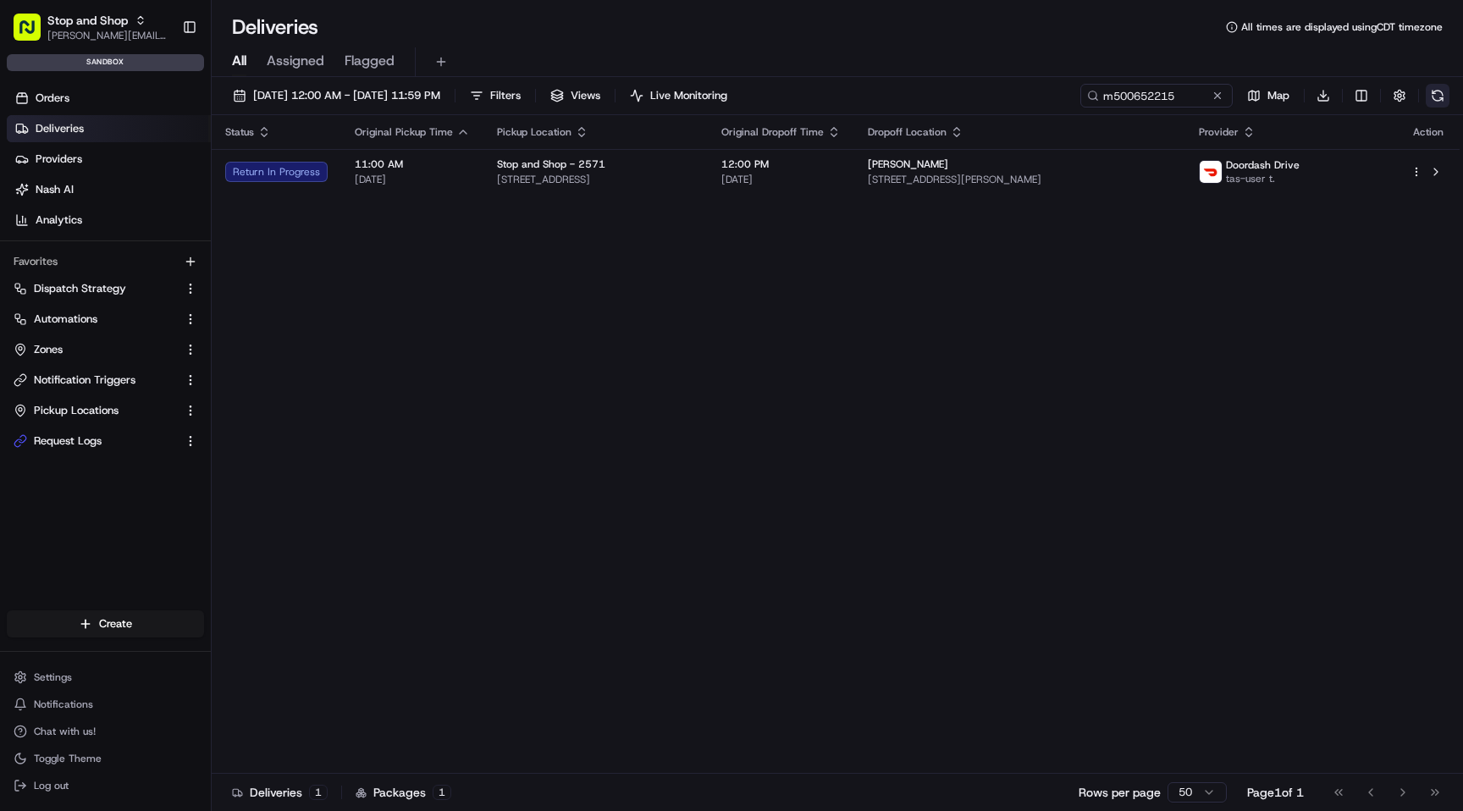
click at [1436, 97] on button at bounding box center [1437, 96] width 24 height 24
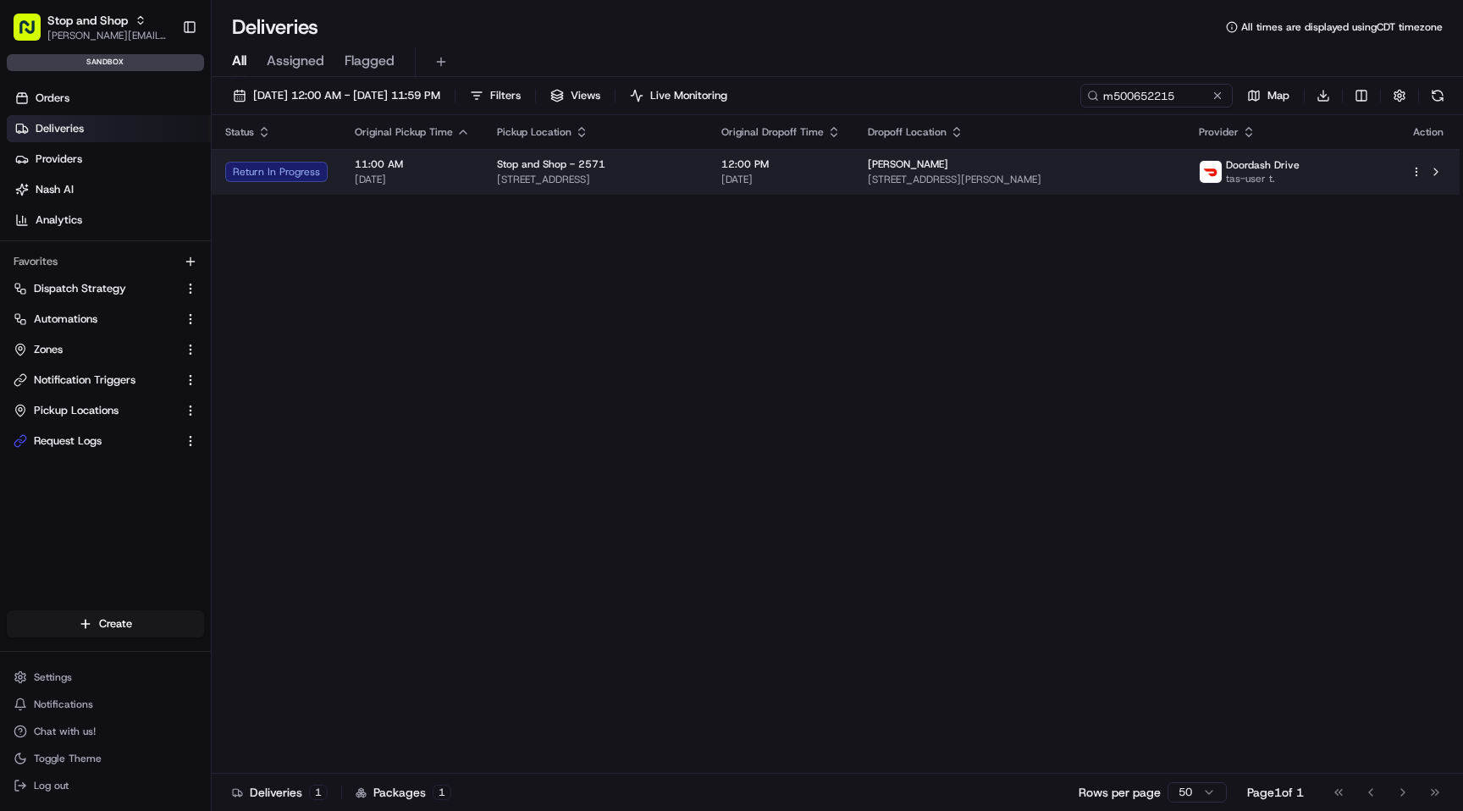
click at [645, 168] on div "Stop and Shop - 2571" at bounding box center [595, 164] width 197 height 14
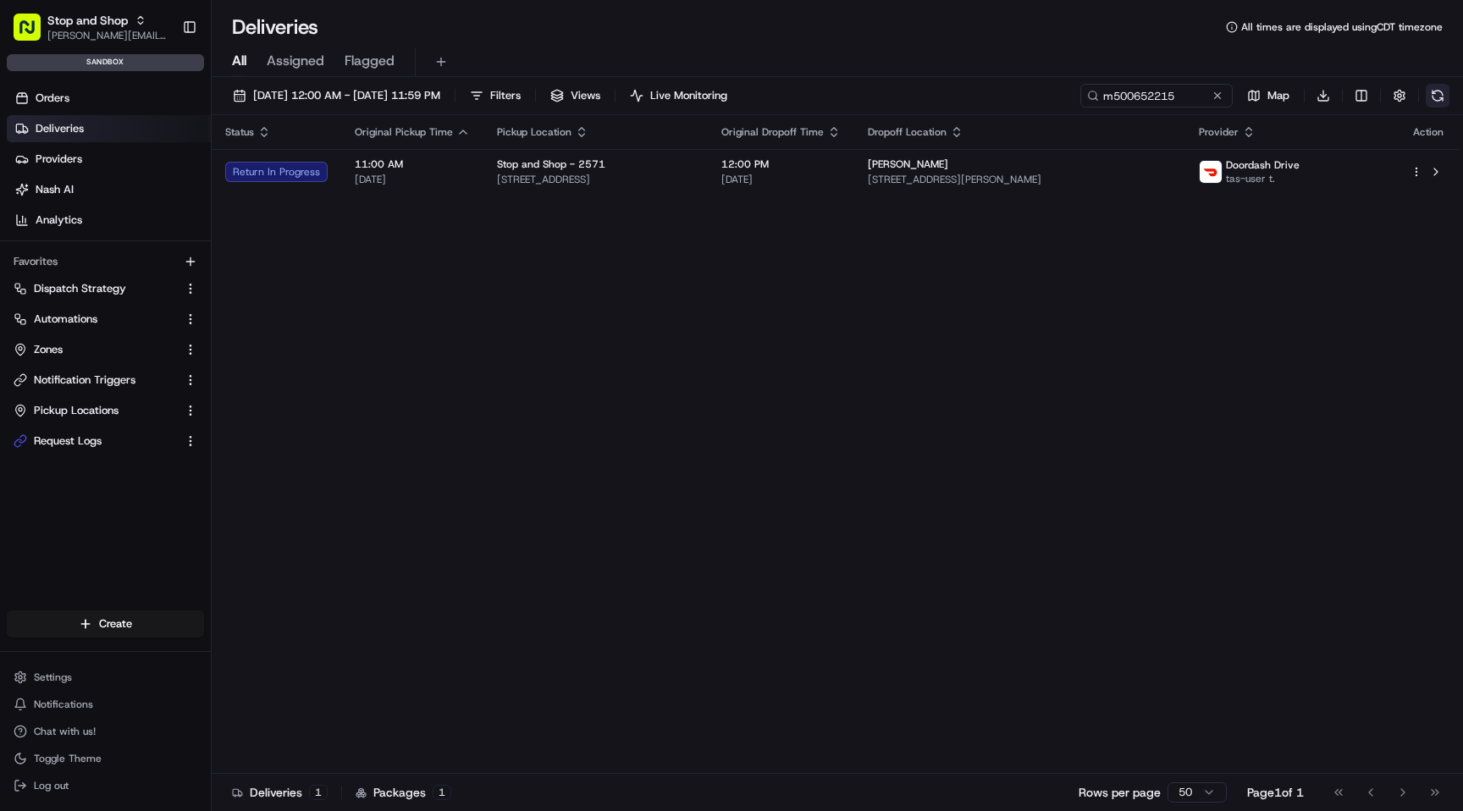
click at [1433, 97] on button at bounding box center [1437, 96] width 24 height 24
click at [720, 40] on div "Deliveries All times are displayed using CDT timezone" at bounding box center [837, 27] width 1251 height 27
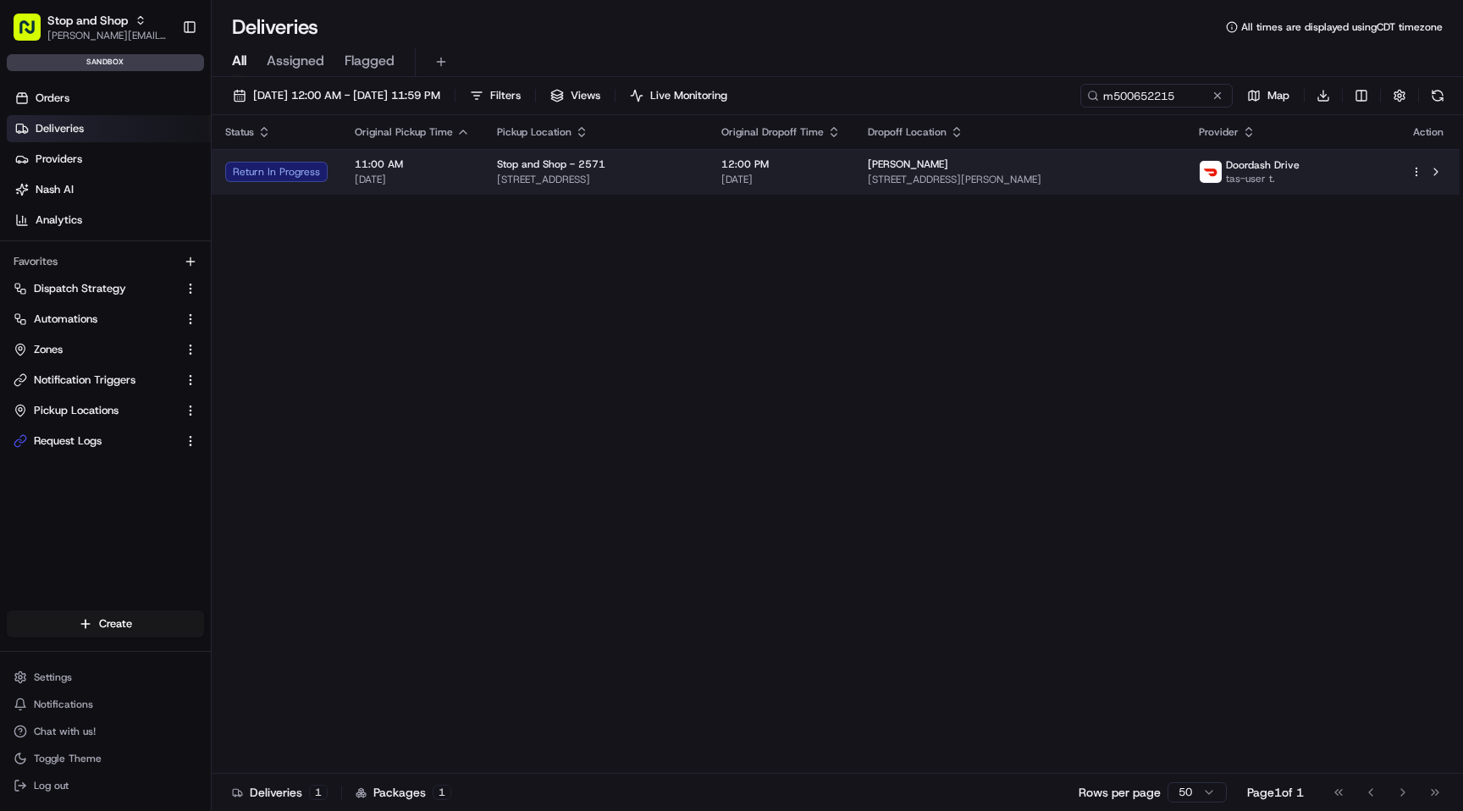
click at [694, 177] on span "[STREET_ADDRESS]" at bounding box center [595, 180] width 197 height 14
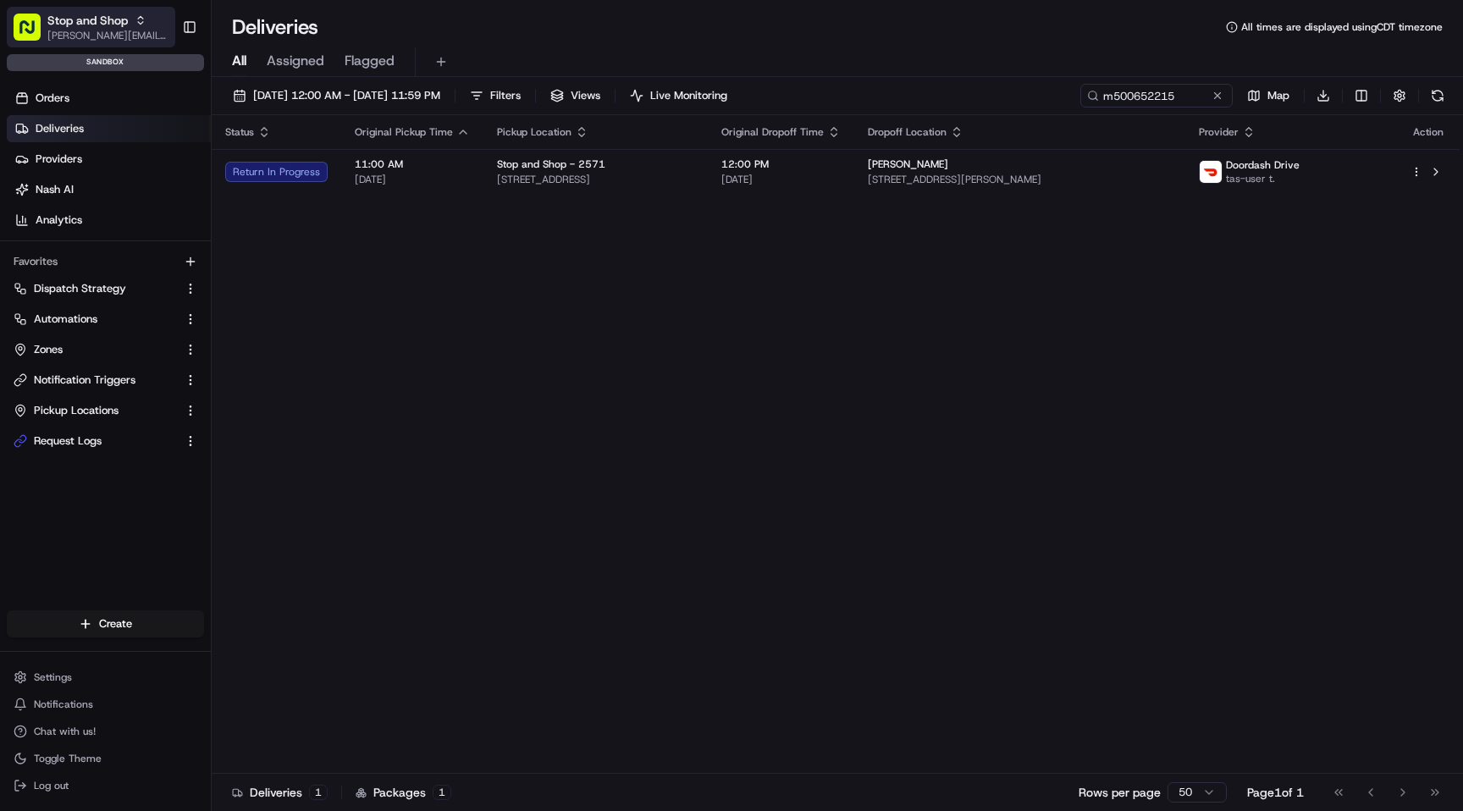
click at [124, 41] on span "[PERSON_NAME][EMAIL_ADDRESS][DOMAIN_NAME]" at bounding box center [107, 36] width 121 height 14
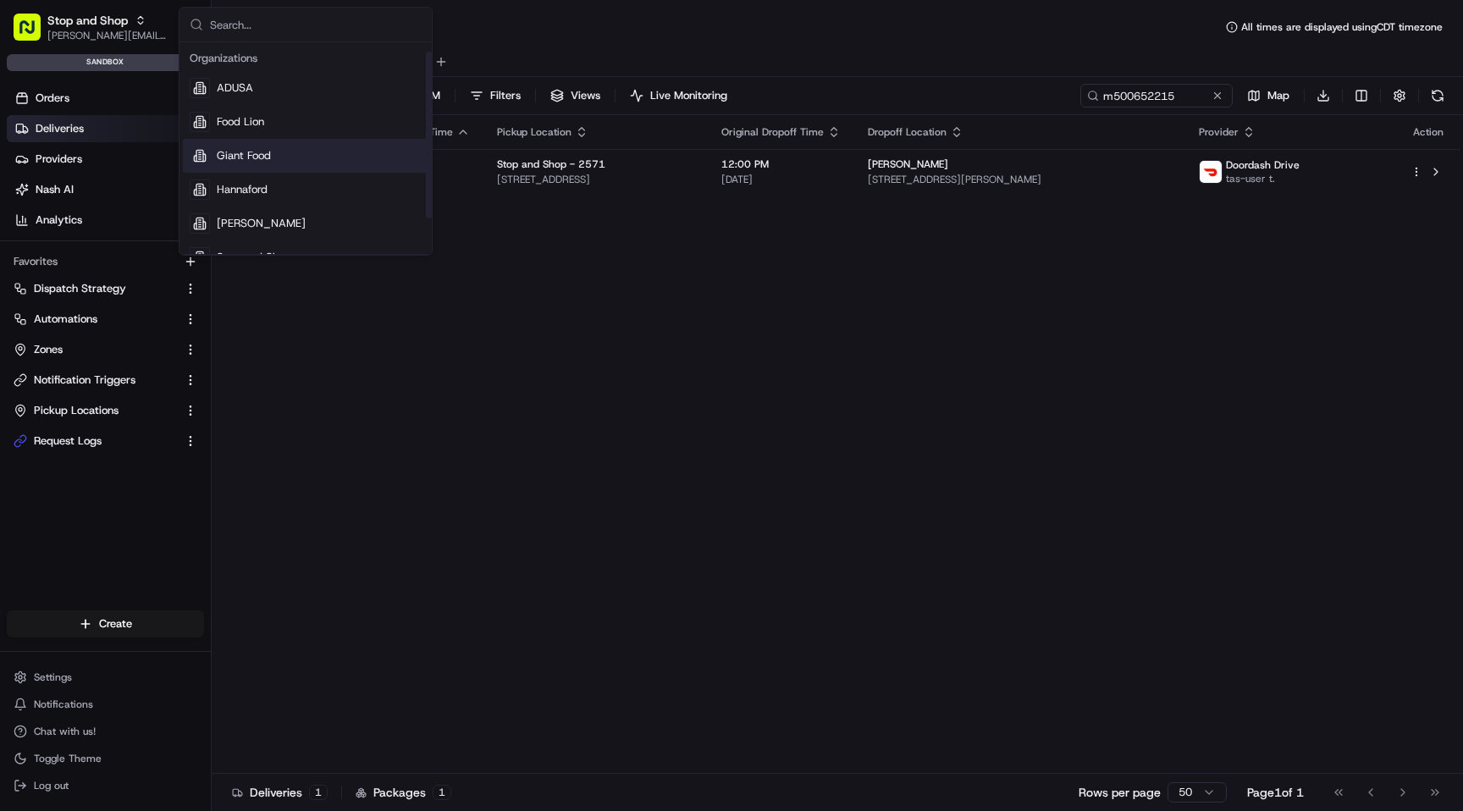
scroll to position [58, 0]
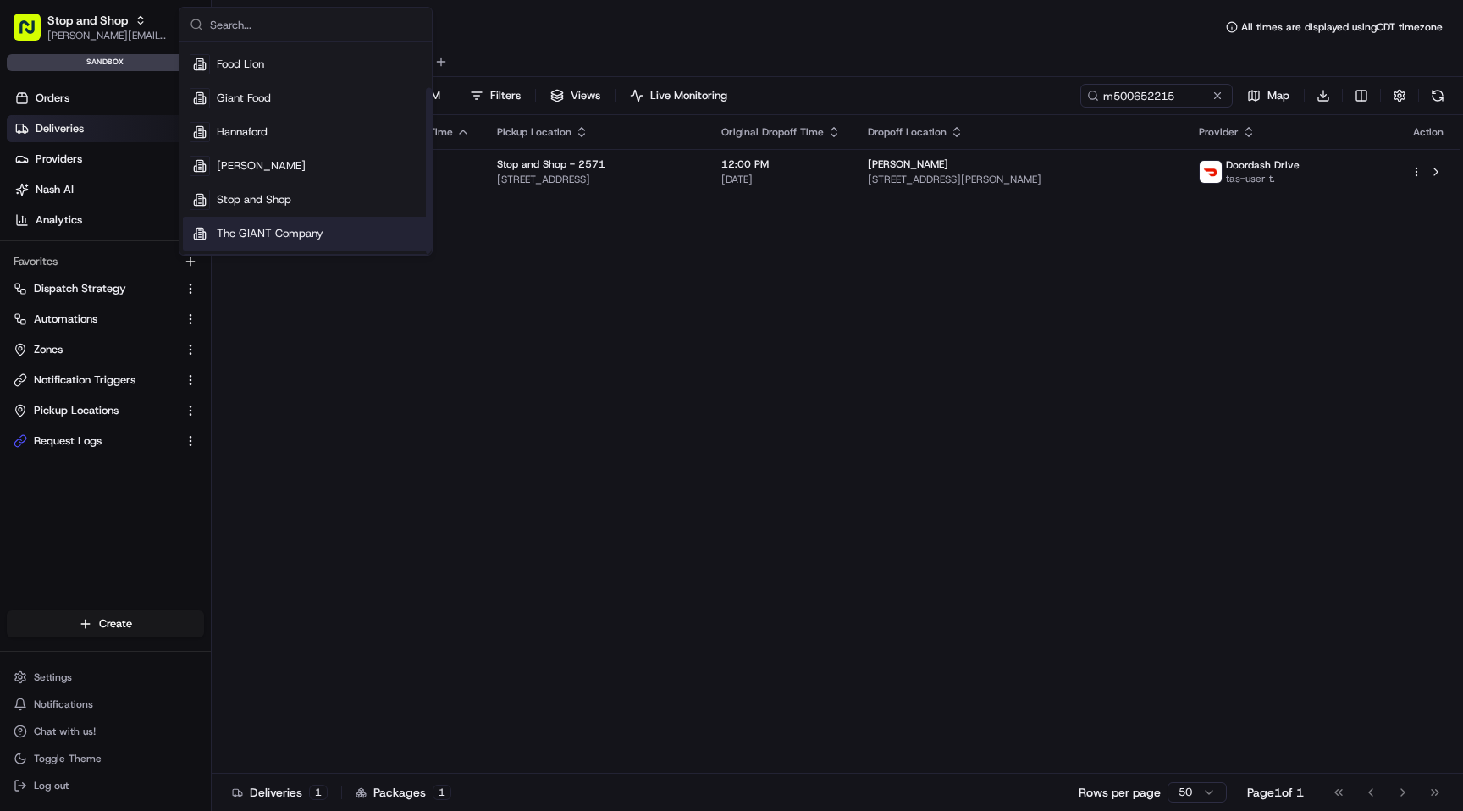
click at [285, 240] on span "The GIANT Company" at bounding box center [270, 233] width 107 height 15
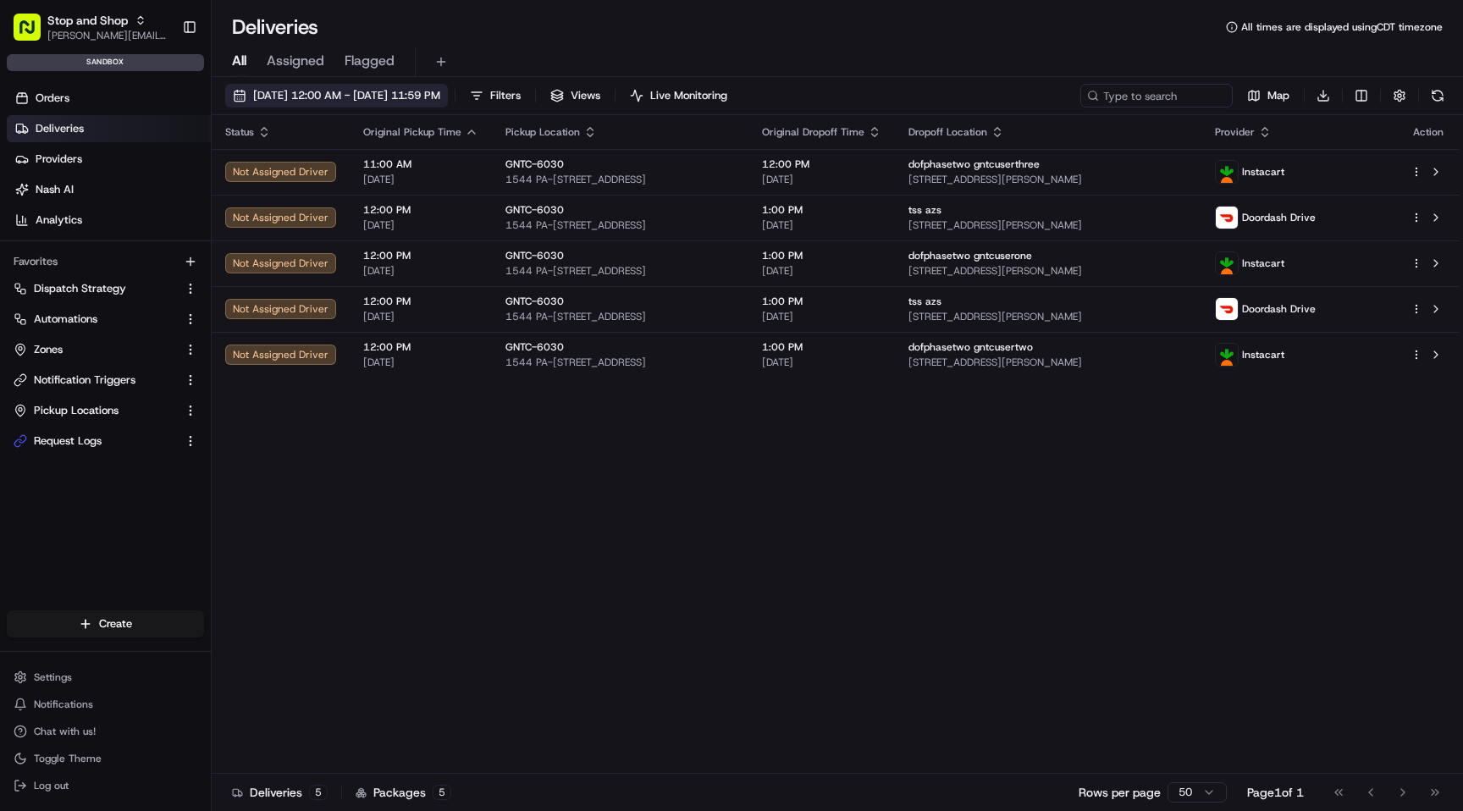
click at [440, 93] on span "[DATE] 12:00 AM - [DATE] 11:59 PM" at bounding box center [346, 95] width 187 height 15
click at [437, 98] on span "[DATE] 12:00 AM - [DATE] 11:59 PM" at bounding box center [346, 95] width 187 height 15
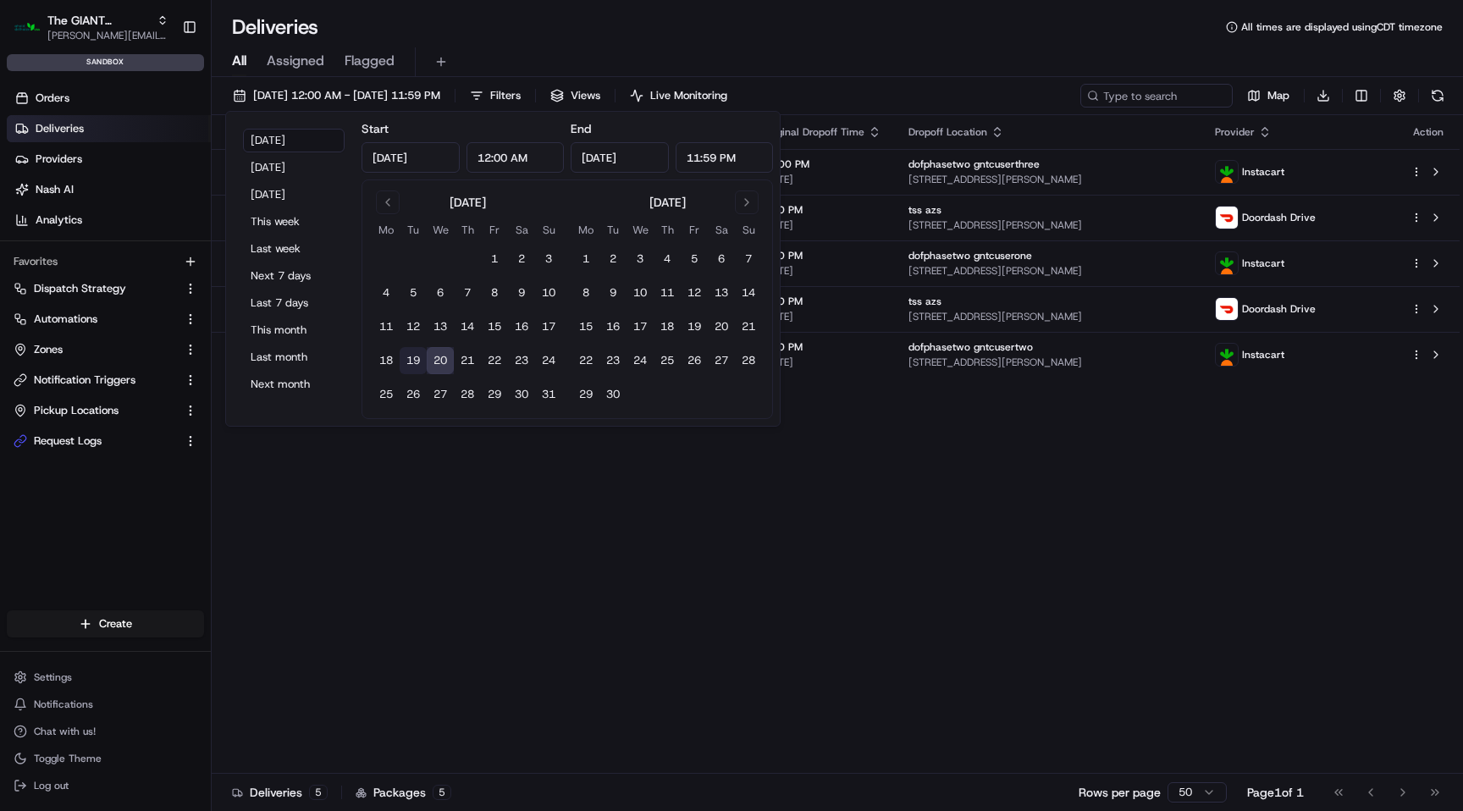
click at [414, 356] on button "19" at bounding box center [413, 360] width 27 height 27
type input "Aug 19, 2025"
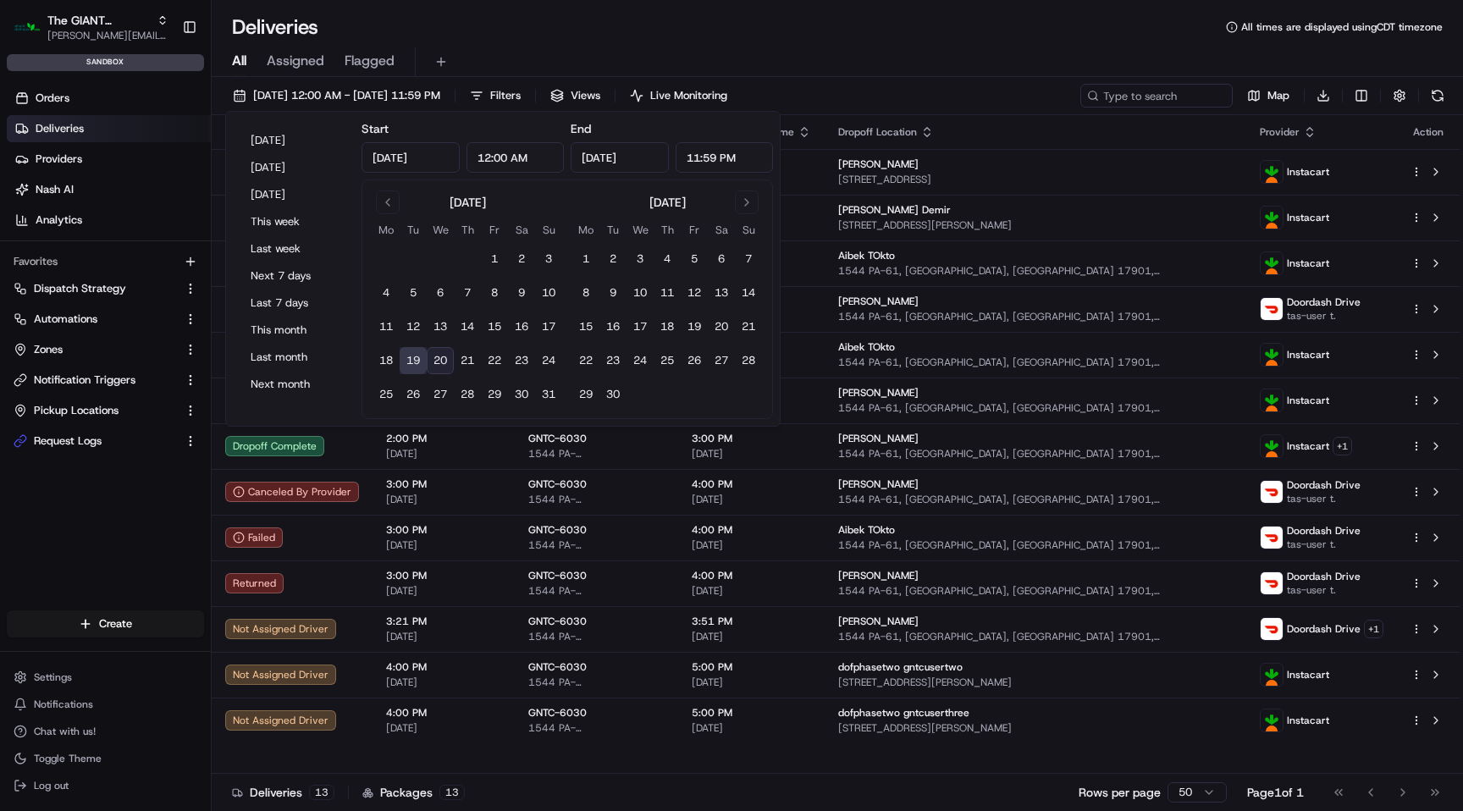
click at [890, 45] on div "All Assigned Flagged" at bounding box center [837, 59] width 1251 height 36
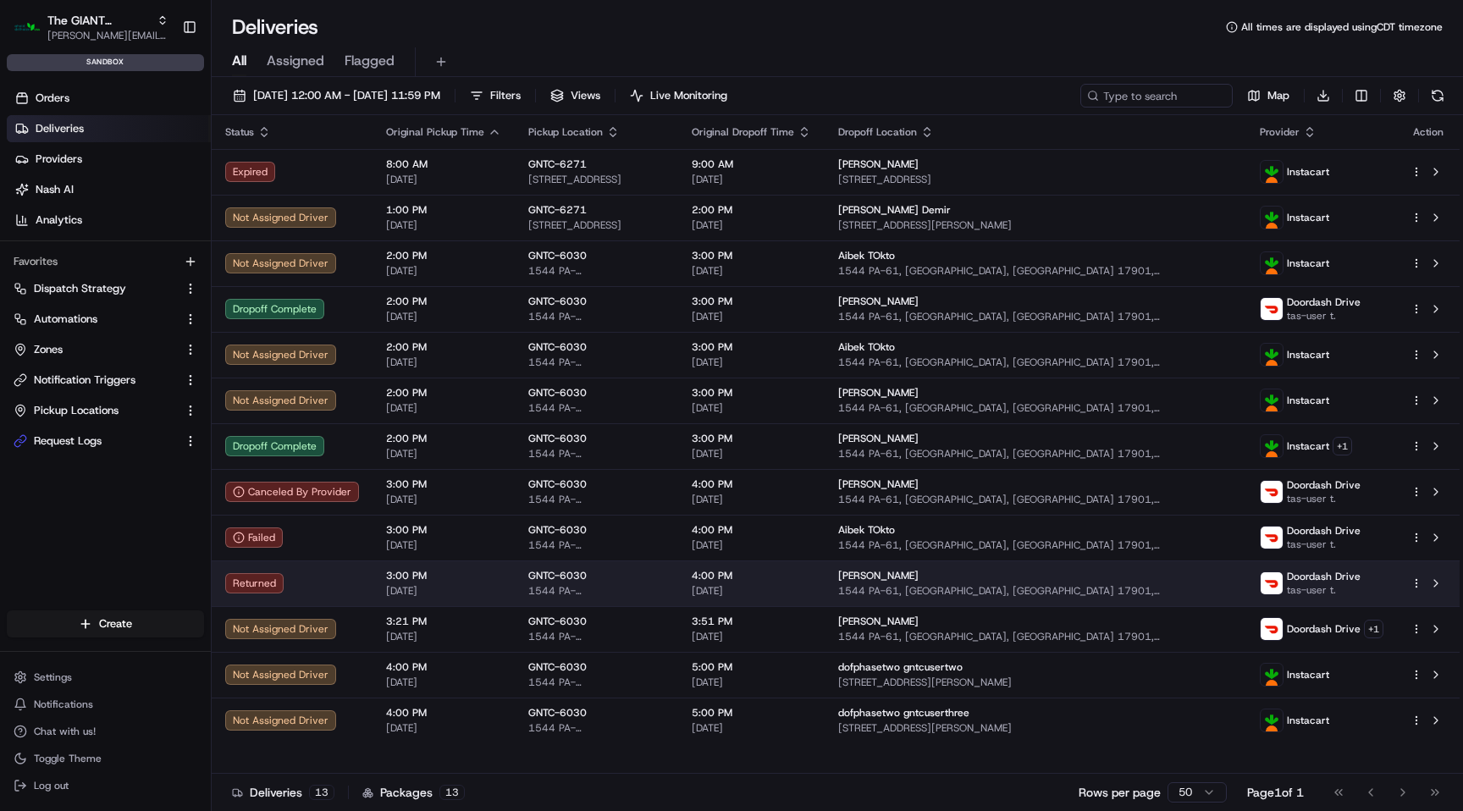
click at [469, 579] on span "3:00 PM" at bounding box center [443, 576] width 115 height 14
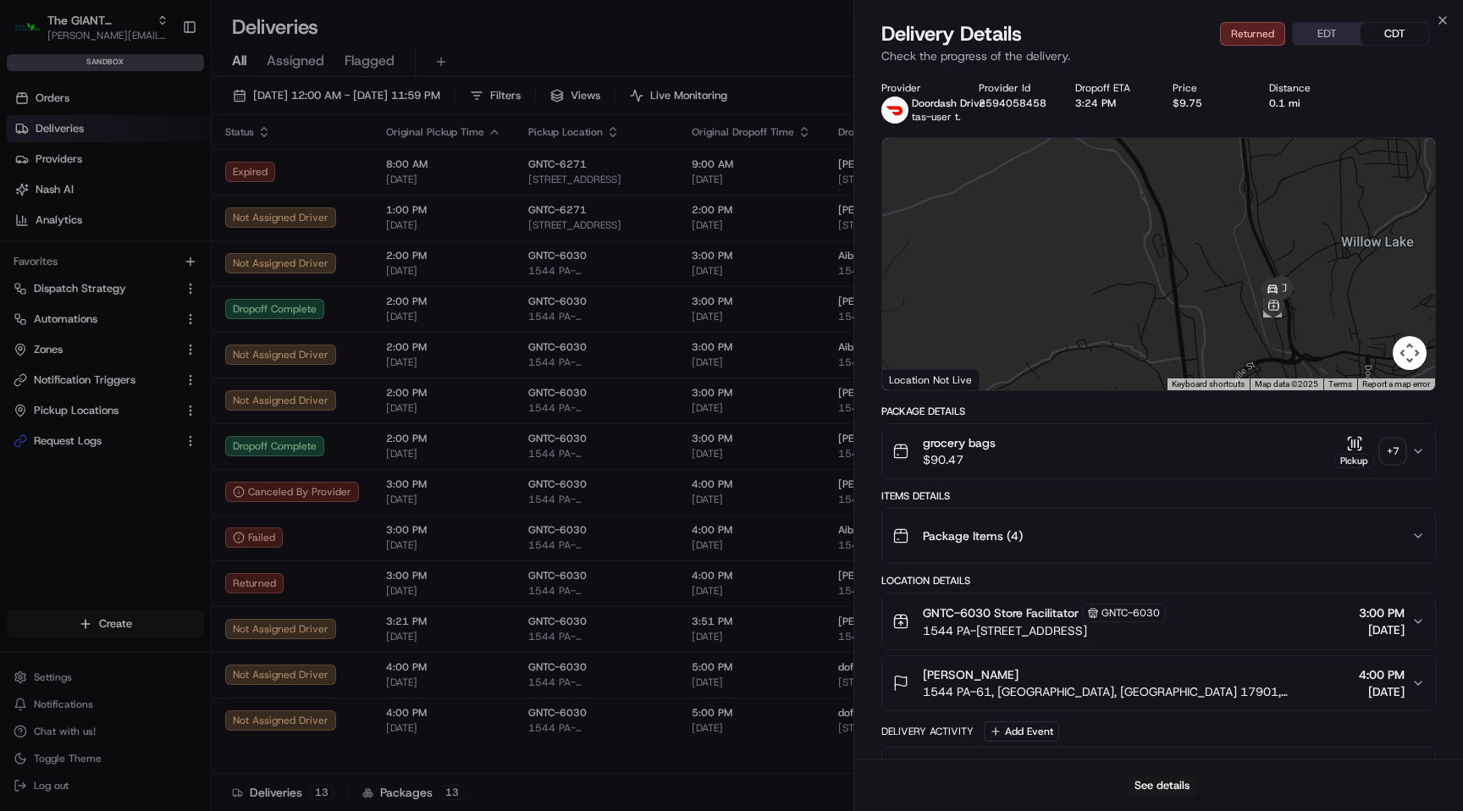
click at [1163, 449] on div "grocery bags $90.47 Pickup + 7" at bounding box center [1151, 451] width 519 height 34
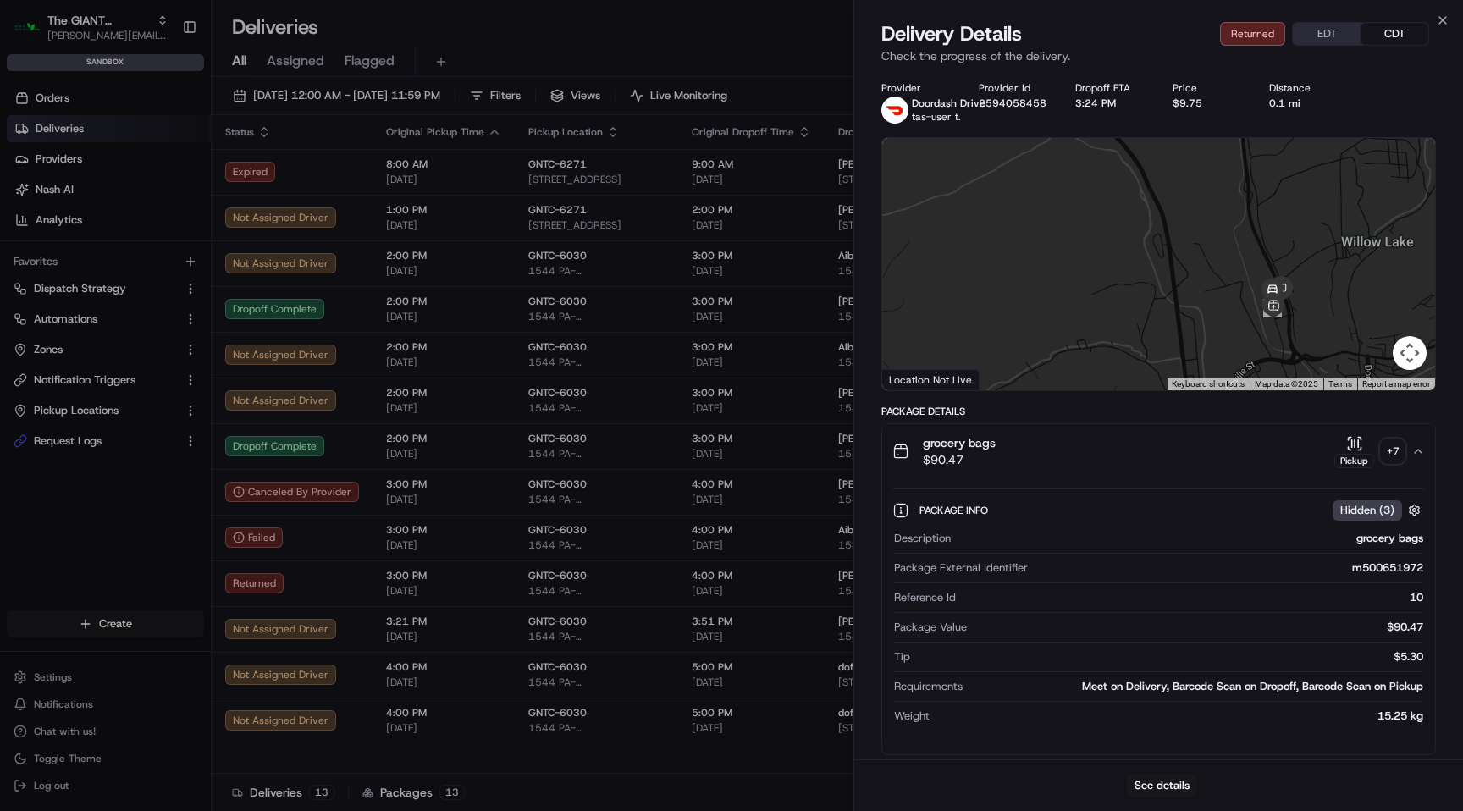
click at [1391, 570] on div "m500651972" at bounding box center [1228, 567] width 389 height 15
copy div "m500651972"
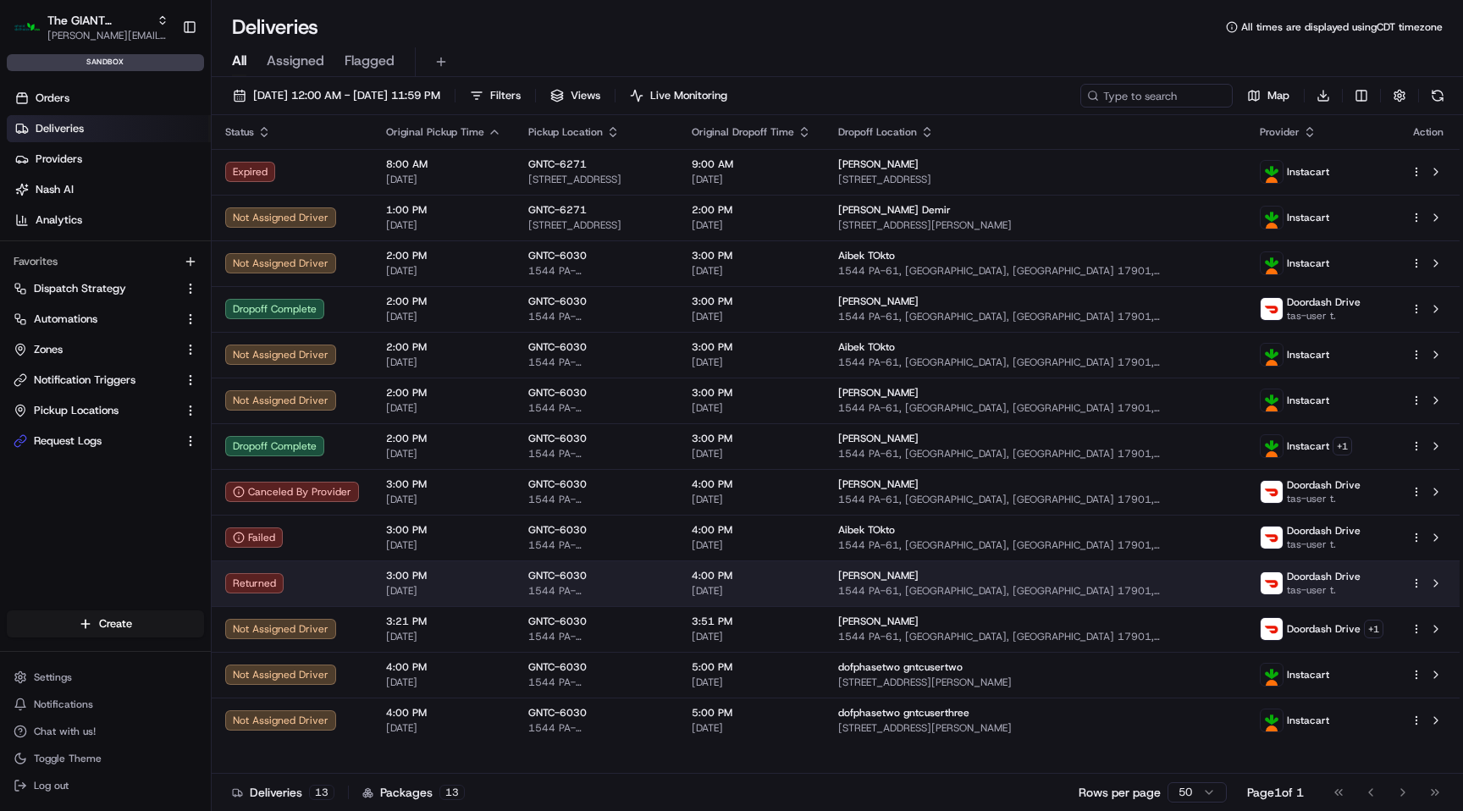
click at [515, 567] on td "GNTC-6030 1544 PA-61, Ste 6100, Pottsville, PA 17901, US" at bounding box center [596, 583] width 163 height 46
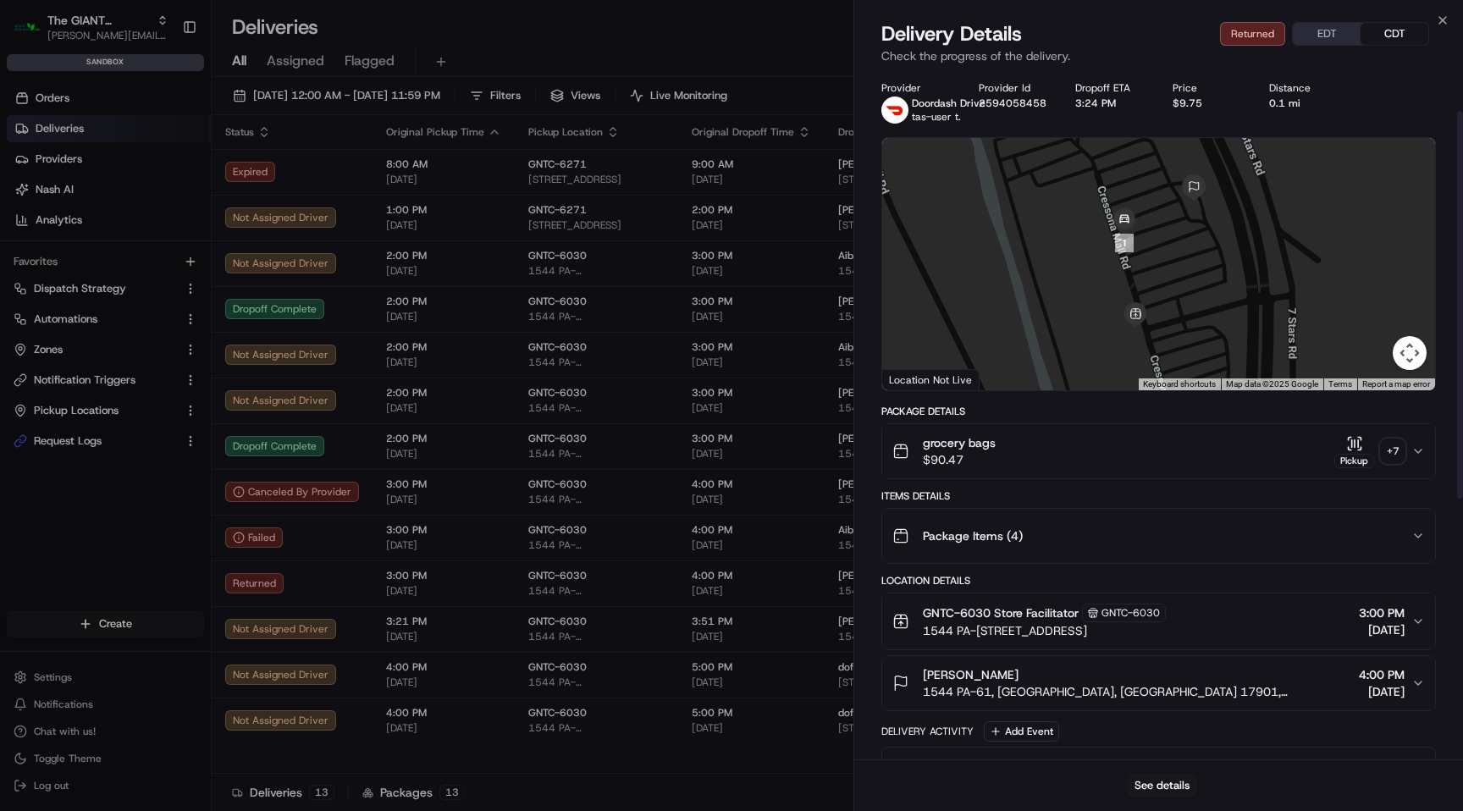
scroll to position [534, 0]
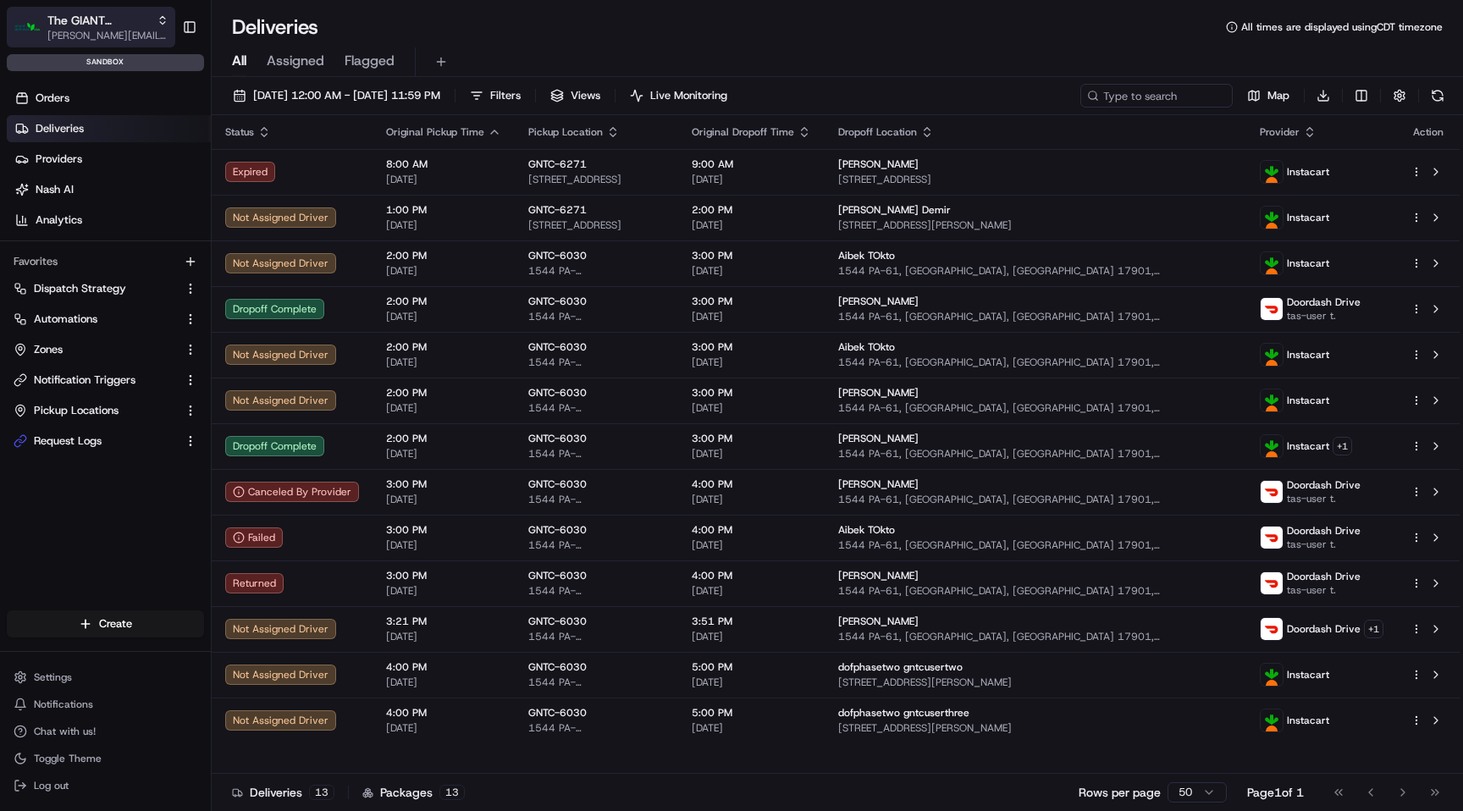
click at [147, 22] on span "The GIANT Company" at bounding box center [98, 20] width 102 height 17
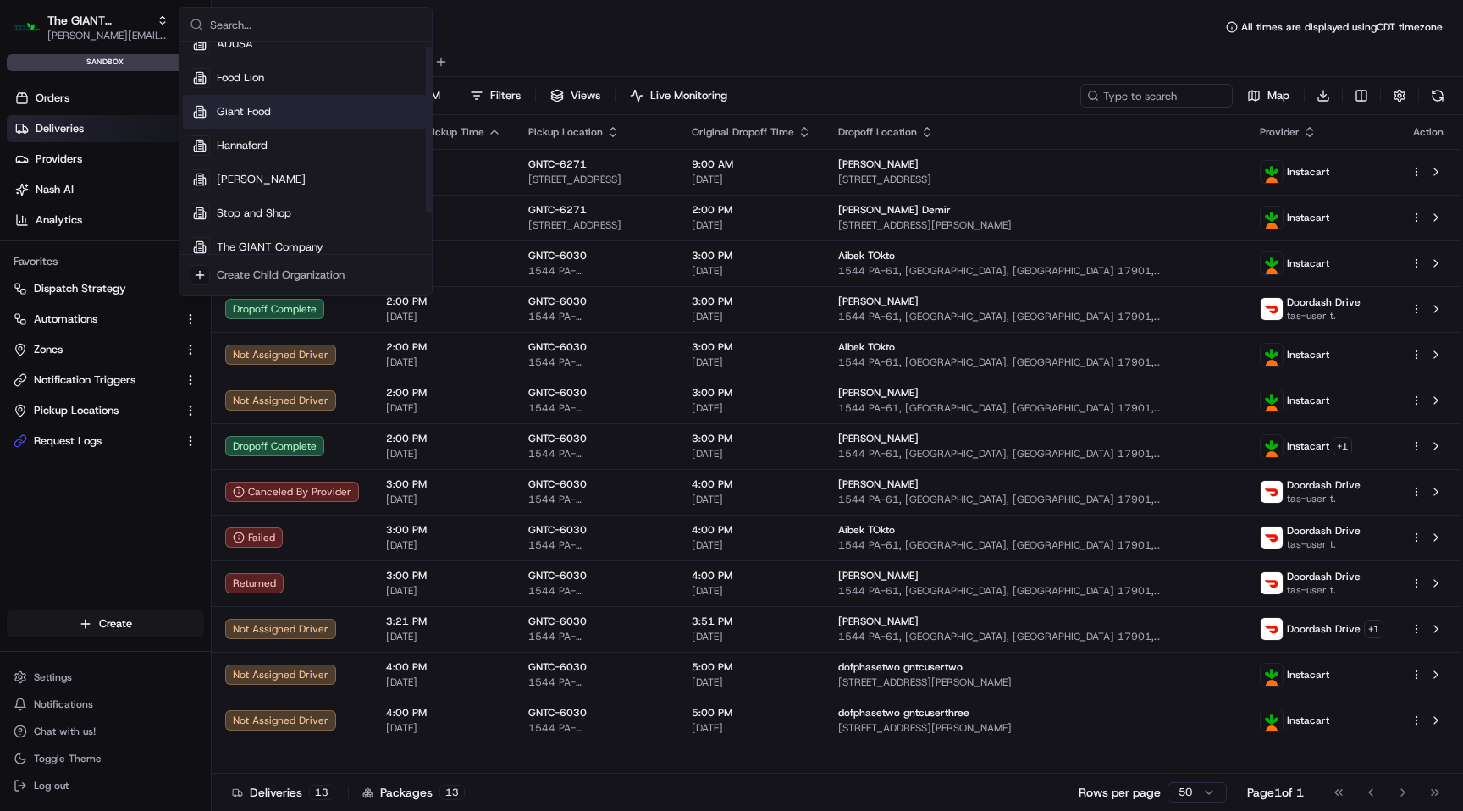
scroll to position [58, 0]
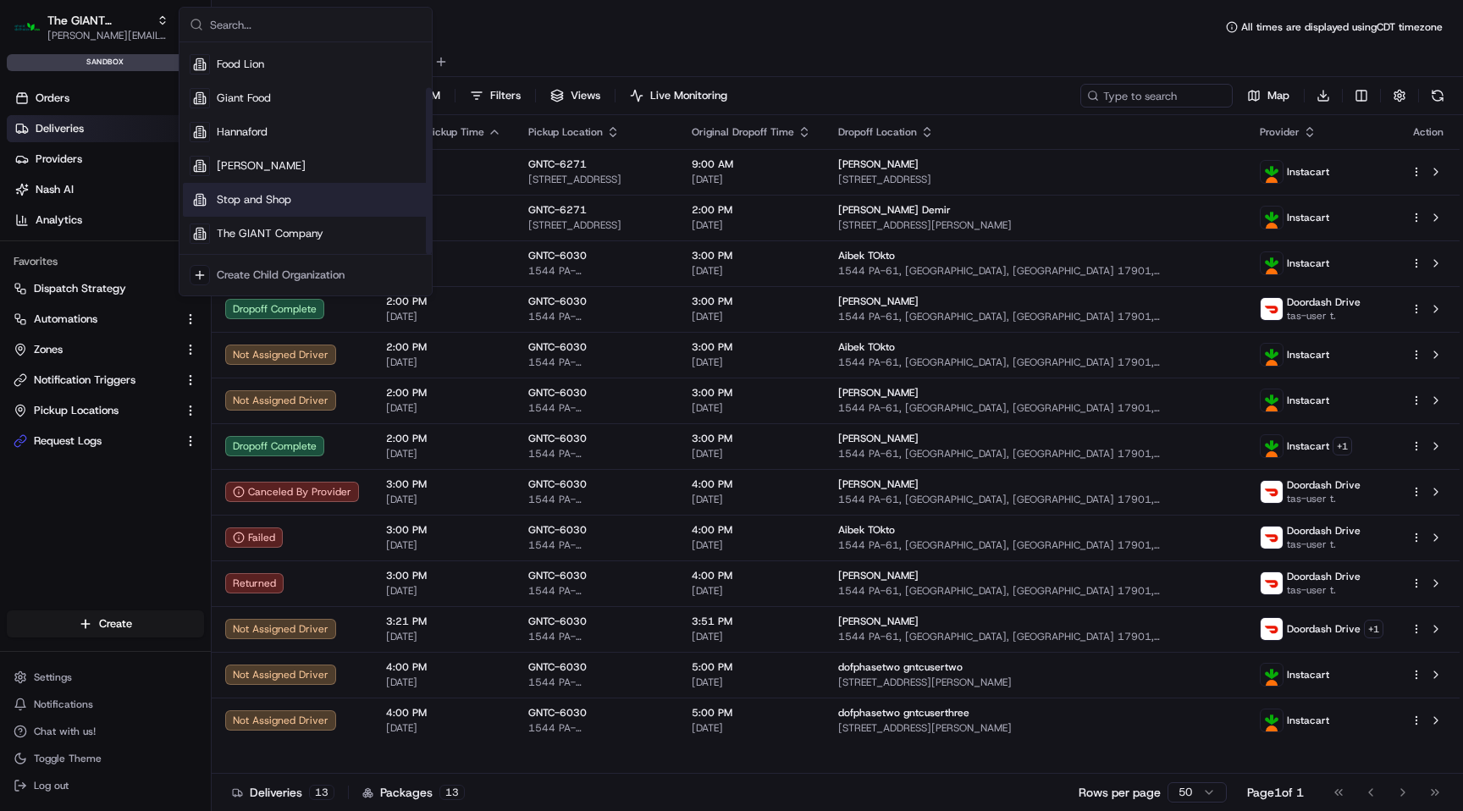
click at [249, 198] on span "Stop and Shop" at bounding box center [254, 199] width 74 height 15
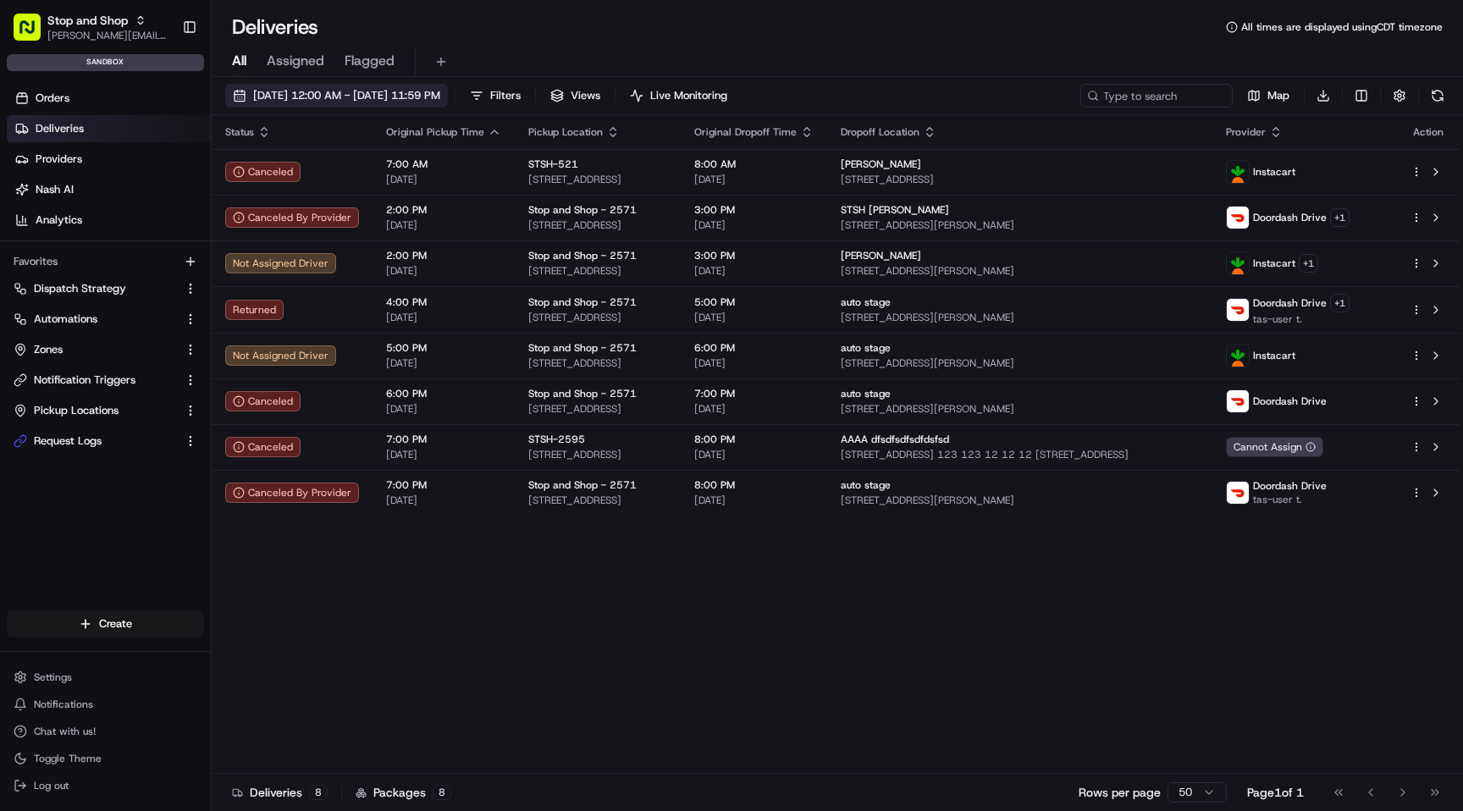
click at [440, 88] on span "08/19/2025 12:00 AM - 08/19/2025 11:59 PM" at bounding box center [346, 95] width 187 height 15
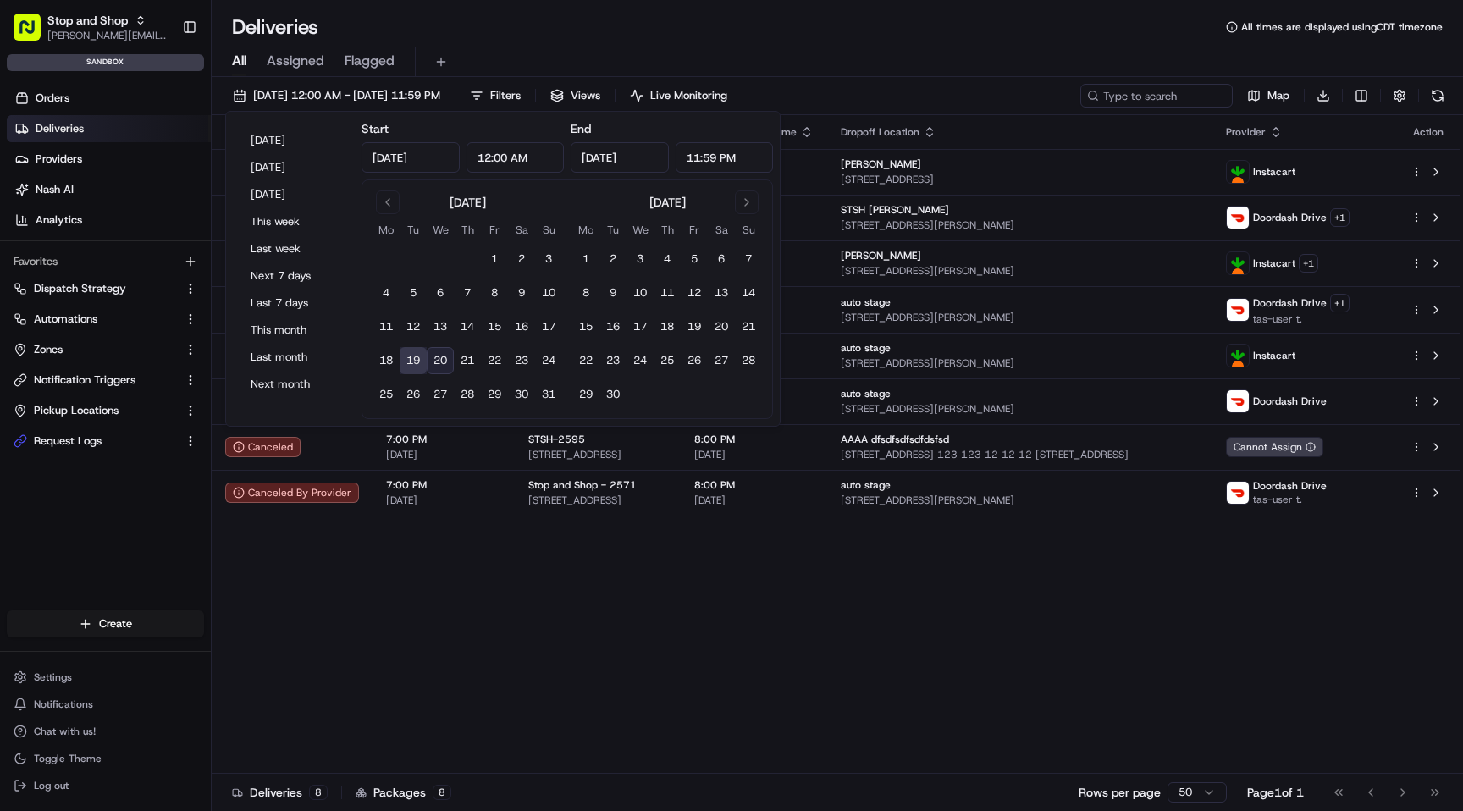
click at [434, 356] on button "20" at bounding box center [440, 360] width 27 height 27
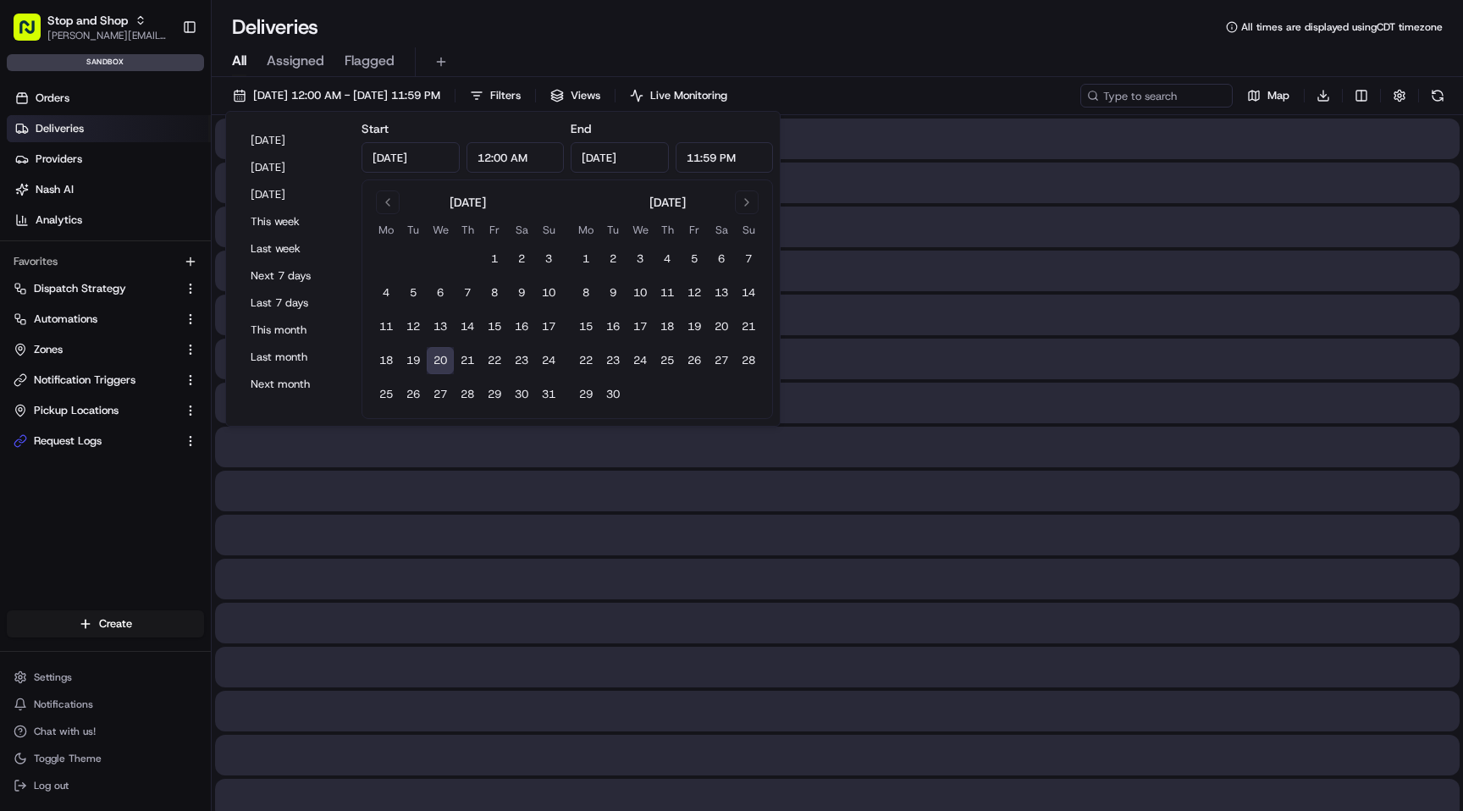
type input "[DATE]"
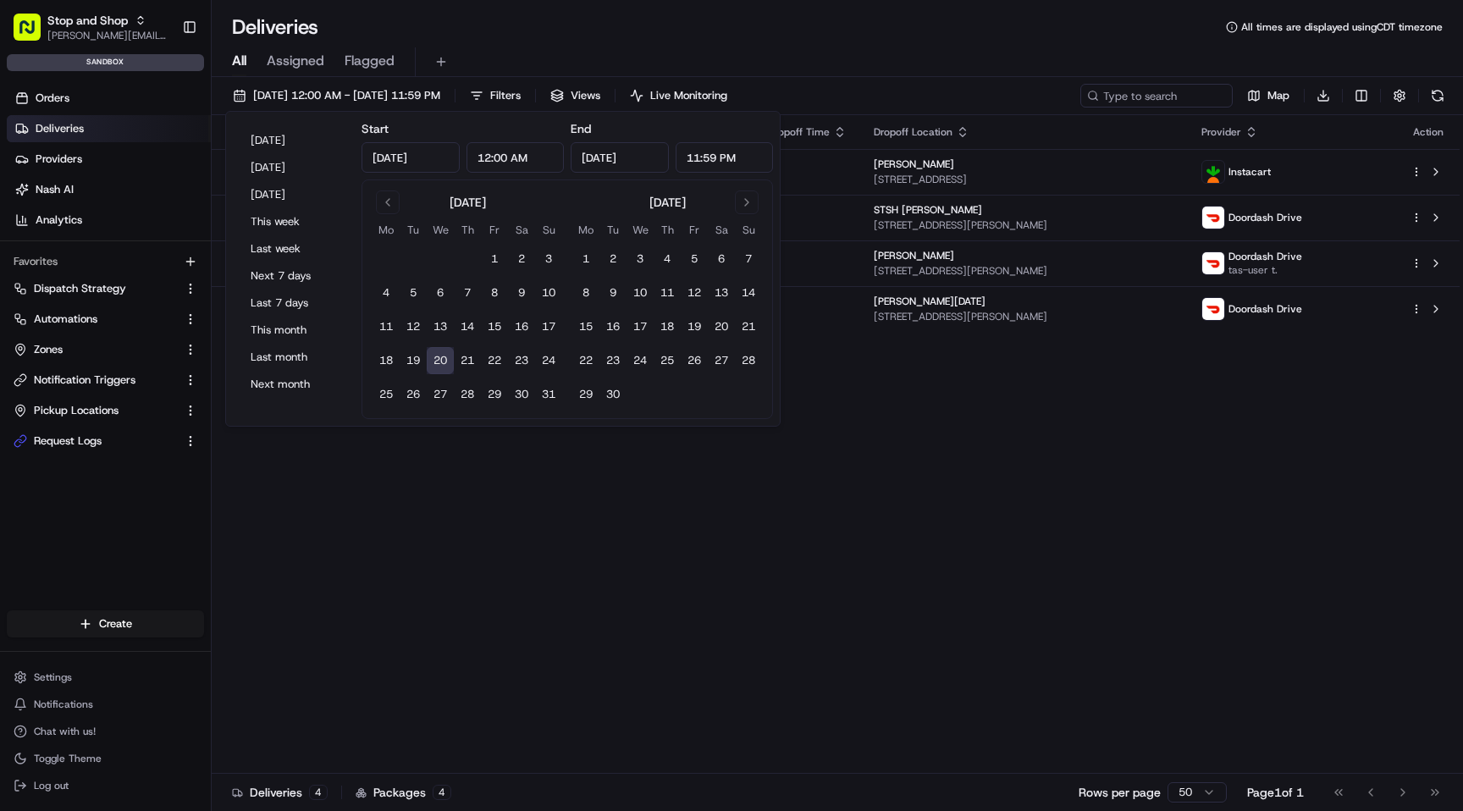
click at [654, 14] on div "Deliveries All times are displayed using CDT timezone" at bounding box center [837, 27] width 1251 height 27
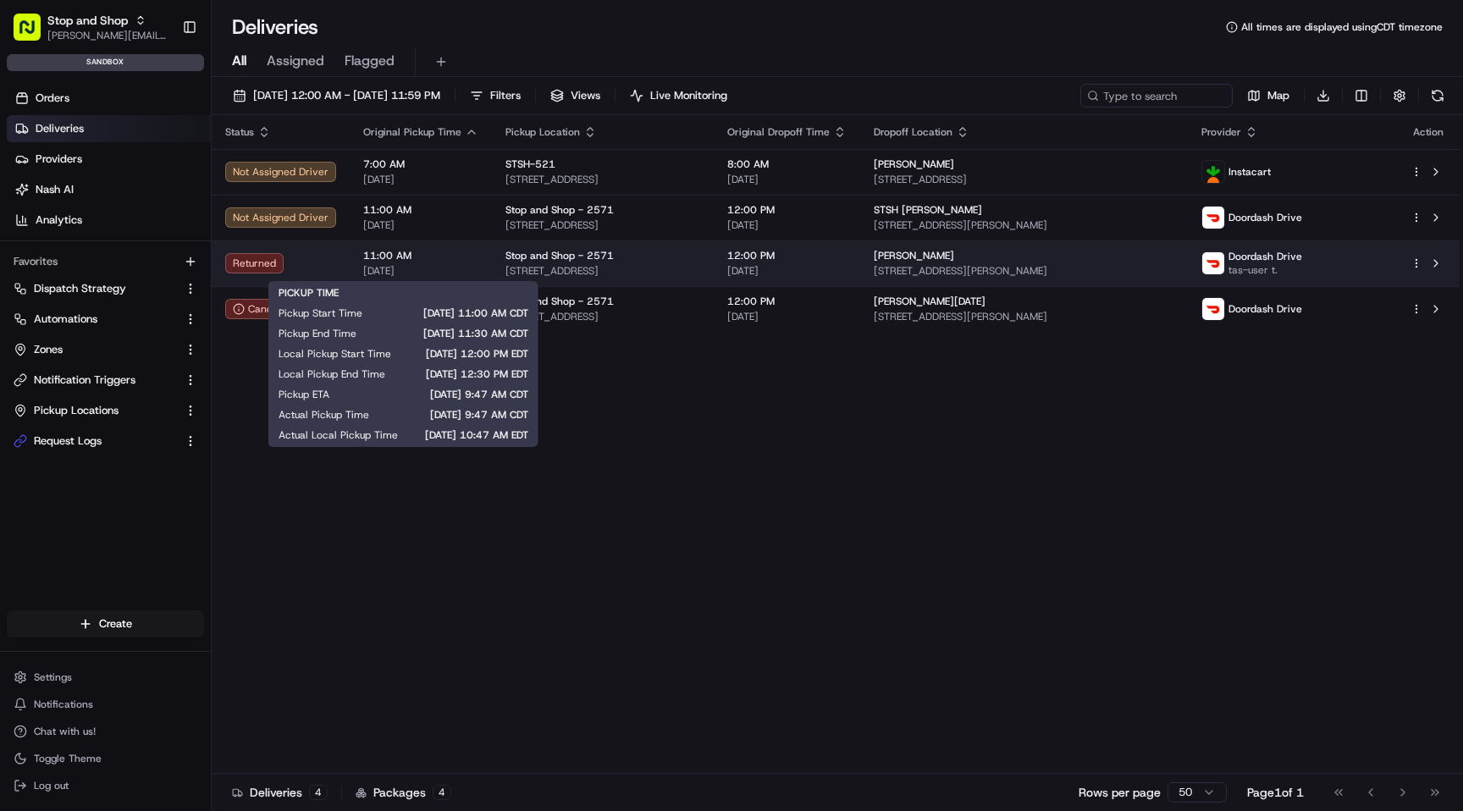
click at [440, 270] on span "[DATE]" at bounding box center [420, 271] width 115 height 14
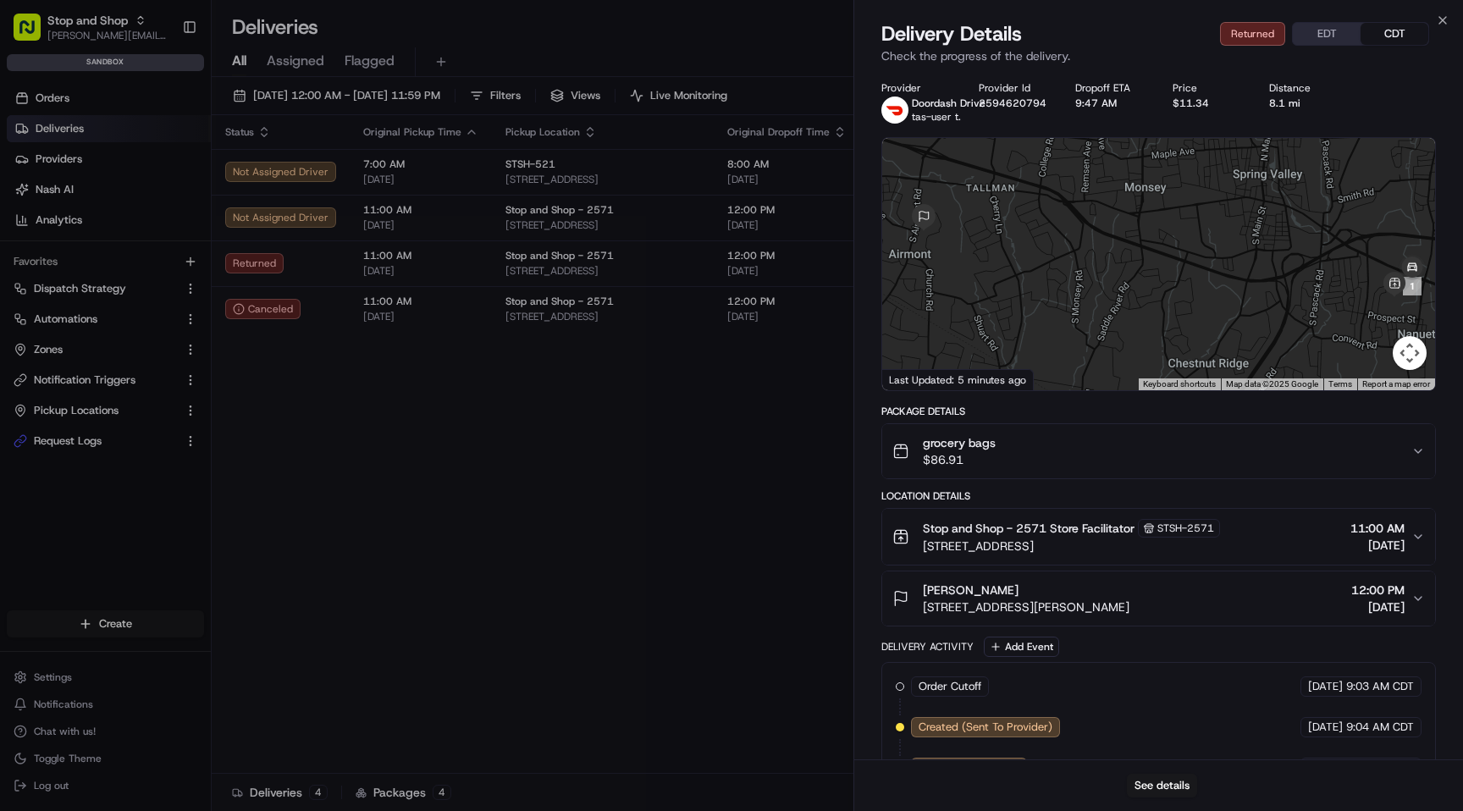
scroll to position [409, 0]
